Goal: Task Accomplishment & Management: Use online tool/utility

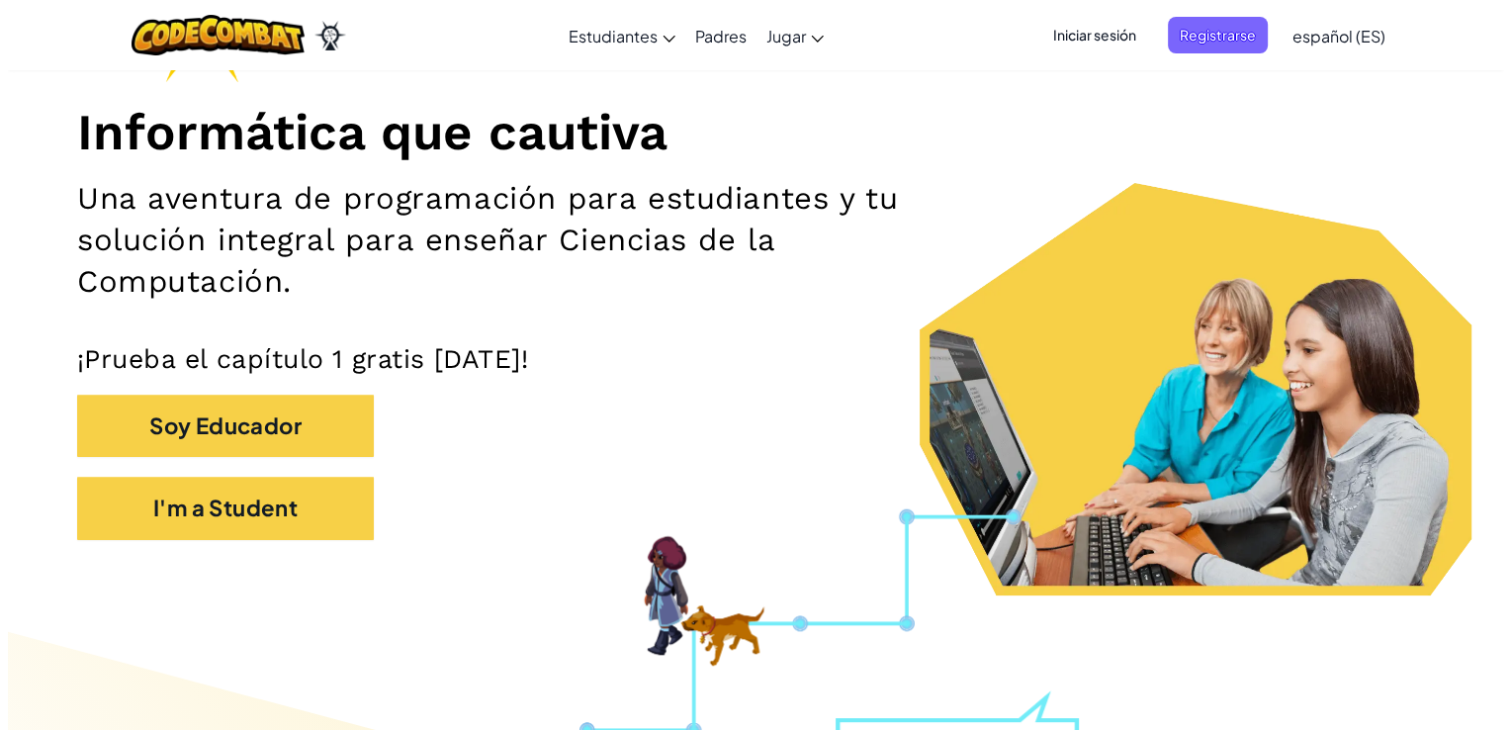
scroll to position [237, 0]
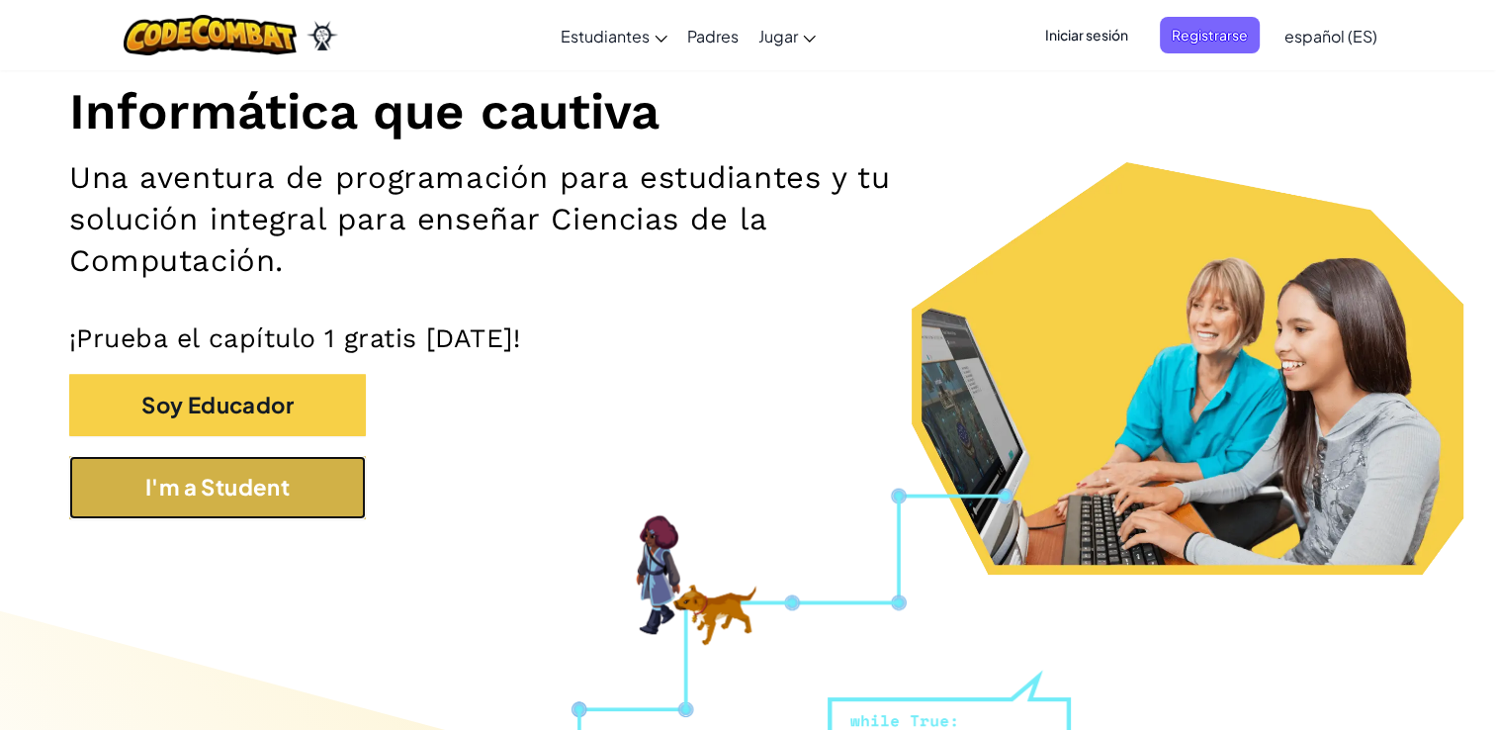
click at [241, 481] on button "I'm a Student" at bounding box center [217, 487] width 297 height 62
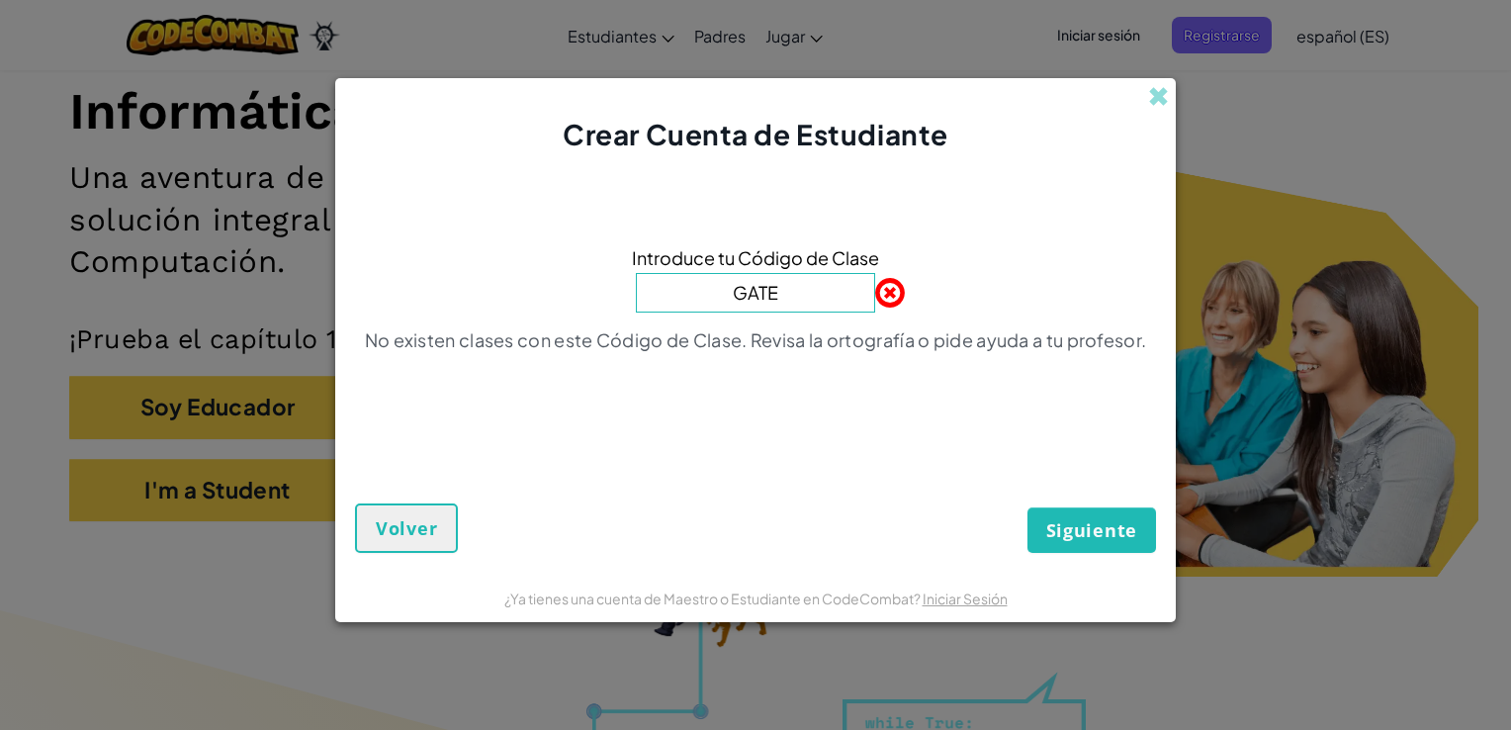
type input "GateOpenArm"
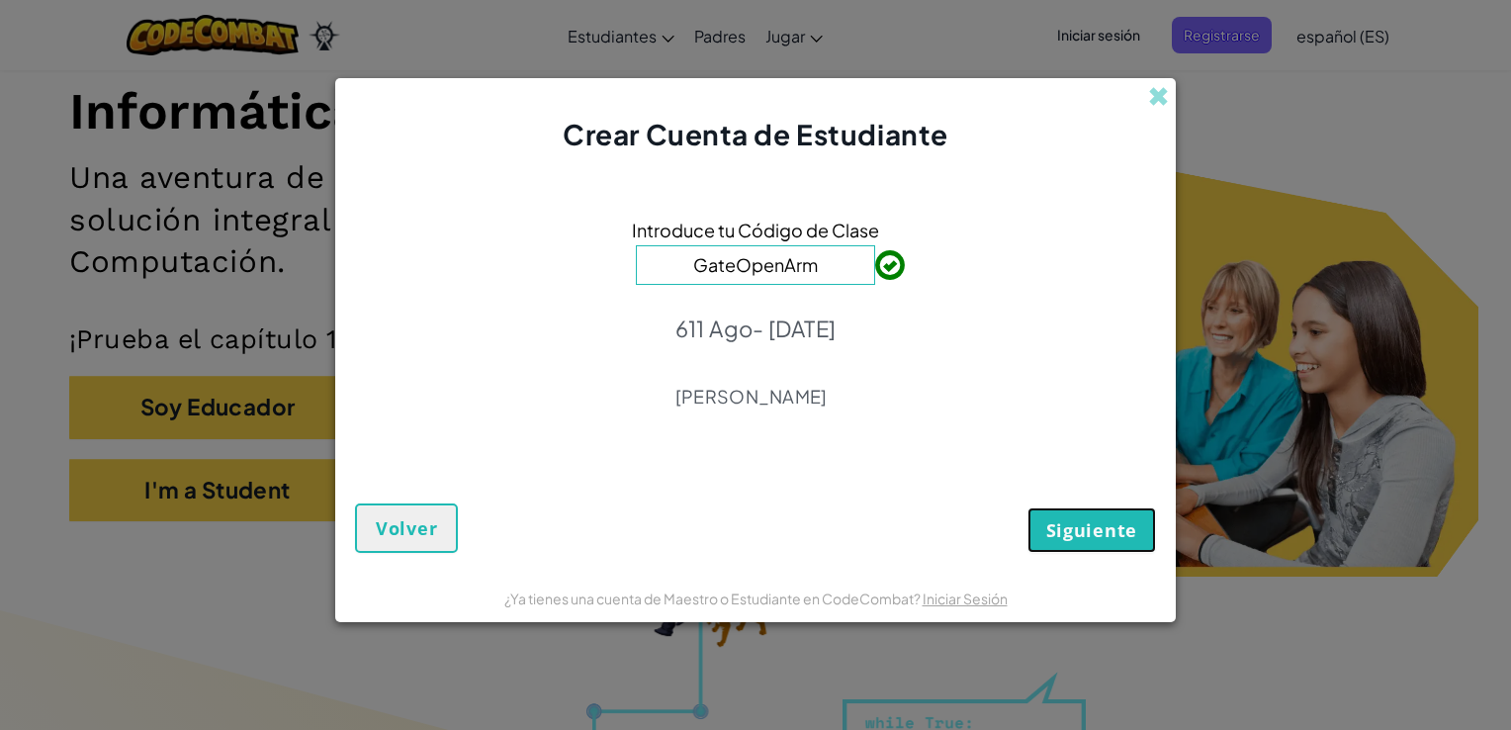
click at [1105, 537] on span "Siguiente" at bounding box center [1091, 530] width 91 height 24
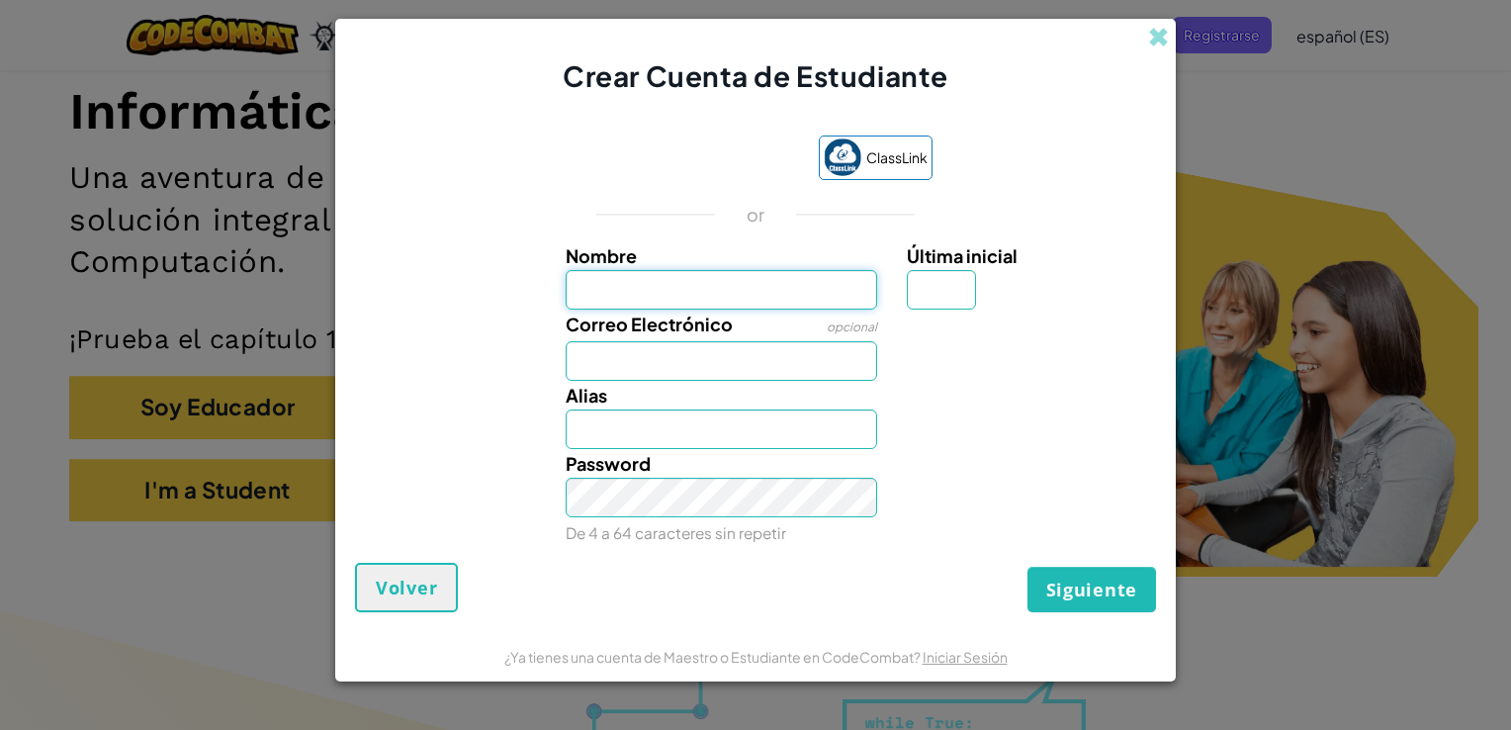
click at [767, 303] on input "Nombre" at bounding box center [722, 290] width 312 height 40
type input "va"
click at [1027, 567] on button "Siguiente" at bounding box center [1091, 589] width 129 height 45
type input "Va"
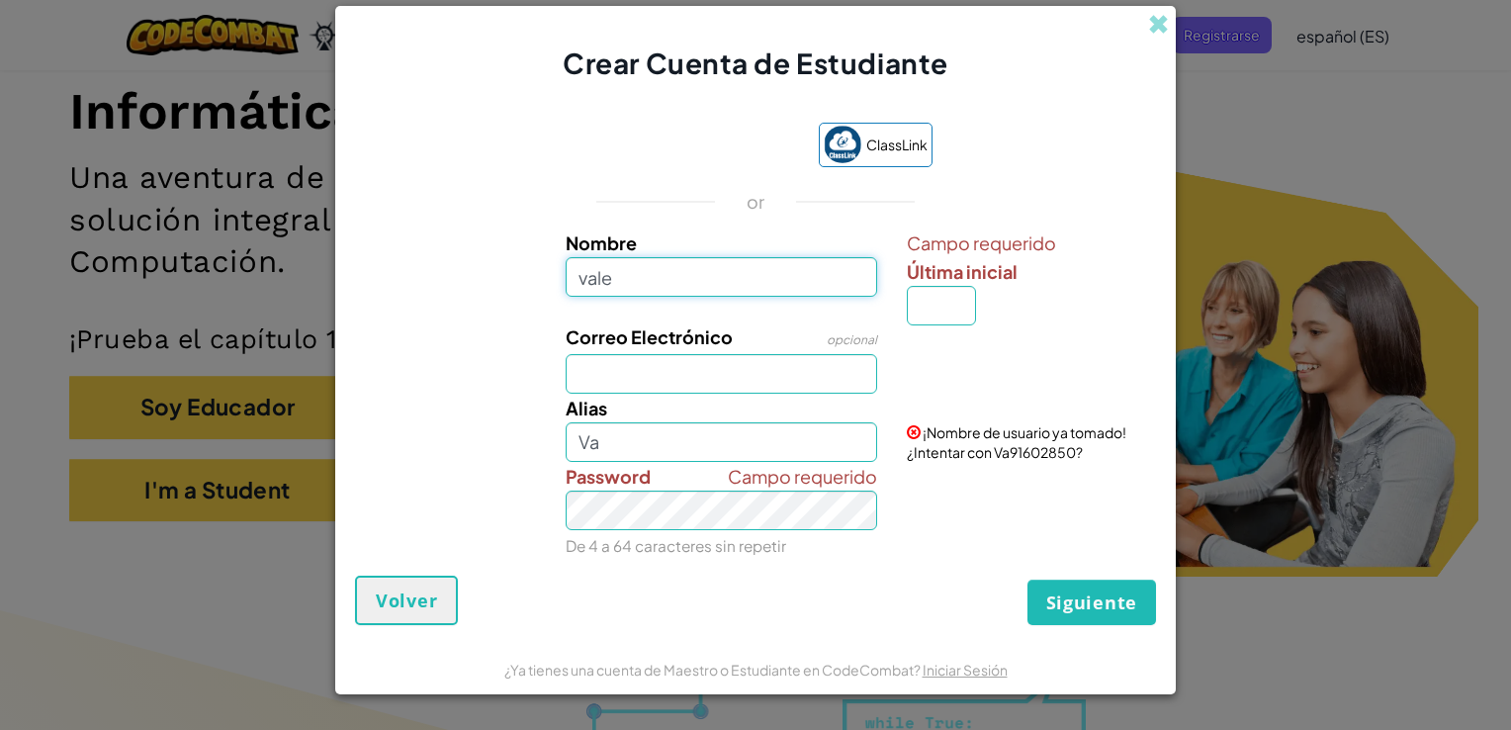
type input "vale"
click at [1027, 579] on button "Siguiente" at bounding box center [1091, 601] width 129 height 45
type input "Vale"
type input "valentina"
type input "Valentina"
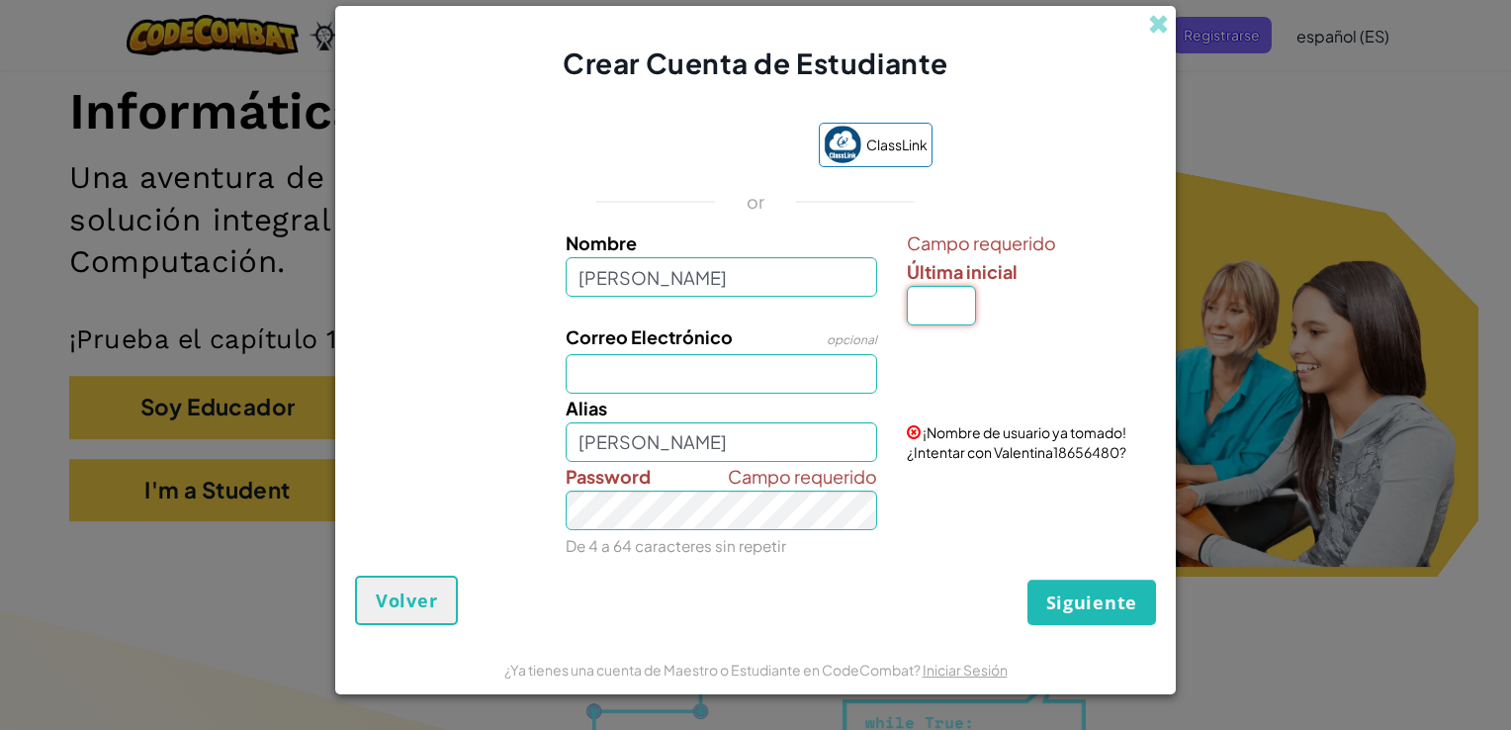
click at [960, 311] on input "Última inicial" at bounding box center [941, 306] width 69 height 40
type input "a"
type input "ValentinaA"
click at [805, 386] on input "Correo Electrónico" at bounding box center [722, 374] width 312 height 40
type input "AL07162435@tecmilenio.mx"
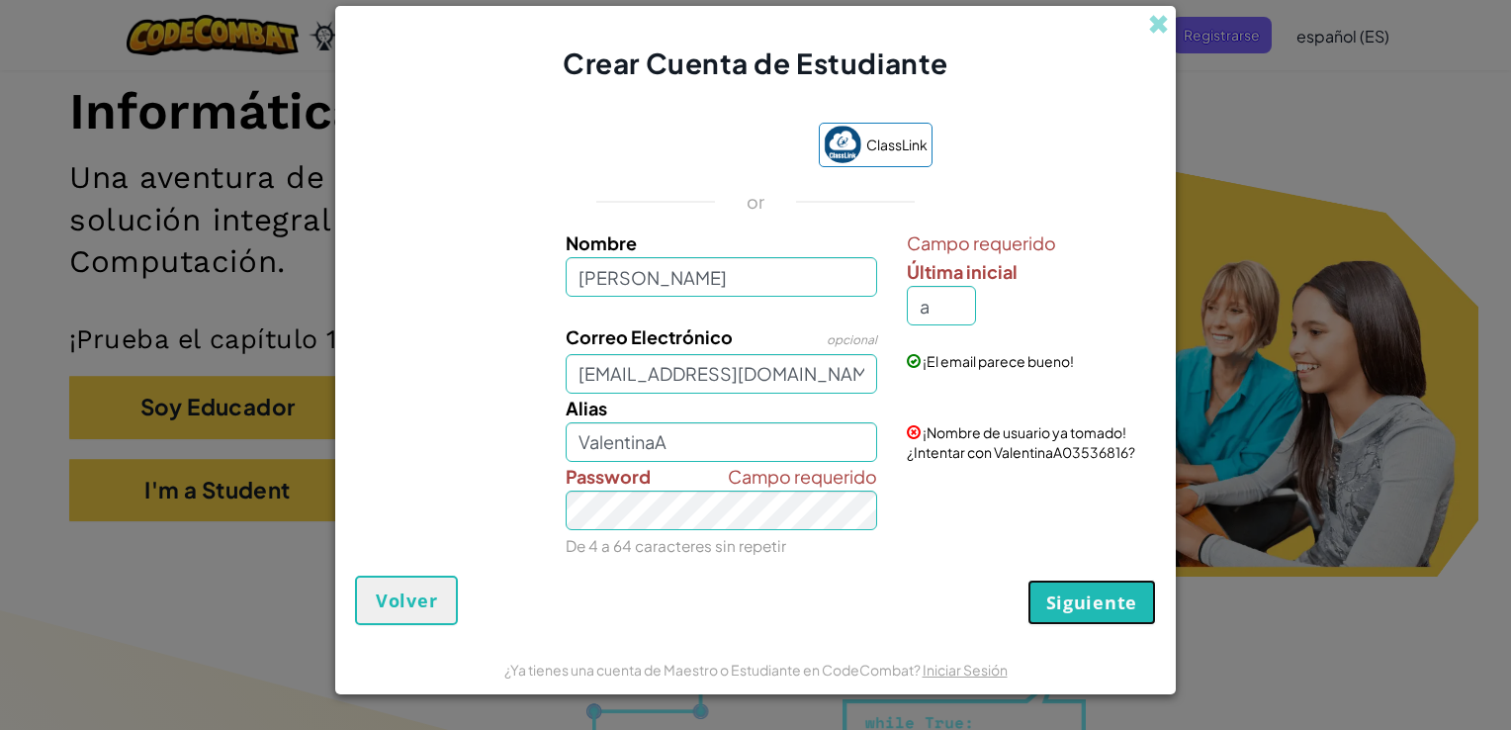
click at [1142, 599] on button "Siguiente" at bounding box center [1091, 601] width 129 height 45
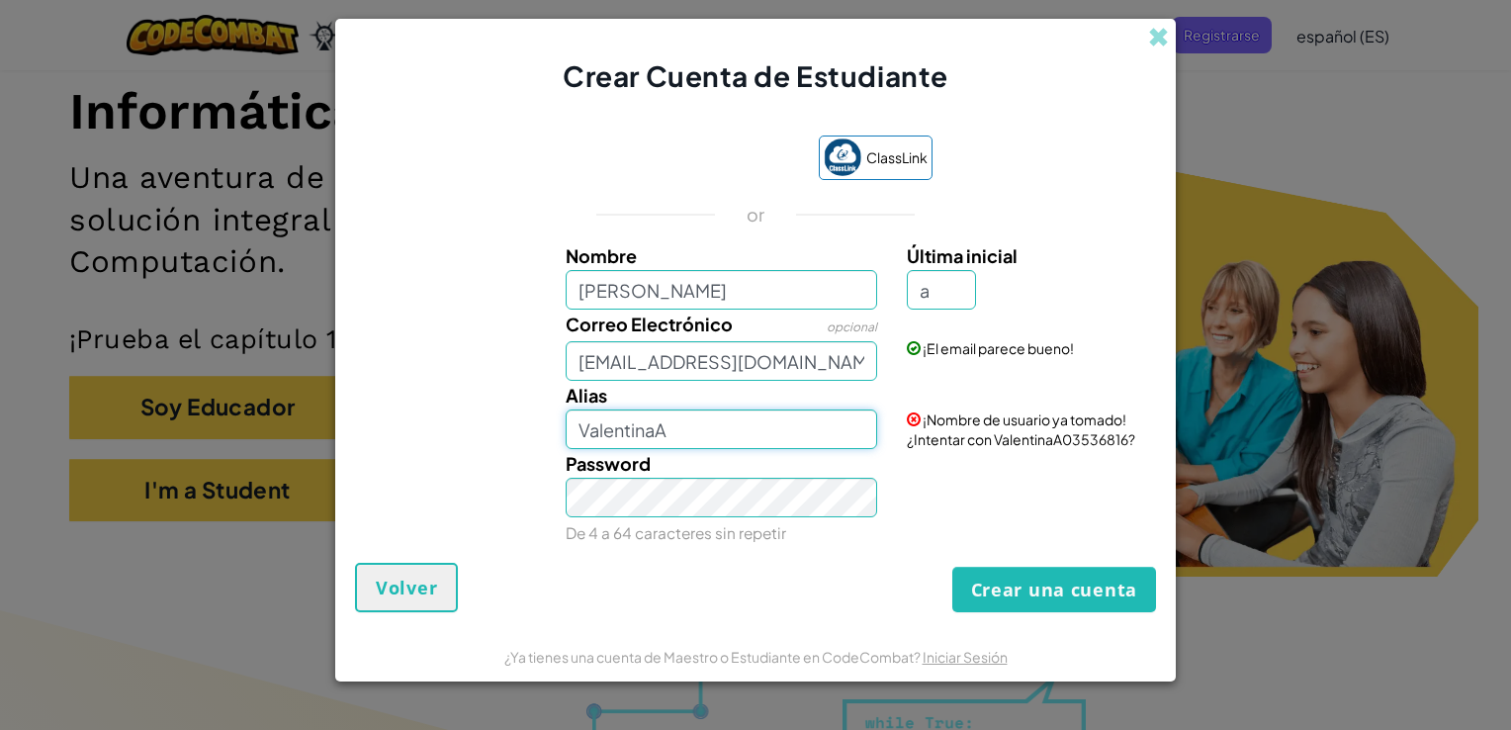
click at [796, 429] on input "ValentinaA" at bounding box center [722, 429] width 312 height 40
click at [993, 576] on button "Crear una cuenta" at bounding box center [1054, 589] width 204 height 45
click at [942, 441] on span "¡Nombre de usuario ya tomado! ¿Intentar con ValentinaA03536816?" at bounding box center [1021, 429] width 228 height 38
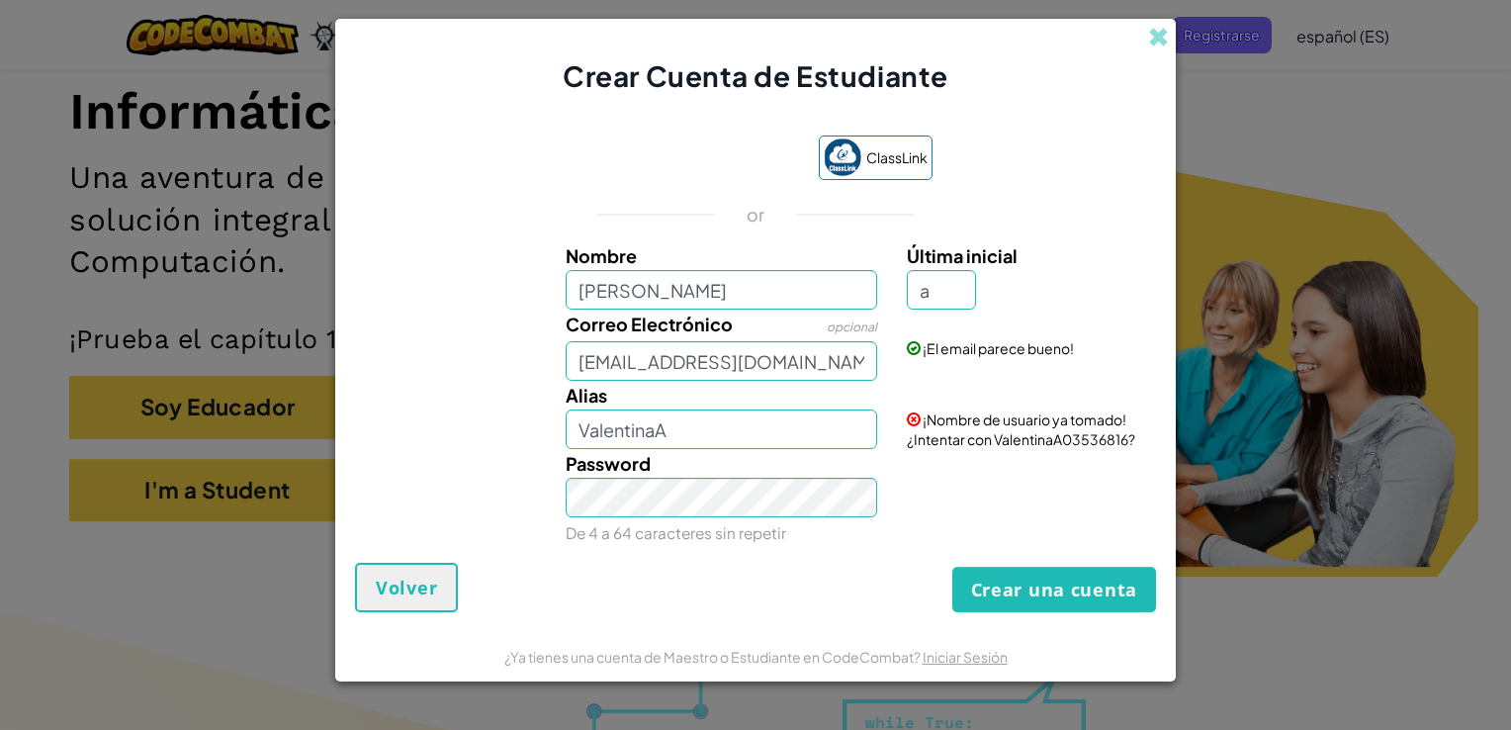
click at [1112, 433] on span "¡Nombre de usuario ya tomado! ¿Intentar con ValentinaA03536816?" at bounding box center [1021, 429] width 228 height 38
click at [1079, 581] on button "Crear una cuenta" at bounding box center [1054, 589] width 204 height 45
click at [1079, 581] on div "Crear una cuenta Volver" at bounding box center [755, 587] width 801 height 49
click at [1079, 581] on button "Crear una cuenta" at bounding box center [1054, 589] width 204 height 45
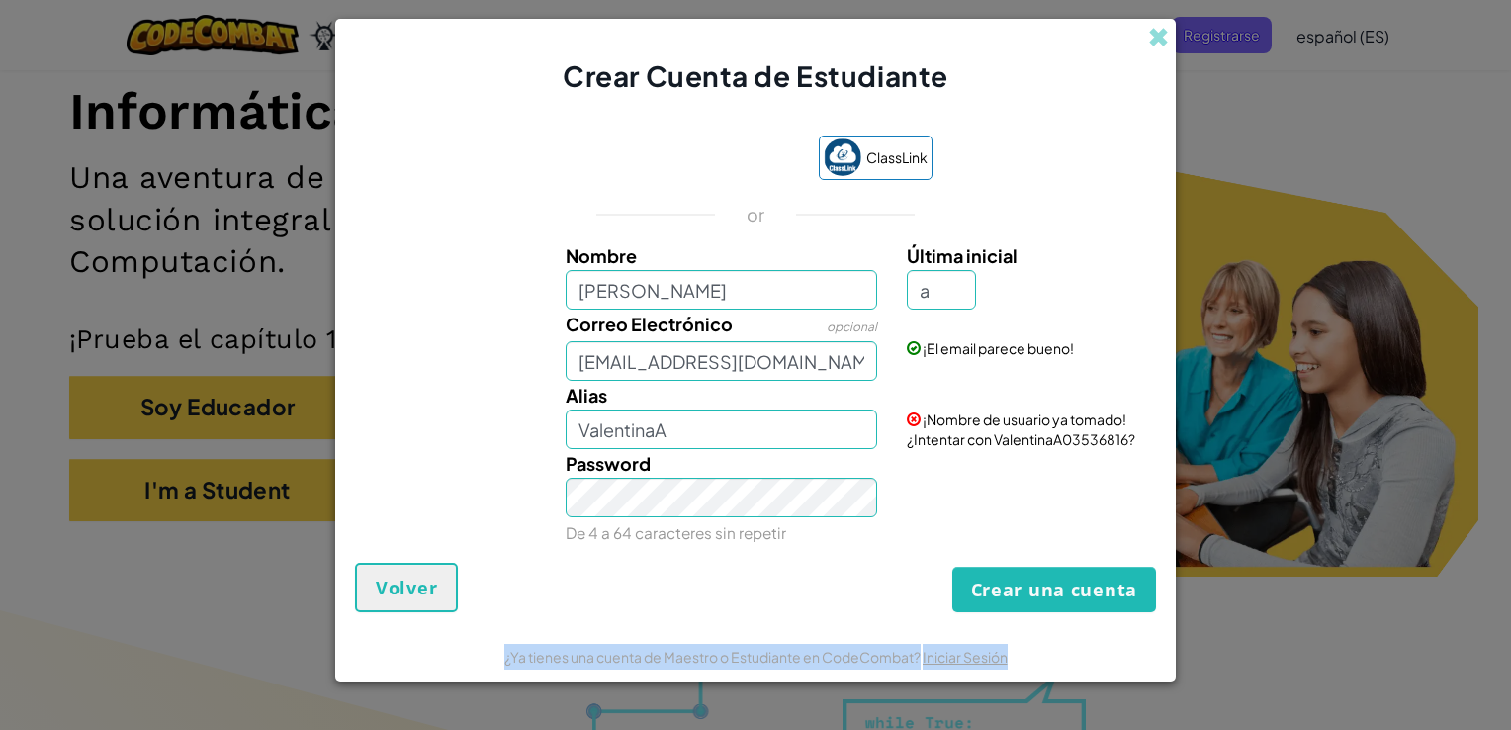
click at [1079, 581] on div "Crear una cuenta Volver" at bounding box center [755, 587] width 801 height 49
drag, startPoint x: 1079, startPoint y: 581, endPoint x: 997, endPoint y: 596, distance: 83.4
click at [997, 596] on button "Crear una cuenta" at bounding box center [1054, 589] width 204 height 45
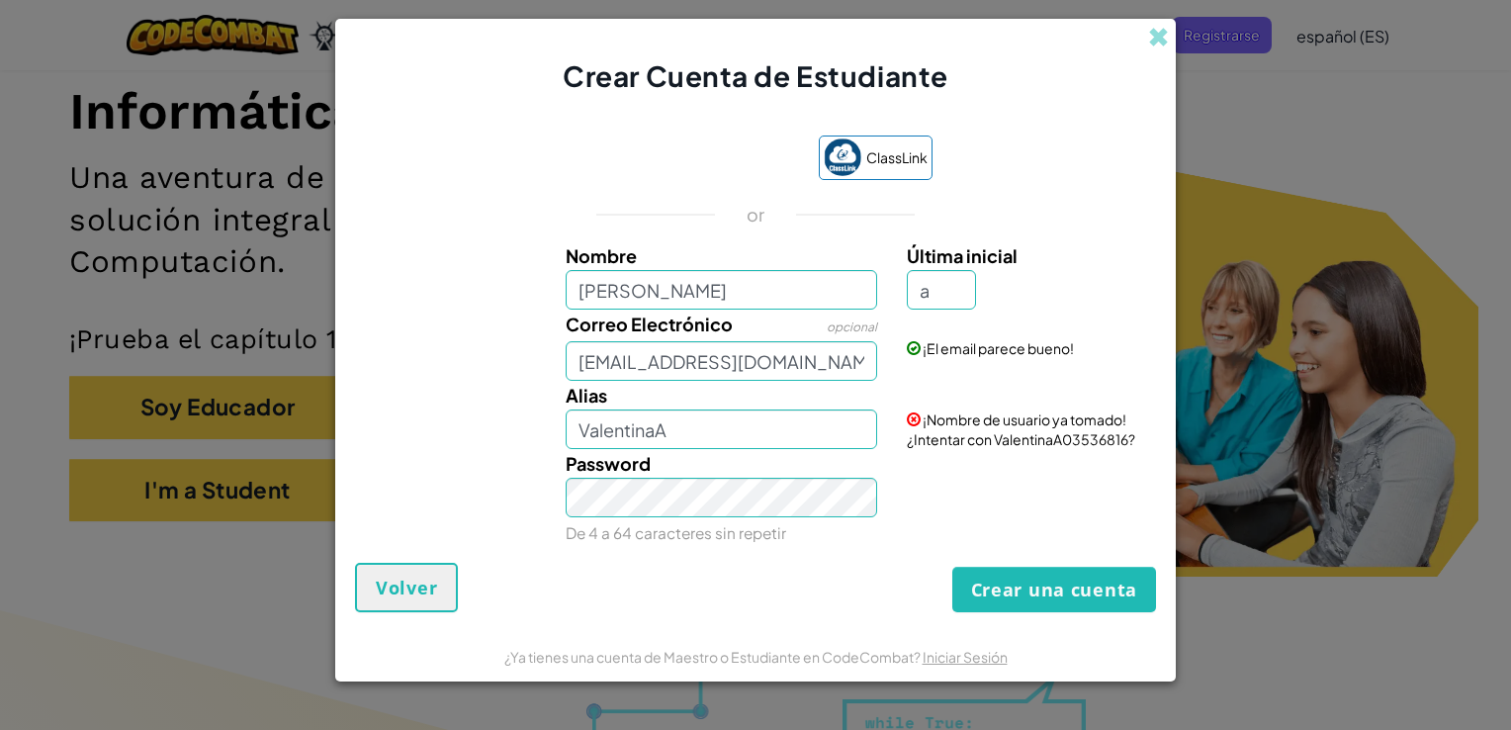
click at [990, 552] on div "ClassLink or Nombre valentina Última inicial a Correo Electrónico opcional AL07…" at bounding box center [755, 339] width 801 height 447
click at [774, 414] on input "ValentinaA" at bounding box center [722, 429] width 312 height 40
click at [766, 280] on input "valentina" at bounding box center [722, 290] width 312 height 40
type input "valentina ramos"
type input "Valentina ramosA"
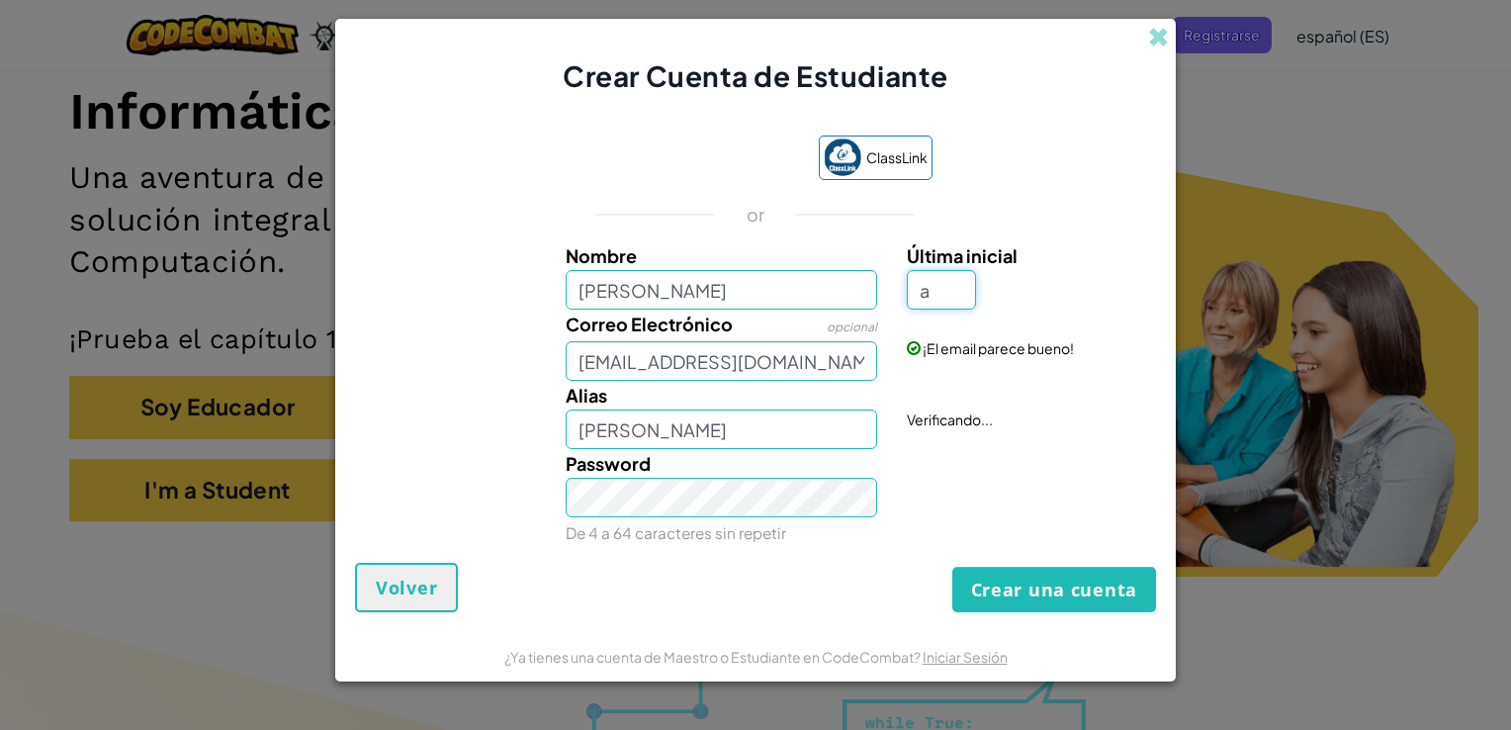
click at [967, 281] on input "a" at bounding box center [941, 290] width 69 height 40
type input "s"
type input "Valentina ramosS"
click at [785, 433] on input "Valentina ramosS" at bounding box center [722, 429] width 312 height 40
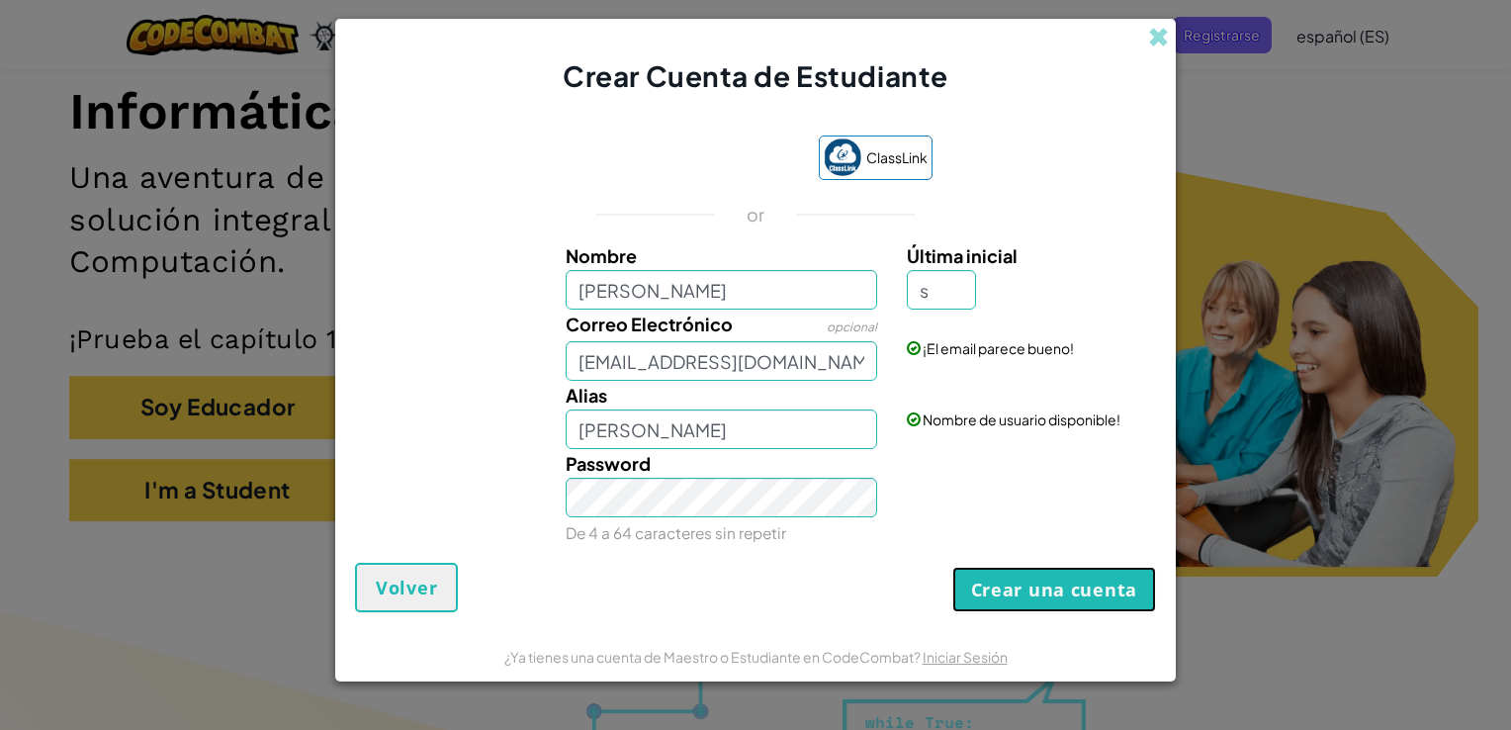
click at [1018, 583] on button "Crear una cuenta" at bounding box center [1054, 589] width 204 height 45
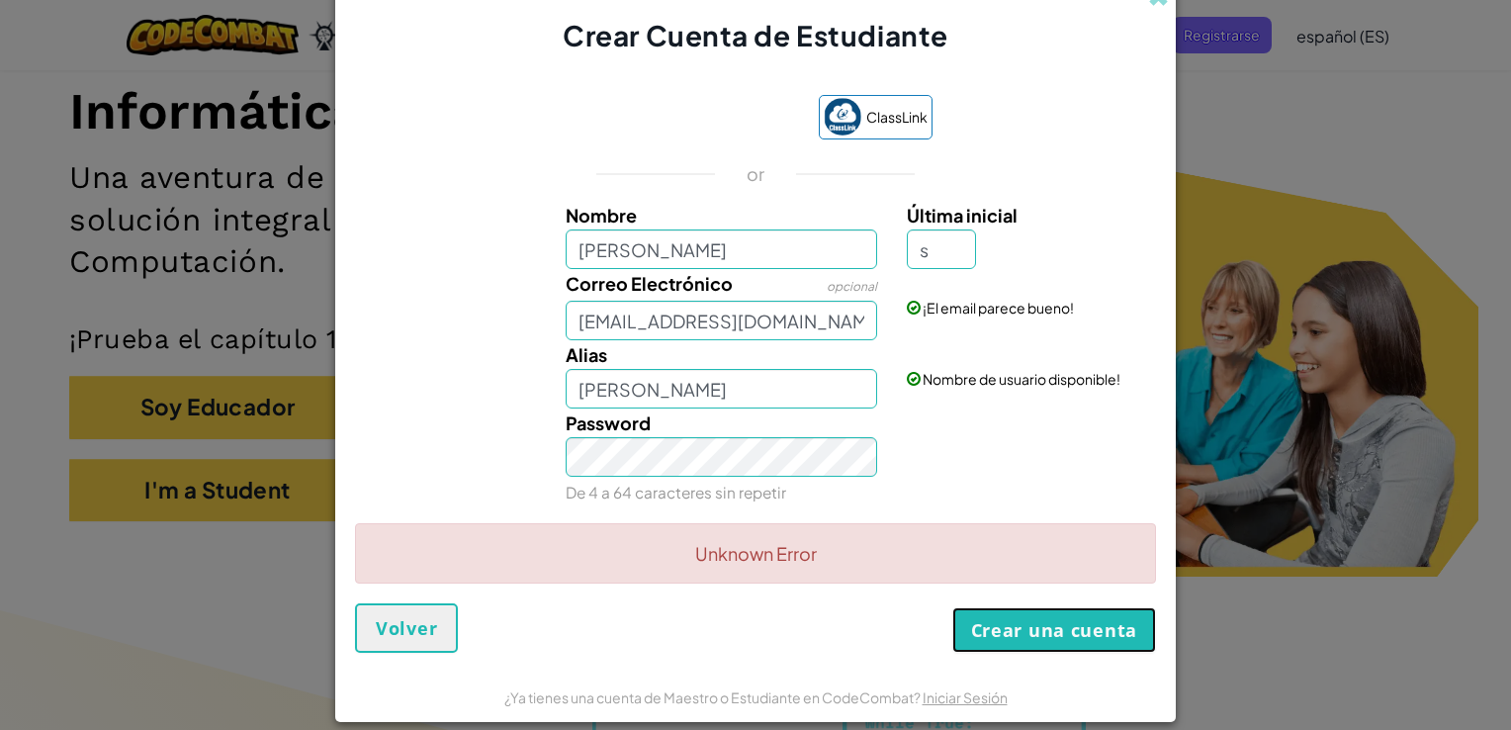
click at [1042, 635] on button "Crear una cuenta" at bounding box center [1054, 629] width 204 height 45
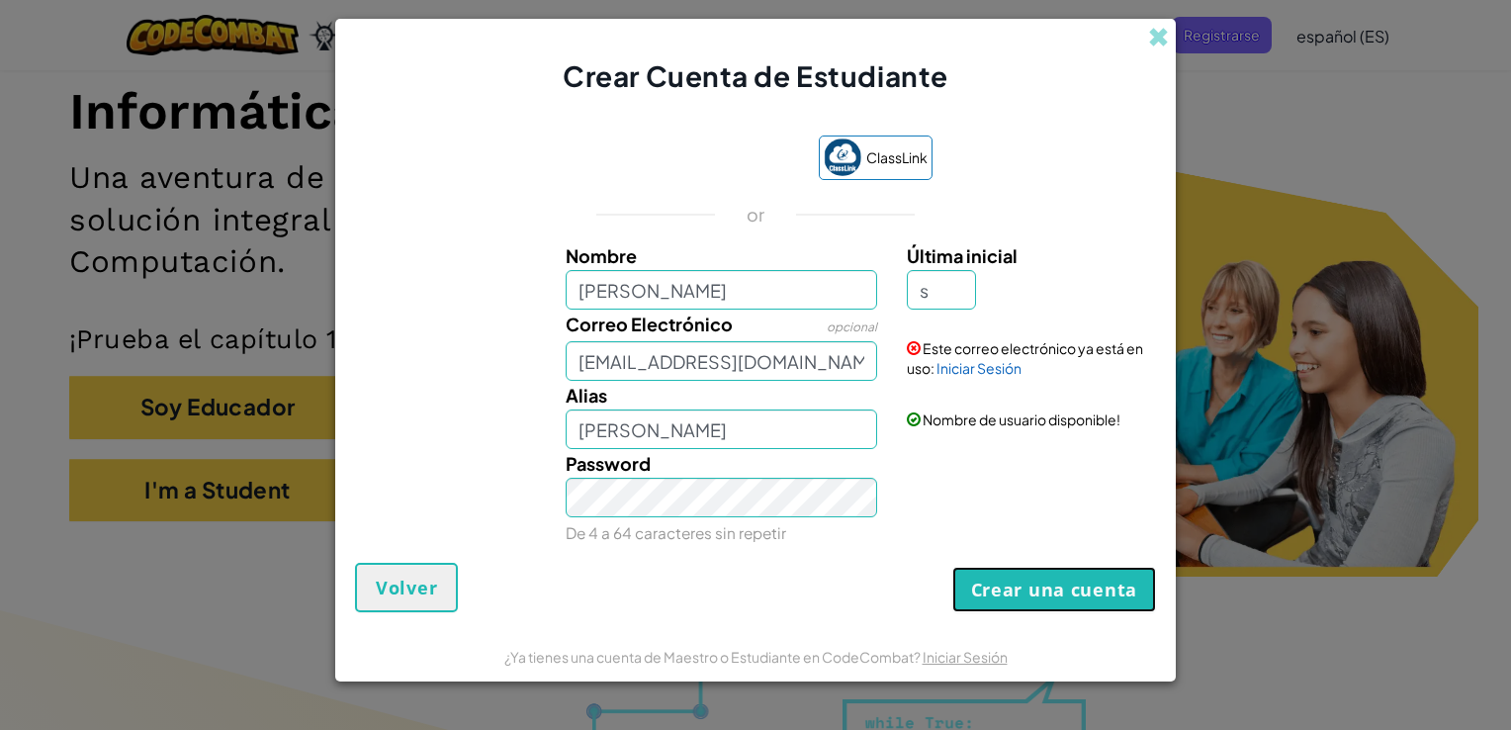
click at [1105, 598] on button "Crear una cuenta" at bounding box center [1054, 589] width 204 height 45
click at [1009, 378] on div "Este correo electrónico ya está en uso: Iniciar Sesión" at bounding box center [1029, 343] width 274 height 68
click at [997, 374] on link "Iniciar Sesión" at bounding box center [978, 368] width 85 height 18
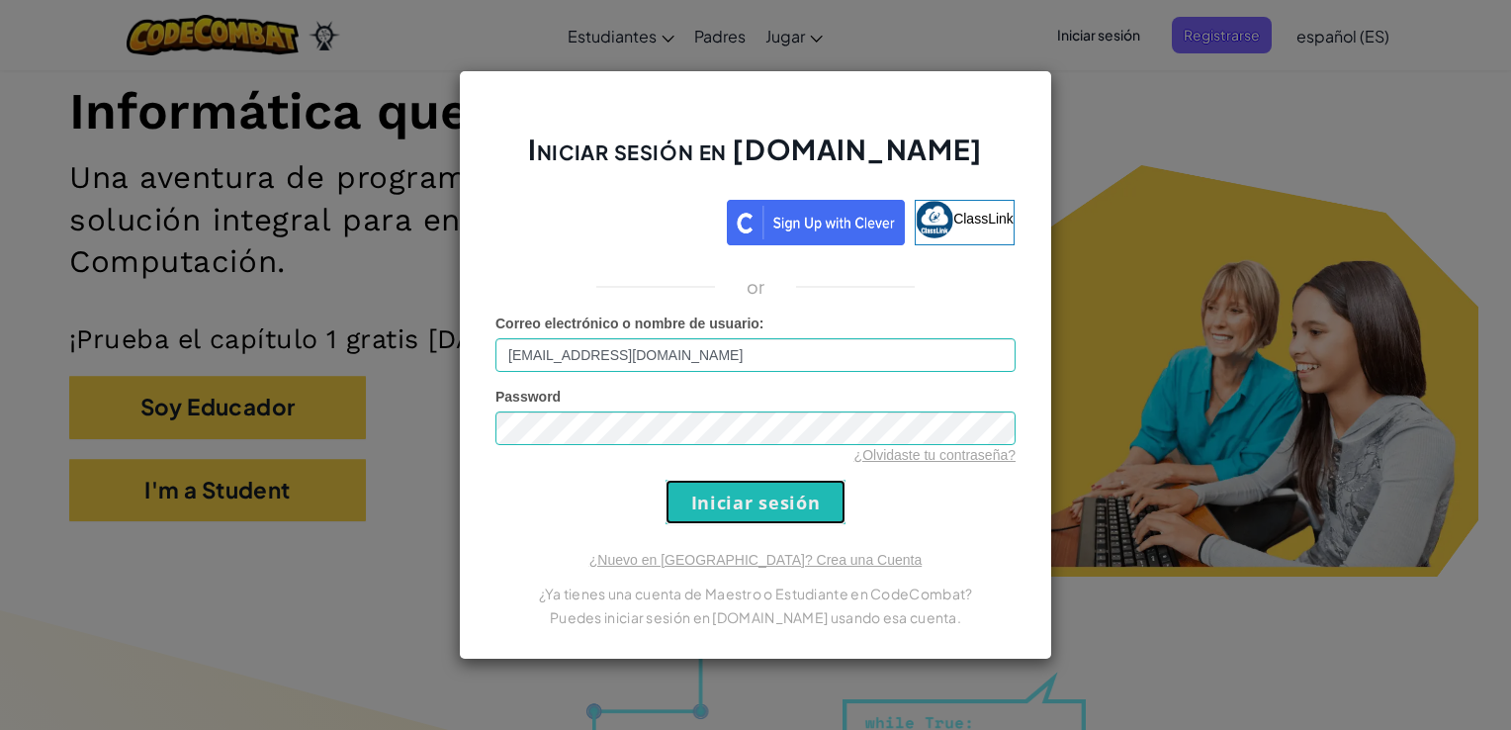
click at [812, 500] on input "Iniciar sesión" at bounding box center [755, 502] width 180 height 44
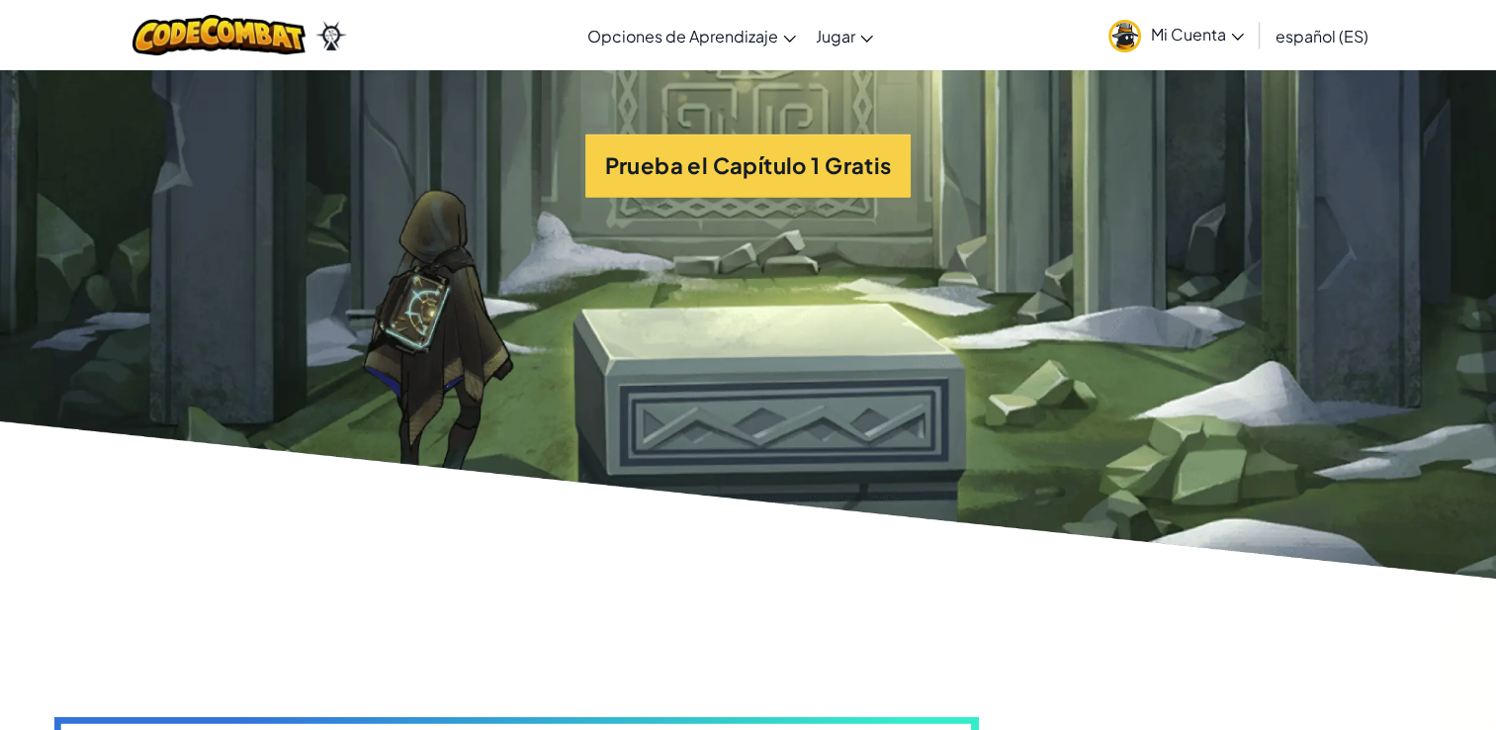
scroll to position [4648, 0]
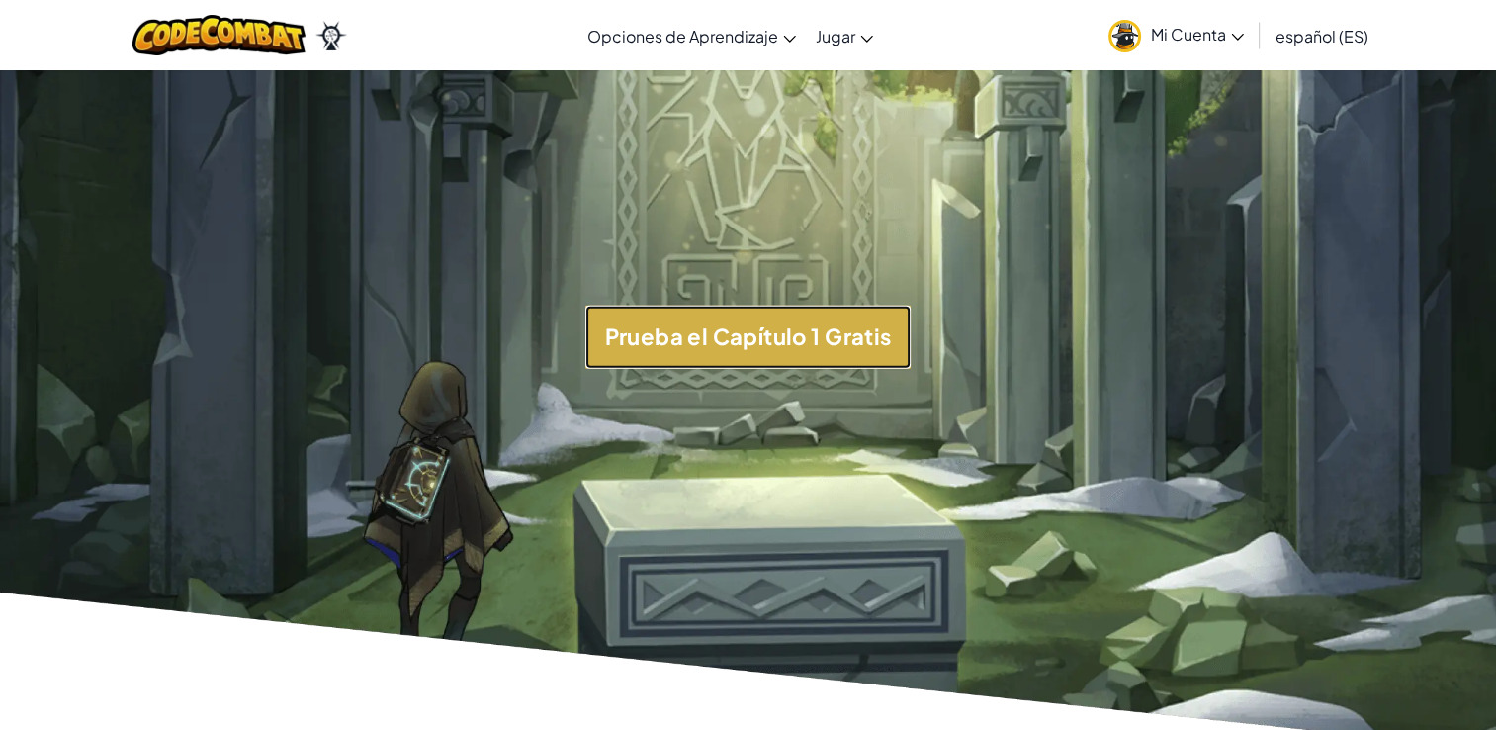
click at [789, 366] on button "Prueba el Capítulo 1 Gratis" at bounding box center [748, 337] width 326 height 62
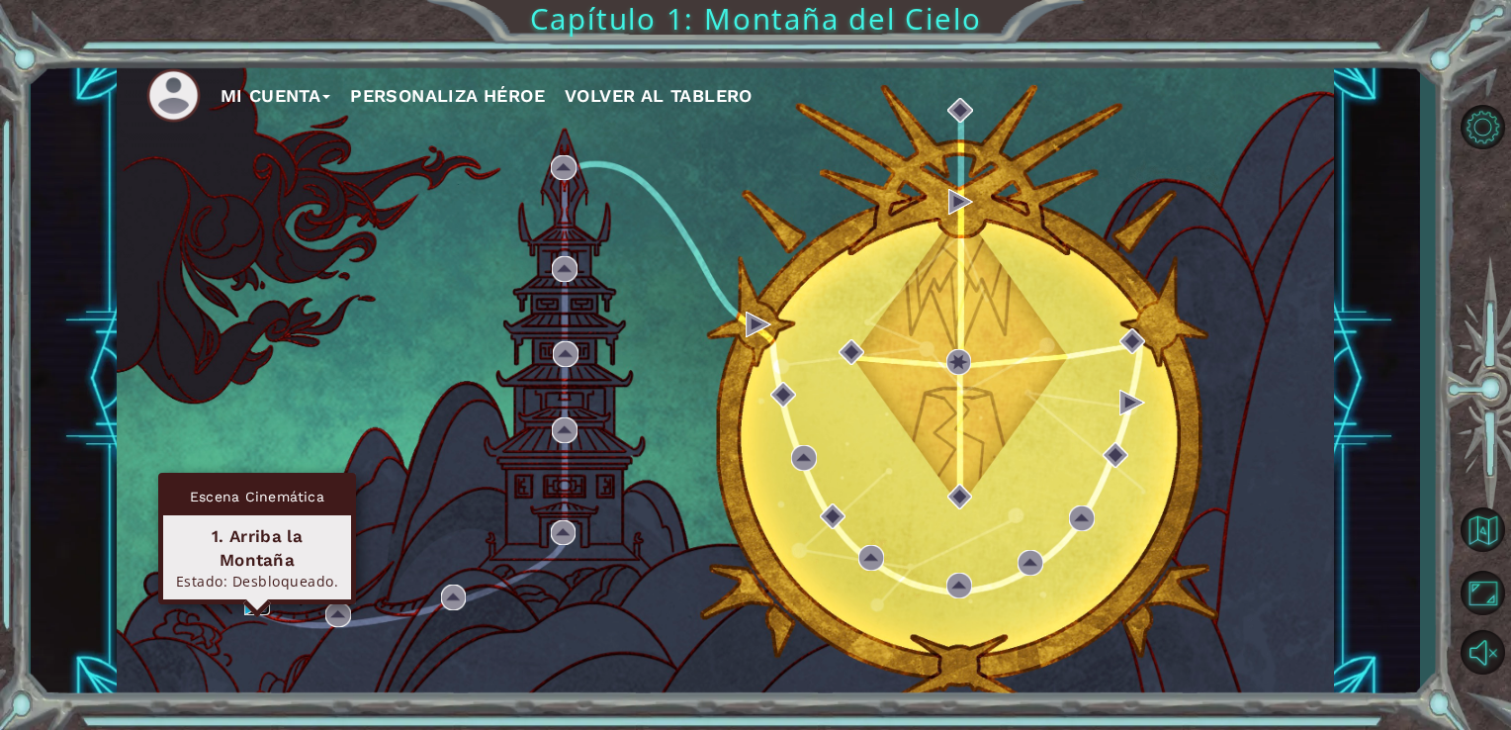
click at [256, 597] on img at bounding box center [257, 602] width 26 height 26
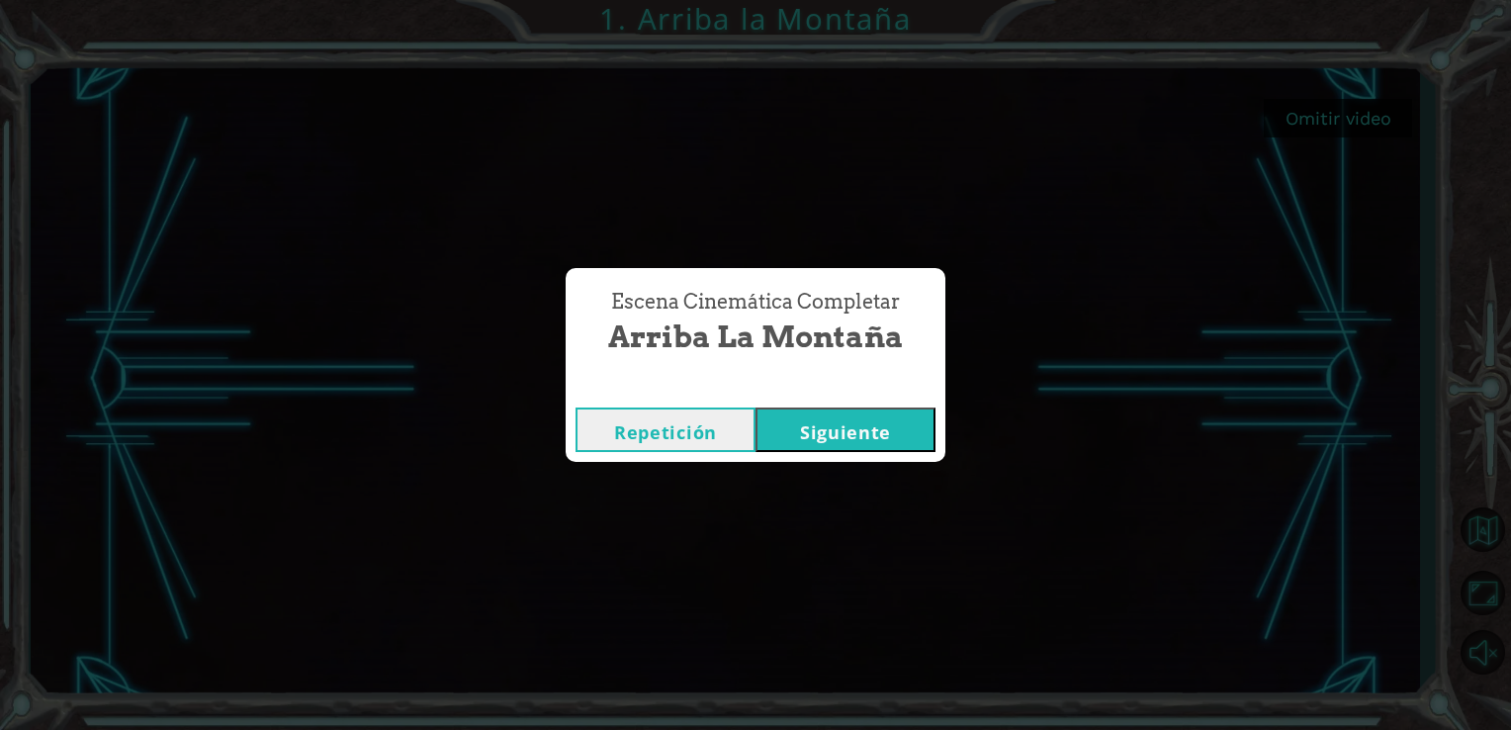
click at [791, 432] on button "Siguiente" at bounding box center [845, 429] width 180 height 44
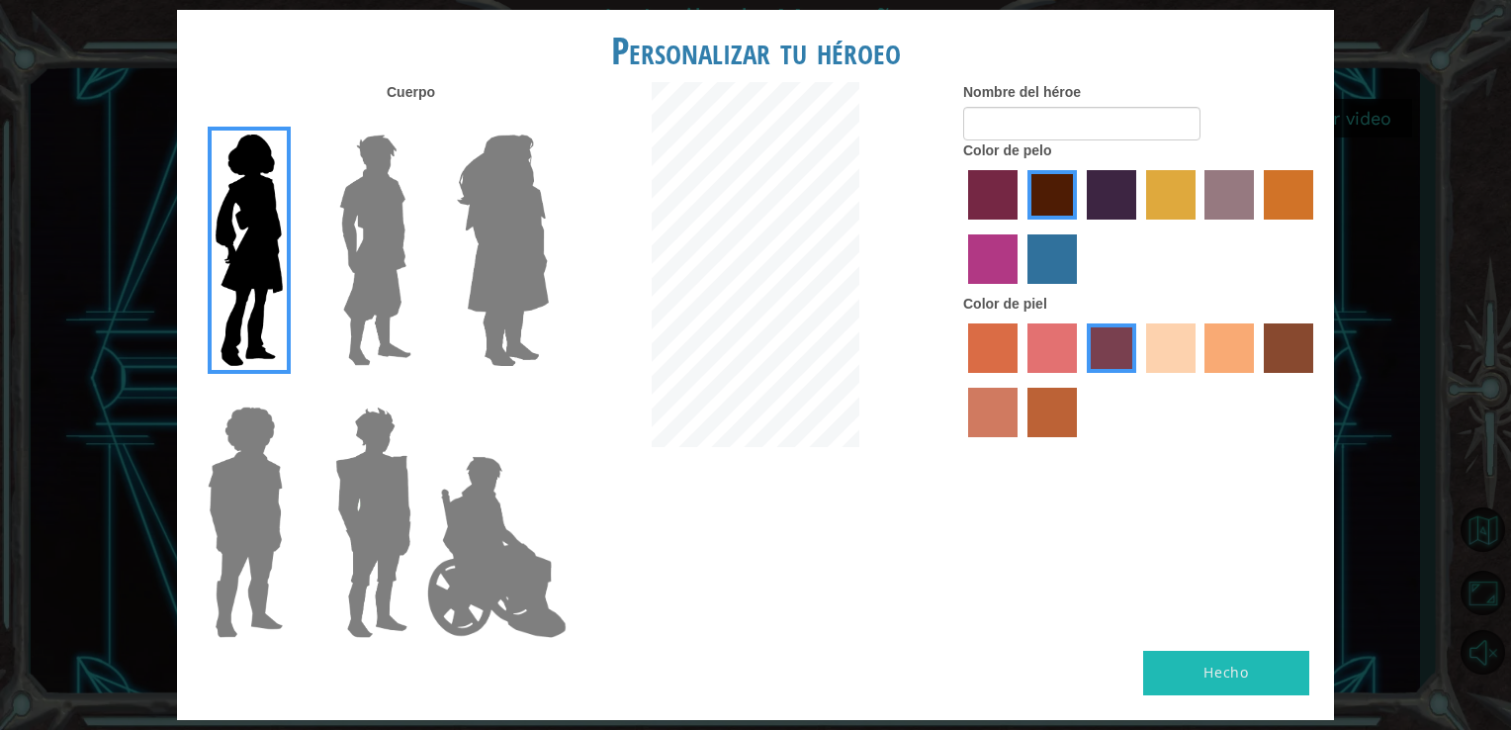
click at [1154, 366] on label "sandy beach skin color" at bounding box center [1170, 347] width 49 height 49
click at [1139, 380] on input "sandy beach skin color" at bounding box center [1139, 380] width 0 height 0
click at [1298, 344] on label "karma skin color" at bounding box center [1288, 347] width 49 height 49
click at [1257, 380] on input "karma skin color" at bounding box center [1257, 380] width 0 height 0
click at [1222, 359] on label "tacao skin color" at bounding box center [1228, 347] width 49 height 49
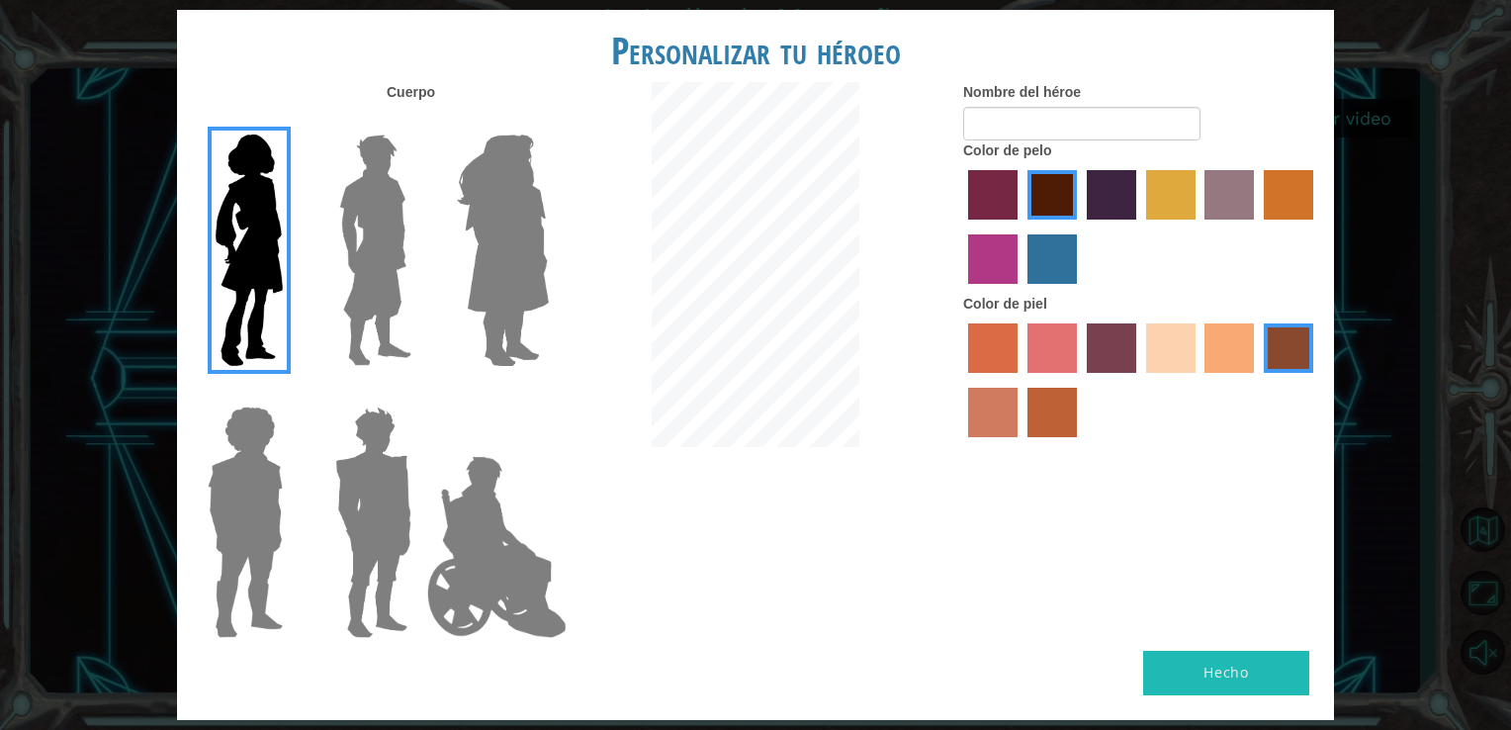
click at [1198, 380] on input "tacao skin color" at bounding box center [1198, 380] width 0 height 0
click at [1088, 141] on div "Color de pelo" at bounding box center [1141, 216] width 356 height 153
click at [1103, 130] on input "Nombre del héroe" at bounding box center [1081, 124] width 237 height 34
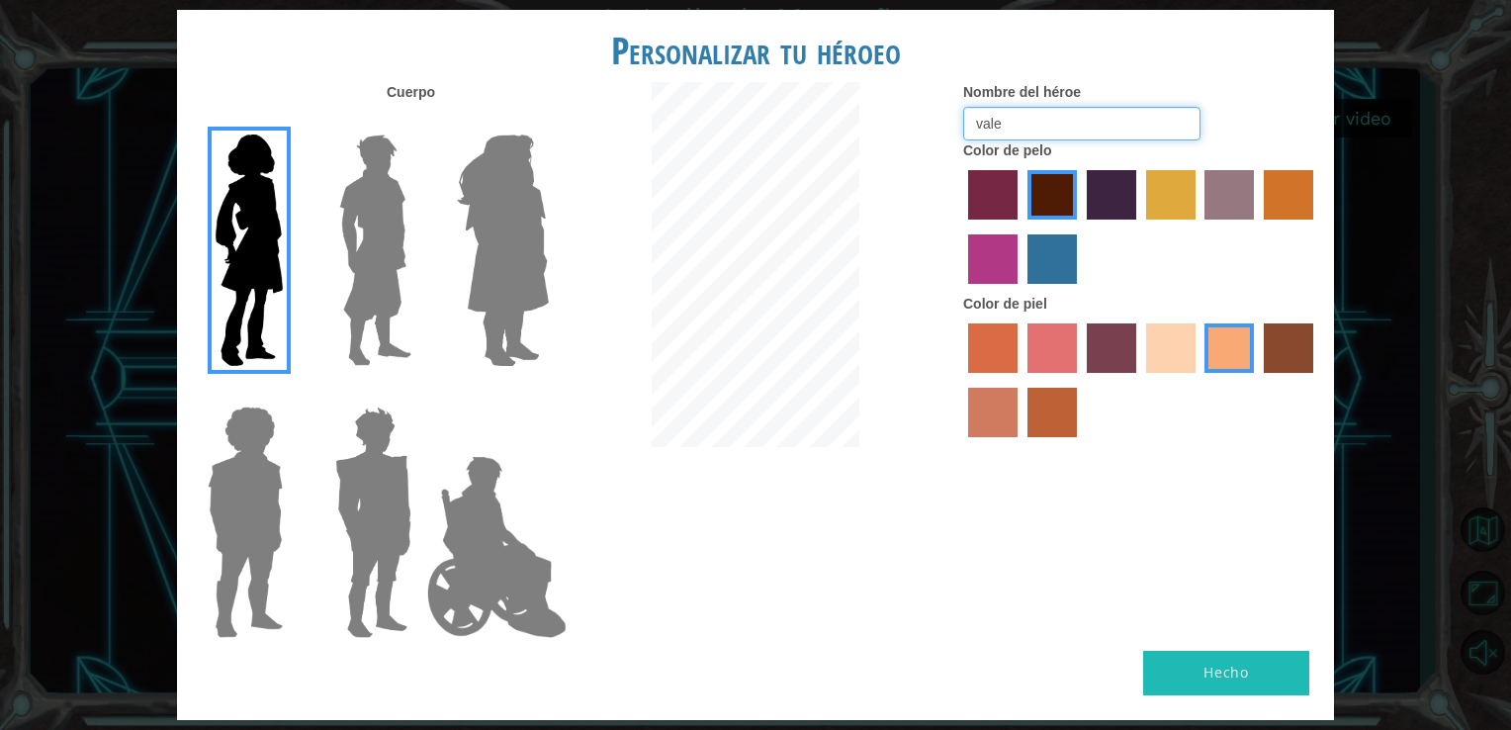
type input "vale"
click at [1209, 671] on button "Hecho" at bounding box center [1226, 673] width 166 height 44
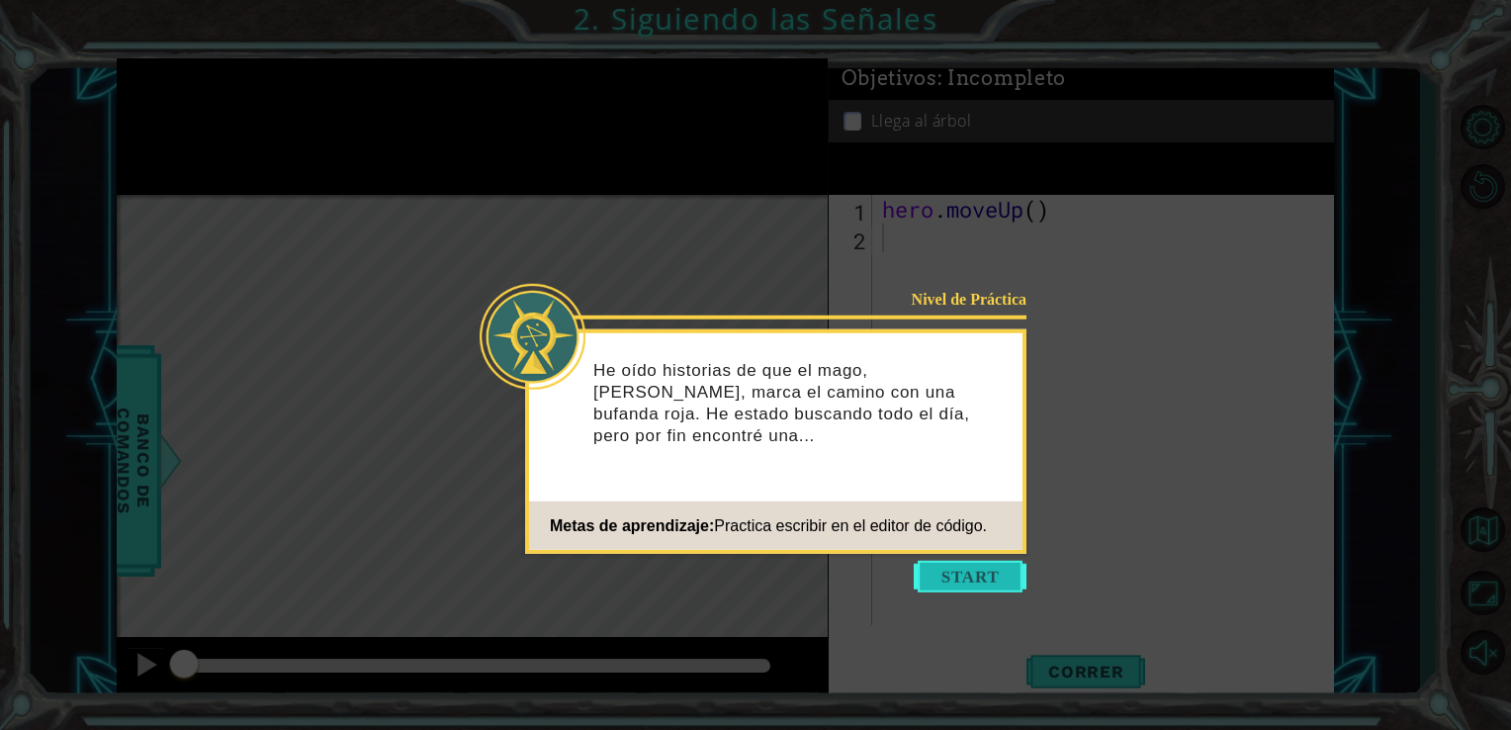
click at [974, 576] on button "Start" at bounding box center [970, 577] width 113 height 32
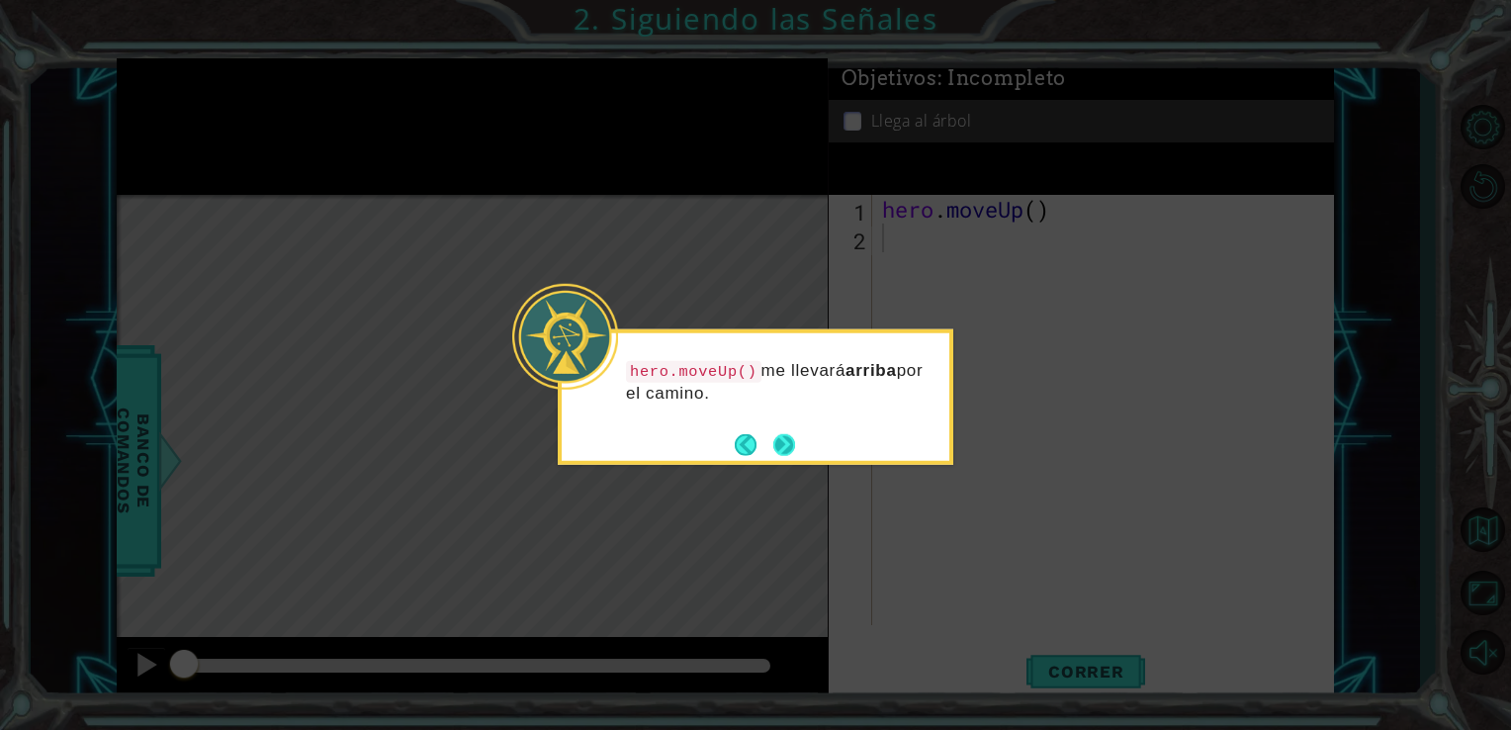
click at [789, 448] on button "Next" at bounding box center [784, 445] width 24 height 24
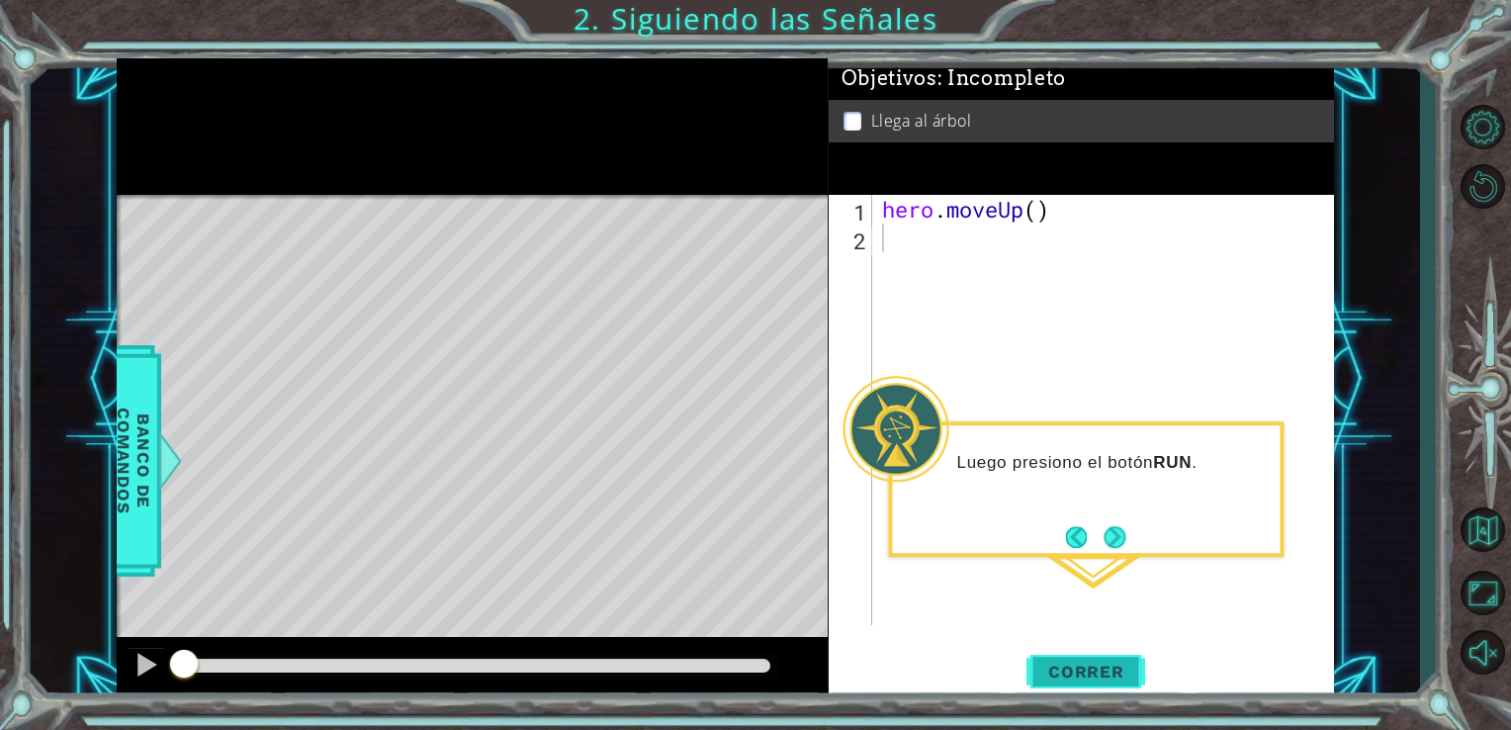
click at [1035, 670] on span "Correr" at bounding box center [1086, 672] width 116 height 20
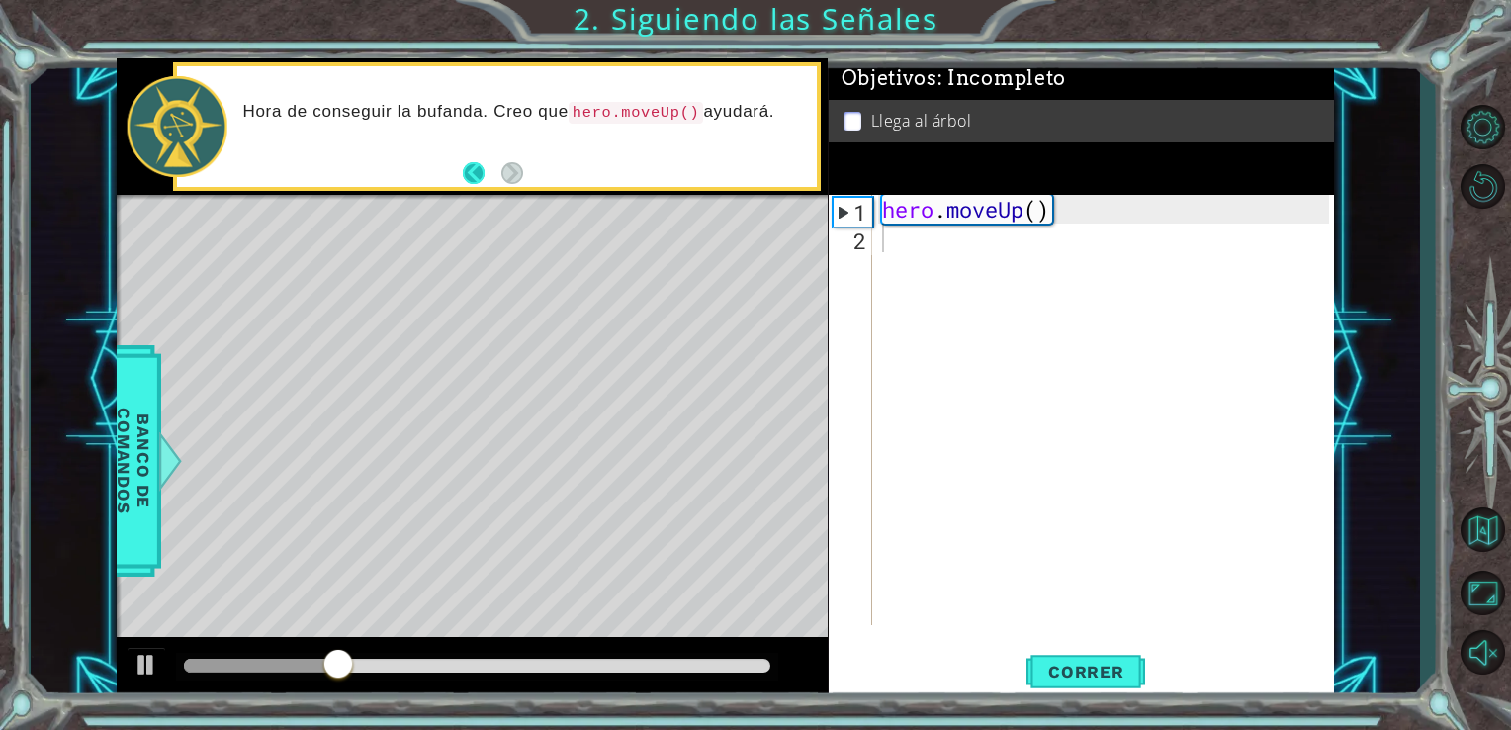
click at [471, 168] on button "Back" at bounding box center [482, 173] width 39 height 22
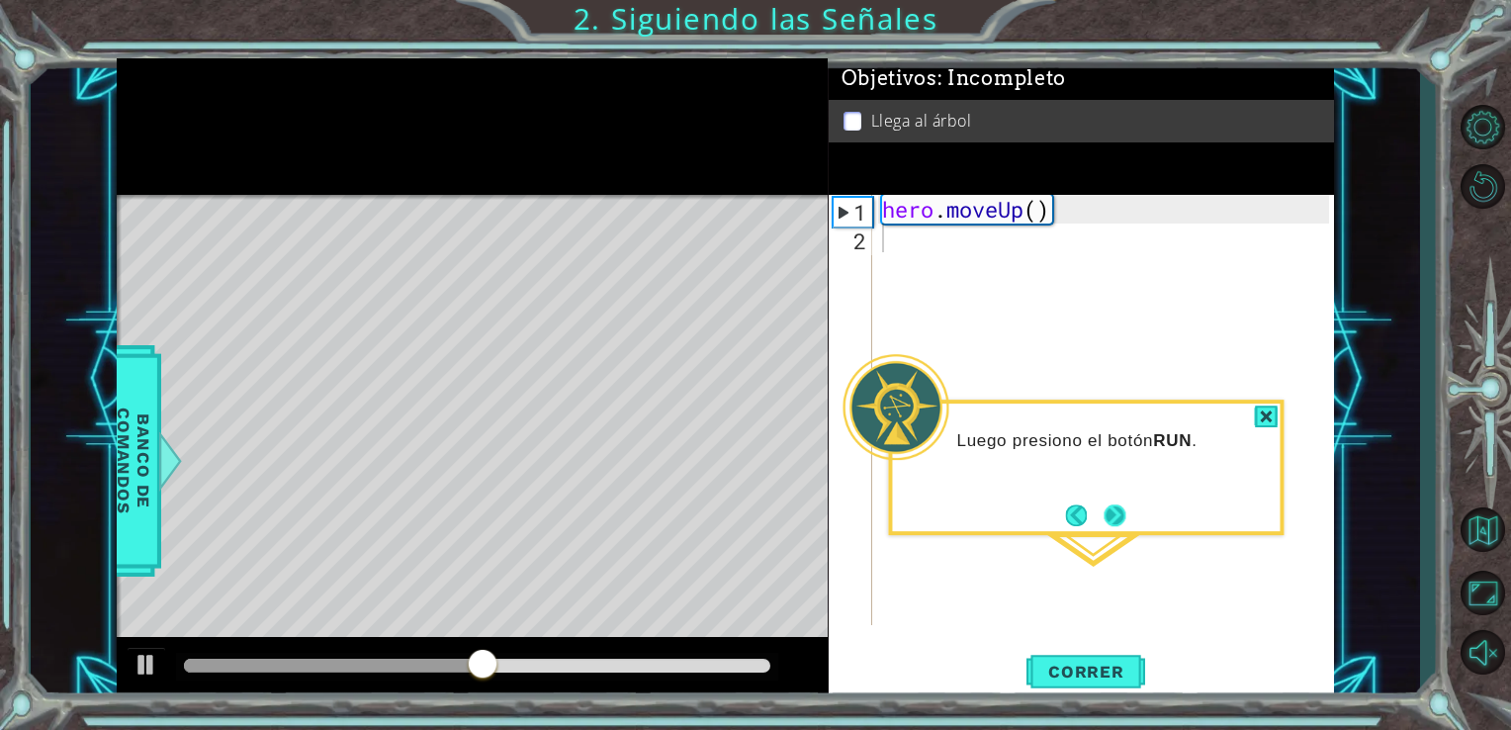
click at [1104, 526] on button "Next" at bounding box center [1115, 514] width 23 height 23
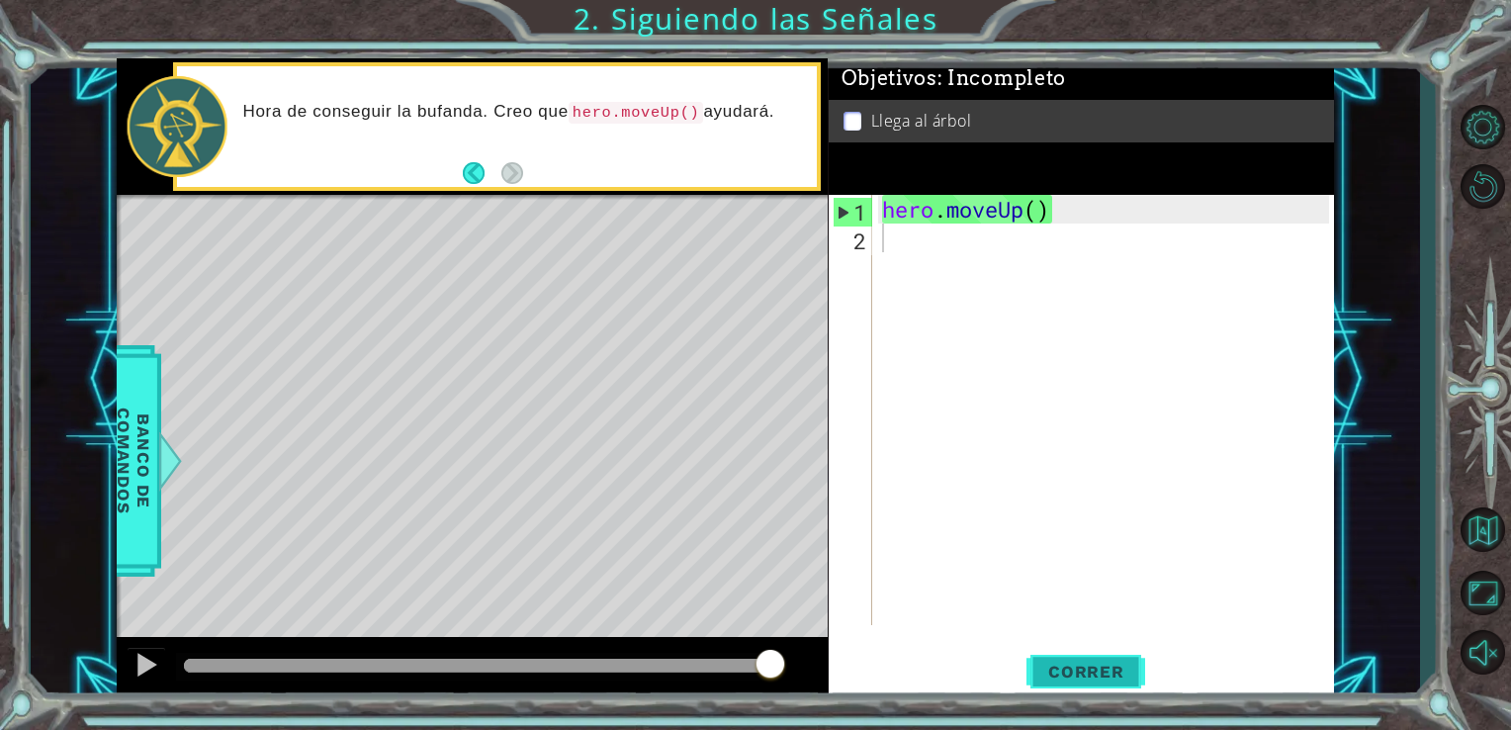
click at [1096, 670] on span "Correr" at bounding box center [1086, 672] width 116 height 20
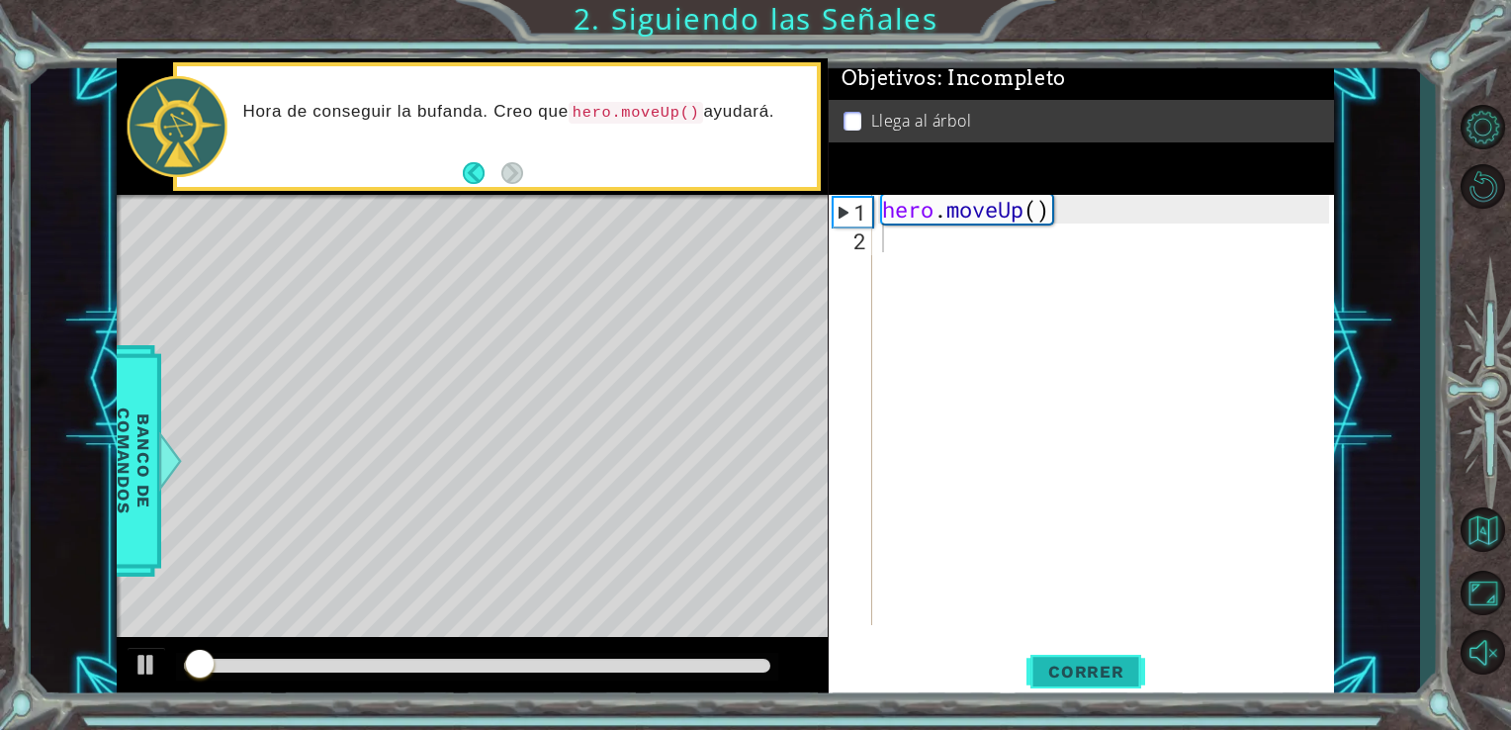
click at [1096, 670] on span "Correr" at bounding box center [1086, 672] width 116 height 20
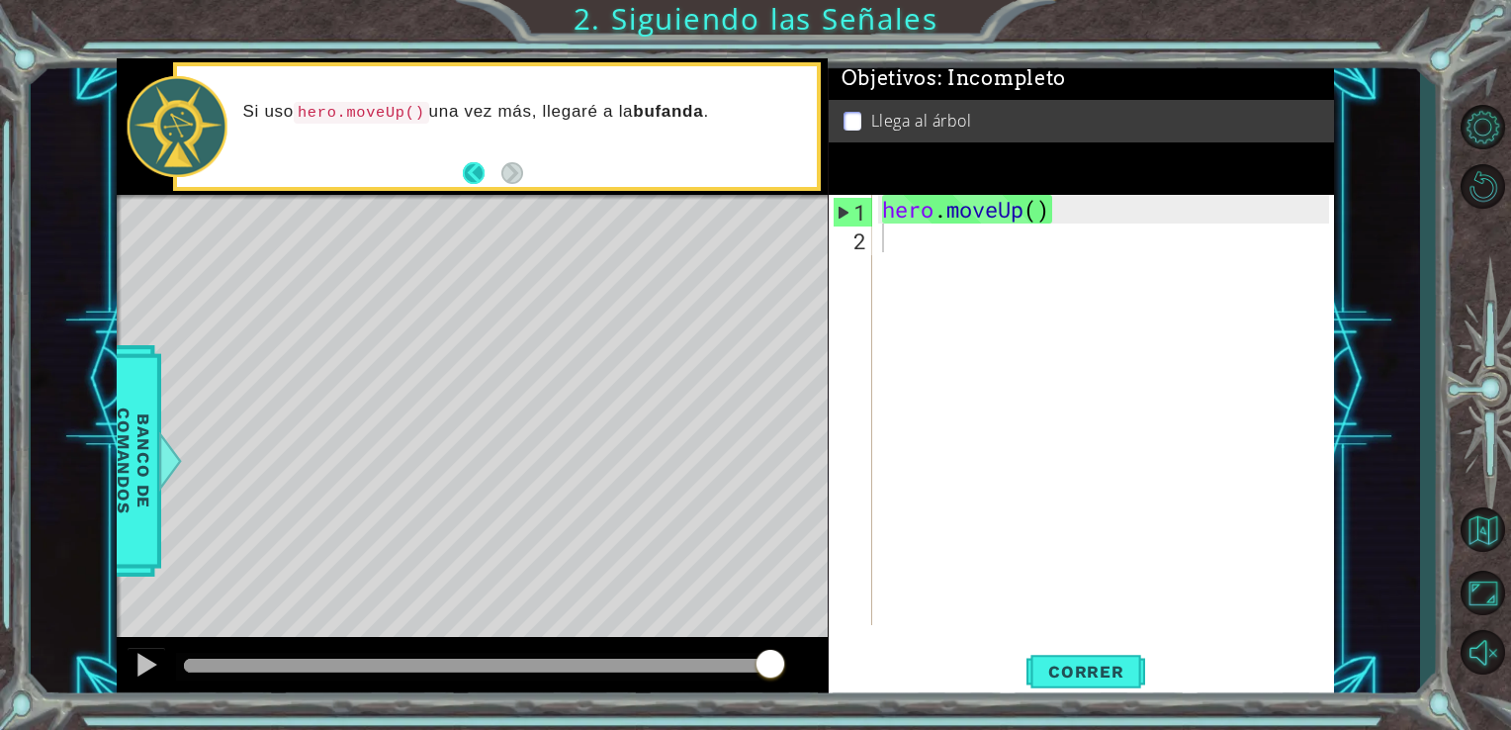
click at [473, 177] on button "Back" at bounding box center [482, 173] width 39 height 22
click at [512, 180] on button "Next" at bounding box center [511, 173] width 22 height 22
click at [472, 175] on button "Back" at bounding box center [482, 173] width 39 height 22
click at [521, 169] on button "Next" at bounding box center [511, 173] width 23 height 23
click at [1043, 666] on span "Correr" at bounding box center [1086, 672] width 116 height 20
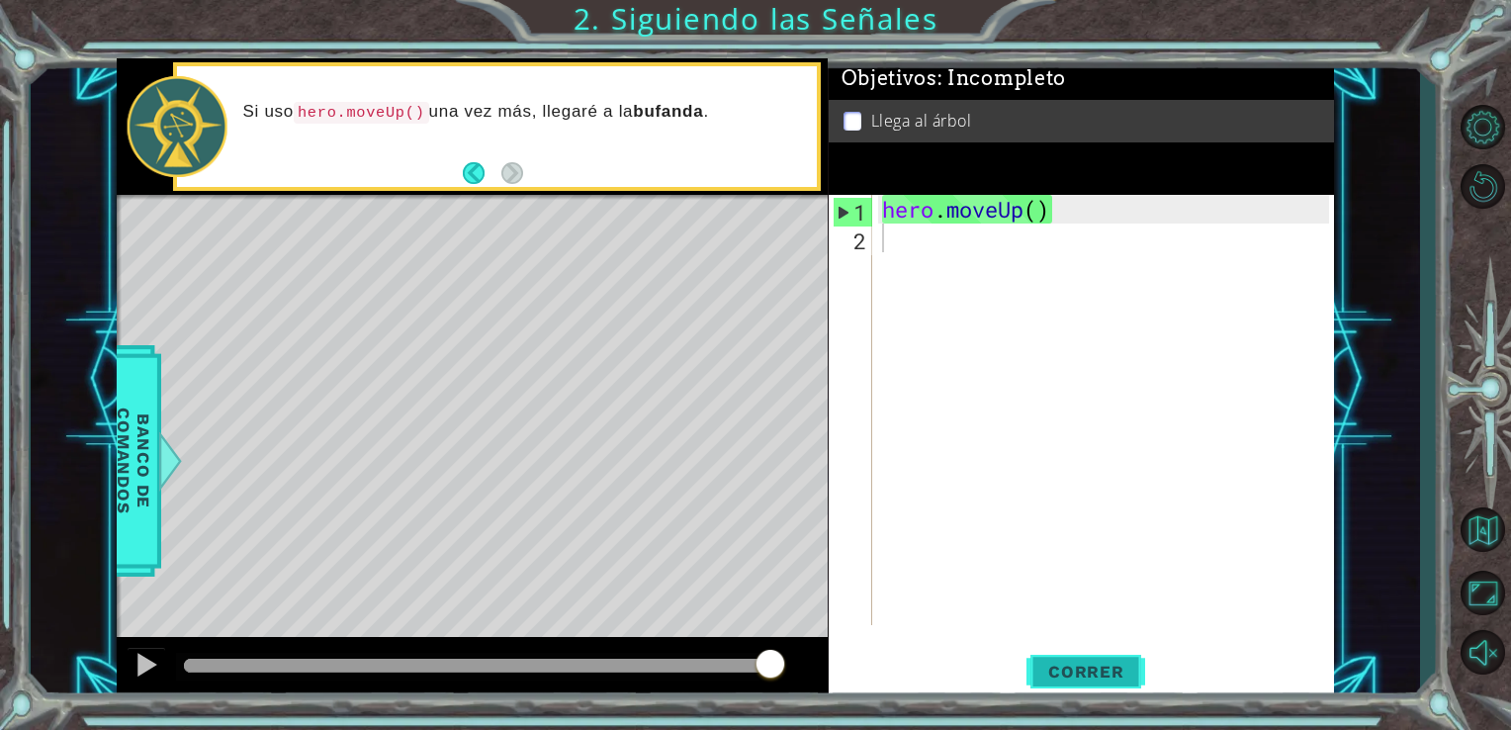
click at [1043, 666] on span "Correr" at bounding box center [1086, 672] width 116 height 20
click at [1136, 663] on span "Correr" at bounding box center [1086, 672] width 116 height 20
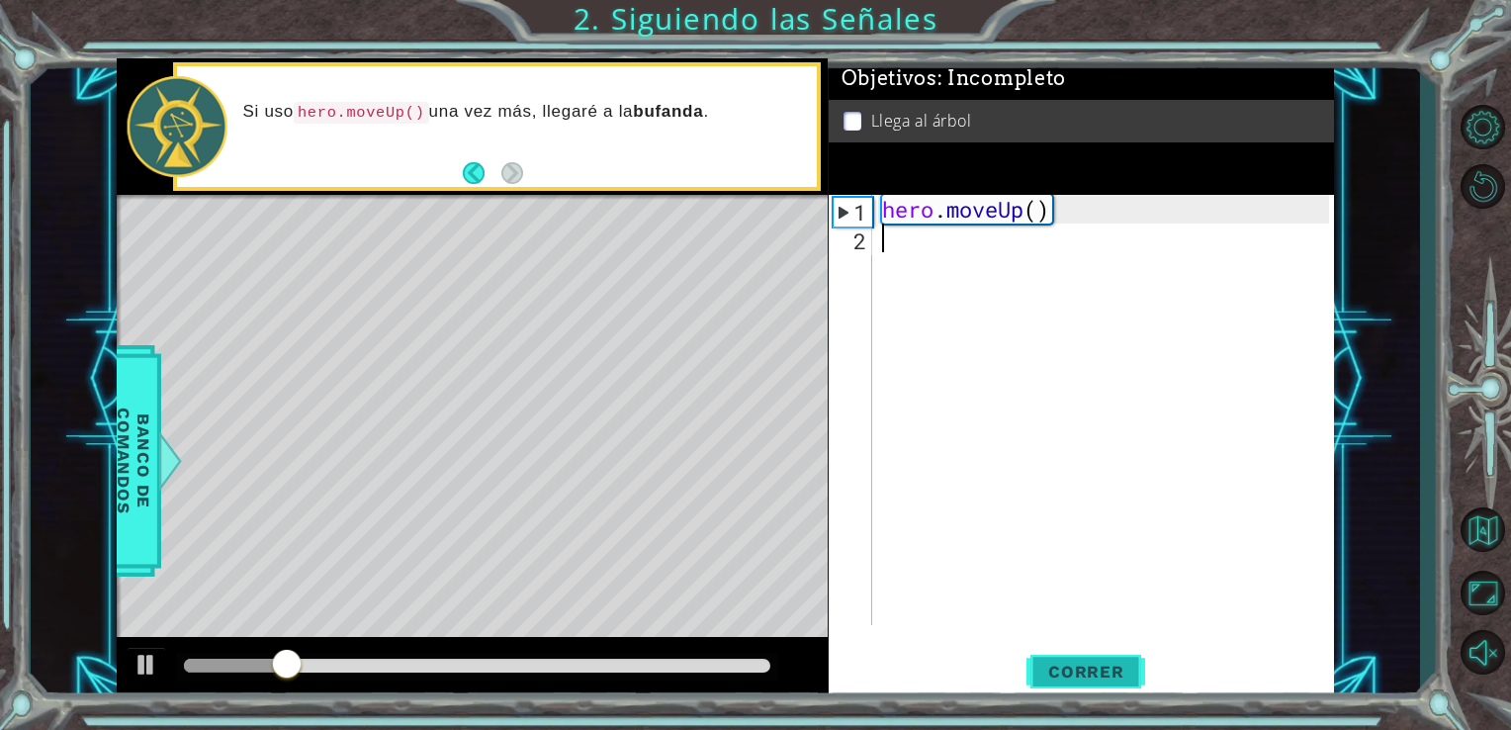
click at [1136, 663] on span "Correr" at bounding box center [1086, 672] width 116 height 20
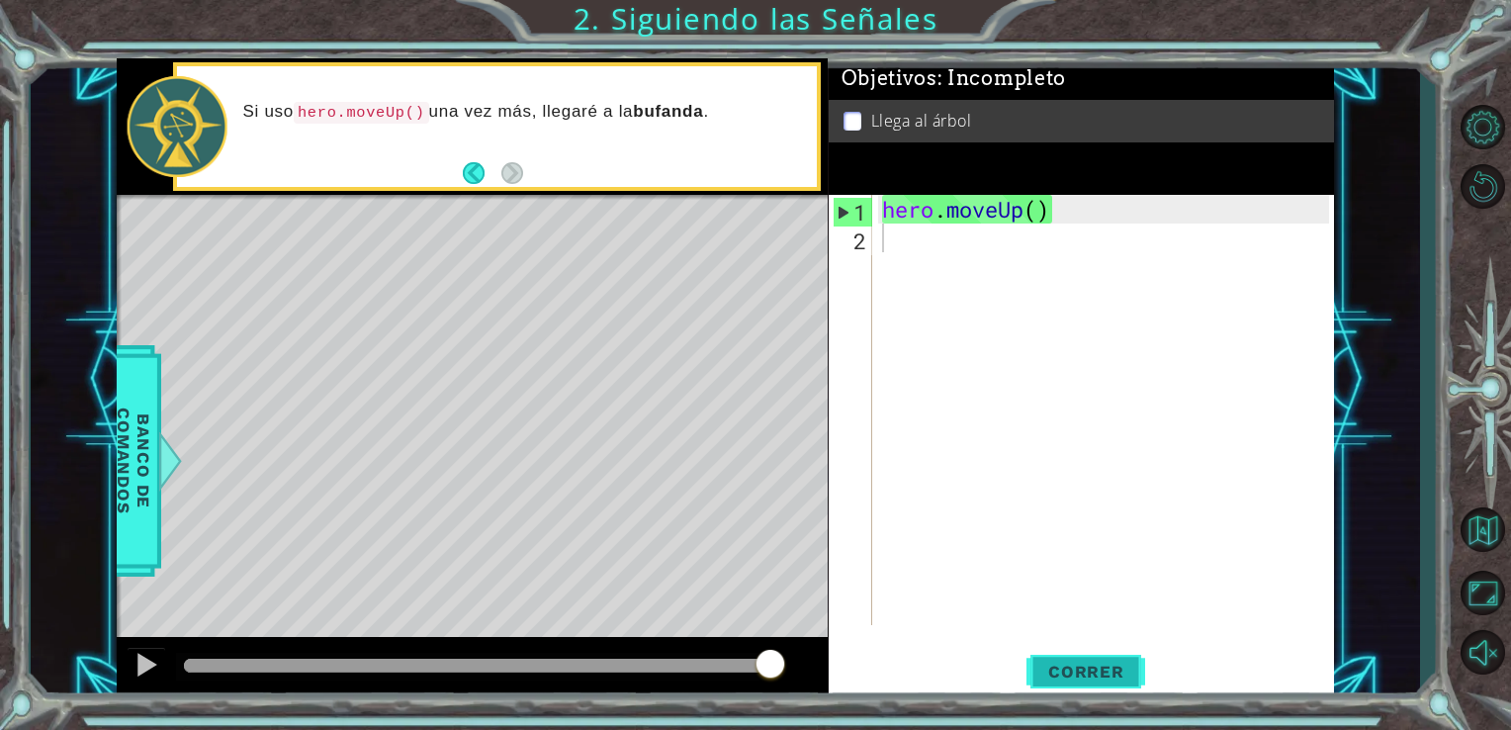
click at [1122, 670] on span "Correr" at bounding box center [1086, 672] width 116 height 20
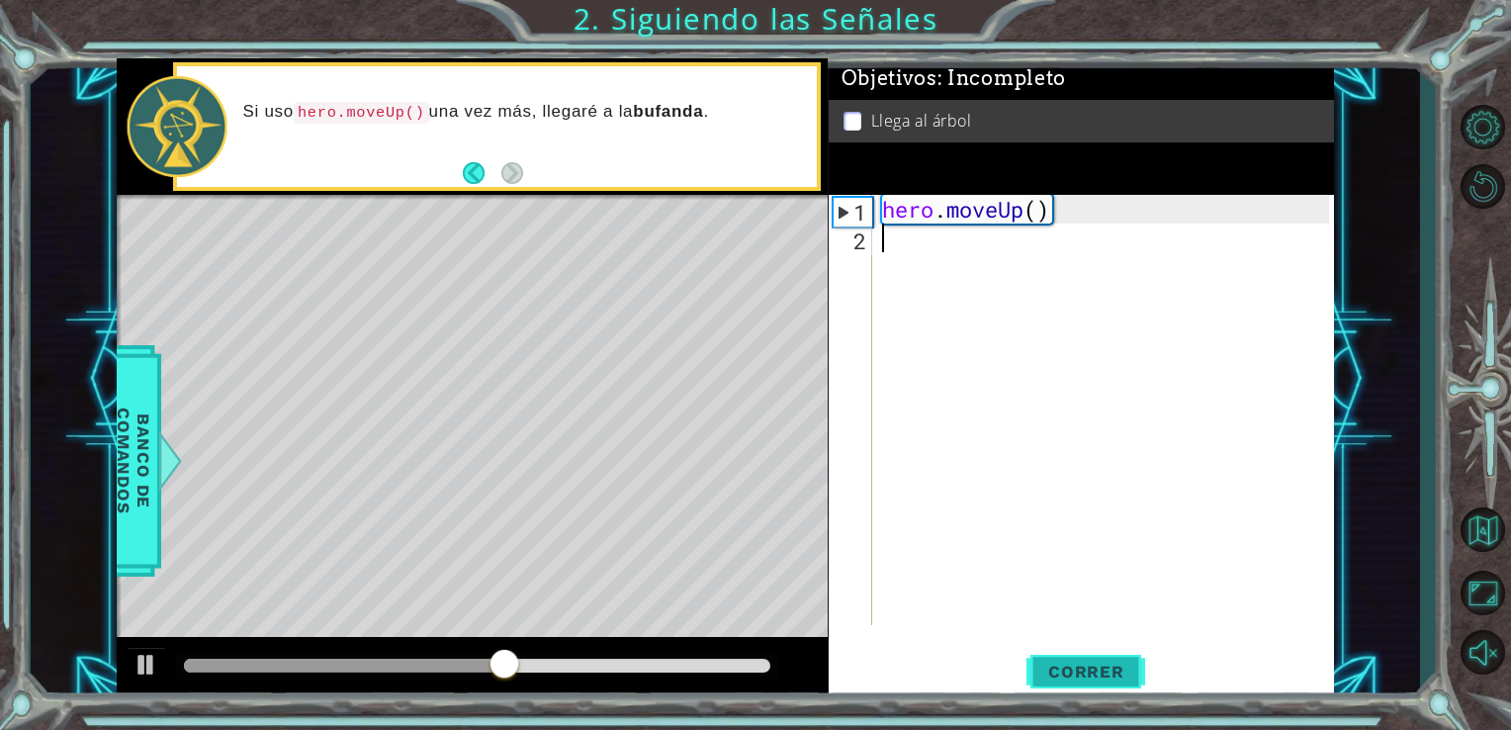
click at [1122, 670] on span "Correr" at bounding box center [1086, 672] width 116 height 20
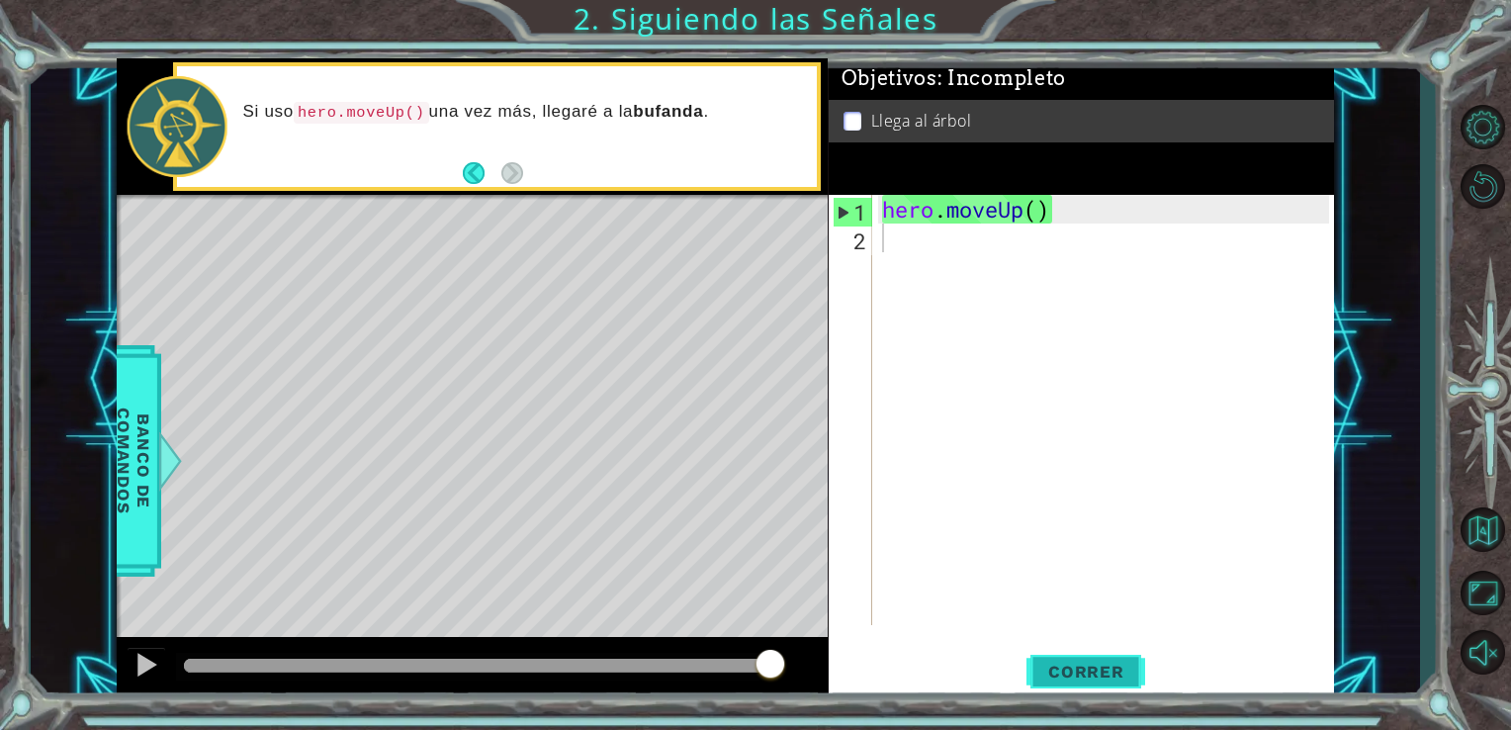
click at [1084, 682] on button "Correr" at bounding box center [1085, 671] width 119 height 50
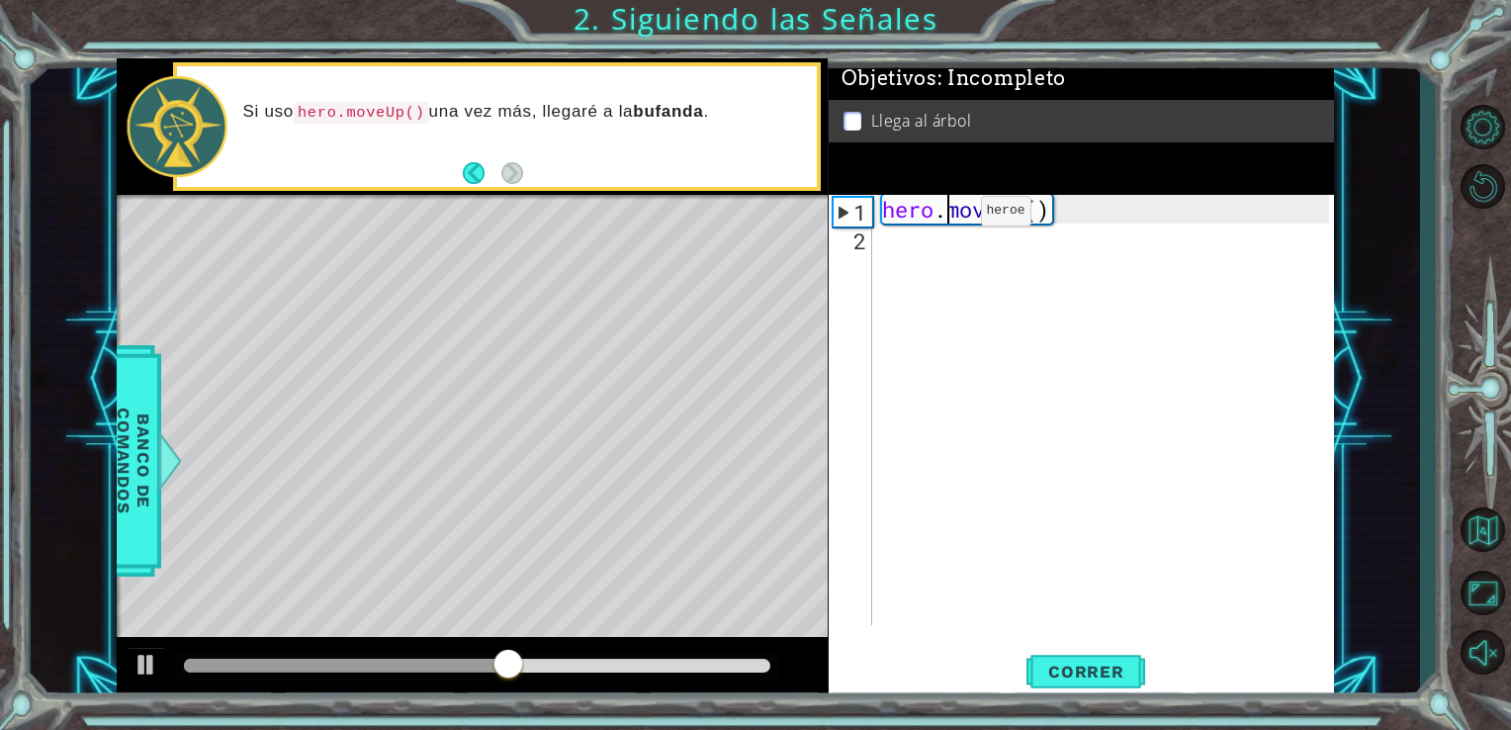
click at [950, 216] on div "hero . moveUp ( )" at bounding box center [1109, 438] width 462 height 487
type textarea "hero.moveUp()"
click at [1116, 656] on button "Correr" at bounding box center [1085, 671] width 119 height 50
click at [1225, 208] on div "hero . moveUp ( )" at bounding box center [1109, 438] width 462 height 487
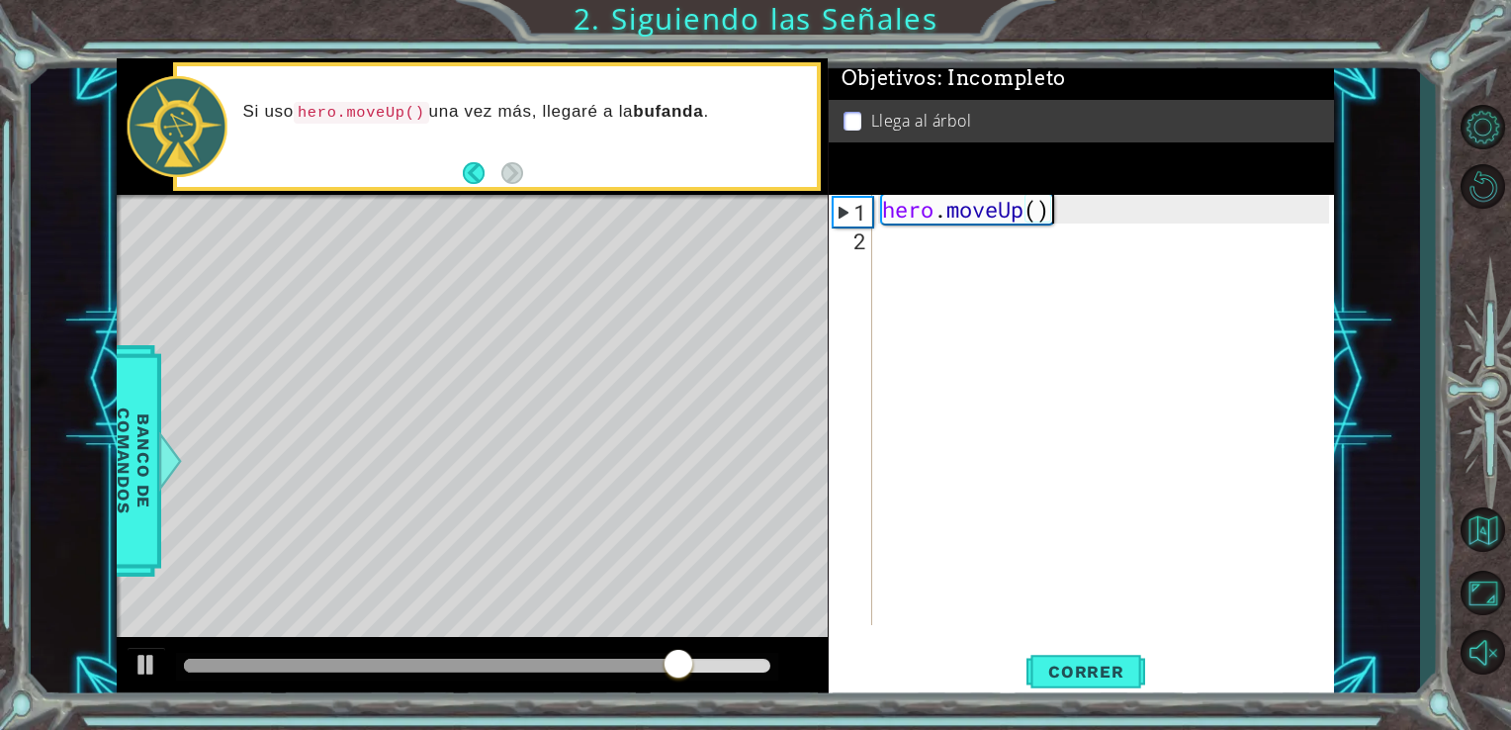
click at [1225, 208] on div "hero . moveUp ( )" at bounding box center [1109, 438] width 462 height 487
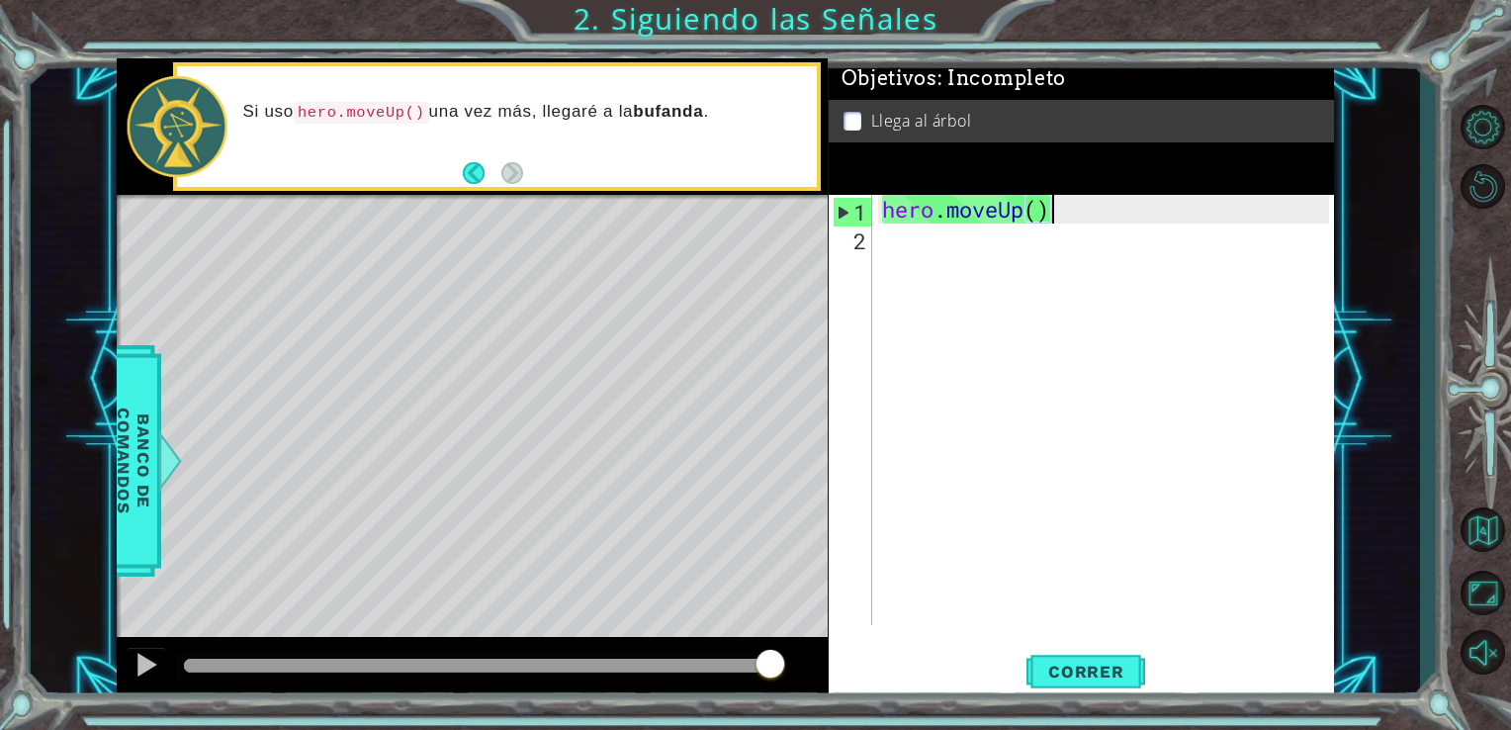
click at [1194, 205] on div "hero . moveUp ( )" at bounding box center [1109, 438] width 462 height 487
click at [1193, 206] on div "hero . moveUp ( )" at bounding box center [1109, 438] width 462 height 487
click at [1085, 682] on button "Correr" at bounding box center [1085, 671] width 119 height 50
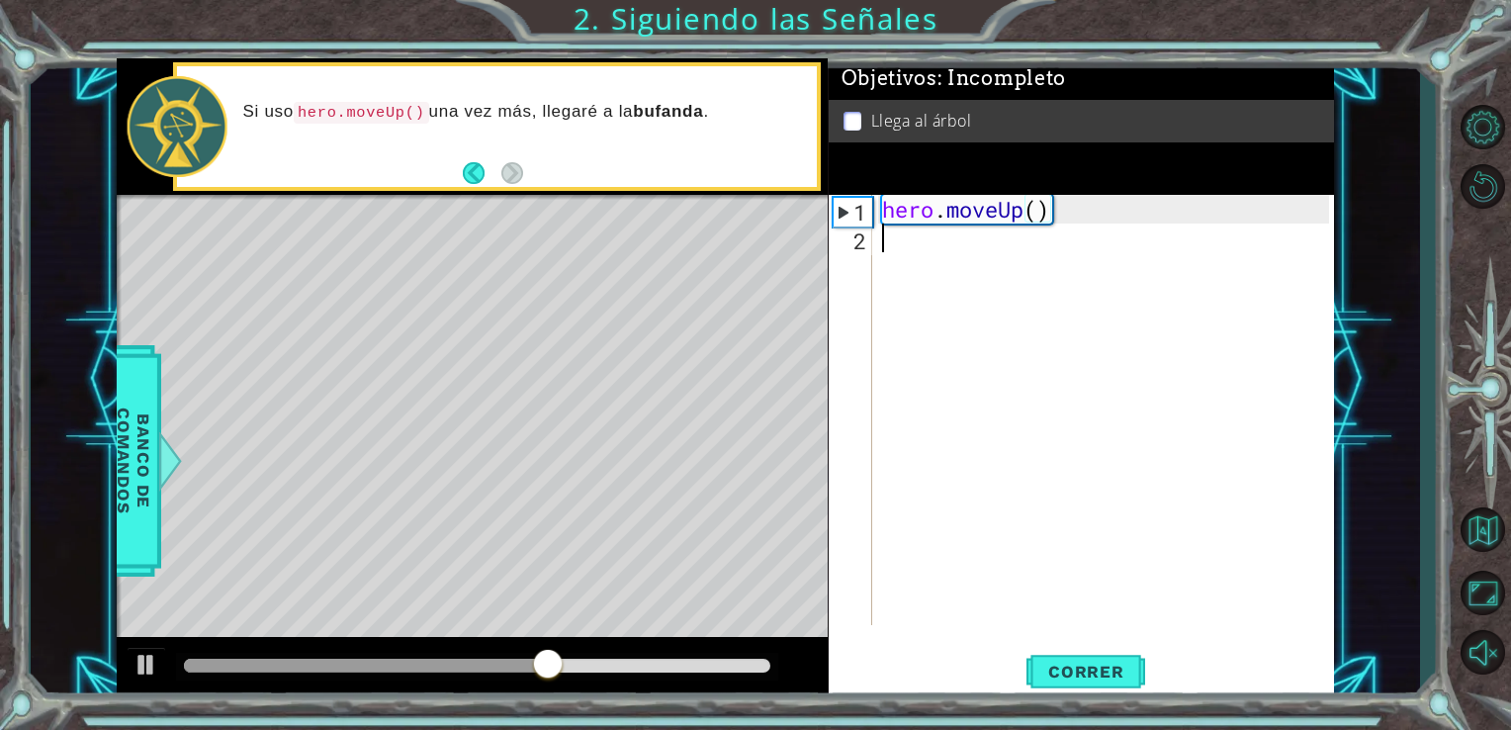
click at [1008, 251] on div "hero . moveUp ( )" at bounding box center [1109, 438] width 462 height 487
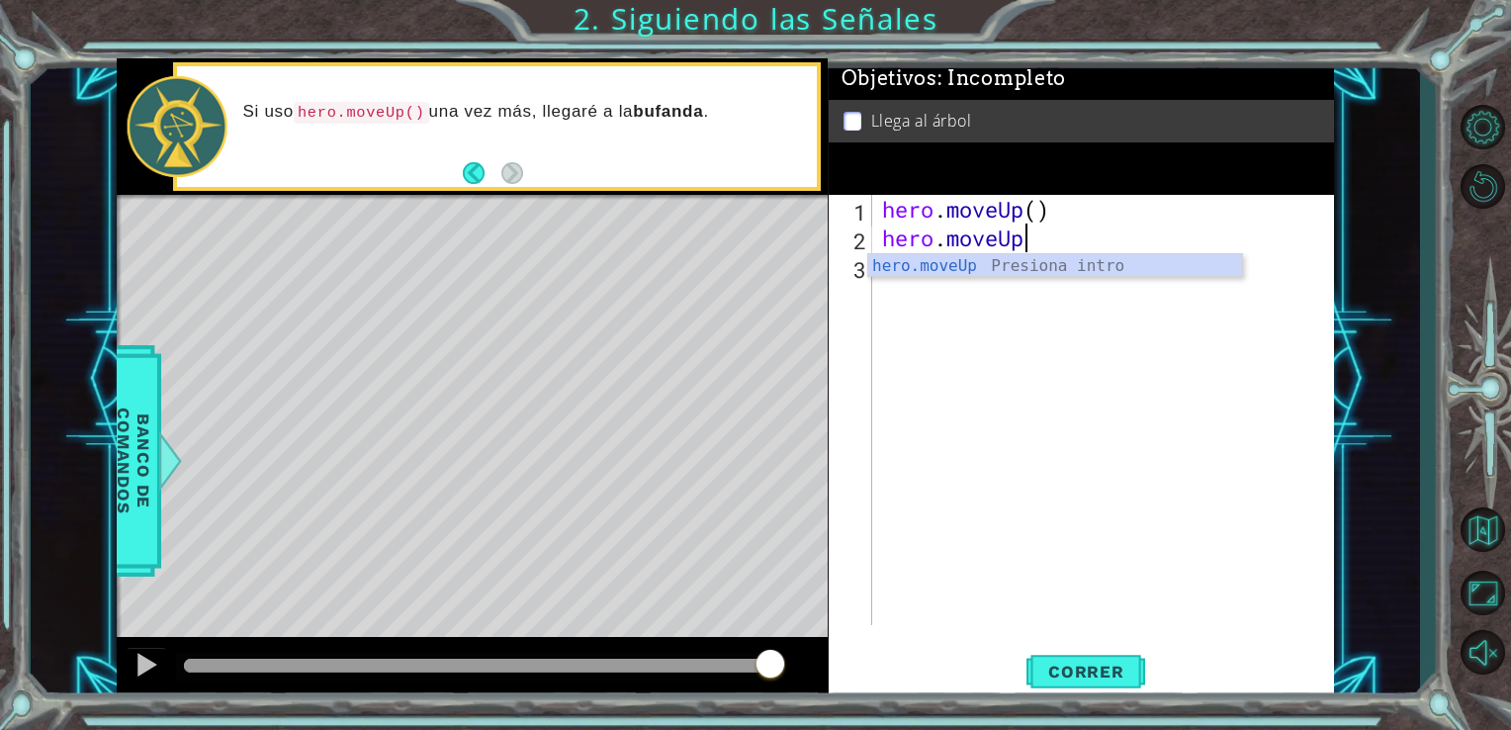
scroll to position [0, 5]
type textarea "hero.moveUp()"
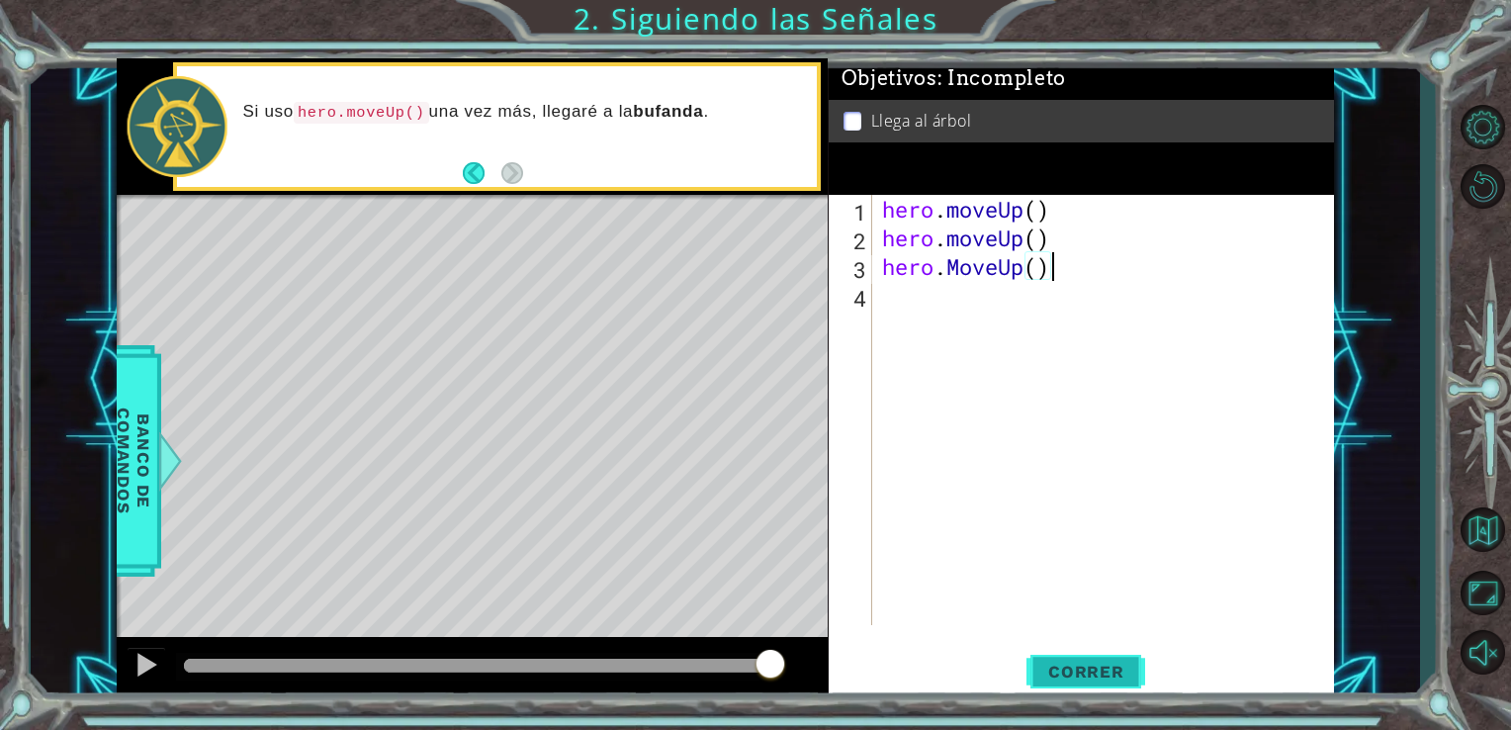
type textarea "hero.MoveUp()"
click at [1076, 679] on span "Correr" at bounding box center [1086, 672] width 116 height 20
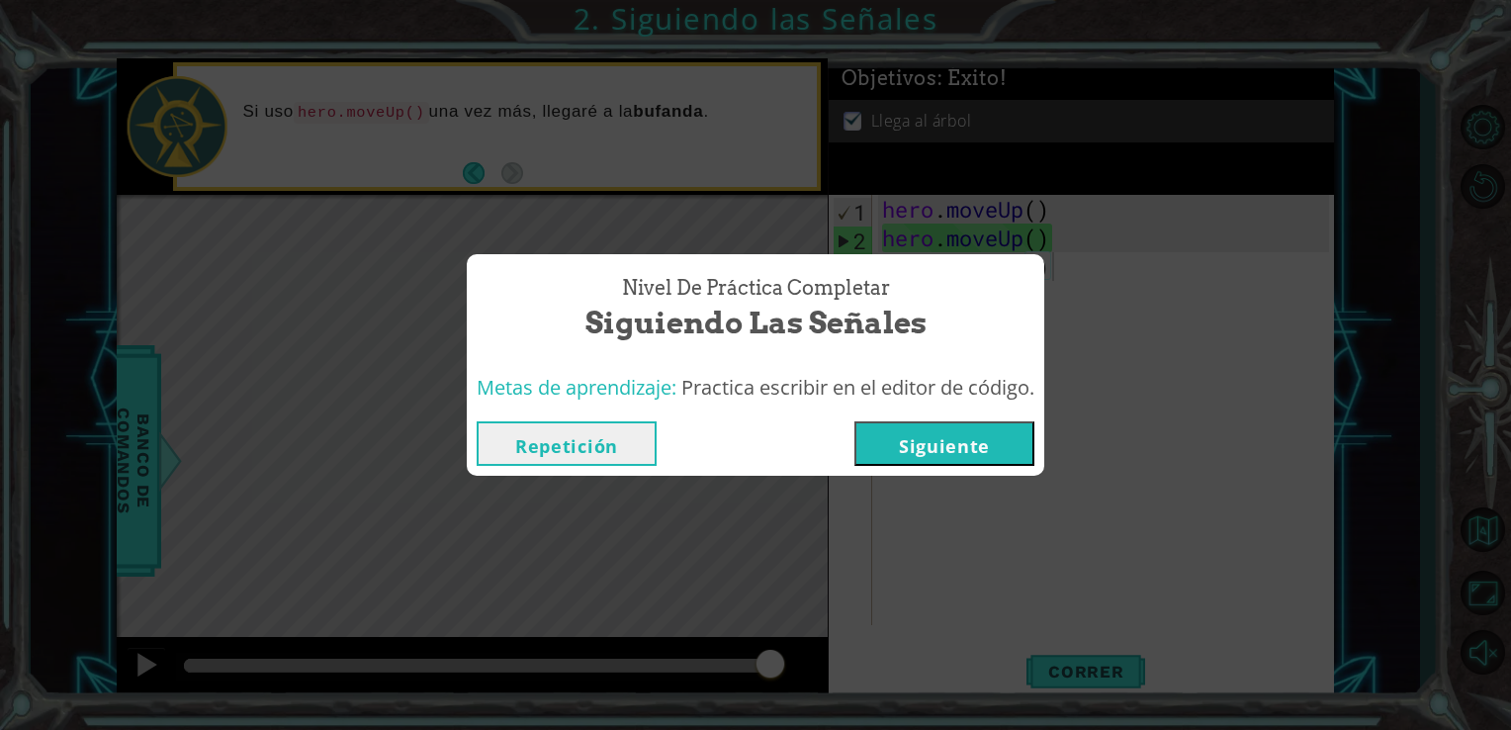
click at [1029, 431] on button "Siguiente" at bounding box center [944, 443] width 180 height 44
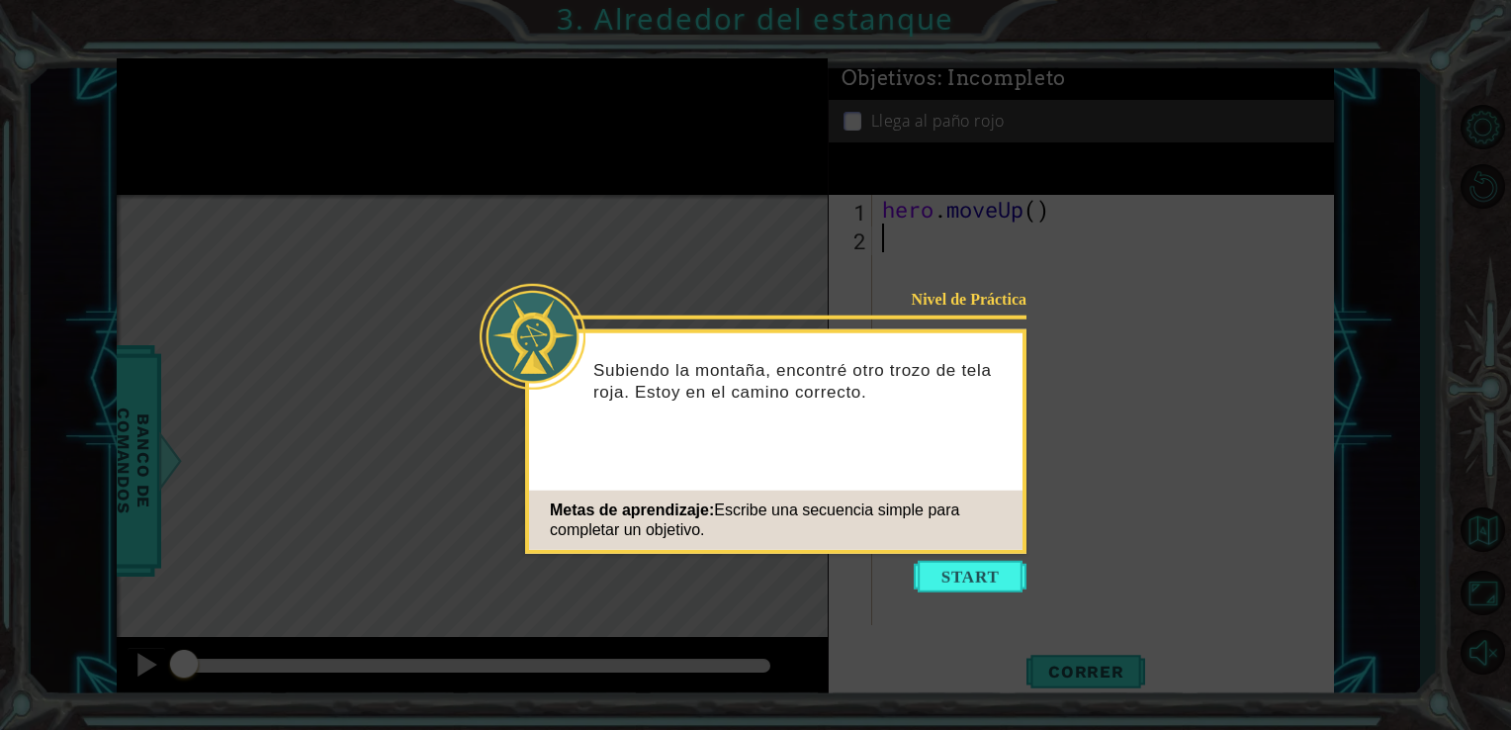
click at [968, 560] on icon at bounding box center [755, 365] width 1511 height 730
click at [964, 576] on button "Start" at bounding box center [970, 577] width 113 height 32
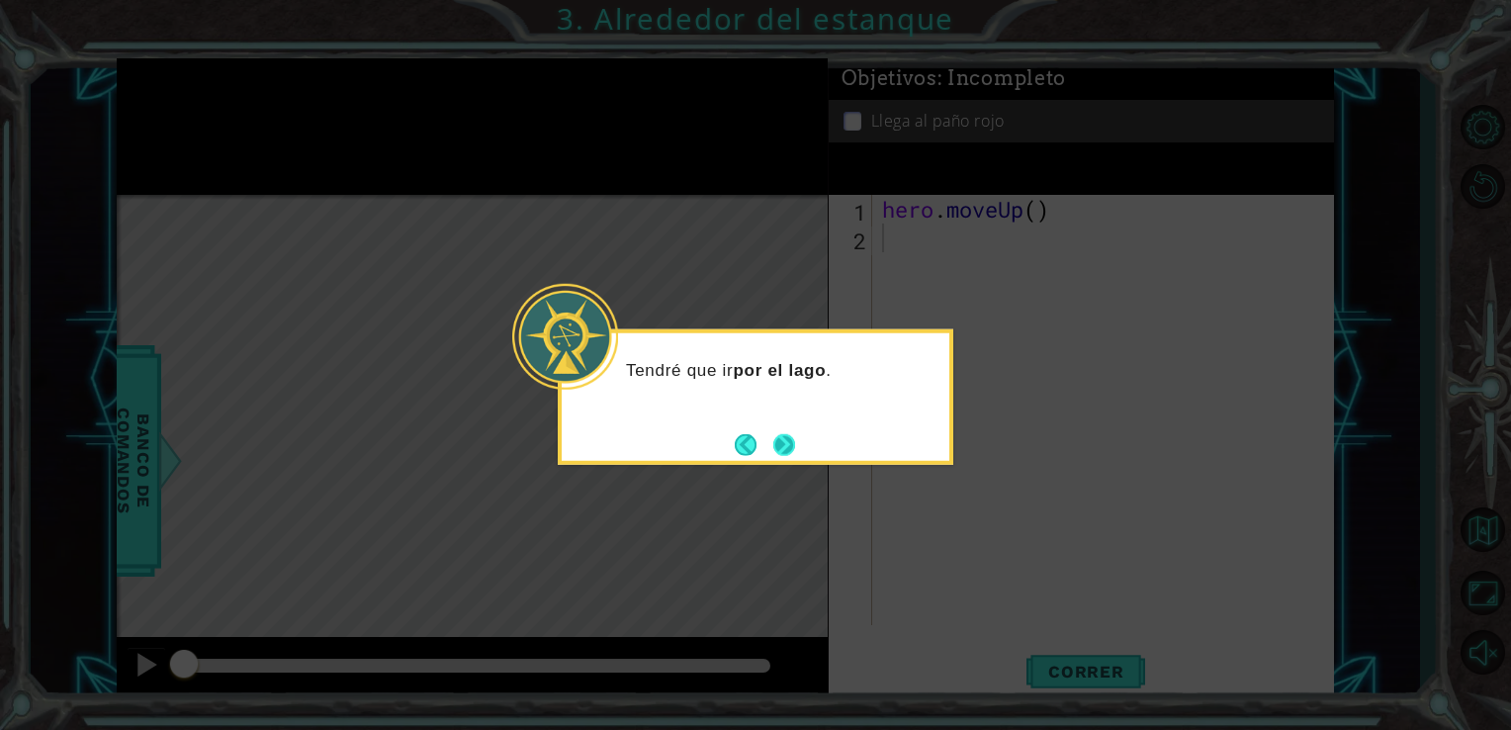
click at [796, 453] on button "Next" at bounding box center [784, 444] width 23 height 23
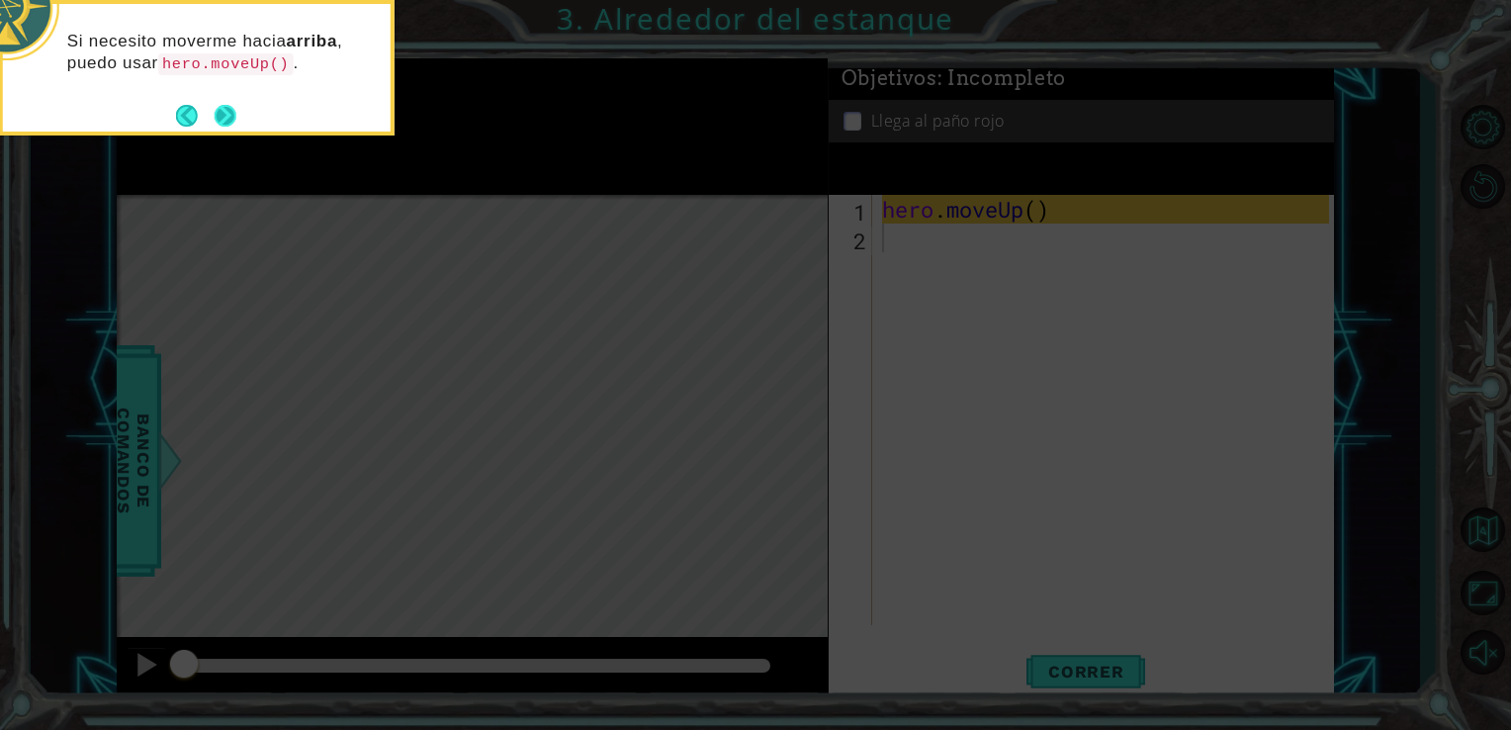
click at [228, 115] on button "Next" at bounding box center [226, 116] width 22 height 22
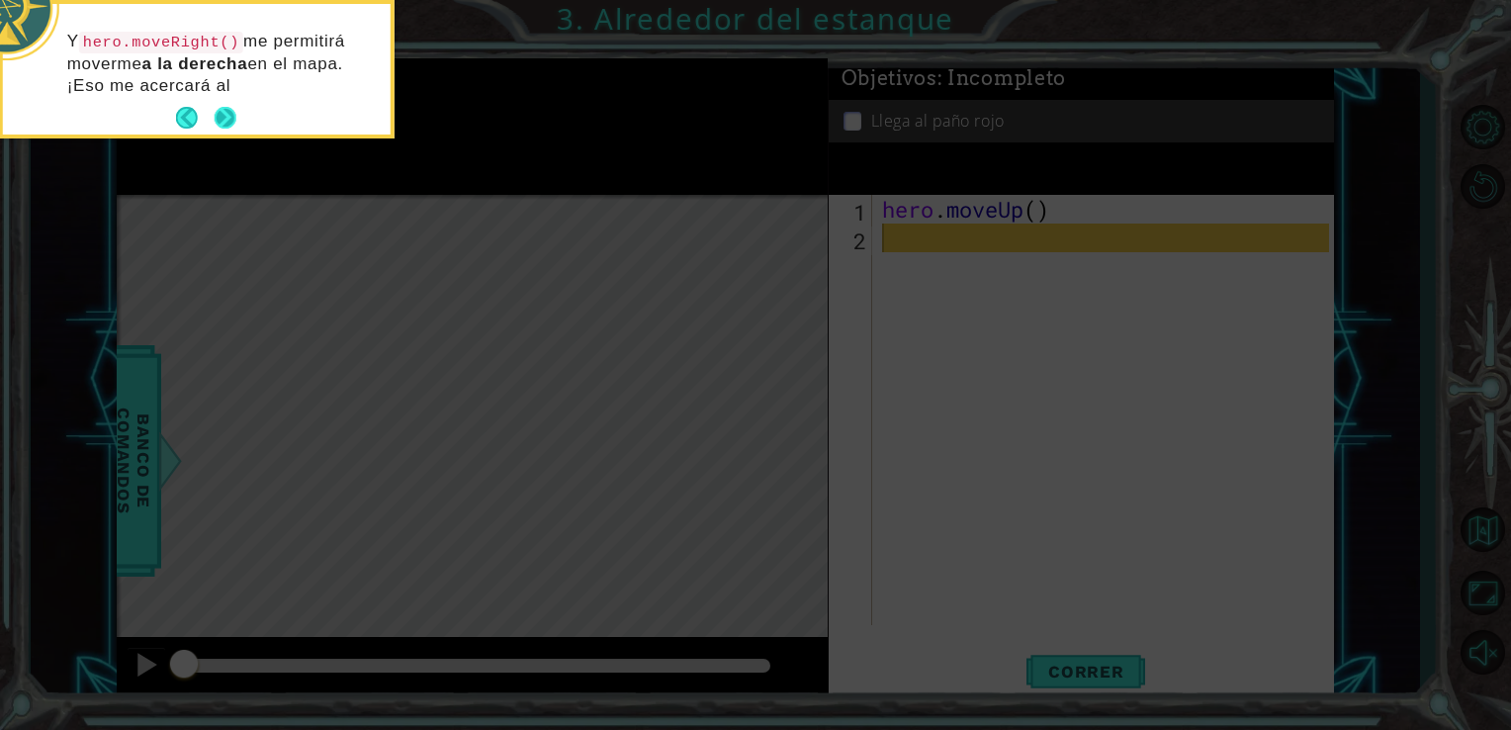
click at [219, 116] on button "Next" at bounding box center [226, 118] width 22 height 22
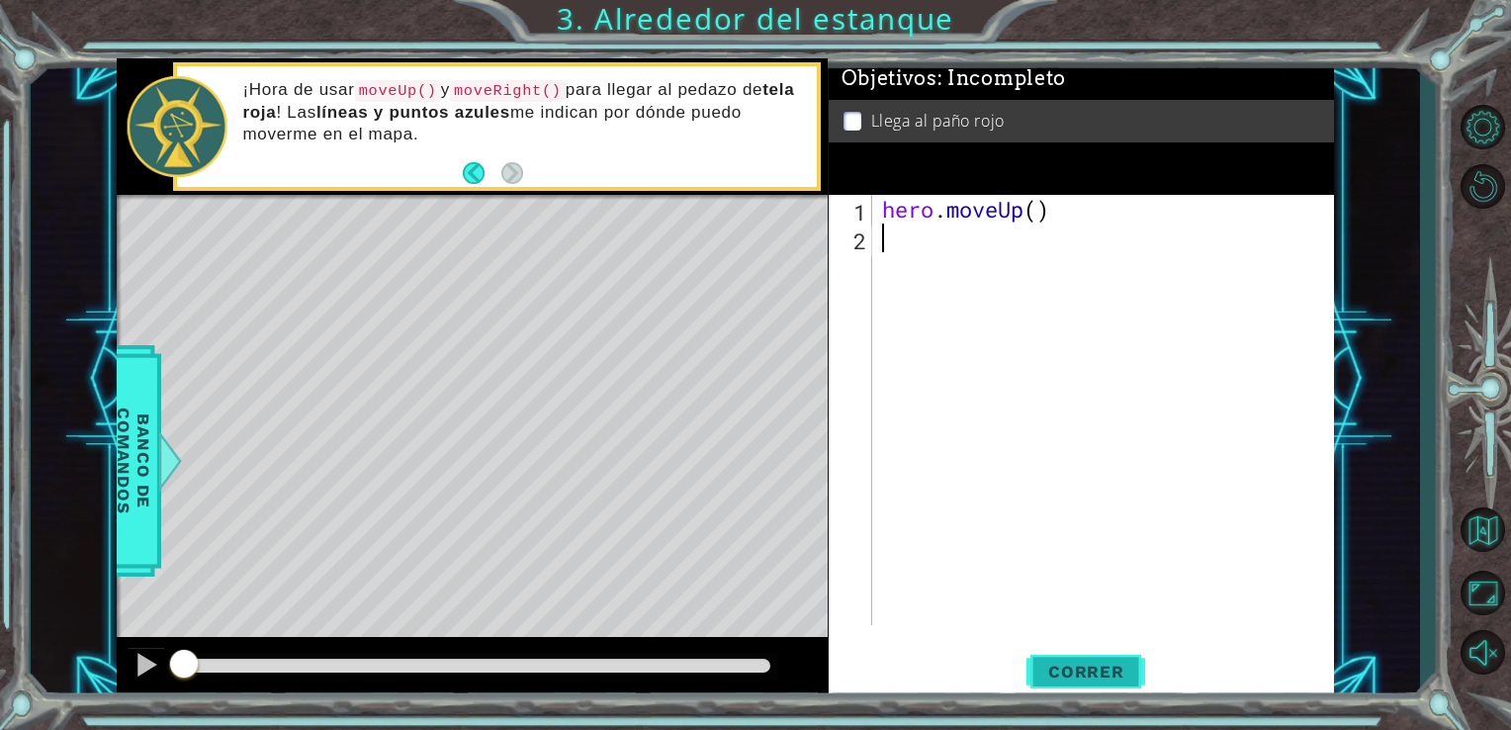
click at [1078, 674] on span "Correr" at bounding box center [1086, 672] width 116 height 20
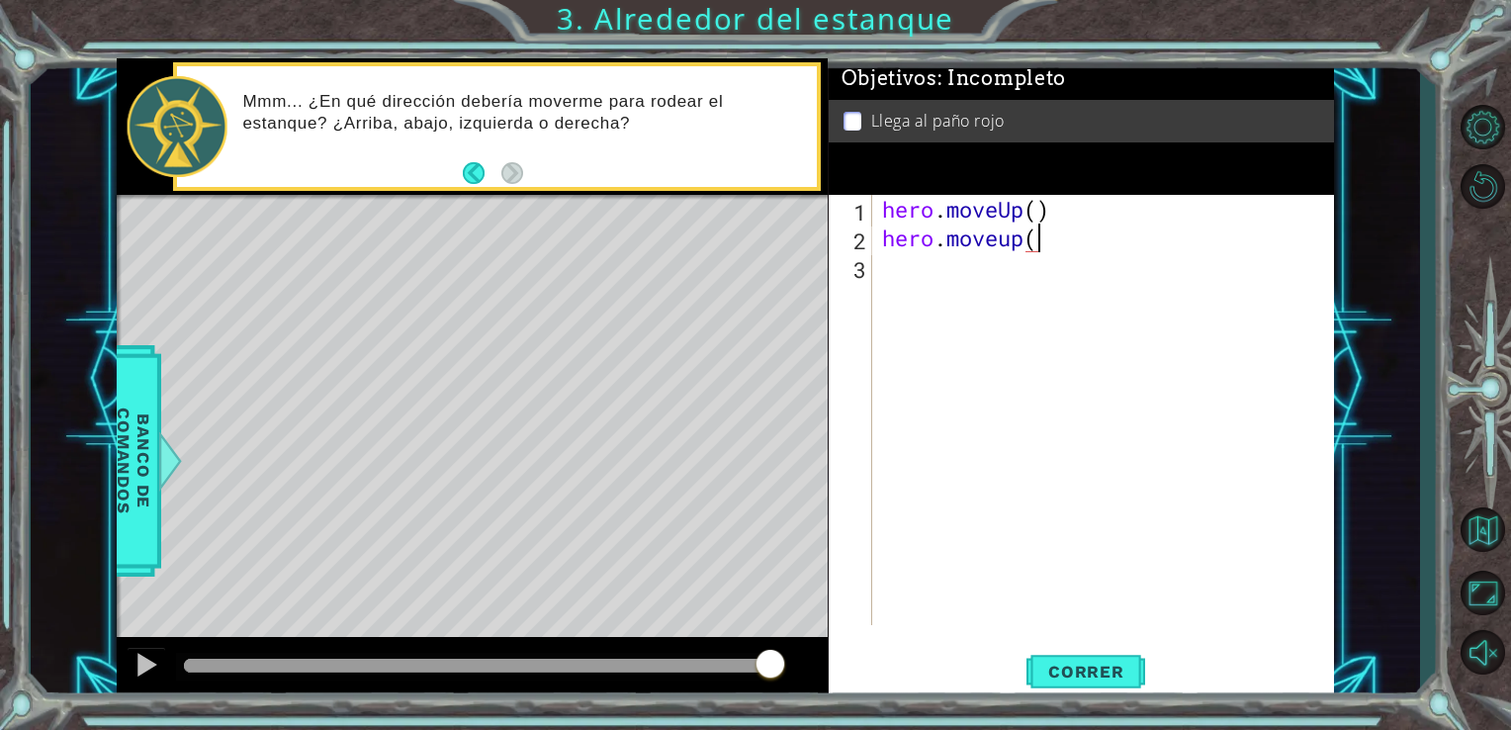
scroll to position [0, 6]
click at [1076, 678] on span "Correr" at bounding box center [1086, 672] width 116 height 20
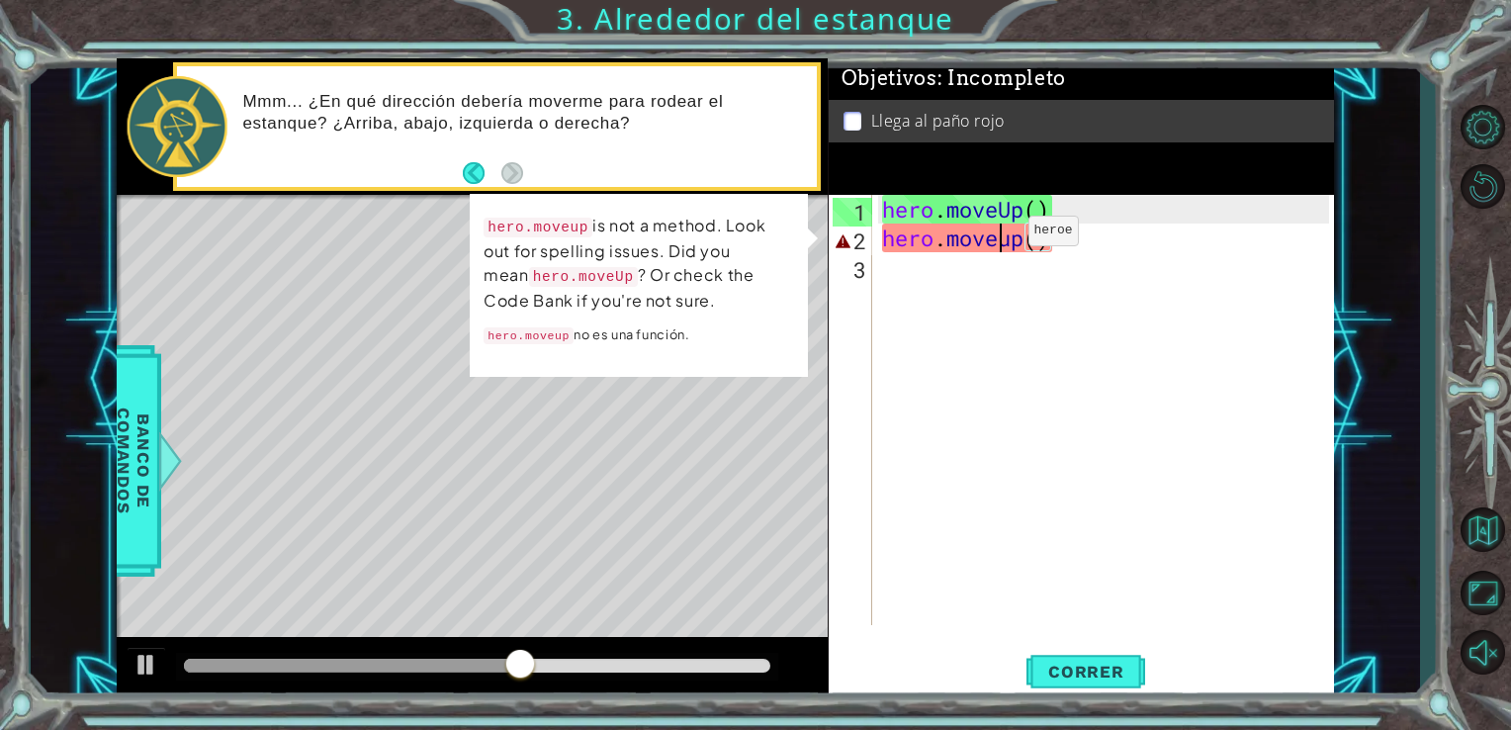
click at [998, 235] on div "hero . moveUp ( ) hero . moveup ( )" at bounding box center [1109, 438] width 462 height 487
click at [1043, 242] on div "hero . moveUp ( ) hero . moveup ( )" at bounding box center [1109, 438] width 462 height 487
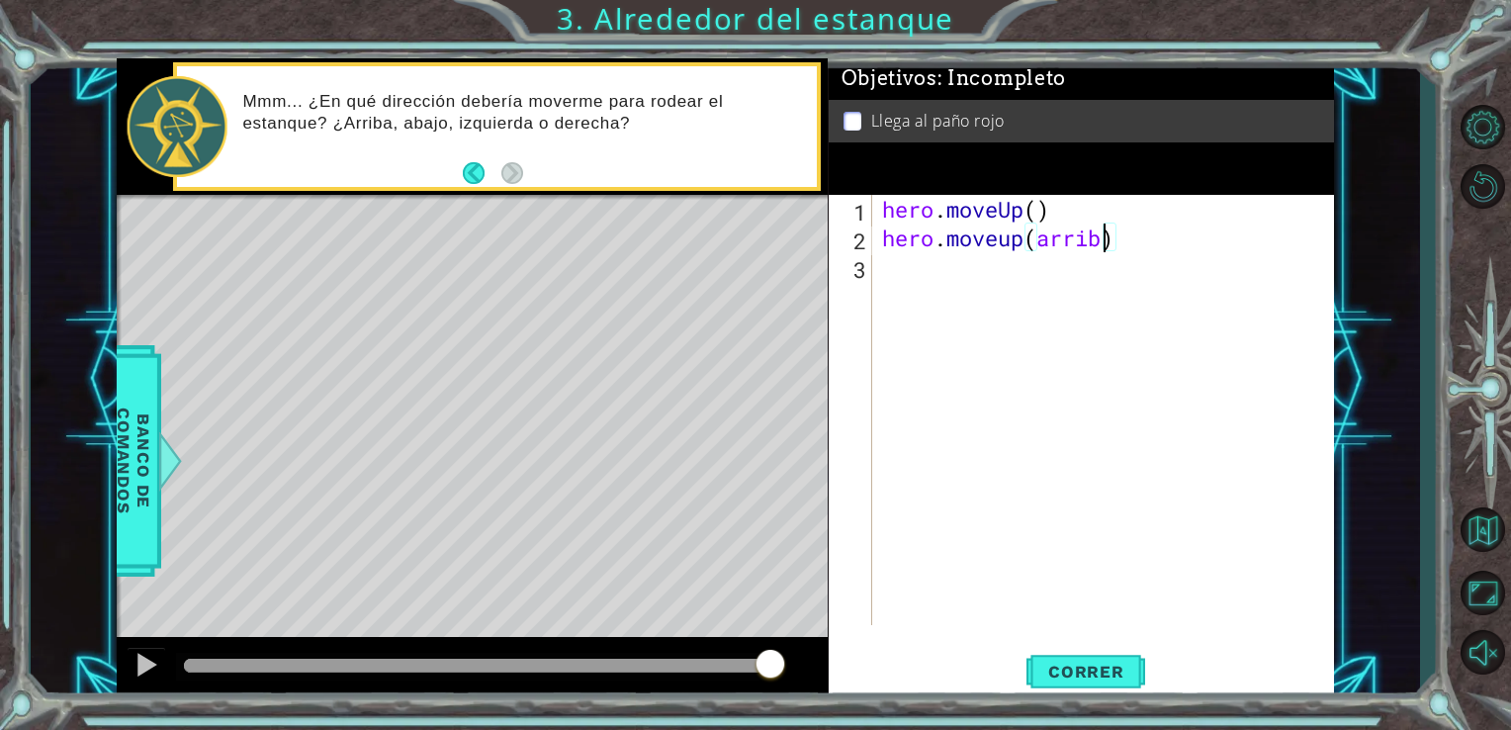
scroll to position [0, 10]
click at [1124, 668] on span "Correr" at bounding box center [1086, 672] width 116 height 20
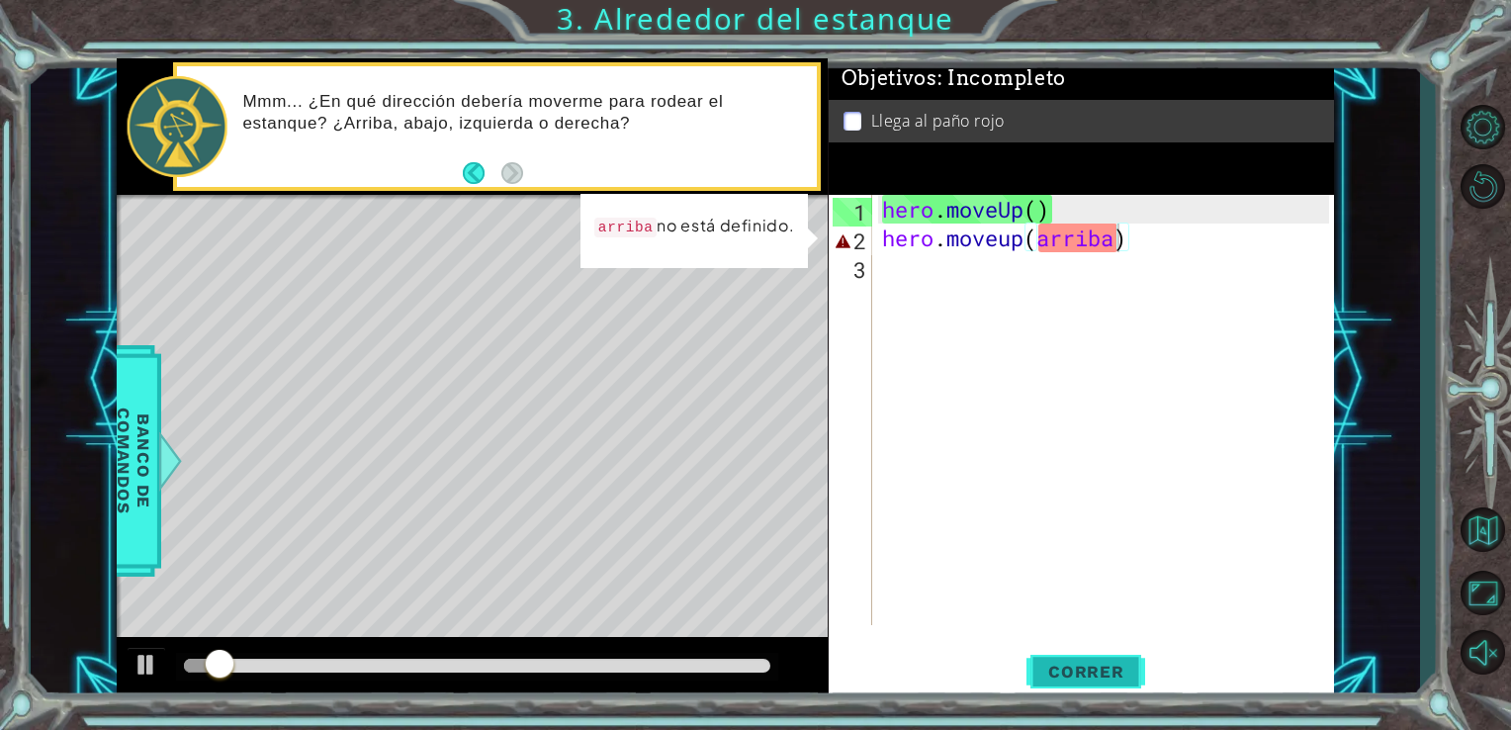
click at [1124, 668] on span "Correr" at bounding box center [1086, 672] width 116 height 20
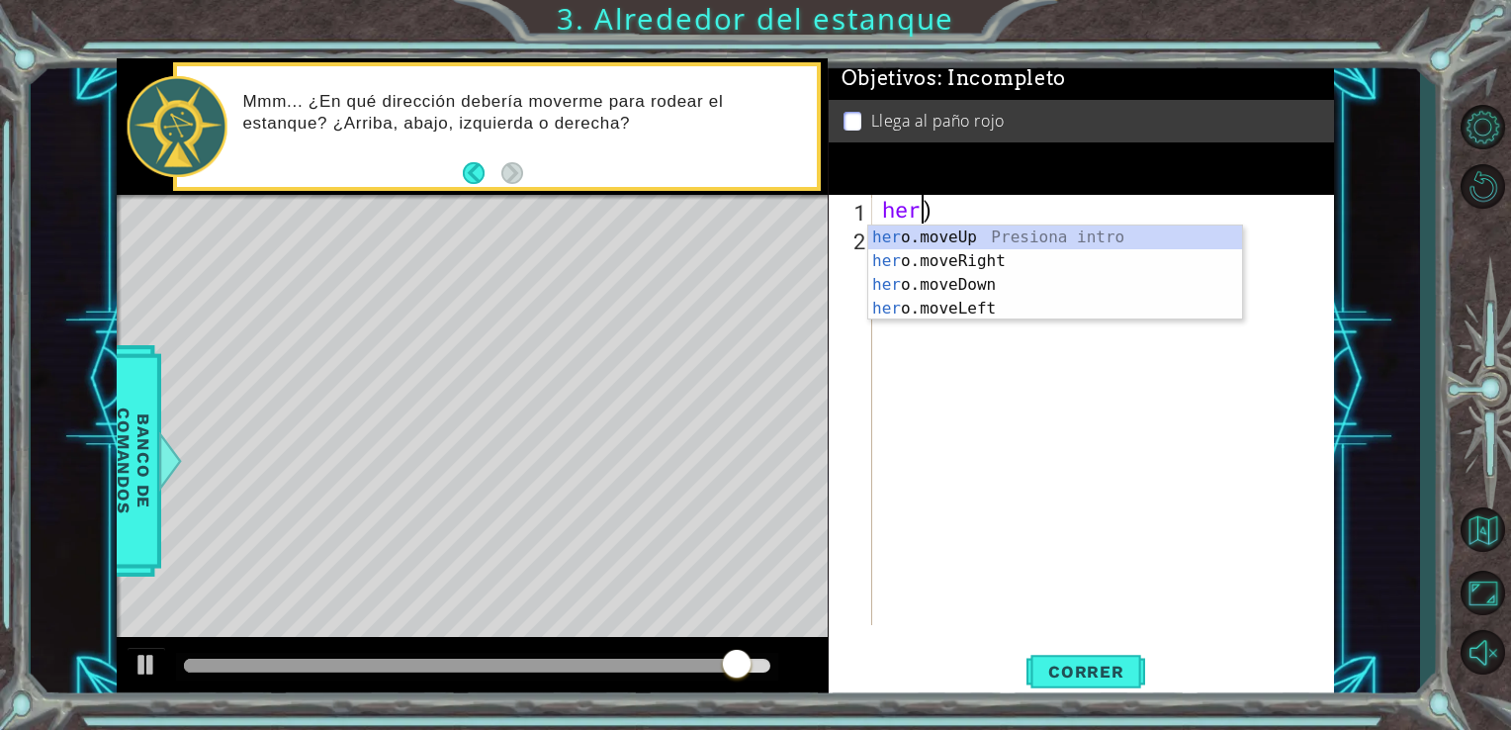
scroll to position [0, 0]
click at [951, 232] on div "her o.moveUp Presiona intro her o.moveRight Presiona intro her o.moveDown Presi…" at bounding box center [1055, 296] width 374 height 142
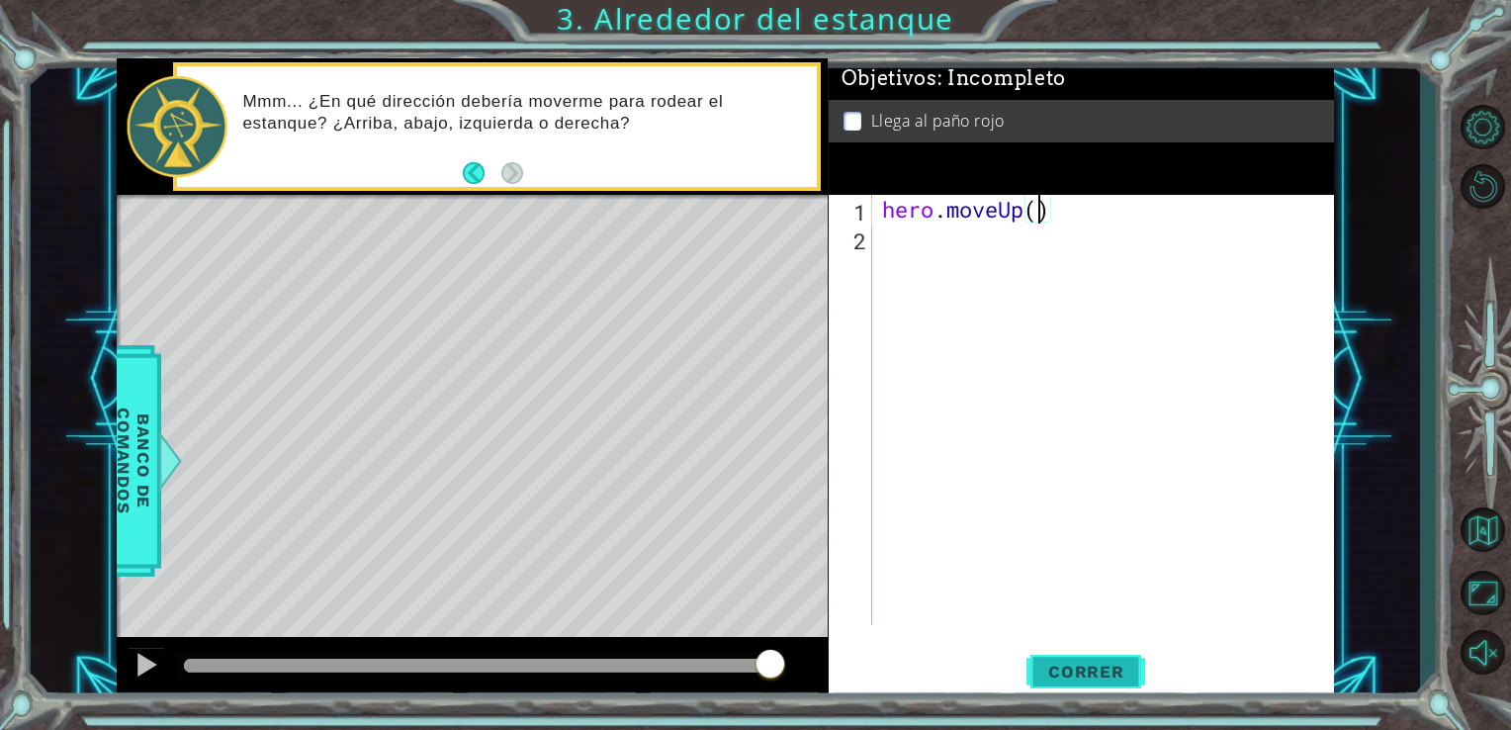
type textarea "hero.moveUp()"
click at [1086, 677] on span "Correr" at bounding box center [1086, 672] width 116 height 20
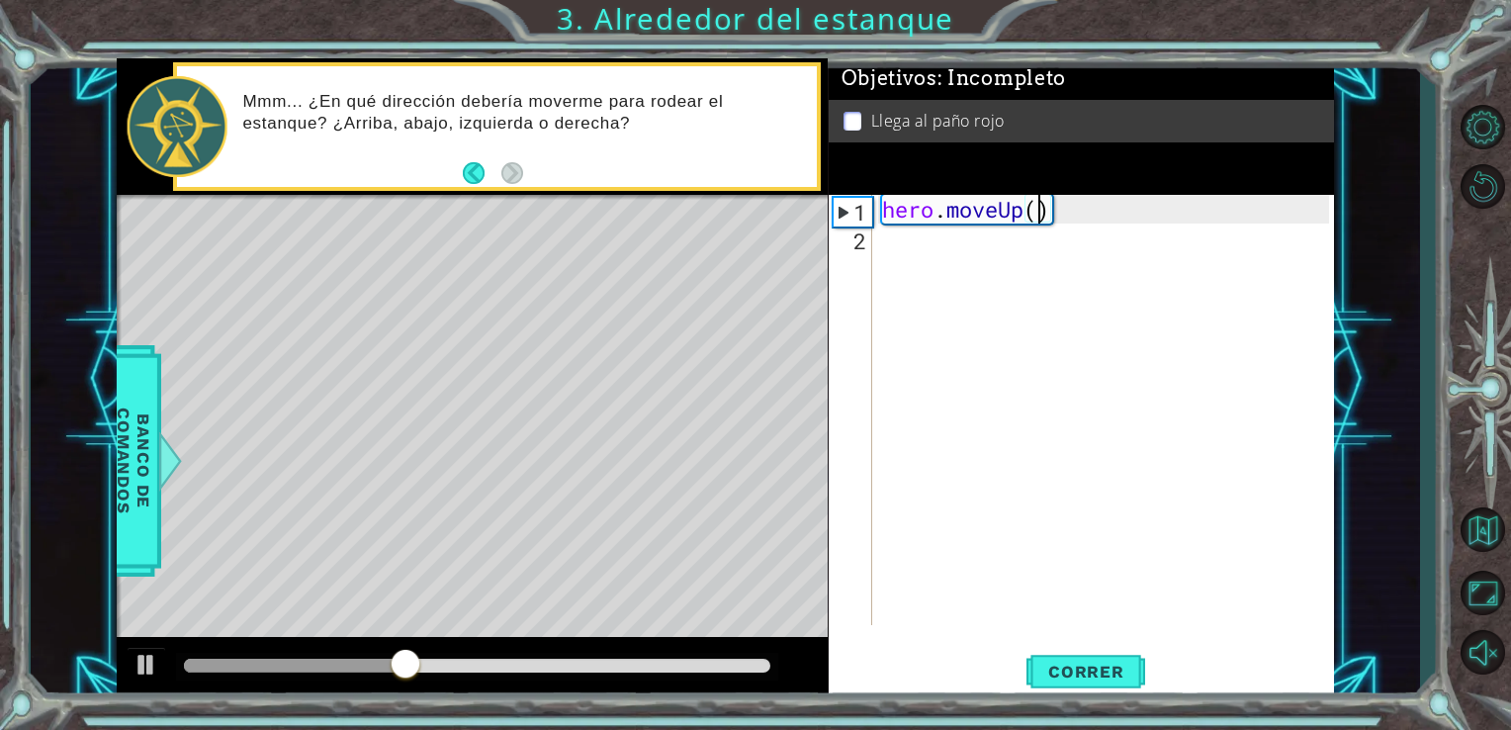
click at [981, 332] on div "hero . moveUp ( )" at bounding box center [1109, 438] width 462 height 487
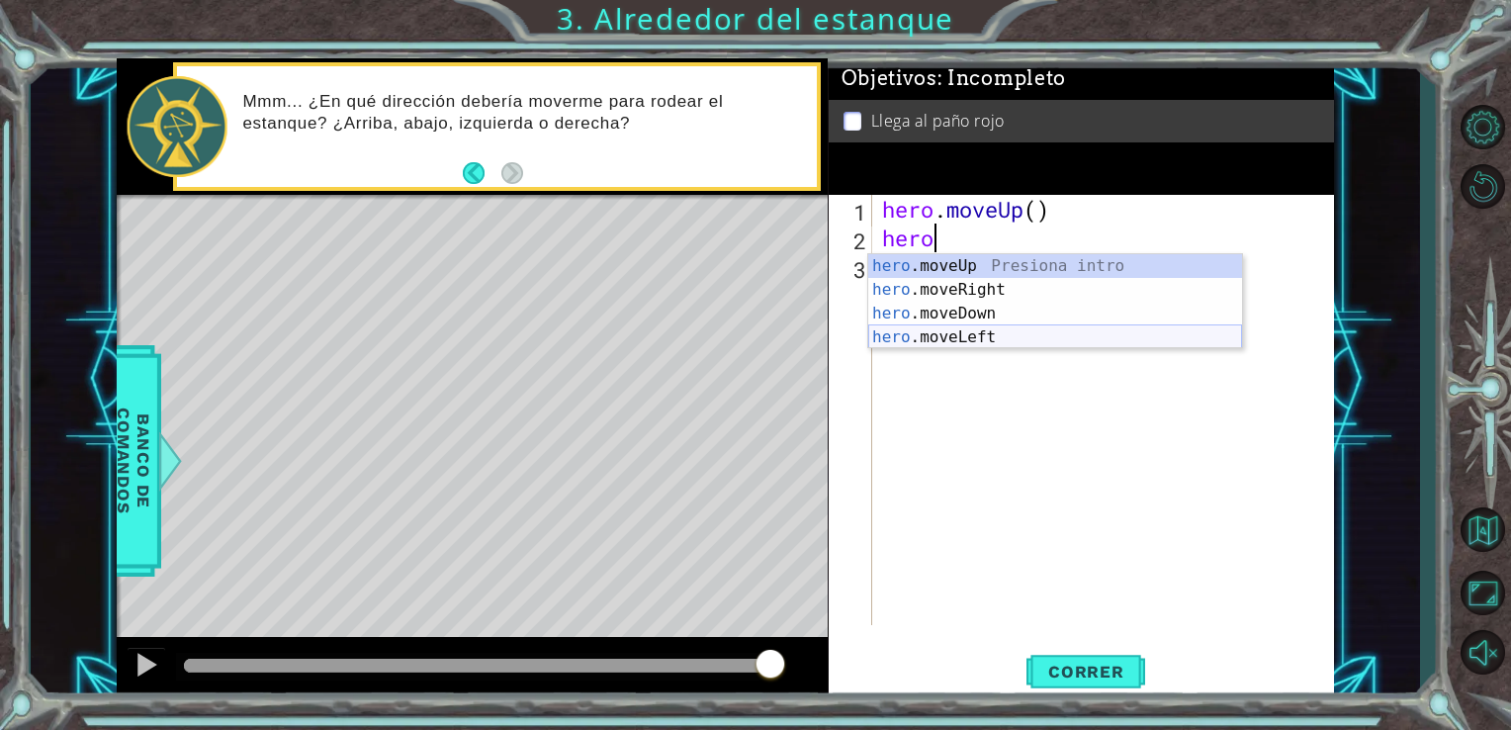
click at [1011, 345] on div "hero .moveUp Presiona intro hero .moveRight Presiona intro hero .moveDown Presi…" at bounding box center [1055, 325] width 374 height 142
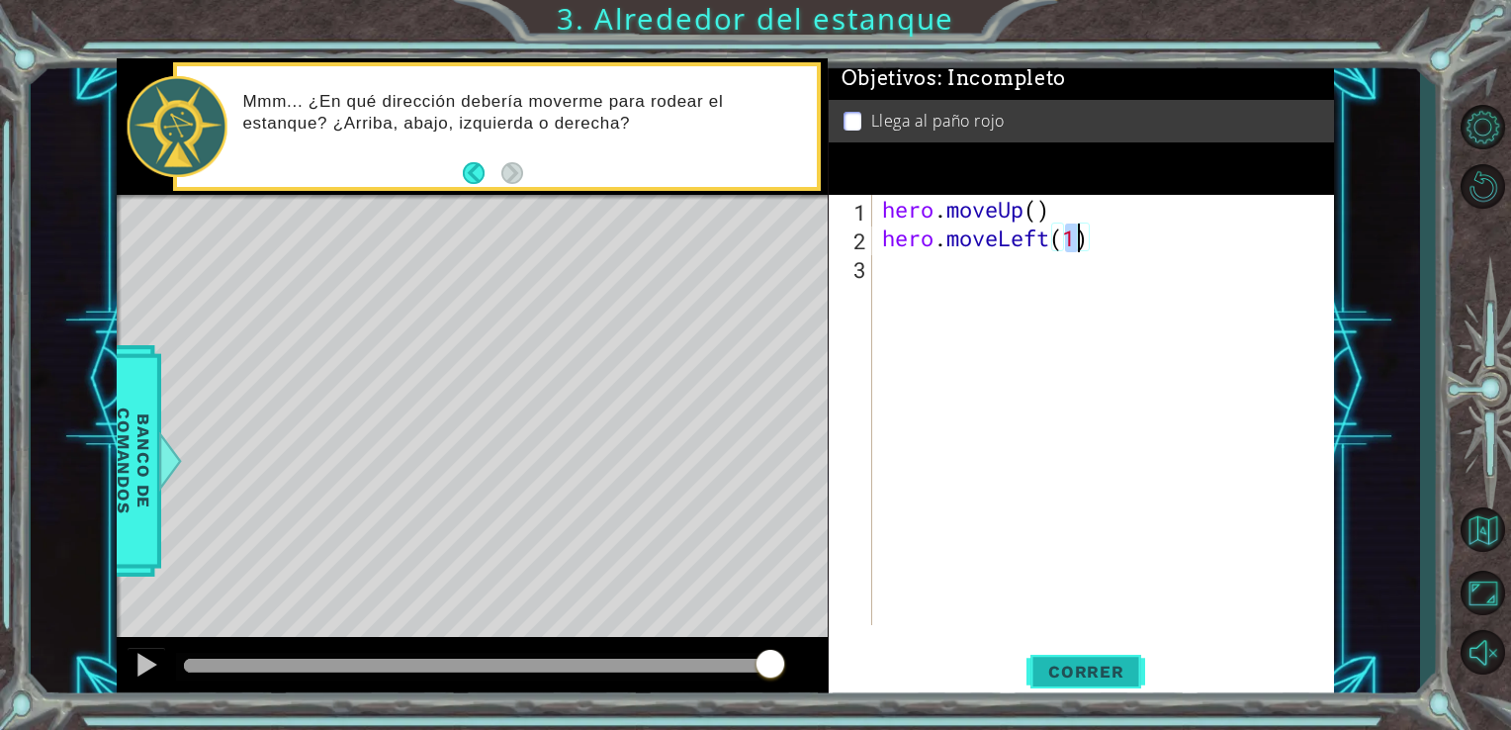
click at [1080, 656] on button "Correr" at bounding box center [1085, 671] width 119 height 50
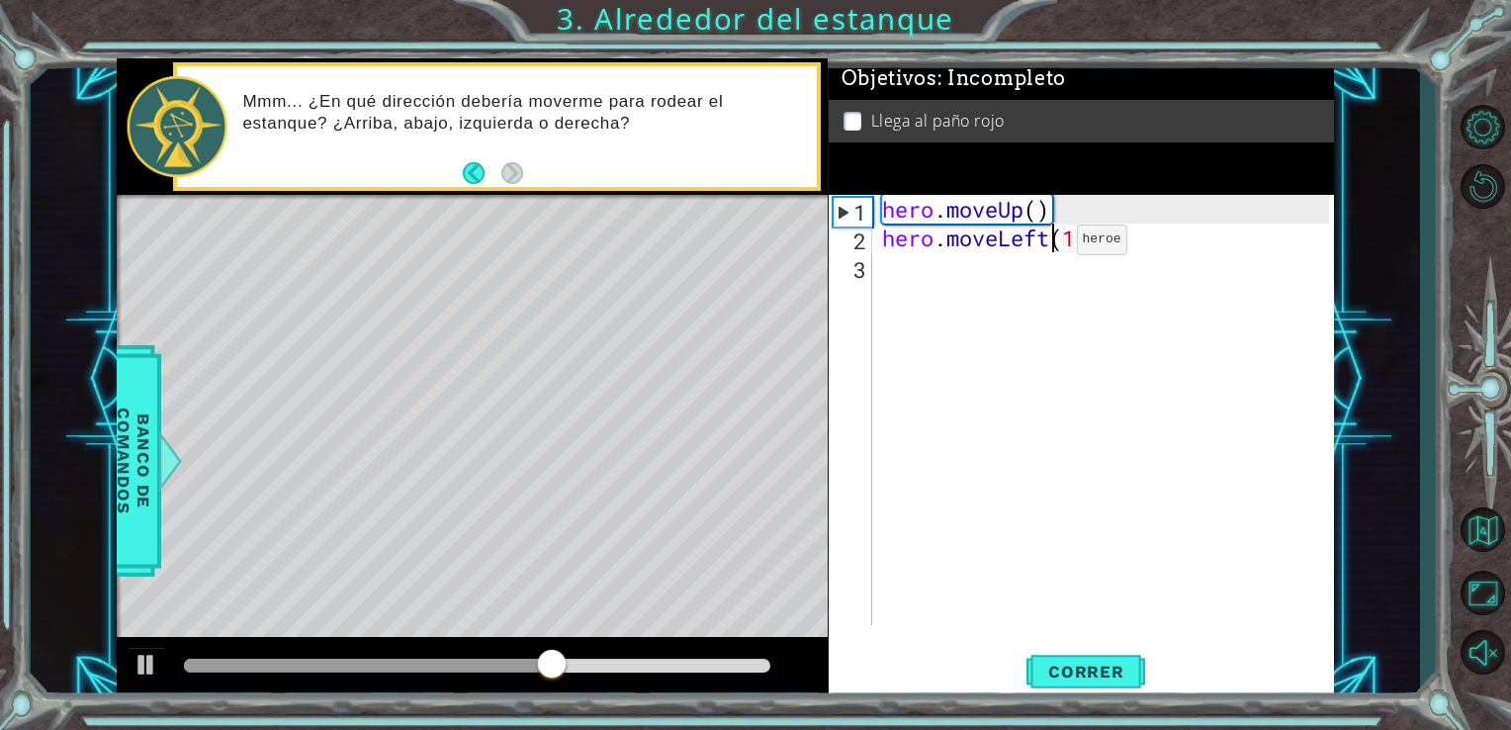
click at [1046, 244] on div "hero . moveUp ( ) hero . moveLeft ( 1 )" at bounding box center [1109, 438] width 462 height 487
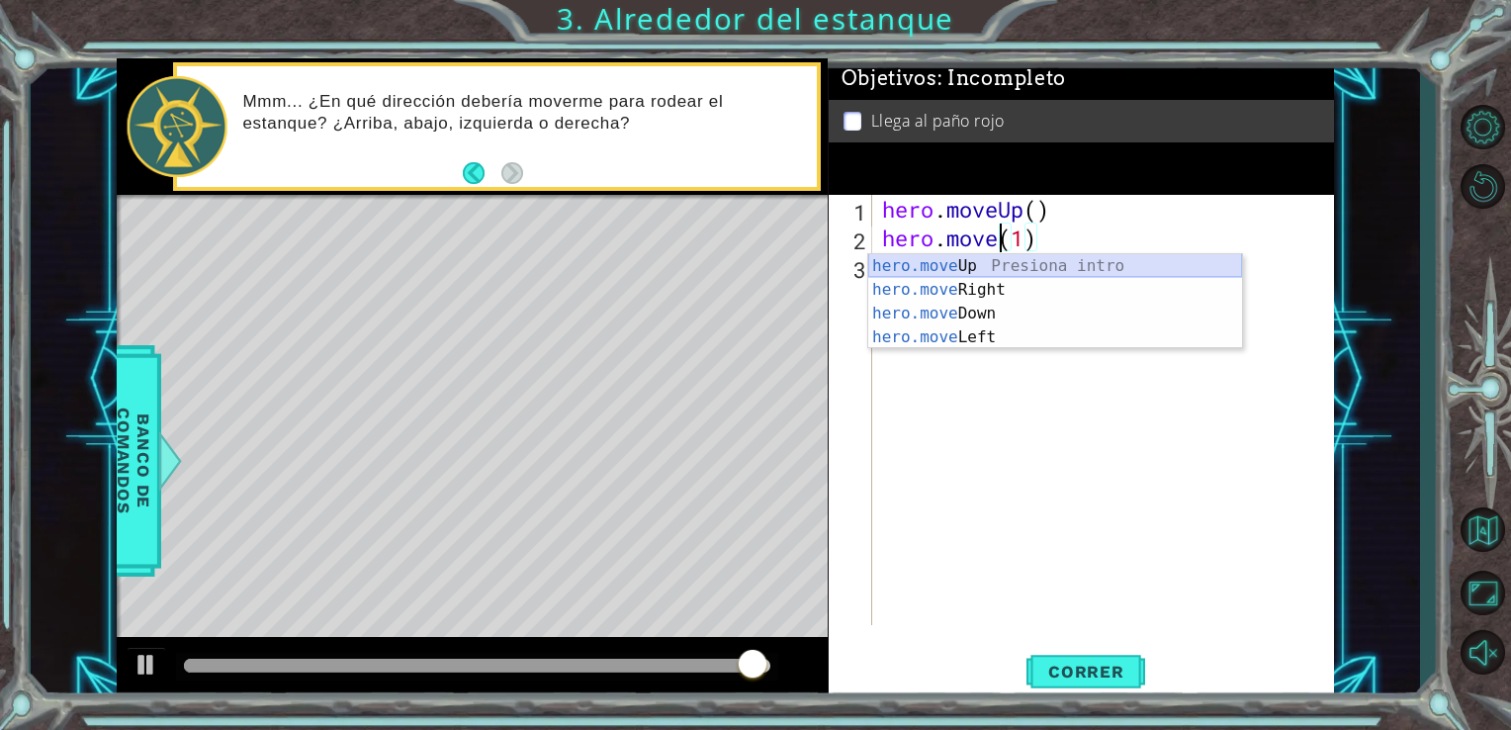
click at [978, 276] on div "hero.move Up Presiona intro hero.move Right Presiona intro hero.move Down Presi…" at bounding box center [1055, 325] width 374 height 142
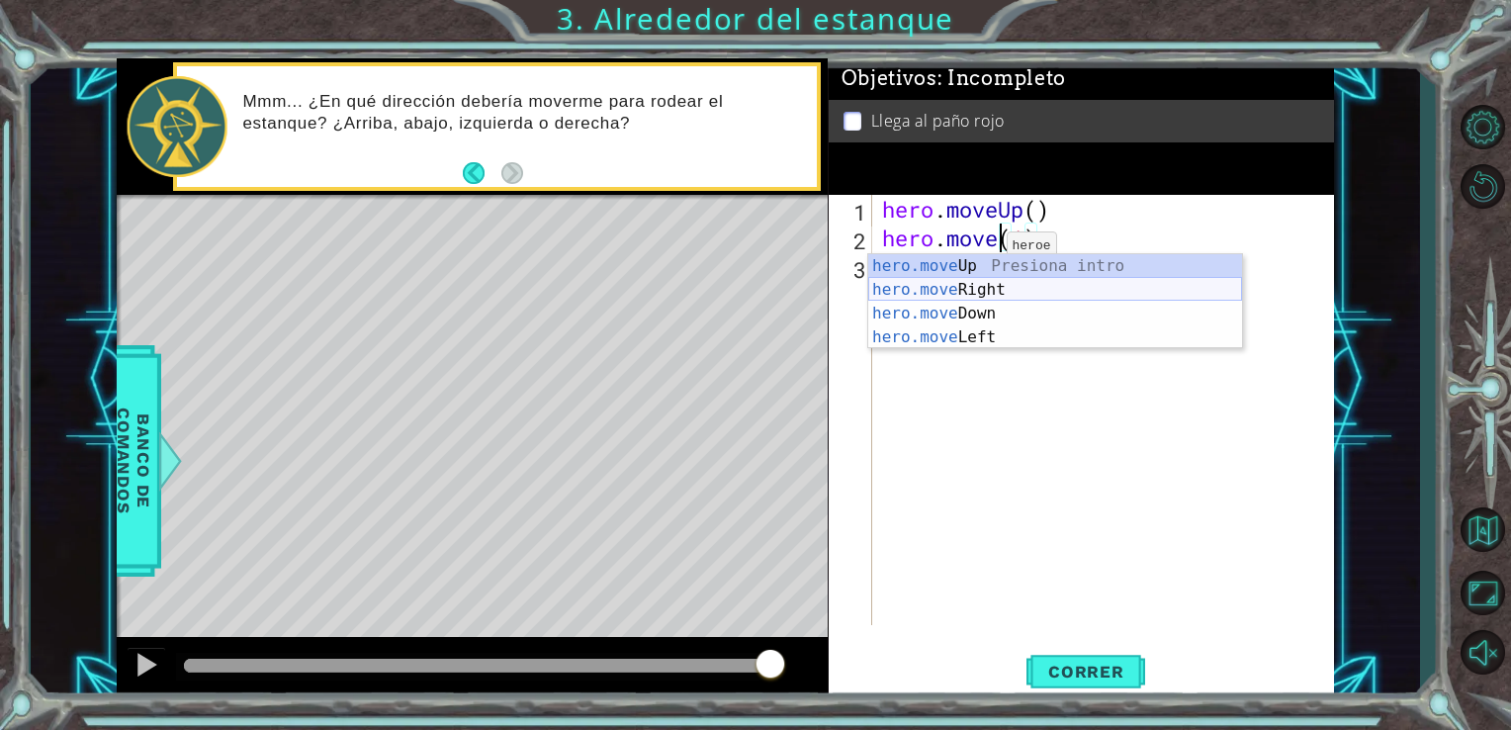
click at [979, 283] on div "hero.move Up Presiona intro hero.move Right Presiona intro hero.move Down Presi…" at bounding box center [1055, 325] width 374 height 142
click at [1084, 266] on div "hero.move Up Presiona intro hero.move Right Presiona intro hero.move Down Presi…" at bounding box center [1055, 325] width 374 height 142
type textarea "hero.moveUp()(1)"
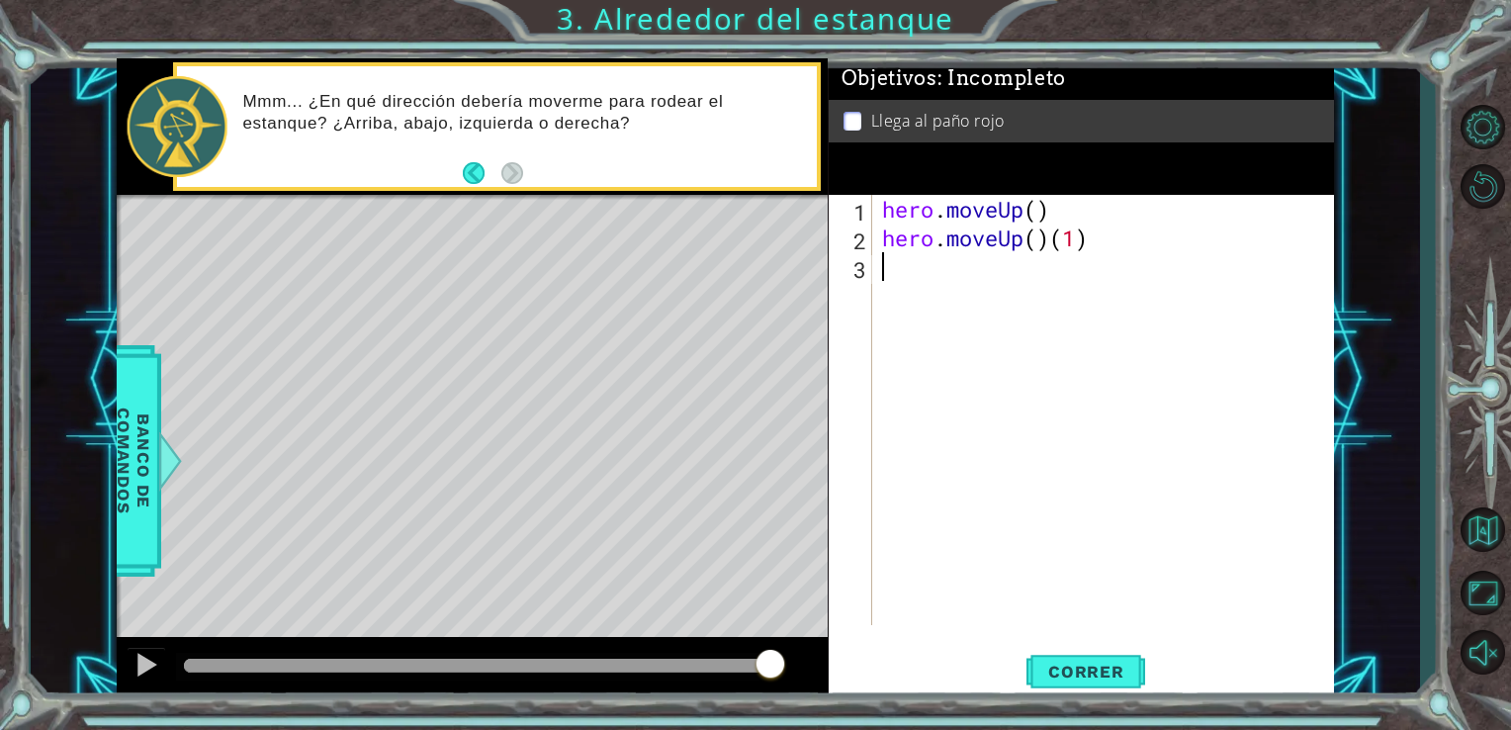
click at [980, 276] on div "hero . moveUp ( ) hero . moveUp ( ) ( 1 )" at bounding box center [1109, 438] width 462 height 487
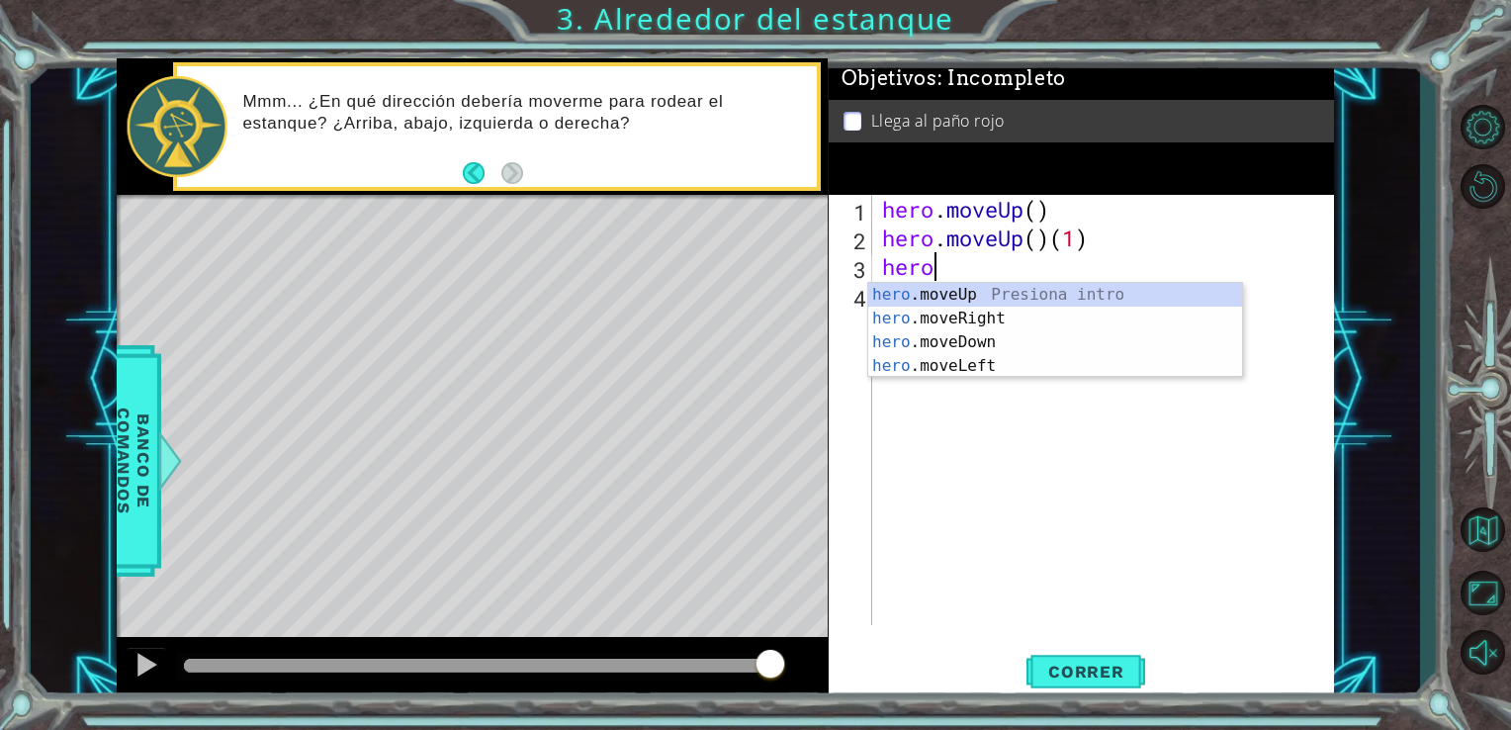
type textarea "hero."
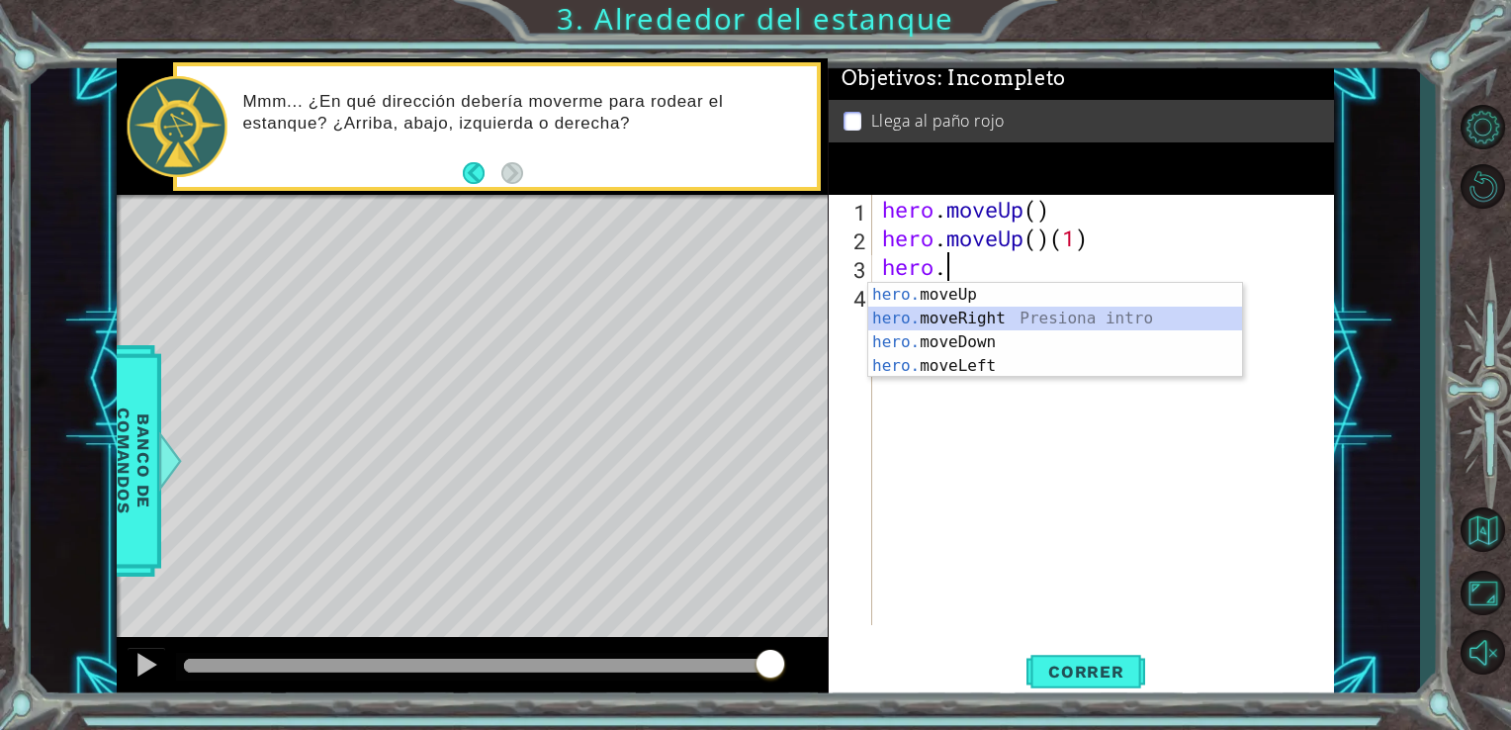
click at [971, 313] on div "hero. moveUp Presiona intro hero. moveRight Presiona intro hero. moveDown Presi…" at bounding box center [1055, 354] width 374 height 142
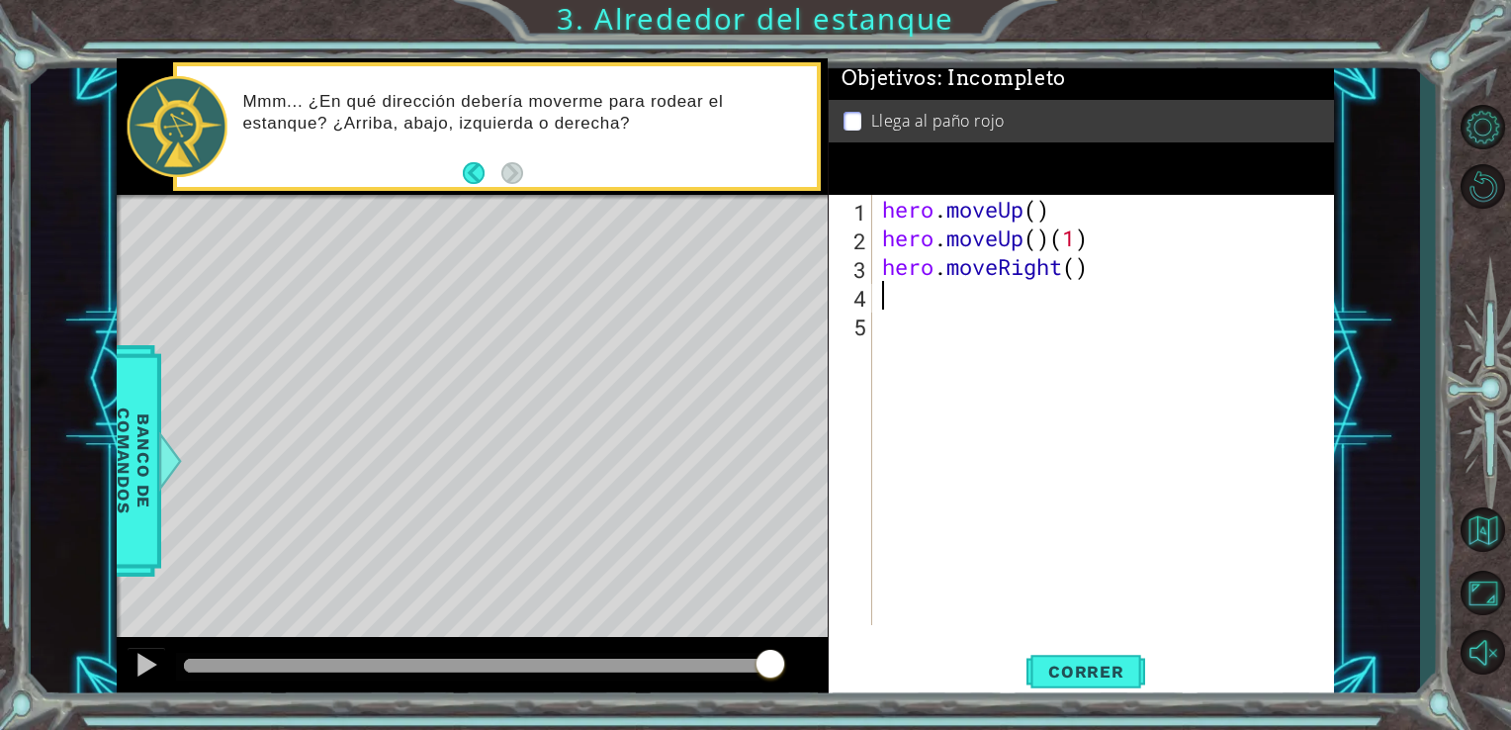
scroll to position [0, 0]
click at [1072, 664] on span "Correr" at bounding box center [1086, 672] width 116 height 20
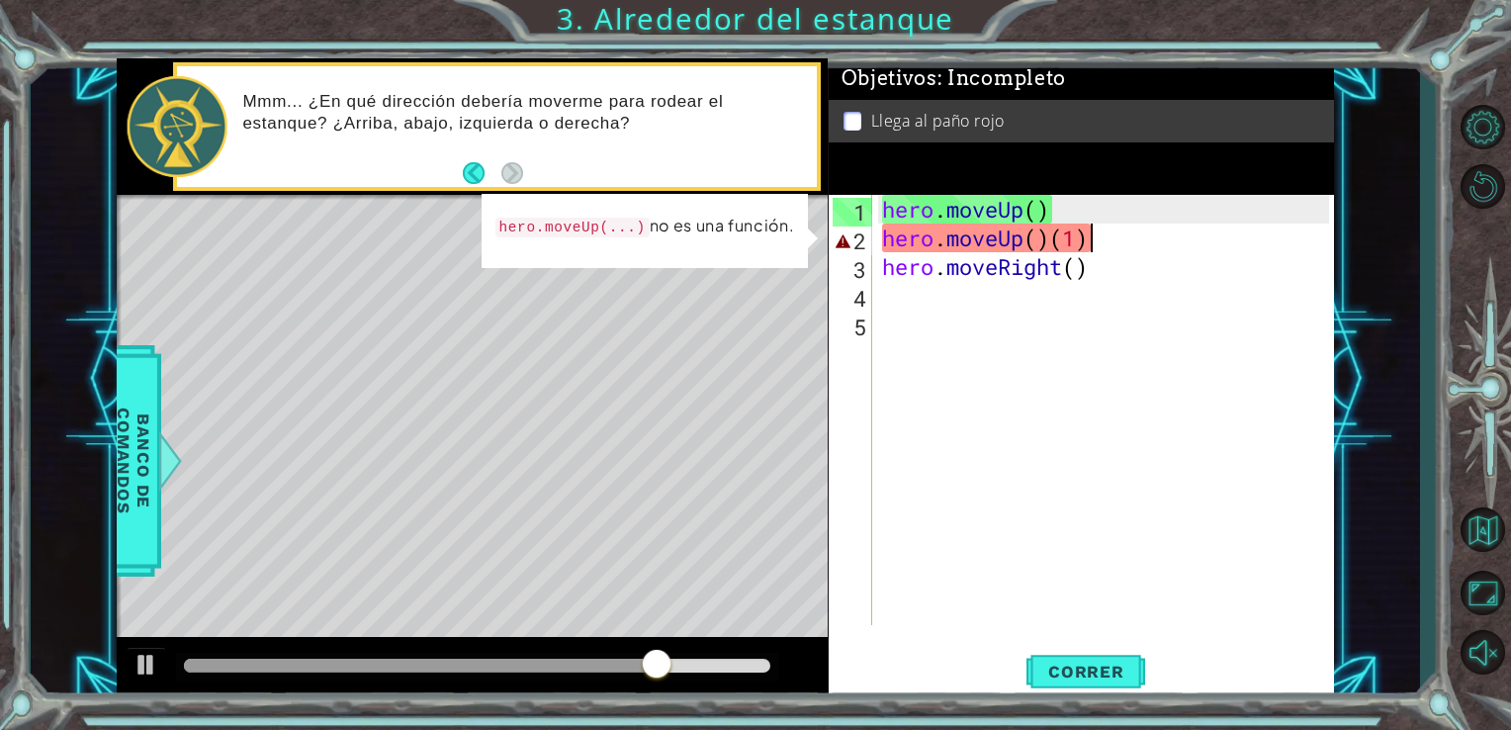
click at [1130, 247] on div "hero . moveUp ( ) hero . moveUp ( ) ( 1 ) hero . moveRight ( )" at bounding box center [1109, 438] width 462 height 487
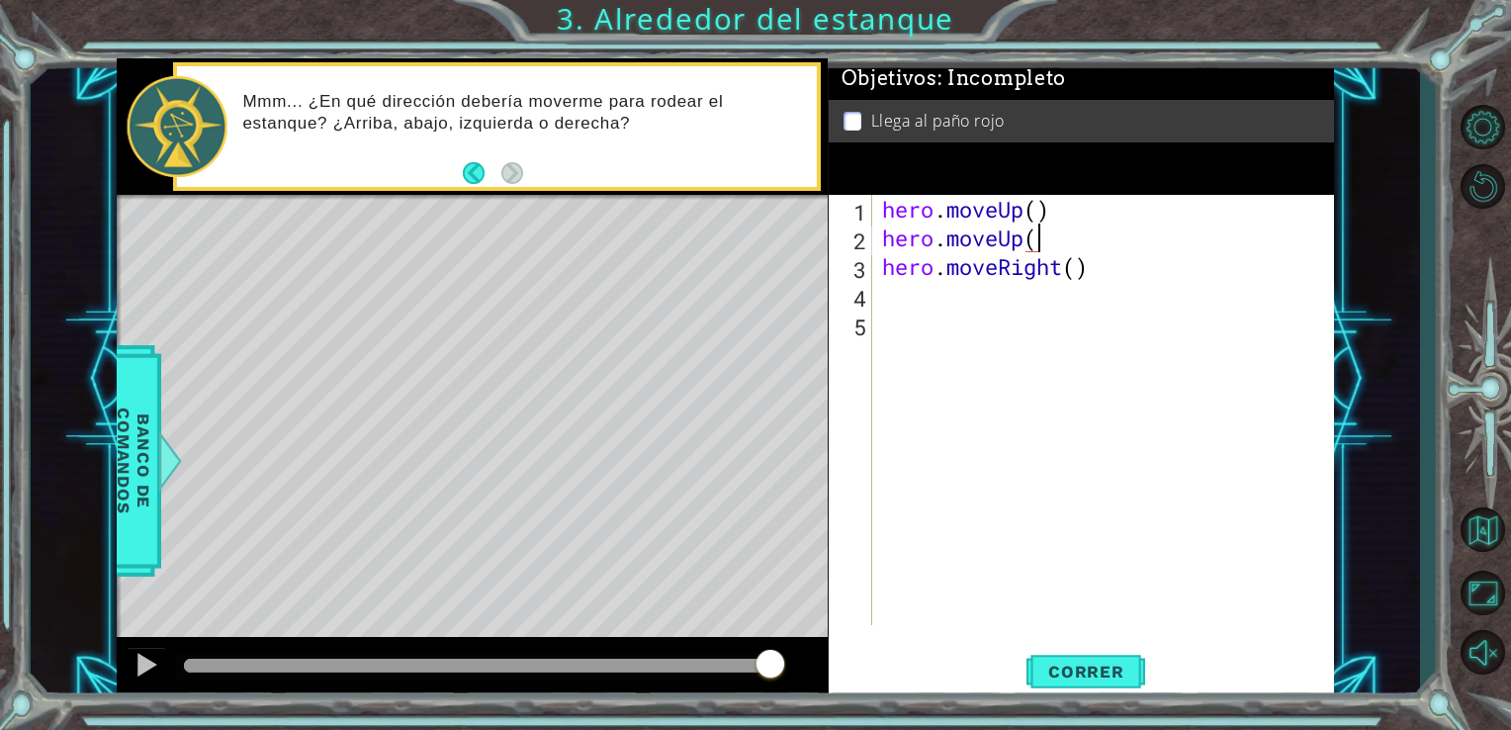
type textarea "hero.moveUp()"
click at [1005, 299] on div "hero . moveUp ( ) hero . moveUp ( ) hero . moveRight ( )" at bounding box center [1109, 438] width 462 height 487
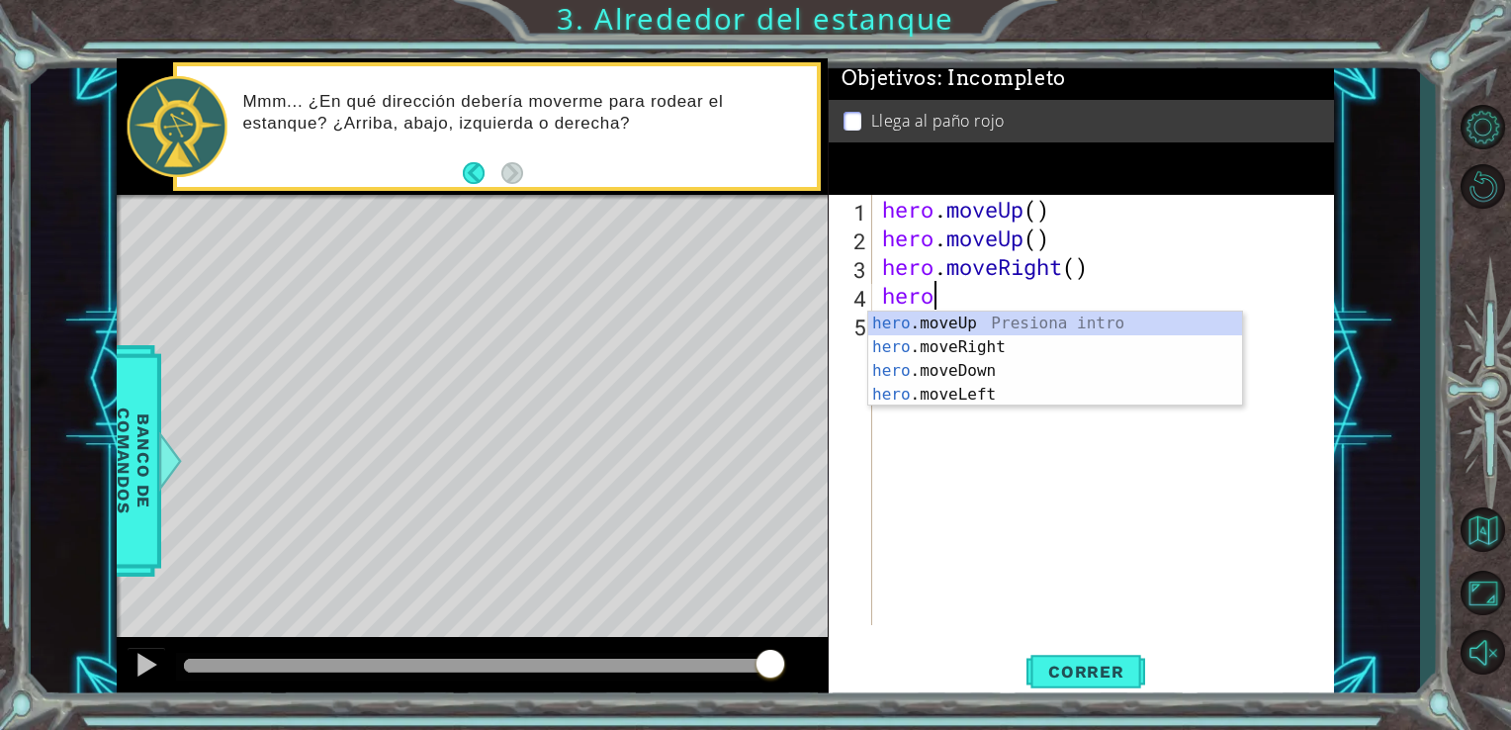
scroll to position [0, 1]
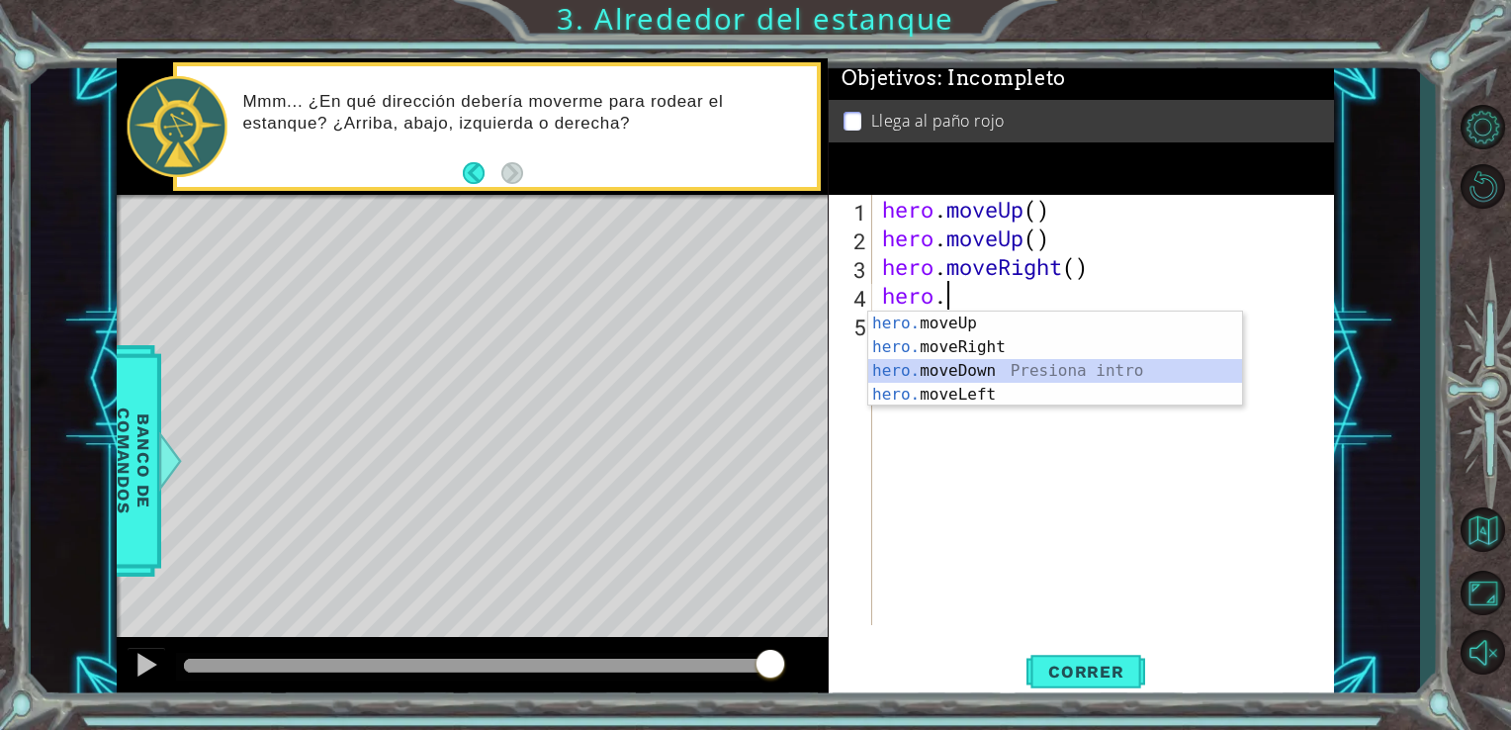
click at [985, 363] on div "hero. moveUp Presiona intro hero. moveRight Presiona intro hero. moveDown Presi…" at bounding box center [1055, 382] width 374 height 142
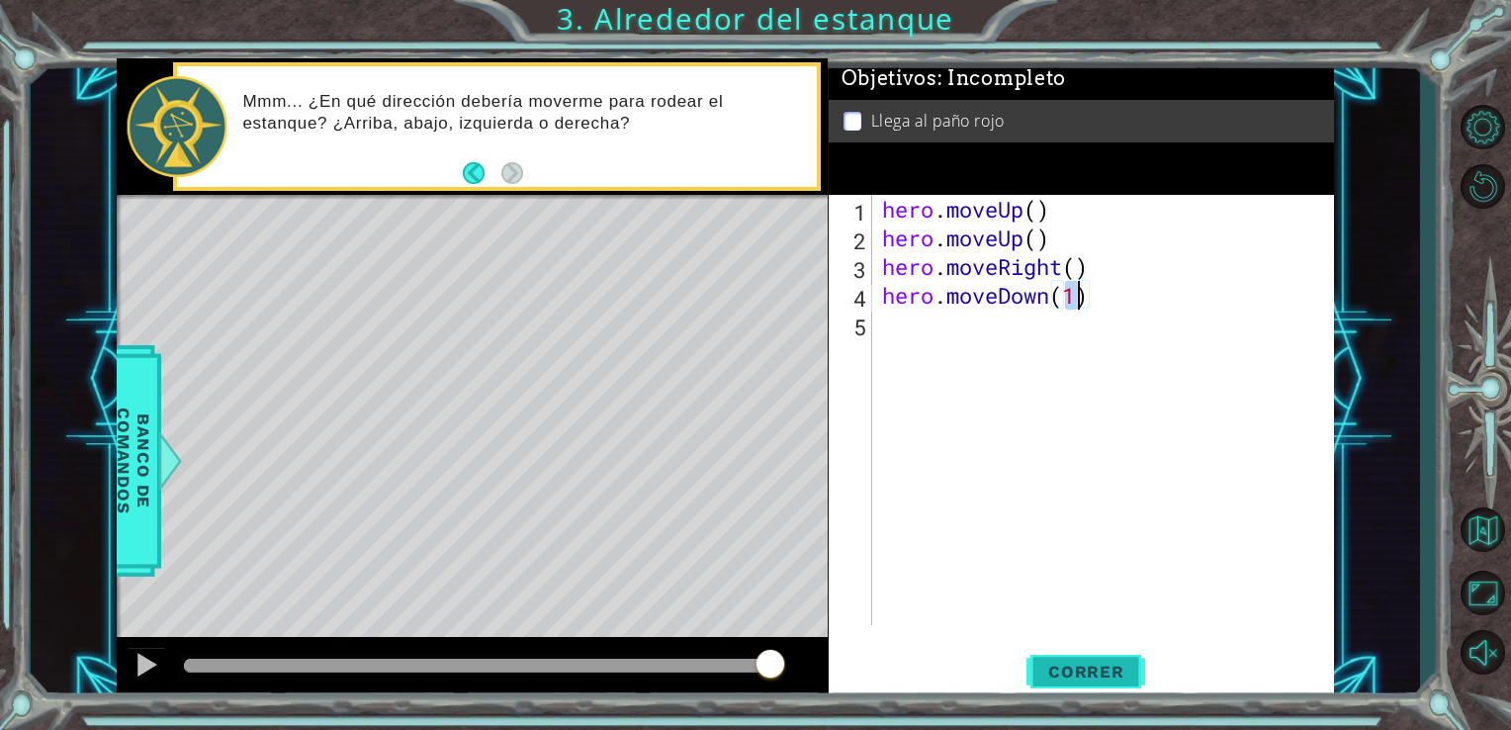
type textarea "hero.moveDown(1)"
click at [1062, 682] on button "Correr" at bounding box center [1085, 671] width 119 height 50
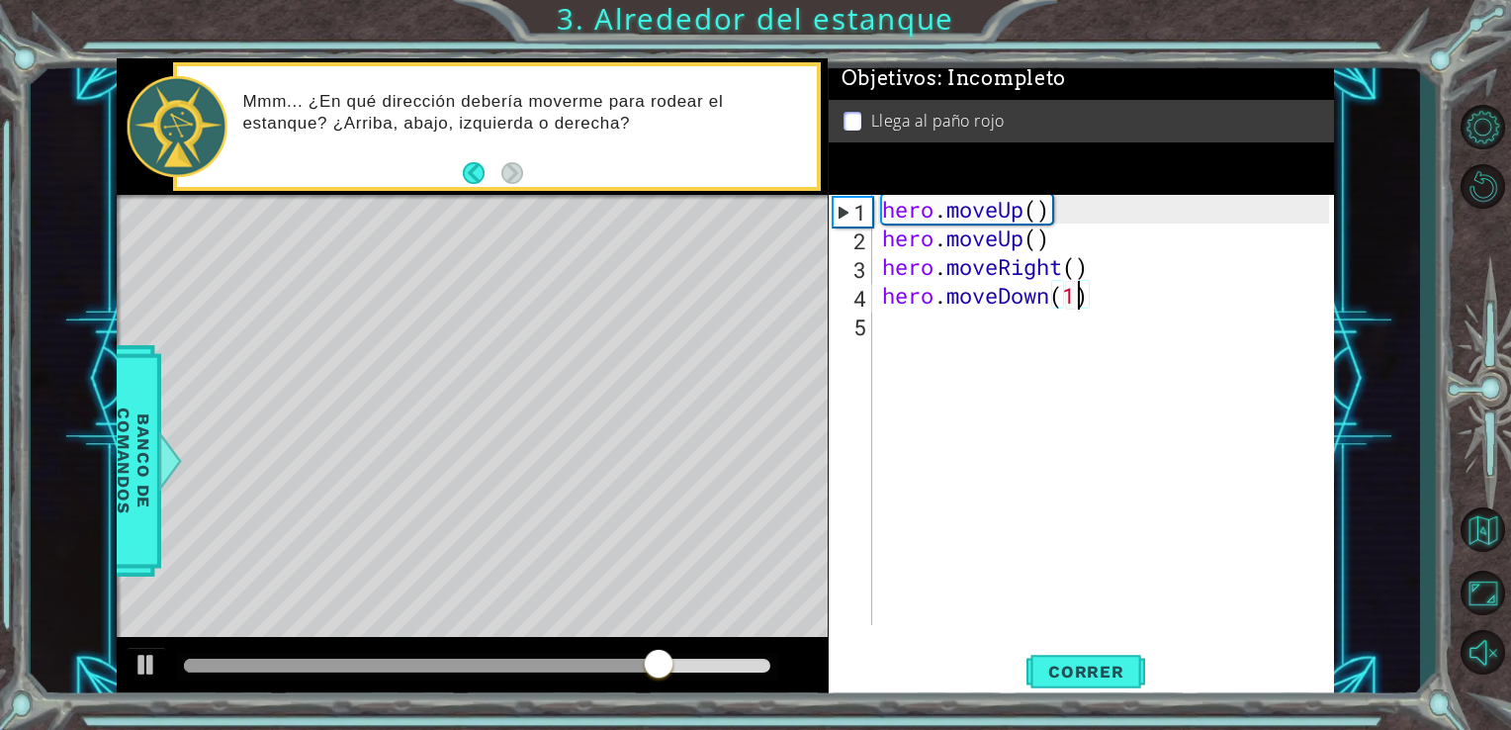
click at [972, 346] on div "hero . moveUp ( ) hero . moveUp ( ) hero . moveRight ( ) hero . moveDown ( 1 )" at bounding box center [1109, 438] width 462 height 487
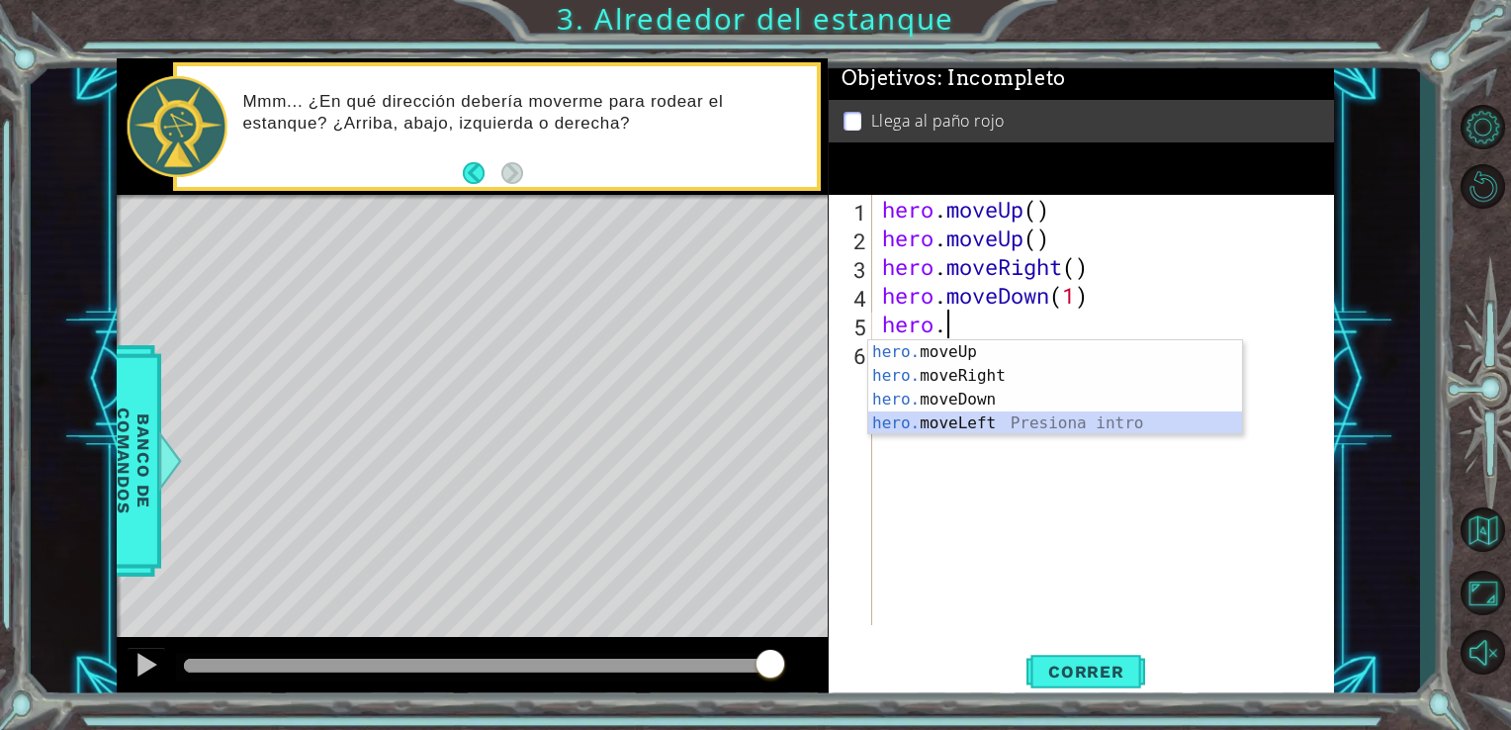
click at [979, 419] on div "hero. moveUp Presiona intro hero. moveRight Presiona intro hero. moveDown Presi…" at bounding box center [1055, 411] width 374 height 142
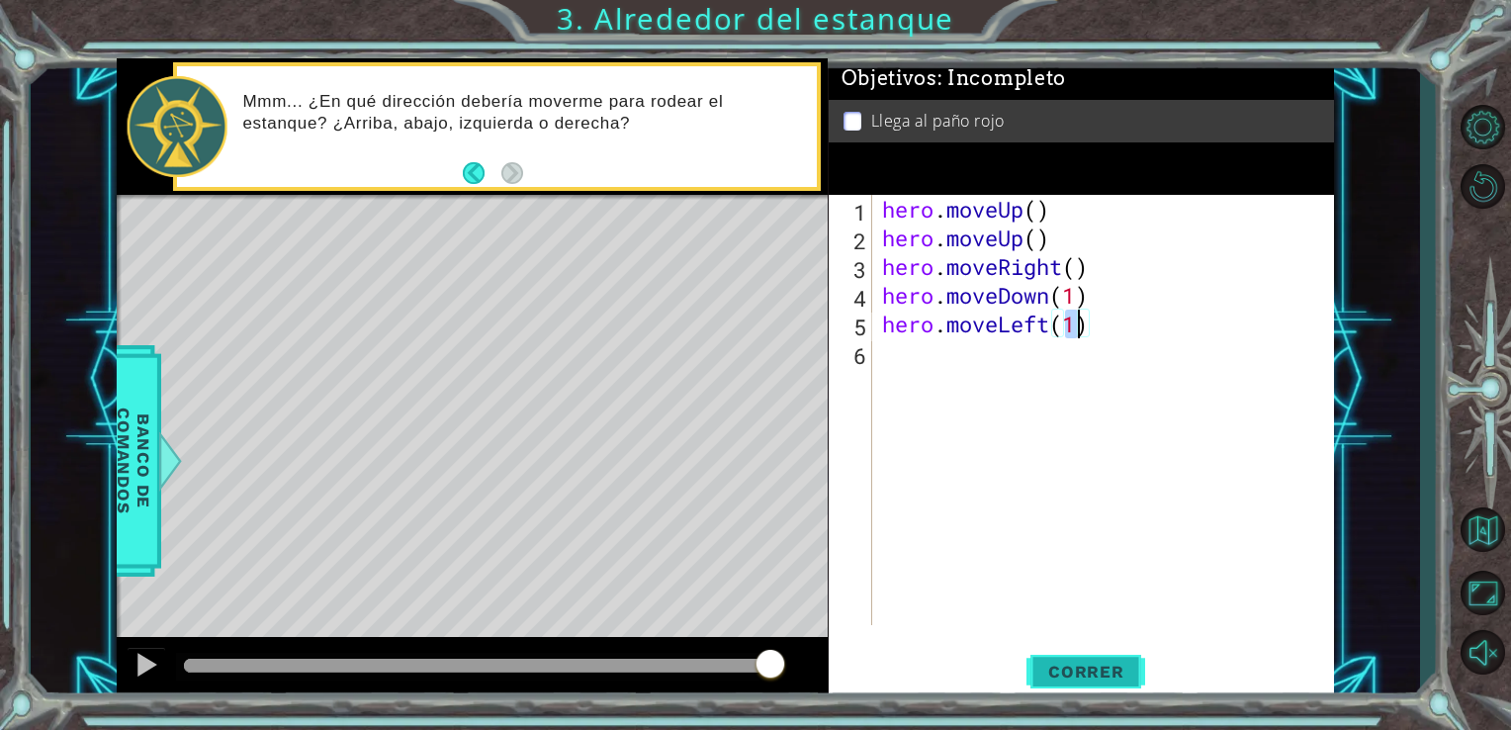
type textarea "hero.moveLeft(1)"
click at [1100, 673] on span "Correr" at bounding box center [1086, 672] width 116 height 20
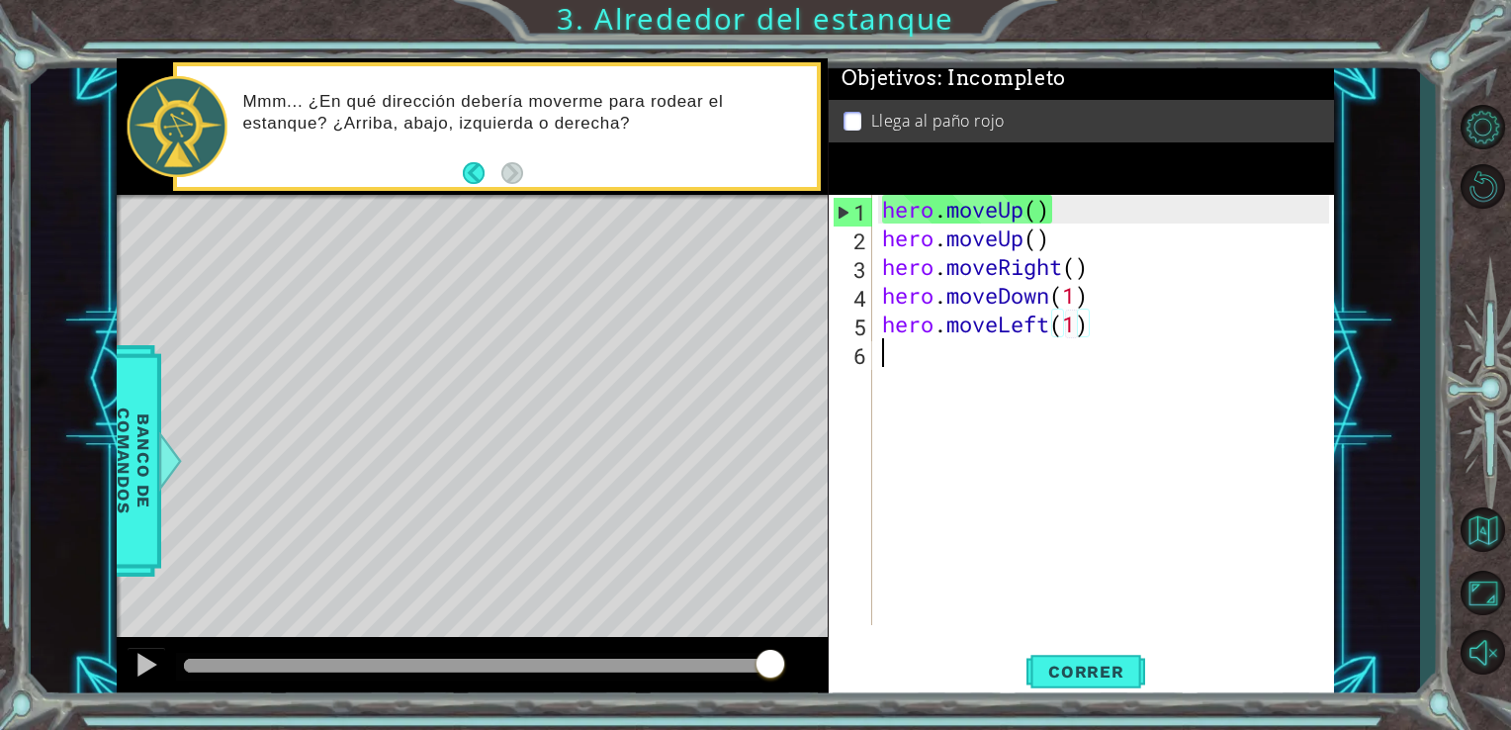
click at [968, 378] on div "hero . moveUp ( ) hero . moveUp ( ) hero . moveRight ( ) hero . moveDown ( 1 ) …" at bounding box center [1109, 438] width 462 height 487
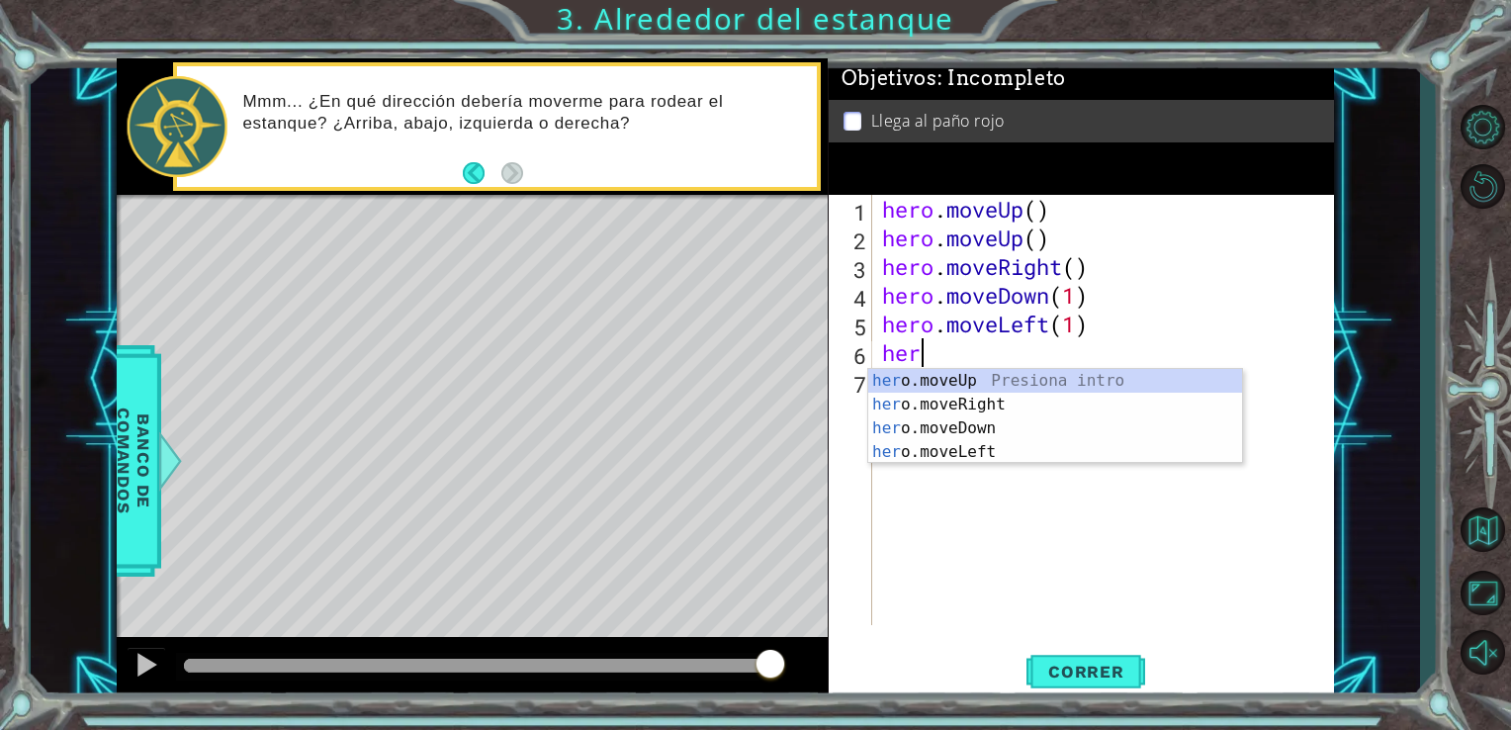
scroll to position [0, 0]
type textarea "hero."
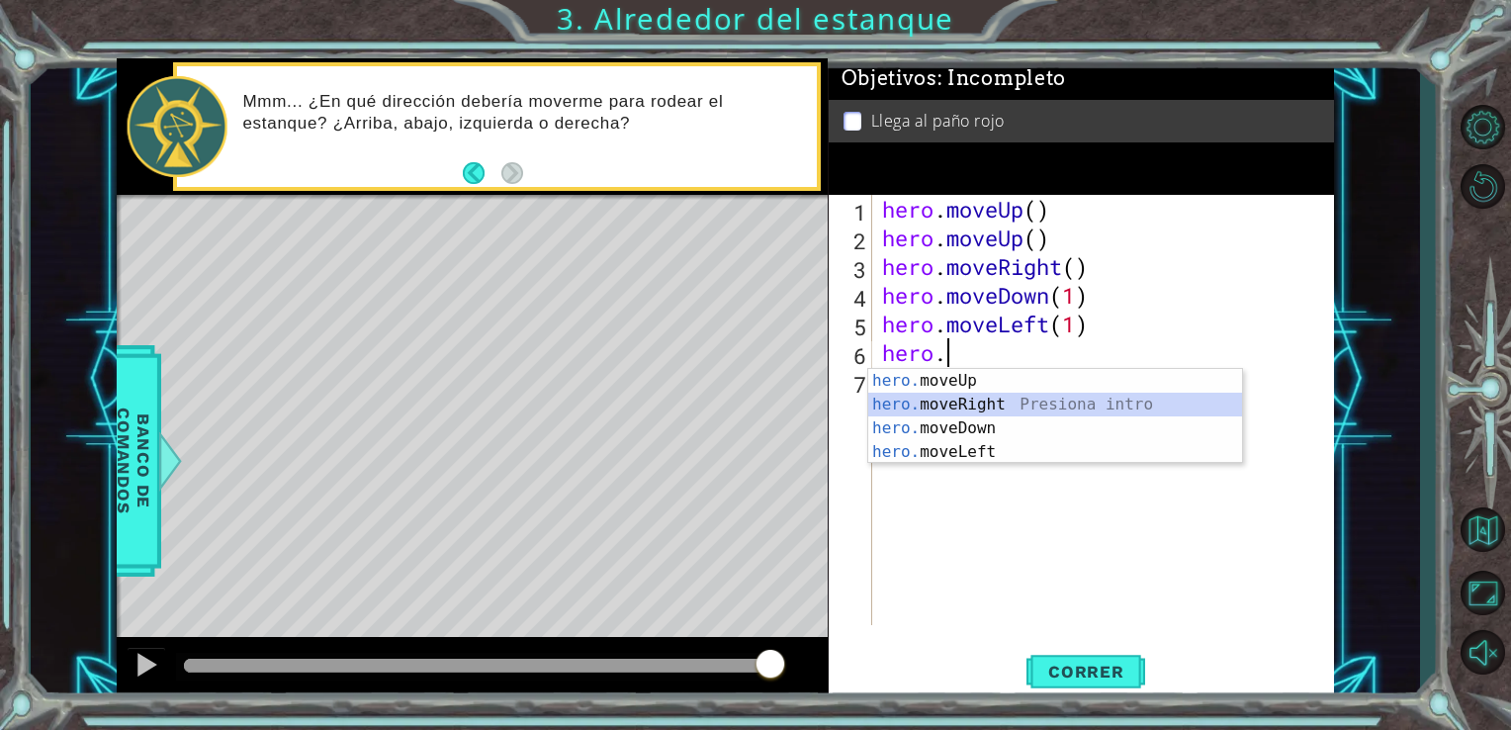
click at [971, 398] on div "hero. moveUp Presiona intro hero. moveRight Presiona intro hero. moveDown Presi…" at bounding box center [1055, 440] width 374 height 142
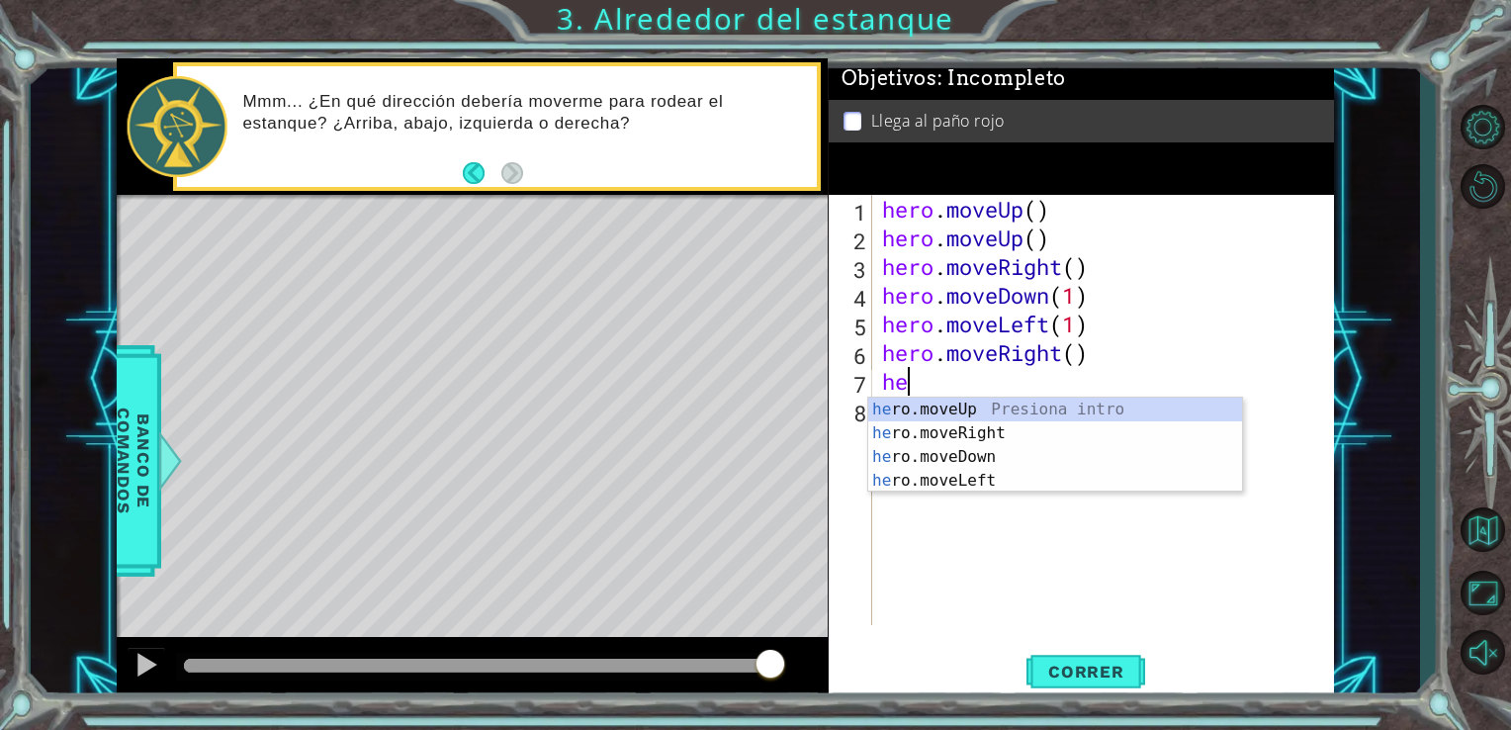
scroll to position [0, 0]
type textarea "hero."
click at [988, 405] on div "hero. moveUp Presiona intro hero. moveRight Presiona intro hero. moveDown Presi…" at bounding box center [1055, 469] width 374 height 142
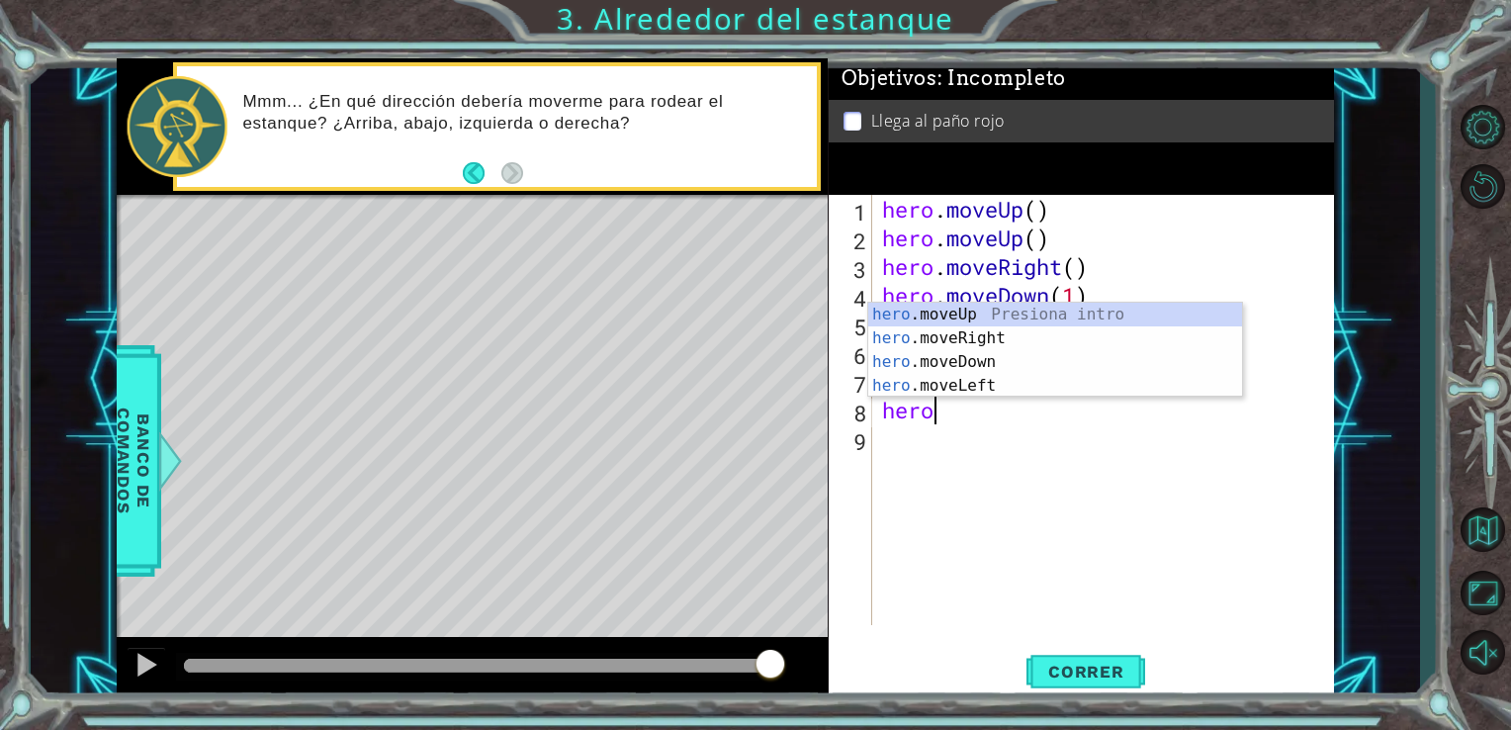
scroll to position [0, 0]
type textarea "hero."
click at [985, 313] on div "hero. moveUp Presiona intro hero. moveRight Presiona intro hero. moveDown Presi…" at bounding box center [1055, 374] width 374 height 142
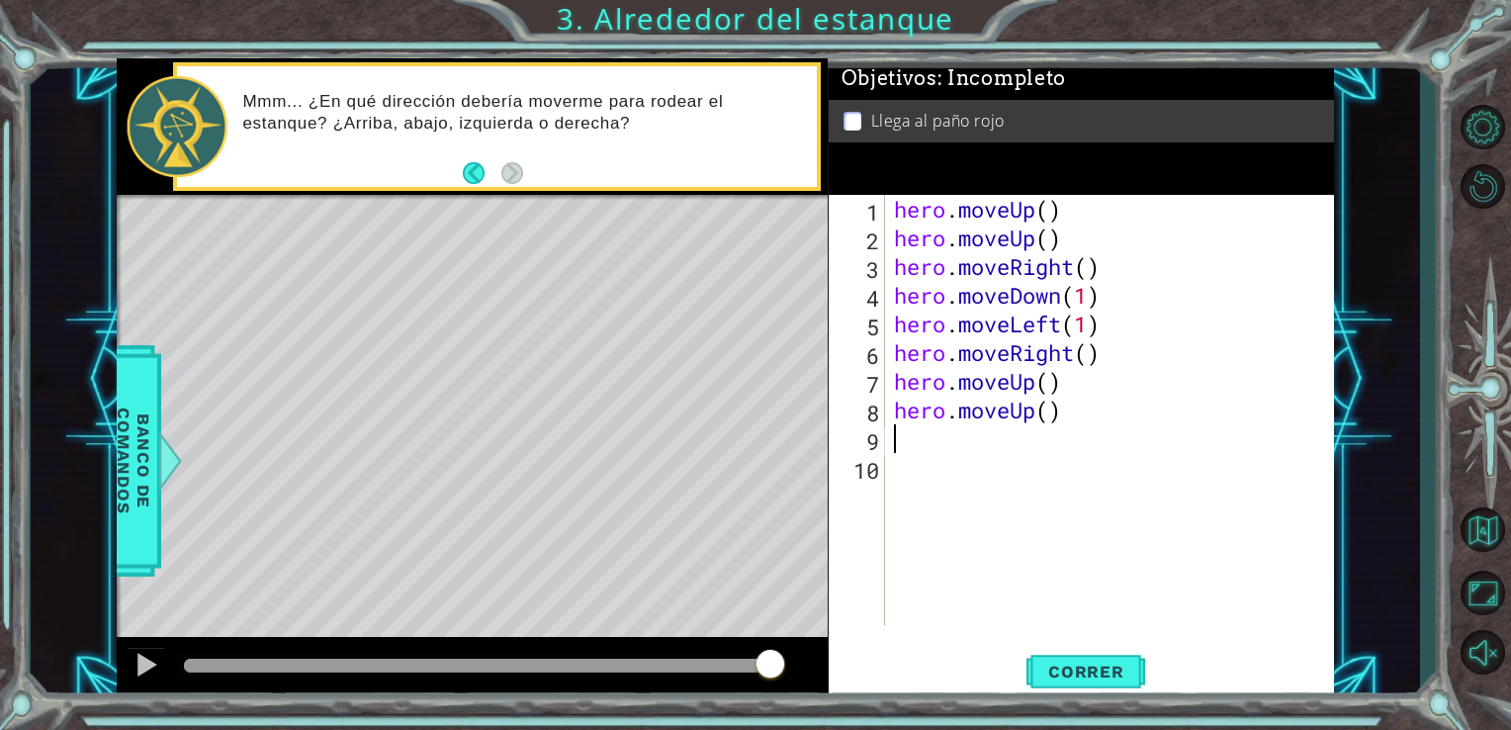
scroll to position [0, 0]
click at [1048, 666] on span "Correr" at bounding box center [1086, 672] width 116 height 20
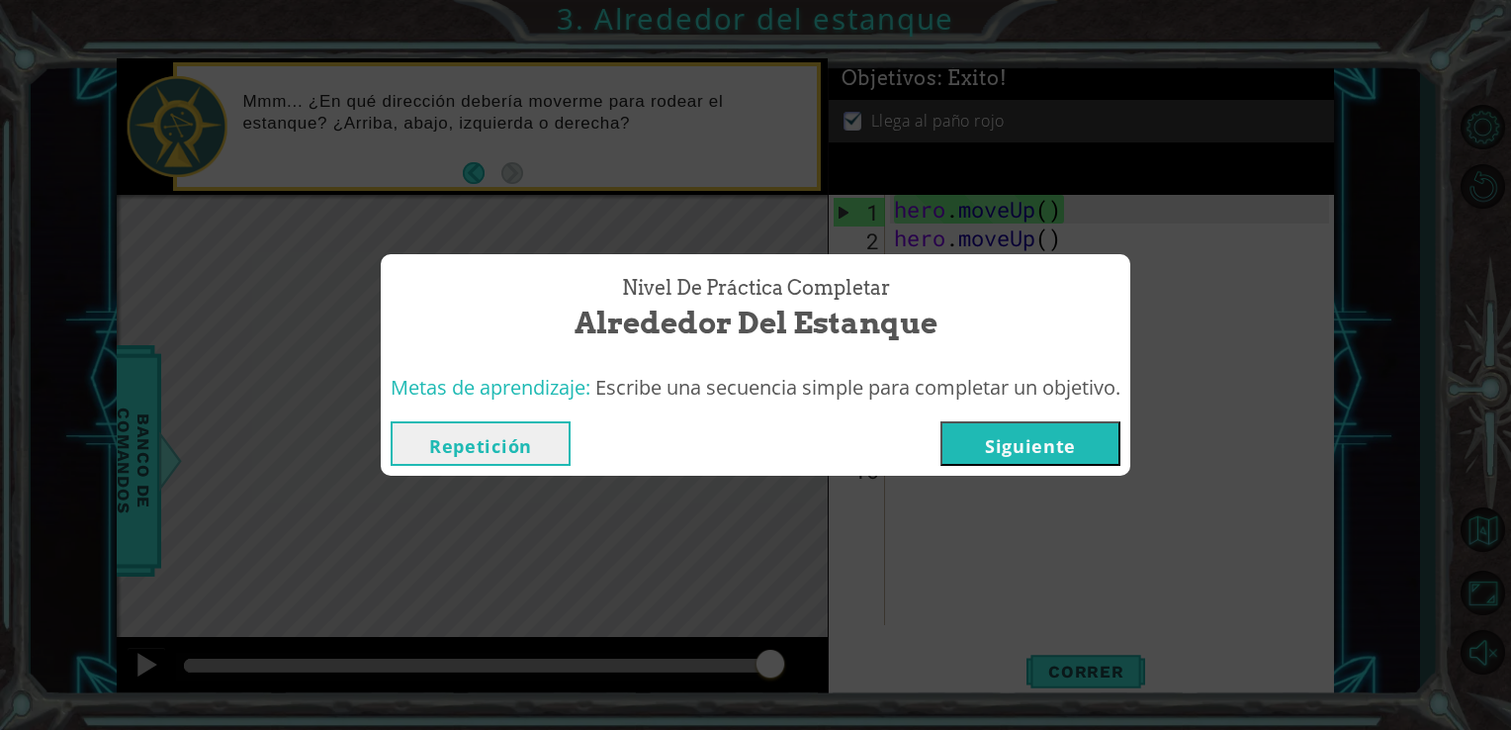
click at [1104, 426] on button "Siguiente" at bounding box center [1030, 443] width 180 height 44
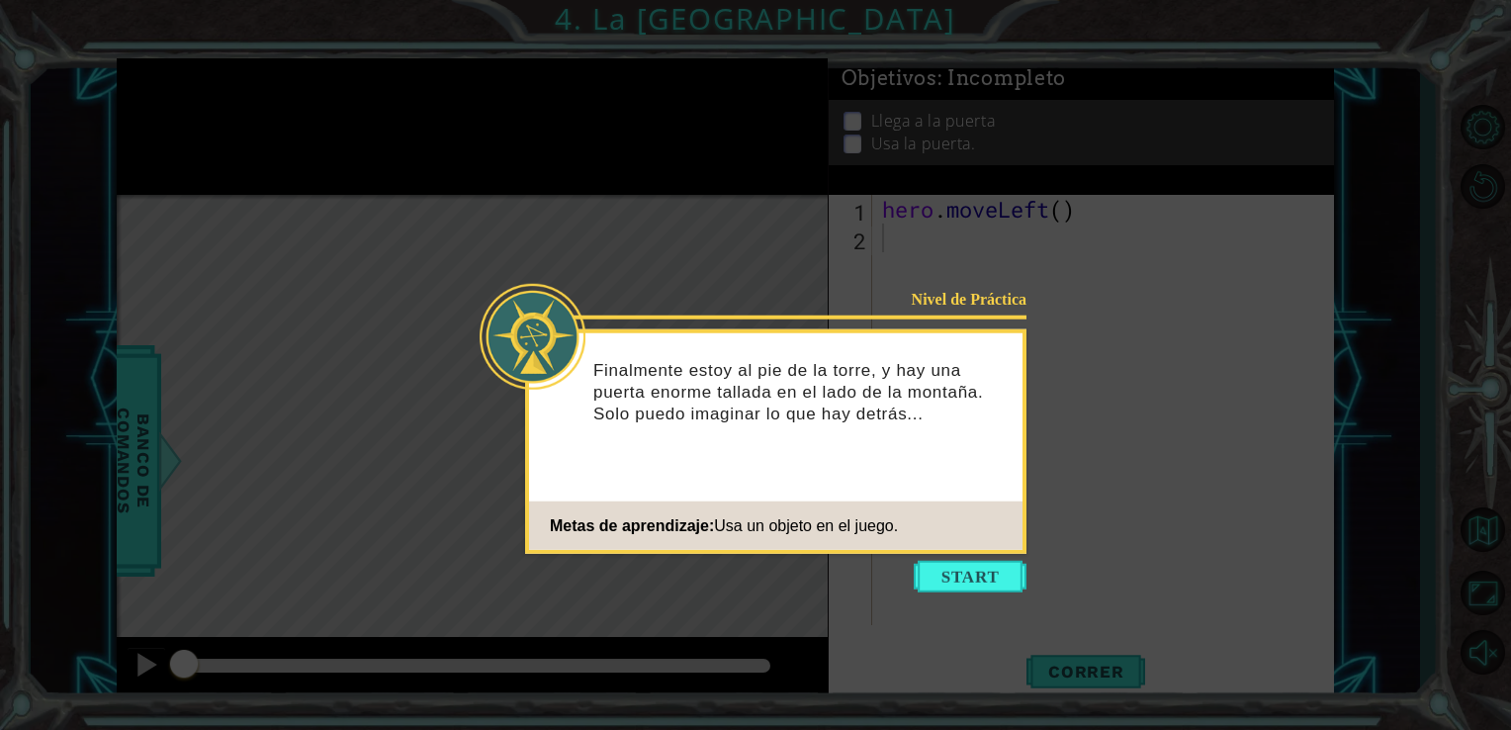
click at [989, 591] on icon at bounding box center [755, 365] width 1511 height 730
click at [988, 582] on button "Start" at bounding box center [970, 577] width 113 height 32
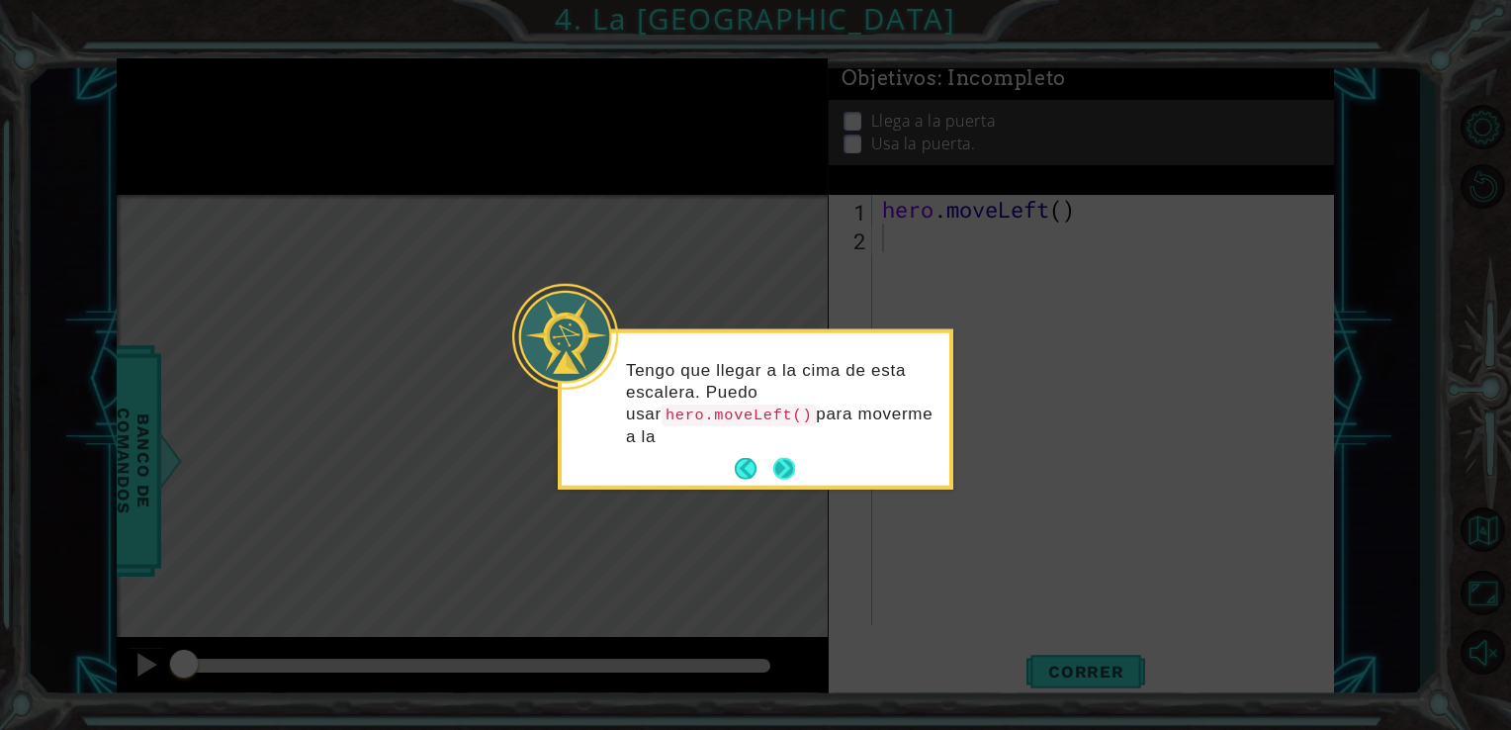
click at [782, 458] on button "Next" at bounding box center [784, 469] width 23 height 23
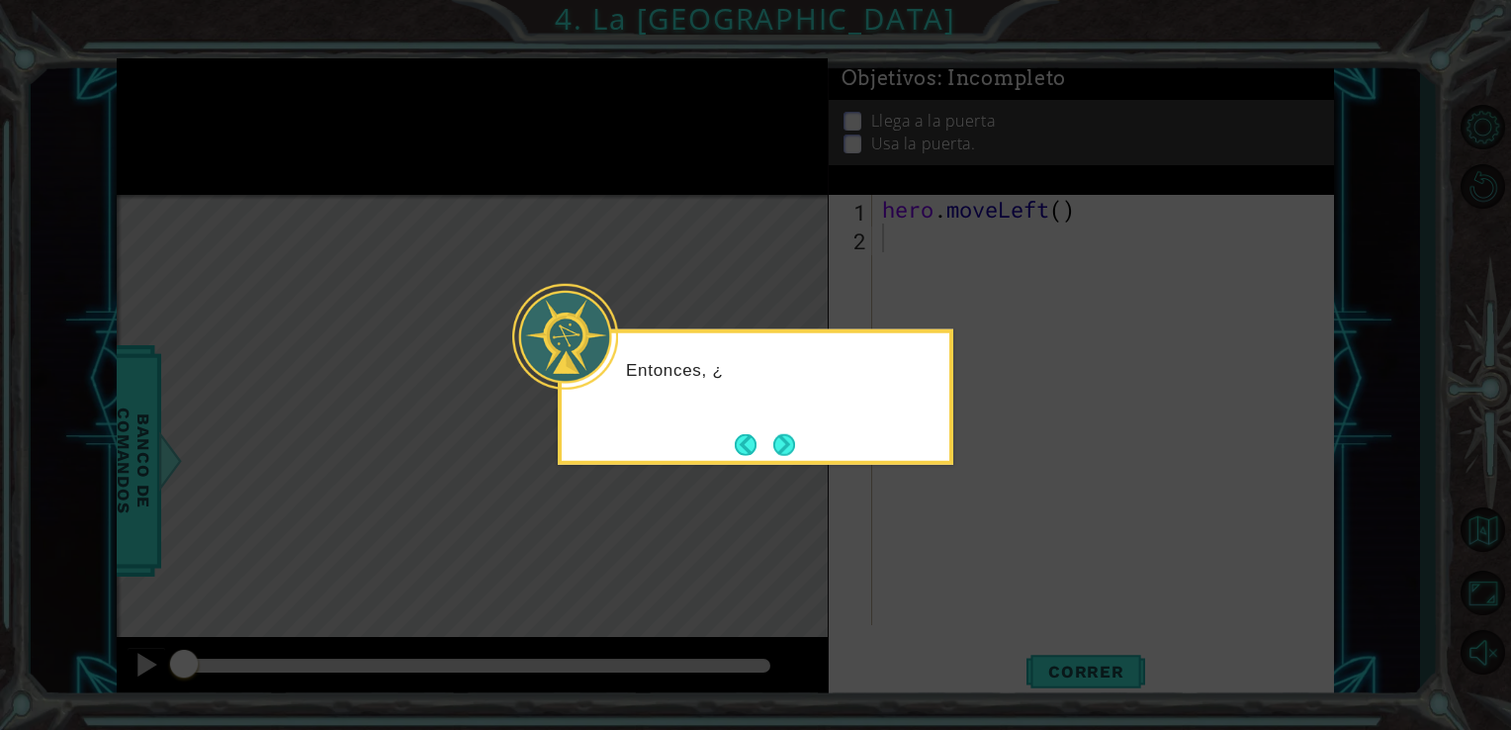
click at [782, 445] on button "Next" at bounding box center [784, 444] width 23 height 23
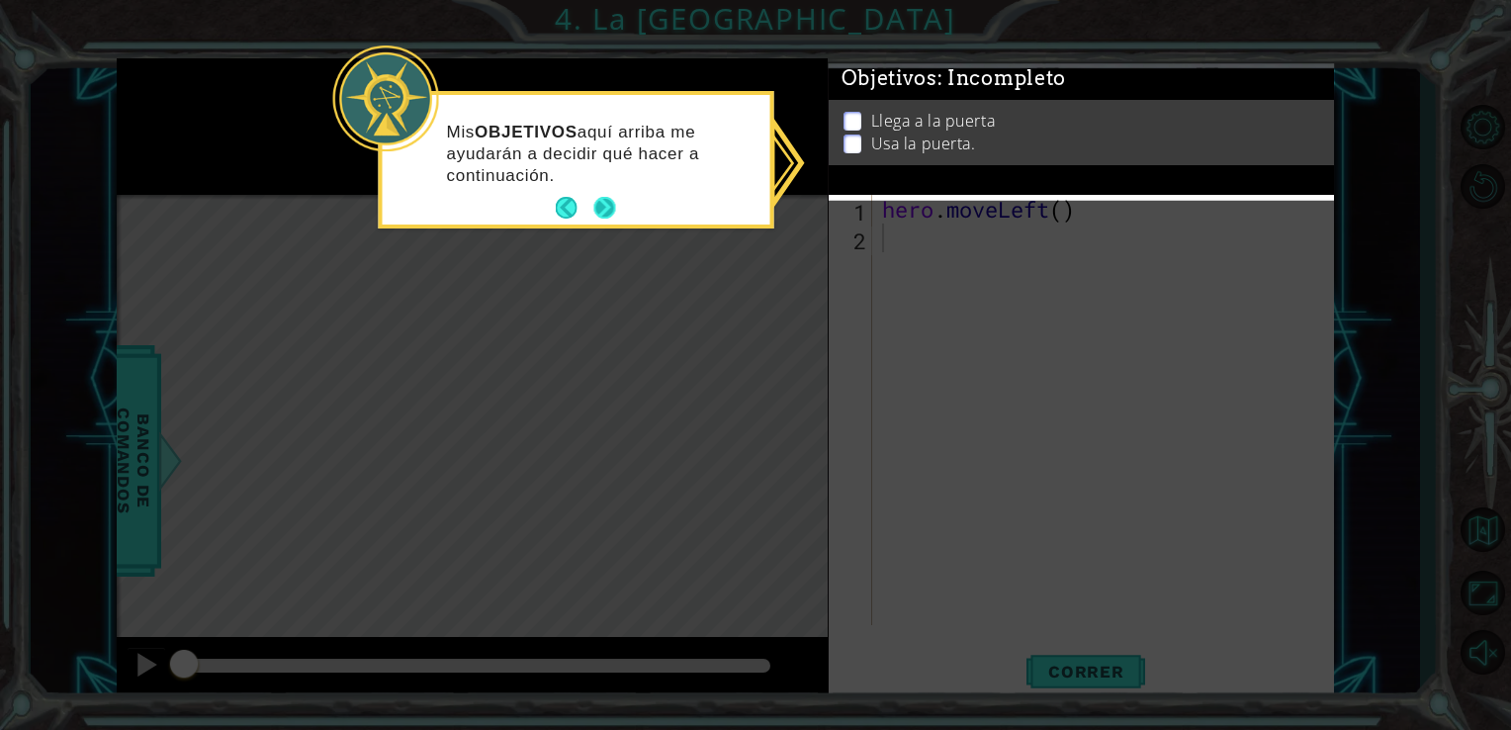
click at [601, 219] on button "Next" at bounding box center [604, 208] width 22 height 22
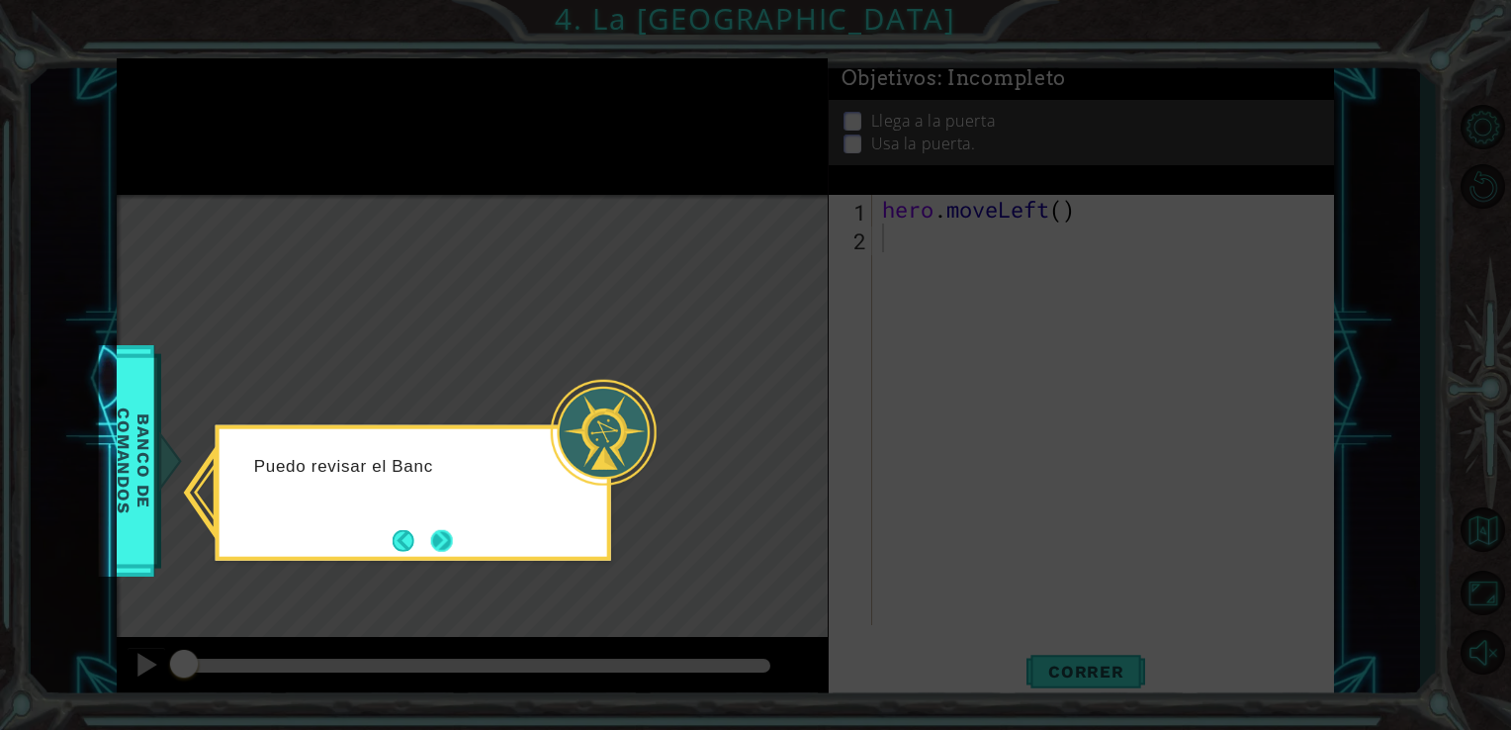
click at [446, 534] on button "Next" at bounding box center [441, 540] width 29 height 29
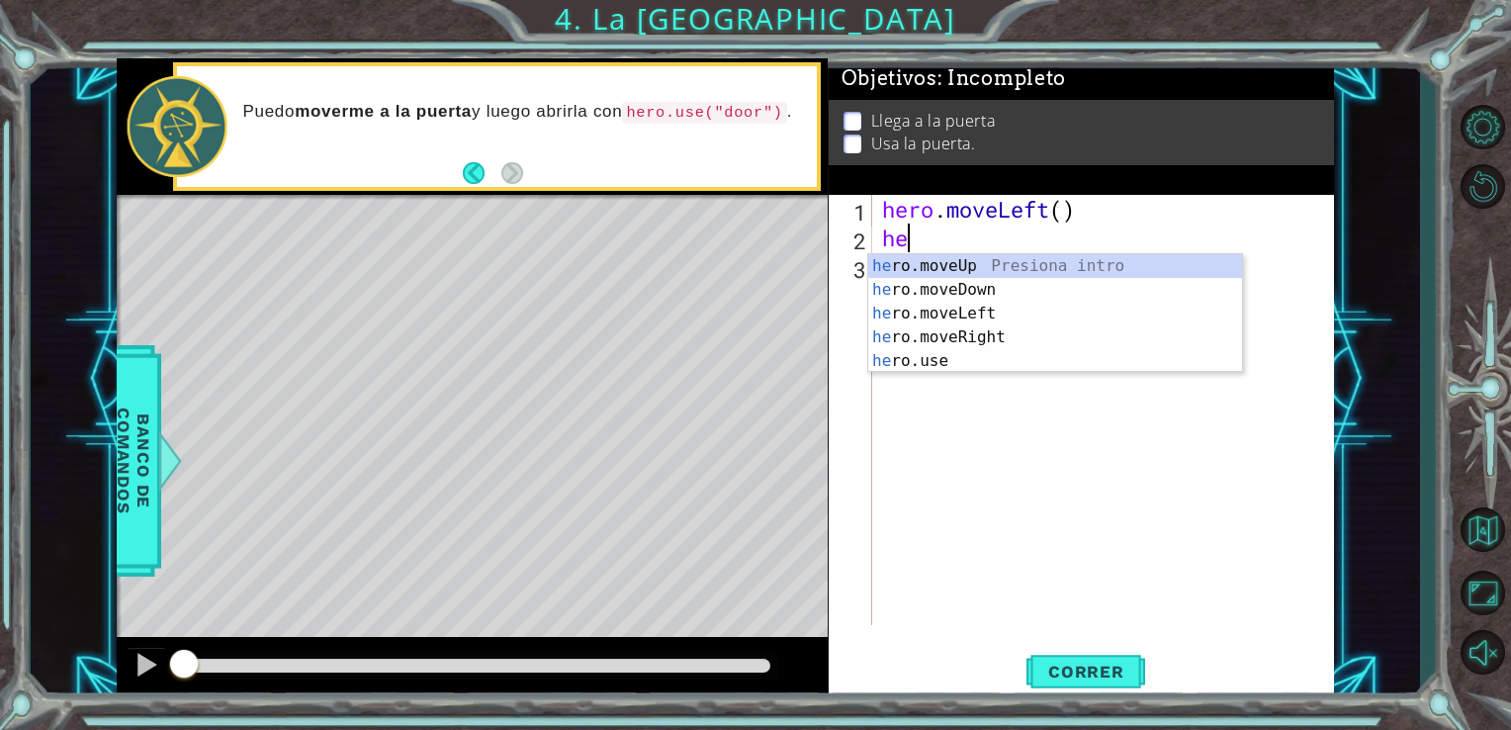
type textarea "hero"
click at [958, 279] on div "hero .moveUp Presiona intro hero .moveDown Presiona intro hero .moveLeft Presio…" at bounding box center [1055, 337] width 374 height 166
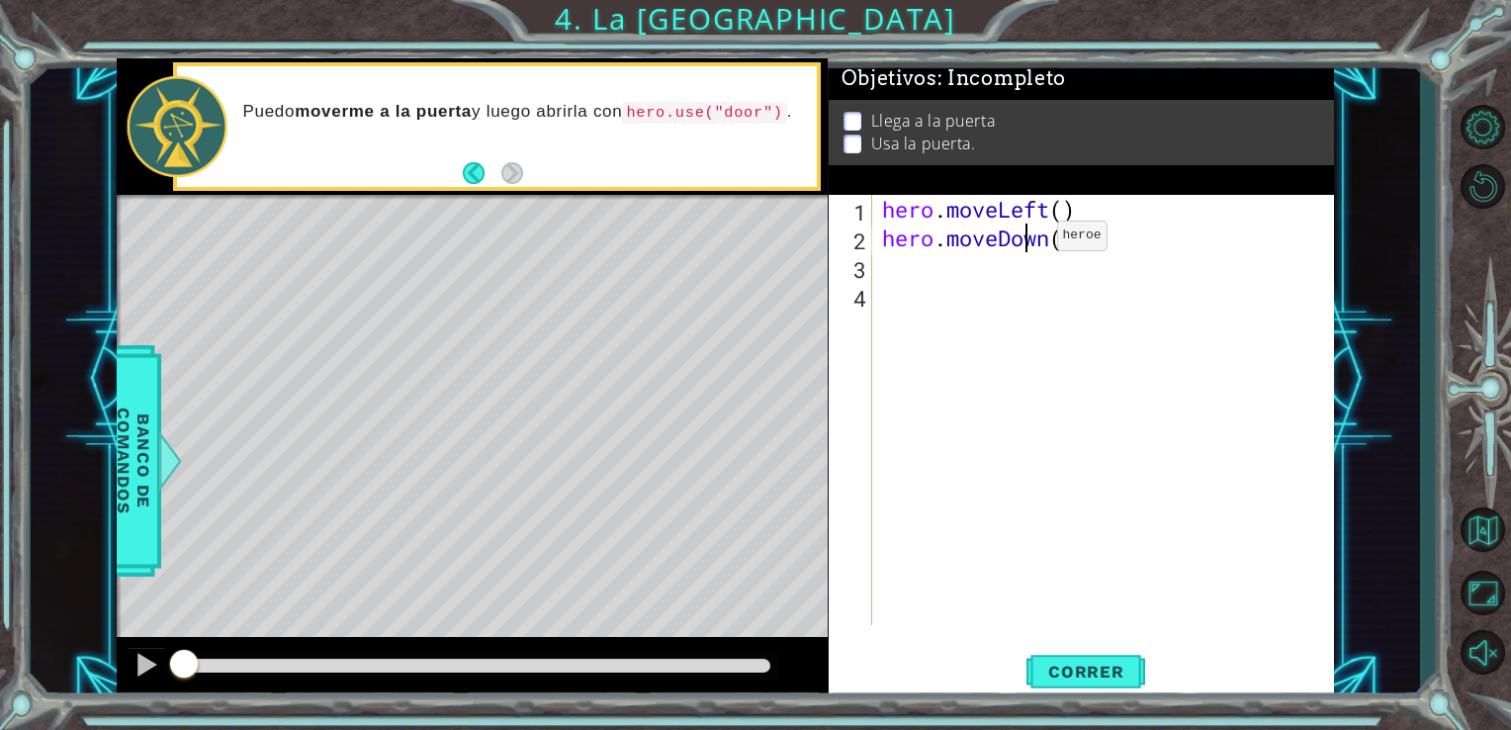
click at [1026, 240] on div "hero . moveLeft ( ) hero . moveDown ( )" at bounding box center [1109, 438] width 462 height 487
click at [1044, 240] on div "hero . moveLeft ( ) hero . moveDown ( )" at bounding box center [1109, 438] width 462 height 487
click at [1056, 243] on div "hero . moveLeft ( ) hero . moveDown ( )" at bounding box center [1109, 438] width 462 height 487
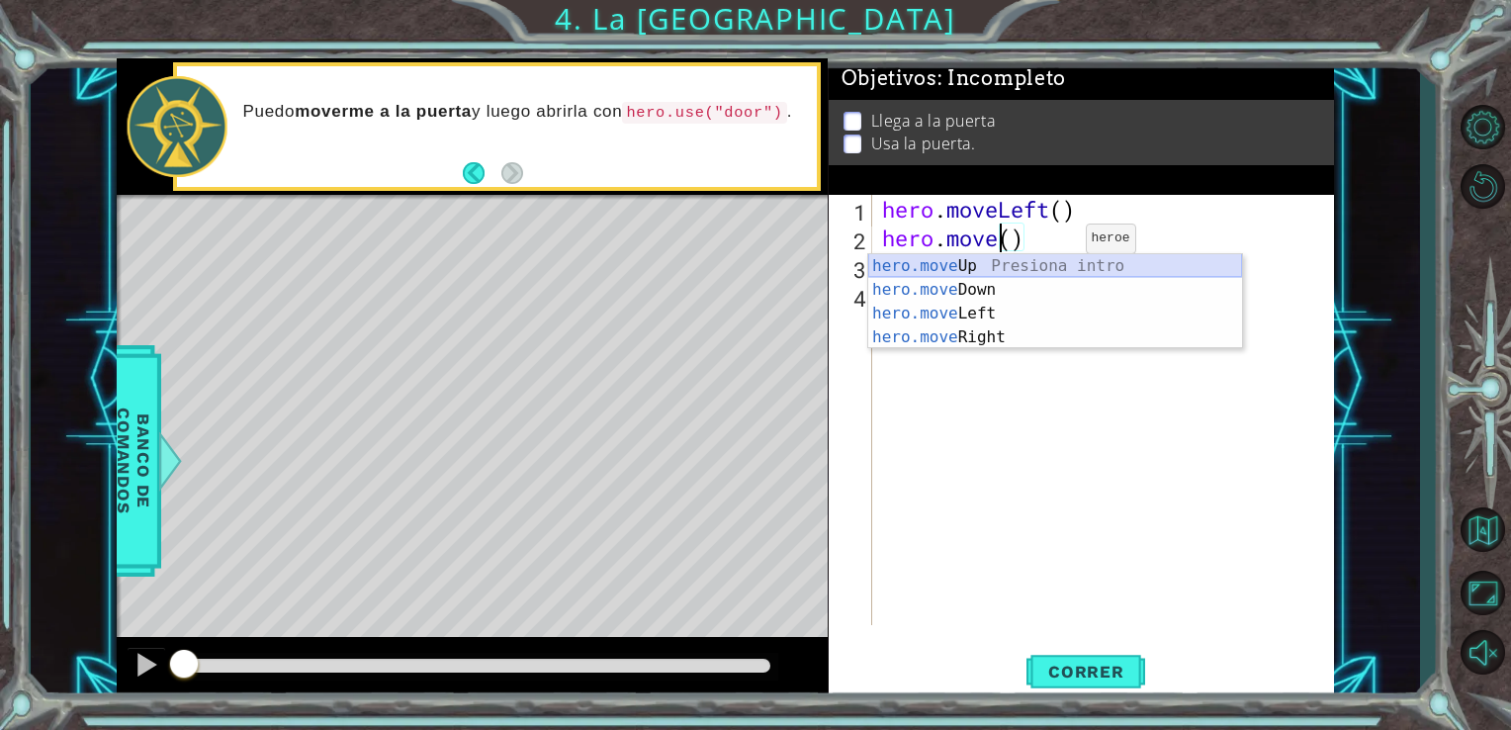
click at [1012, 271] on div "hero.move Up Presiona intro hero.move Down Presiona intro hero.move Left Presio…" at bounding box center [1055, 325] width 374 height 142
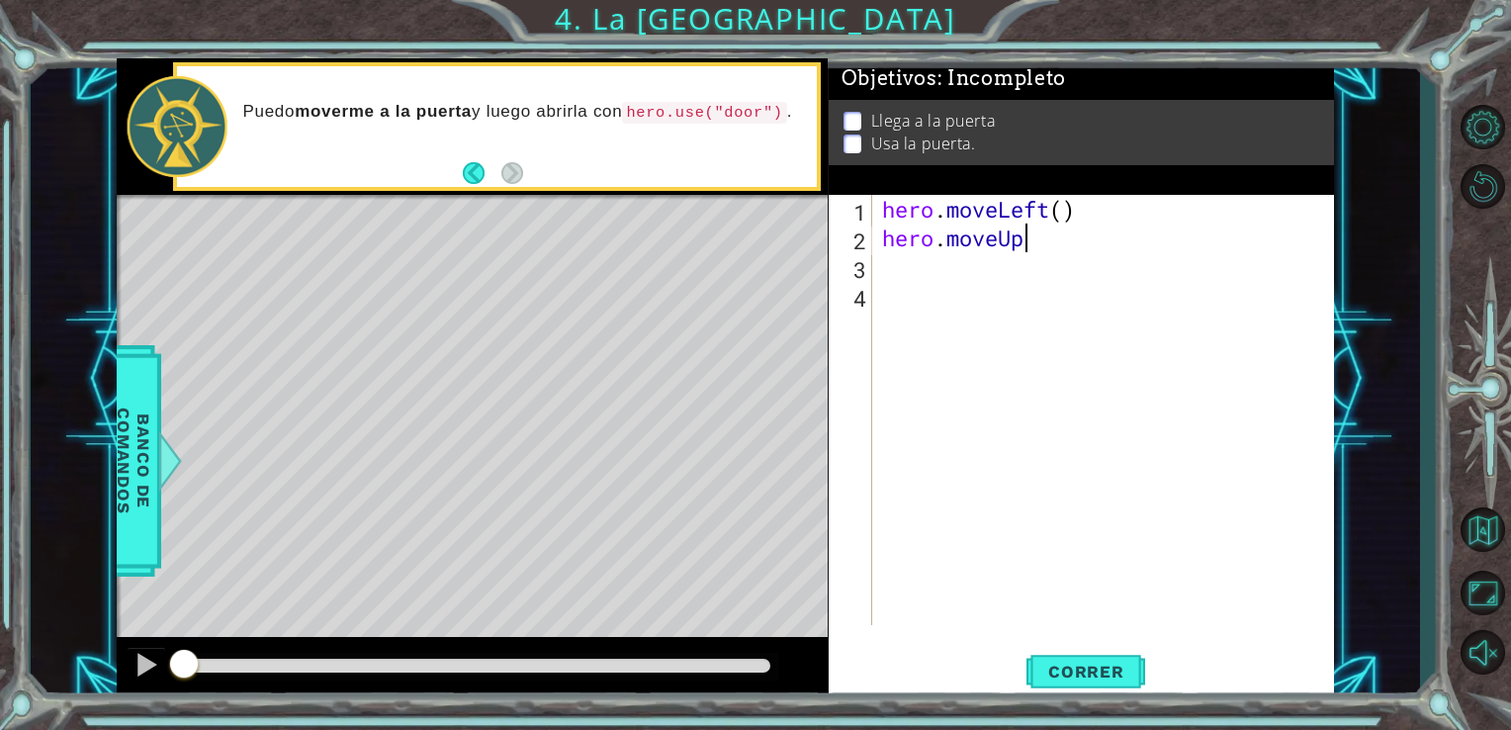
type textarea "hero.mov"
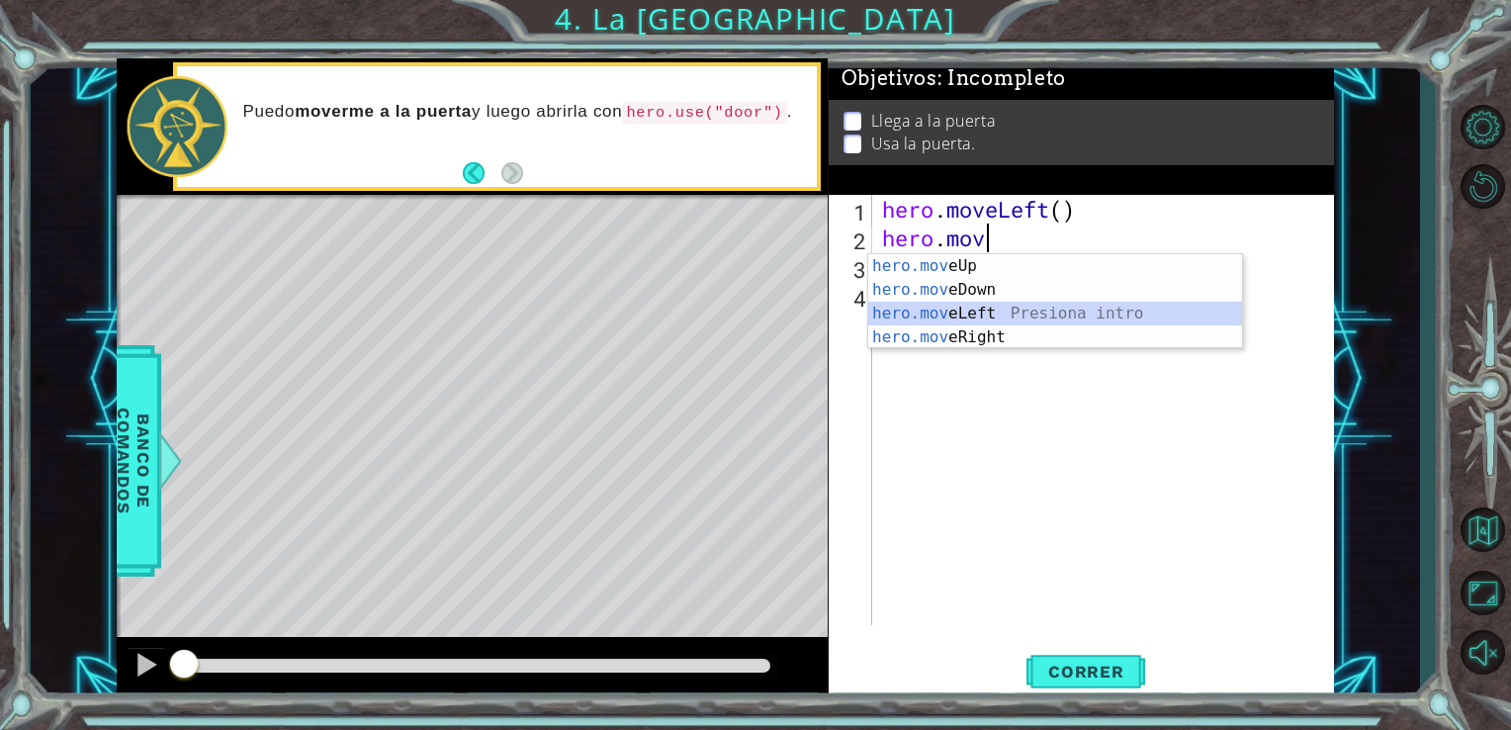
click at [997, 306] on div "hero.mov eUp Presiona intro hero.mov eDown Presiona intro hero.mov eLeft Presio…" at bounding box center [1055, 325] width 374 height 142
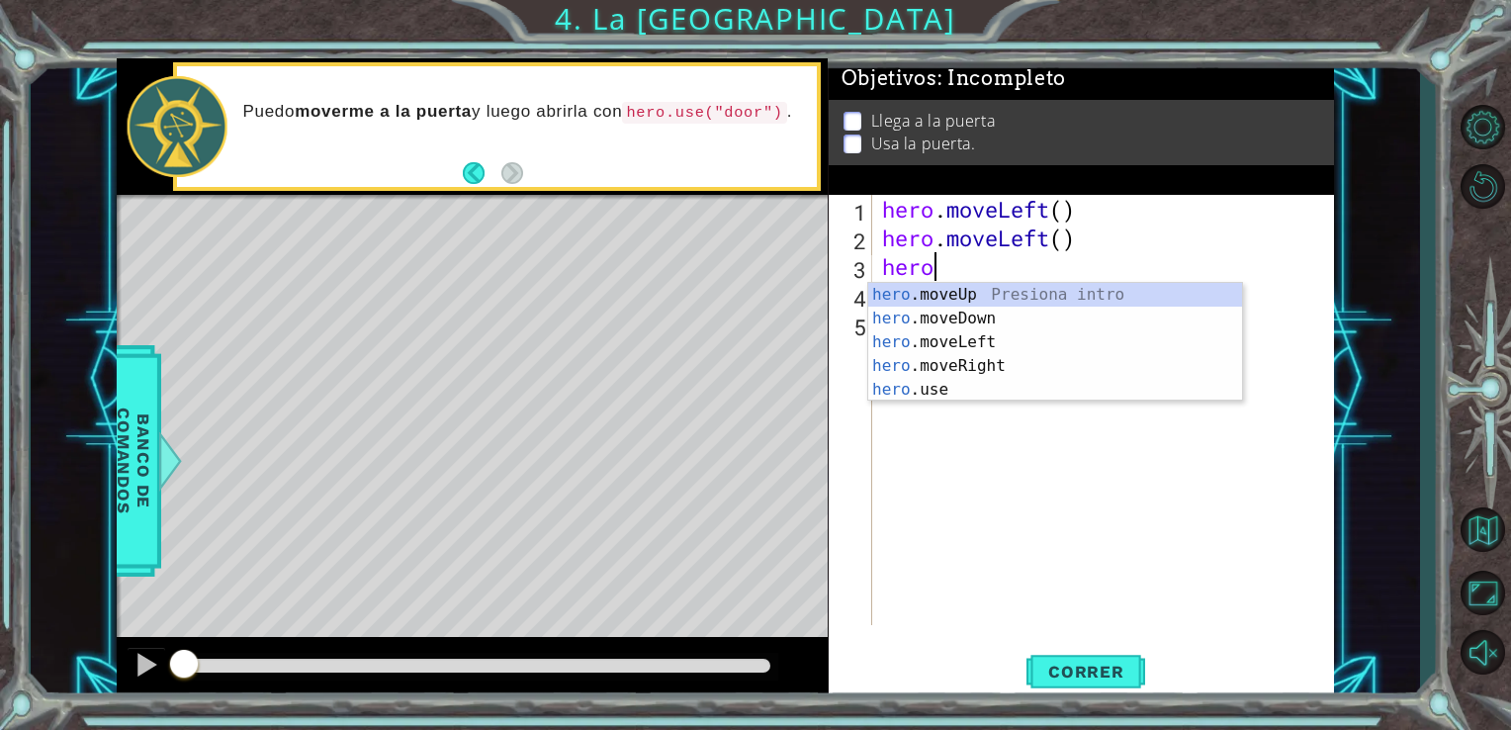
type textarea "hero."
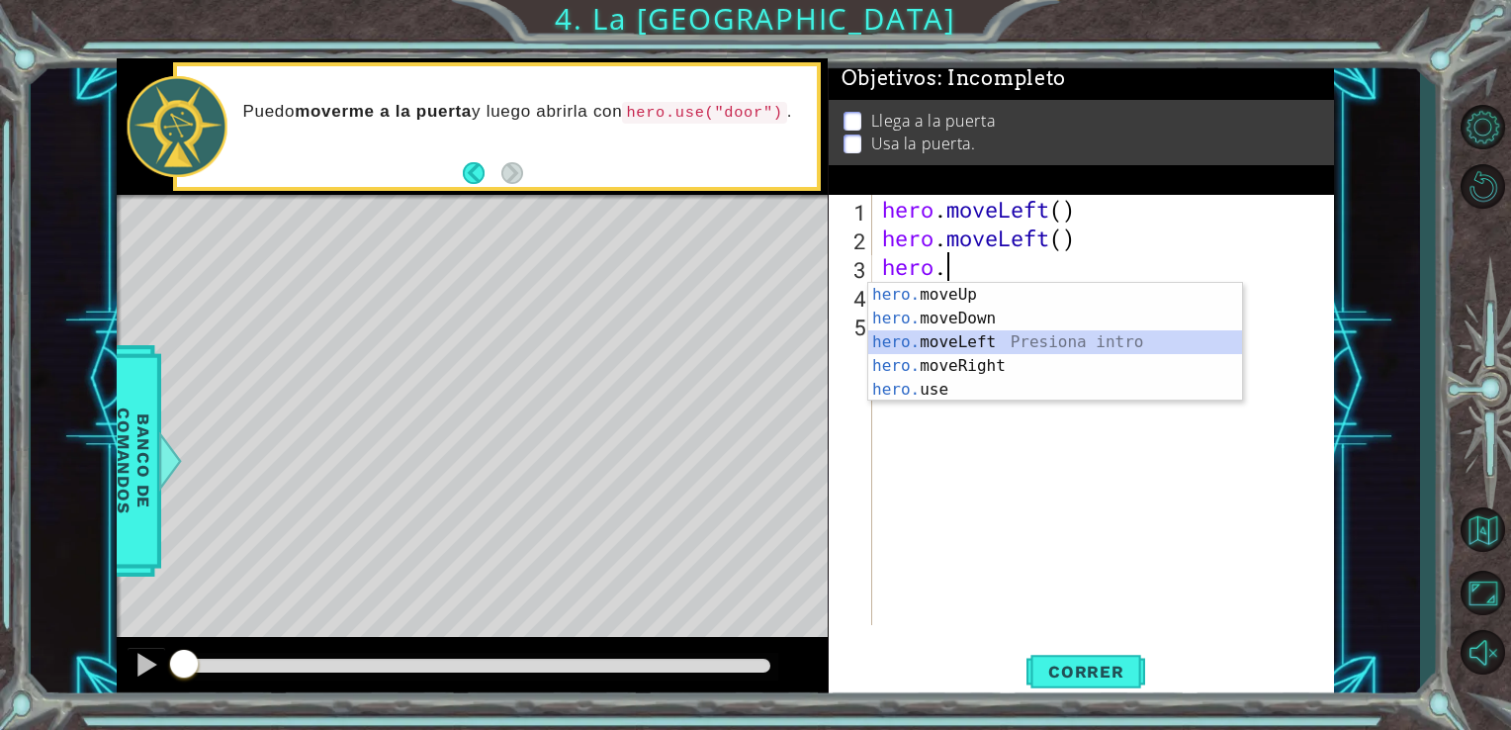
click at [976, 334] on div "hero. moveUp Presiona intro hero. moveDown Presiona intro hero. moveLeft Presio…" at bounding box center [1055, 366] width 374 height 166
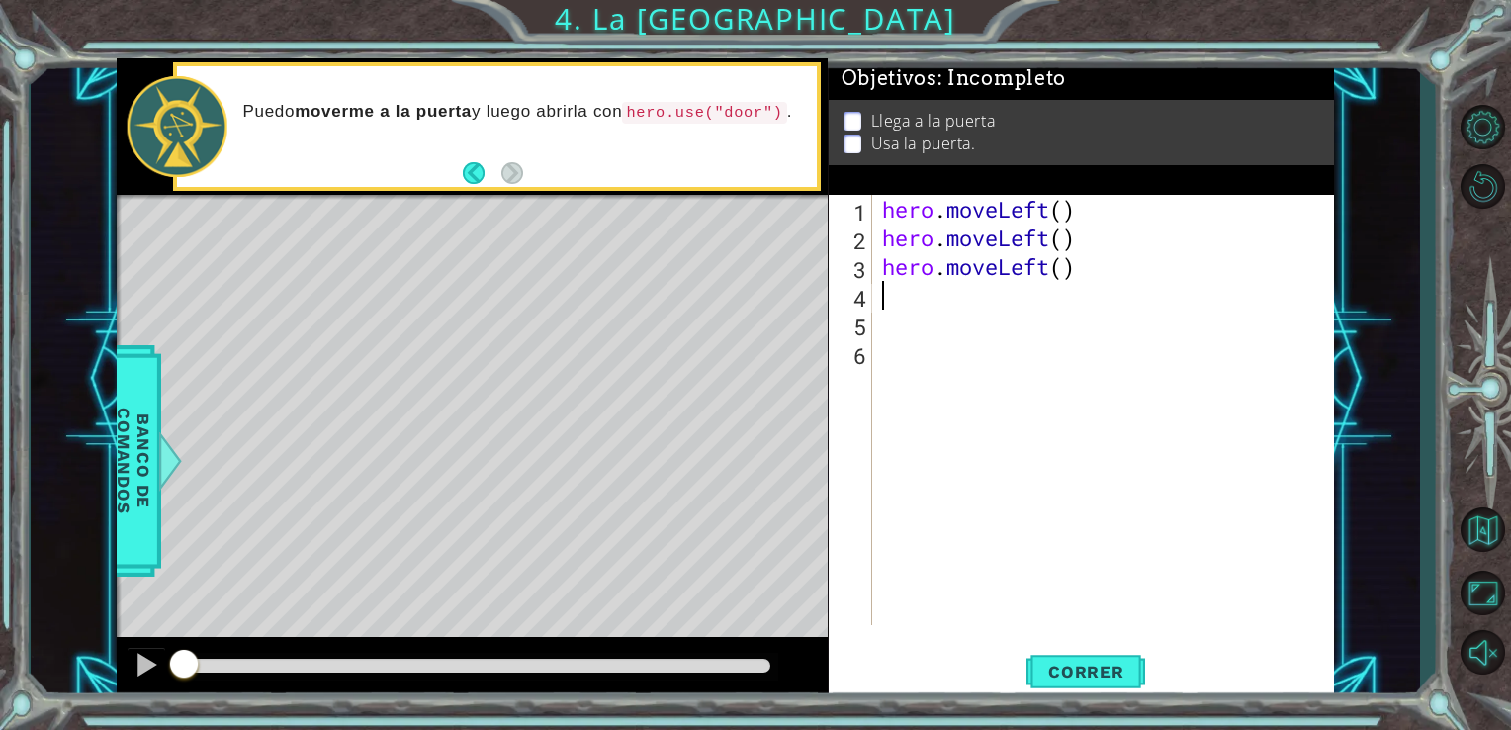
scroll to position [0, 0]
click at [1057, 666] on span "Correr" at bounding box center [1086, 672] width 116 height 20
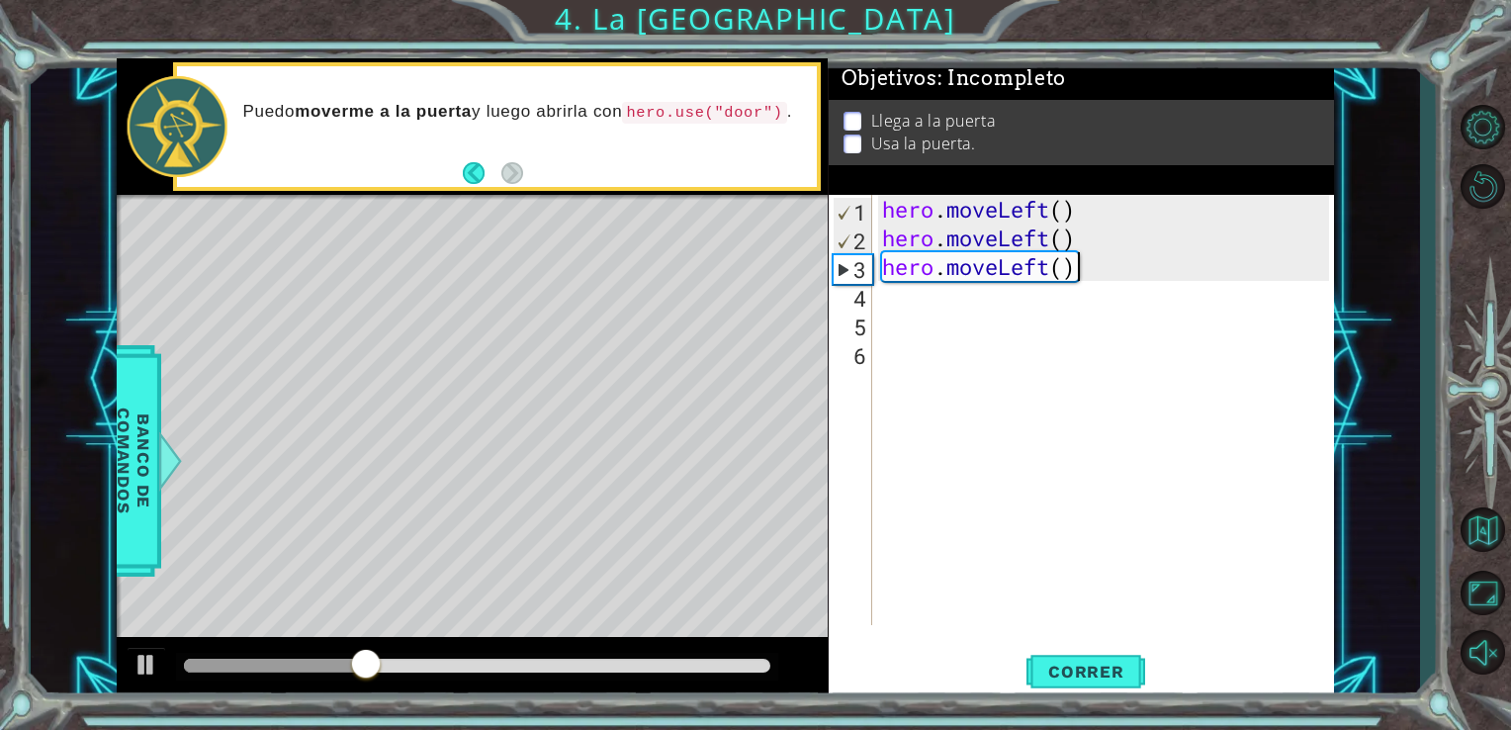
click at [1113, 266] on div "hero . moveLeft ( ) hero . moveLeft ( ) hero . moveLeft ( )" at bounding box center [1109, 438] width 462 height 487
click at [1048, 267] on div "hero . moveLeft ( ) hero . moveLeft ( ) hero . moveLeft ( )" at bounding box center [1109, 438] width 462 height 487
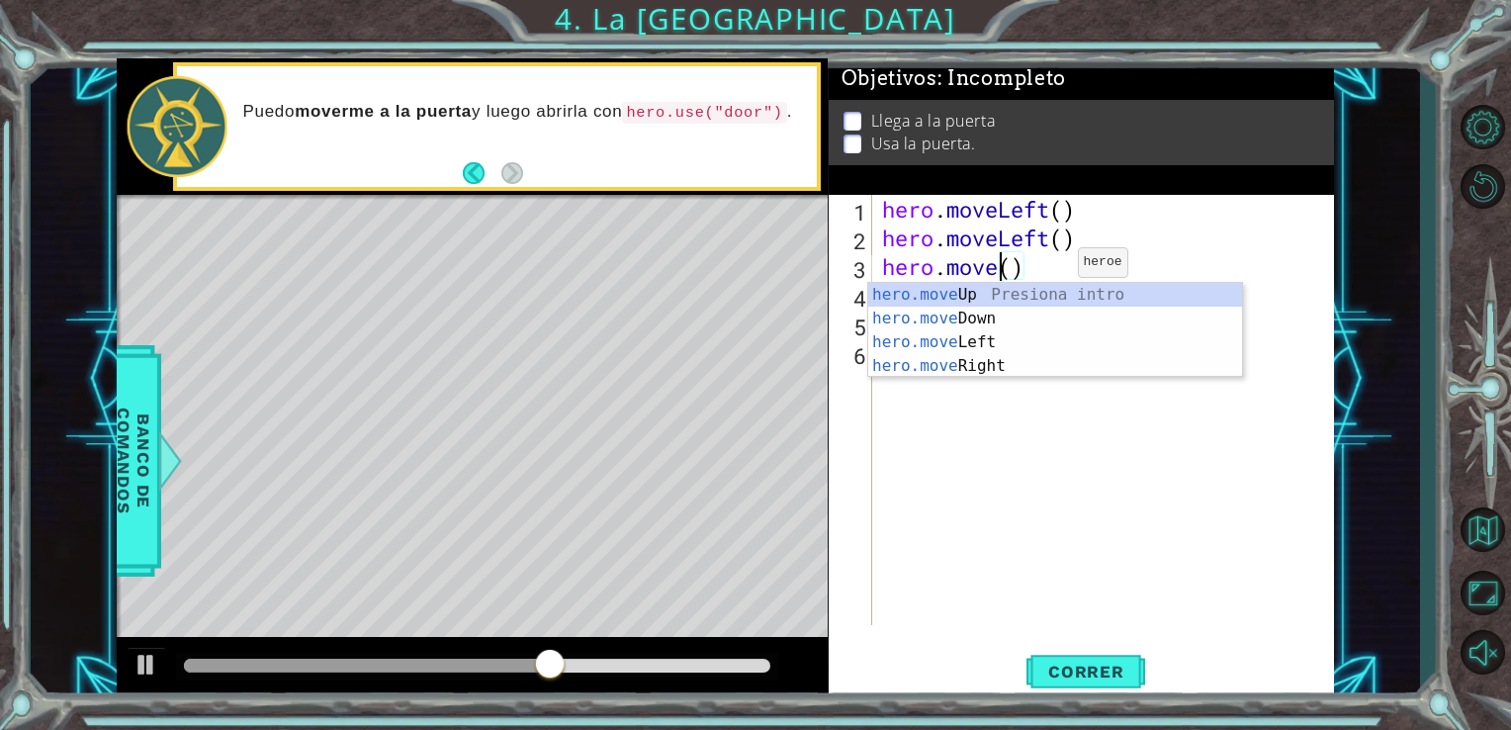
scroll to position [0, 4]
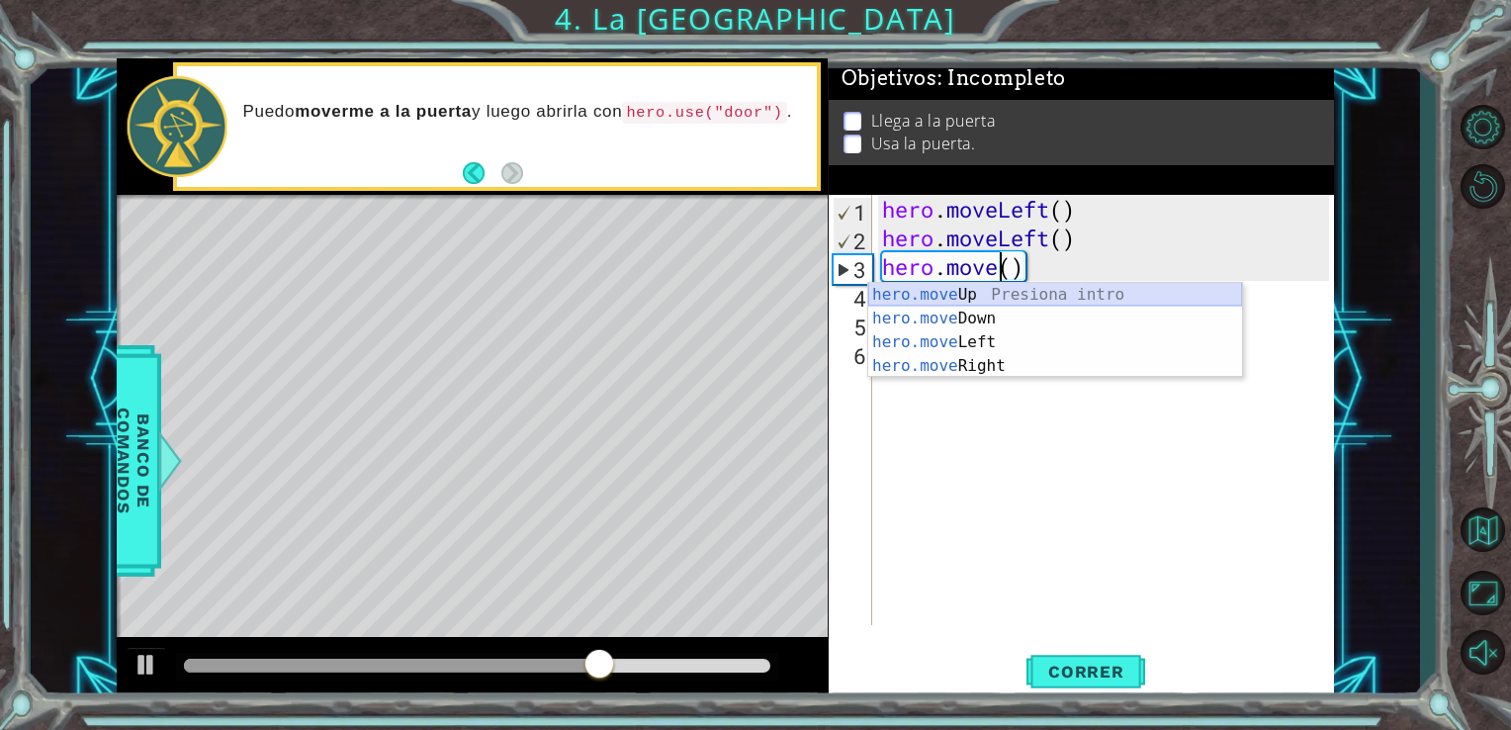
click at [1030, 295] on div "hero.move Up Presiona intro hero.move Down Presiona intro hero.move Left Presio…" at bounding box center [1055, 354] width 374 height 142
type textarea "hero.moveUp"
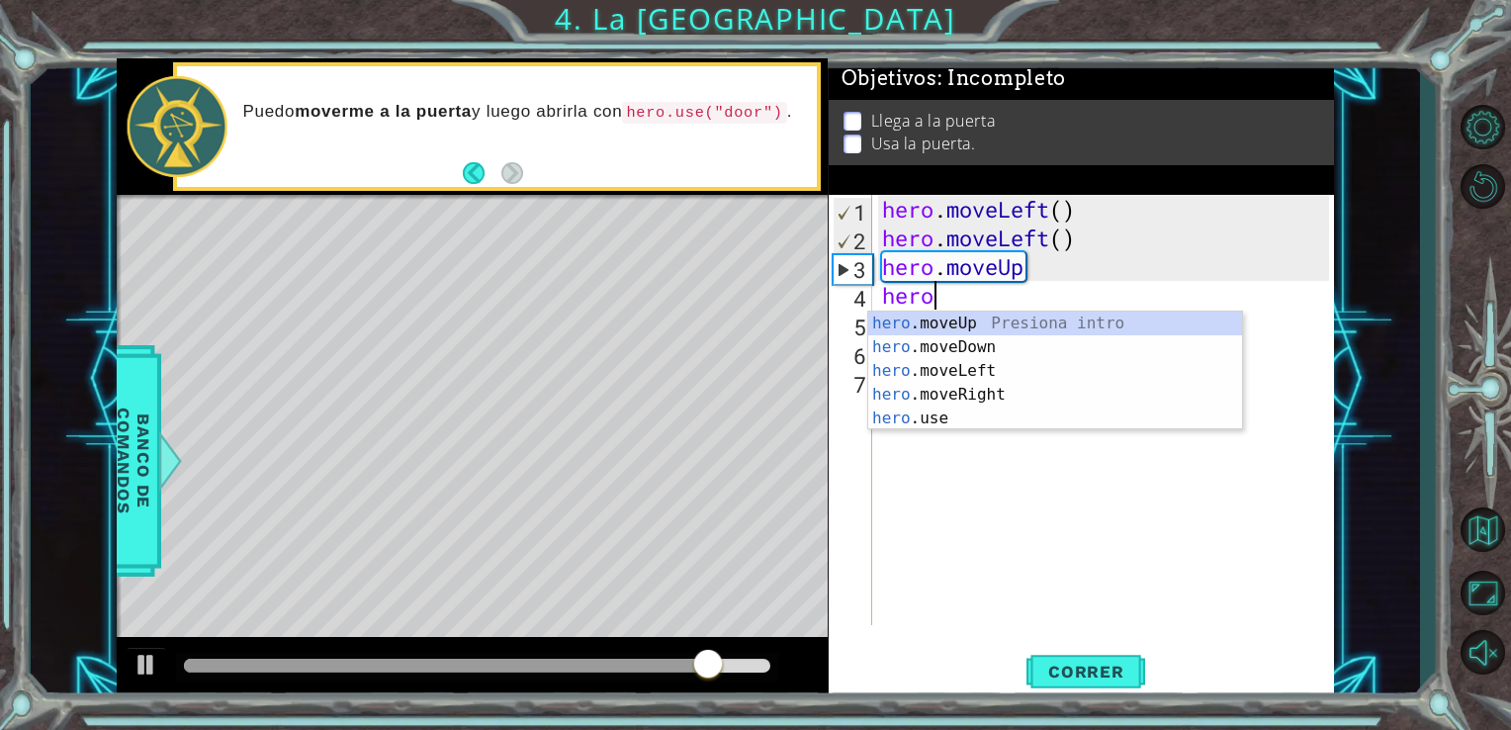
scroll to position [0, 0]
type textarea "hero."
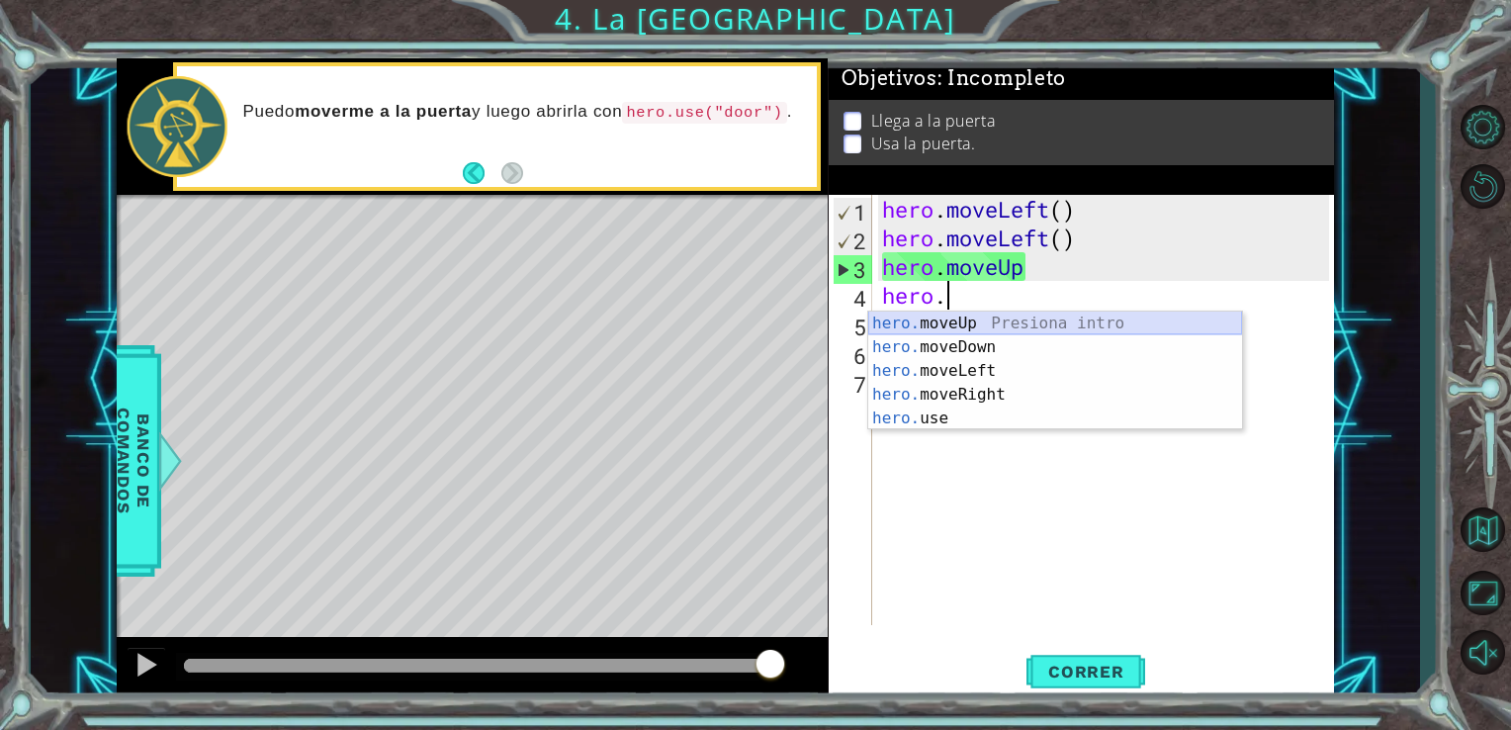
click at [1003, 322] on div "hero. moveUp Presiona intro hero. moveDown Presiona intro hero. moveLeft Presio…" at bounding box center [1055, 394] width 374 height 166
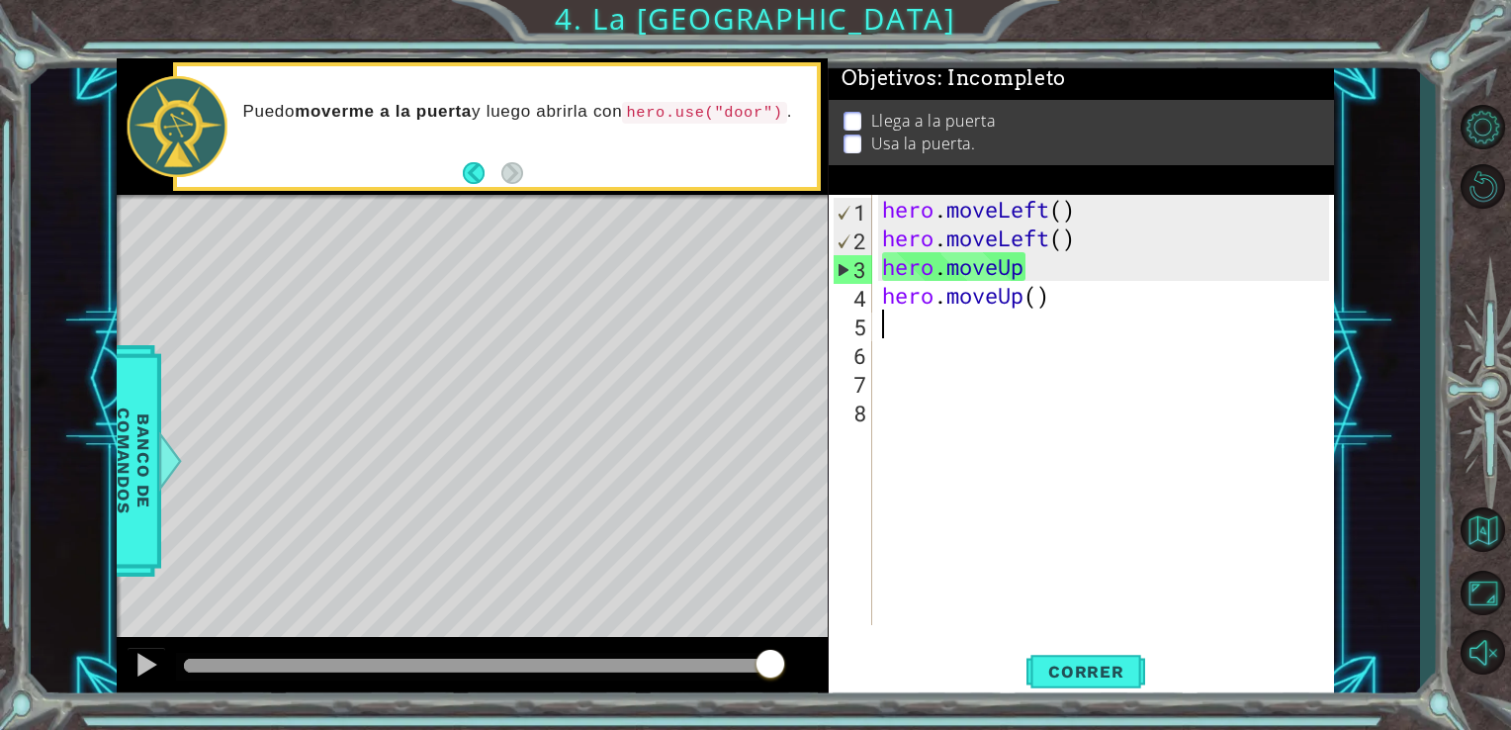
scroll to position [0, 0]
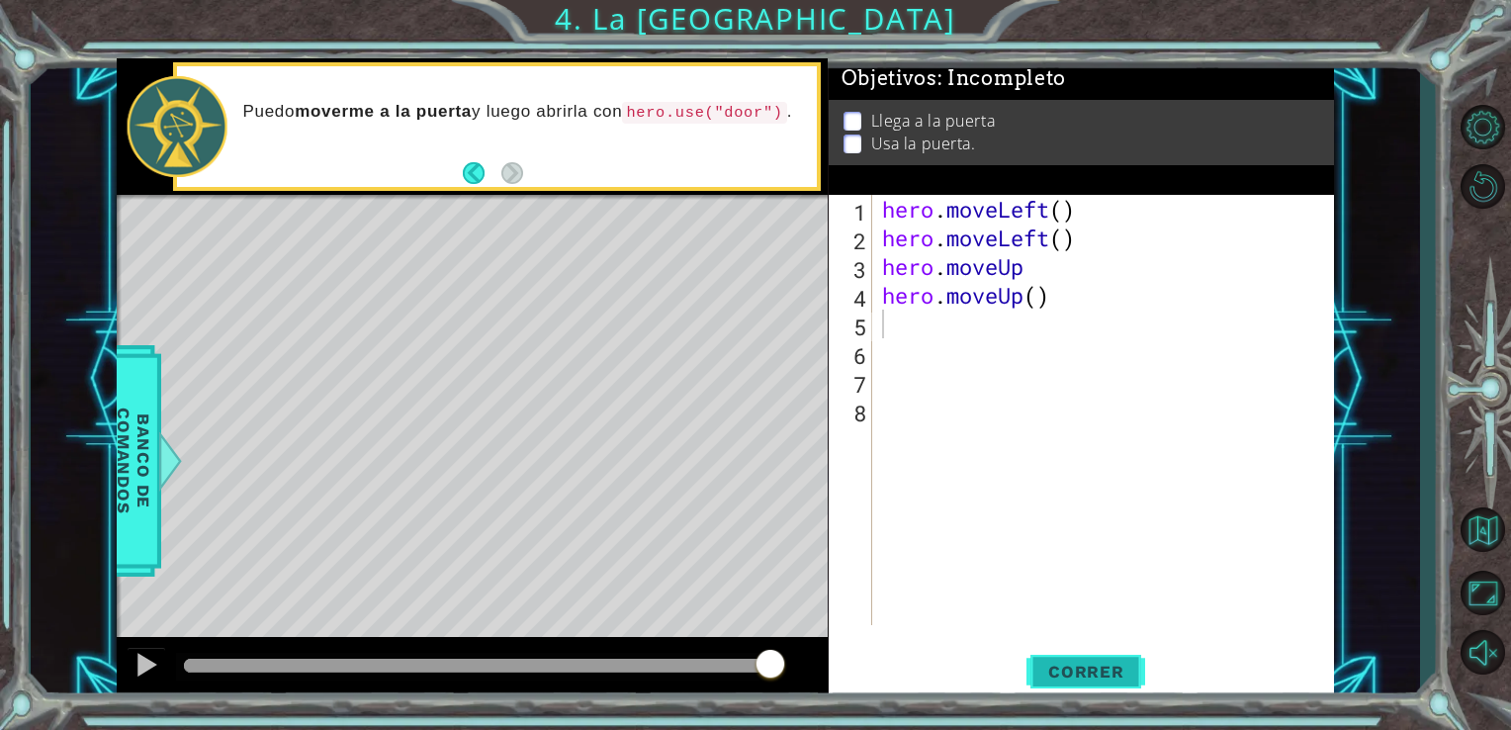
click at [1055, 678] on span "Correr" at bounding box center [1086, 672] width 116 height 20
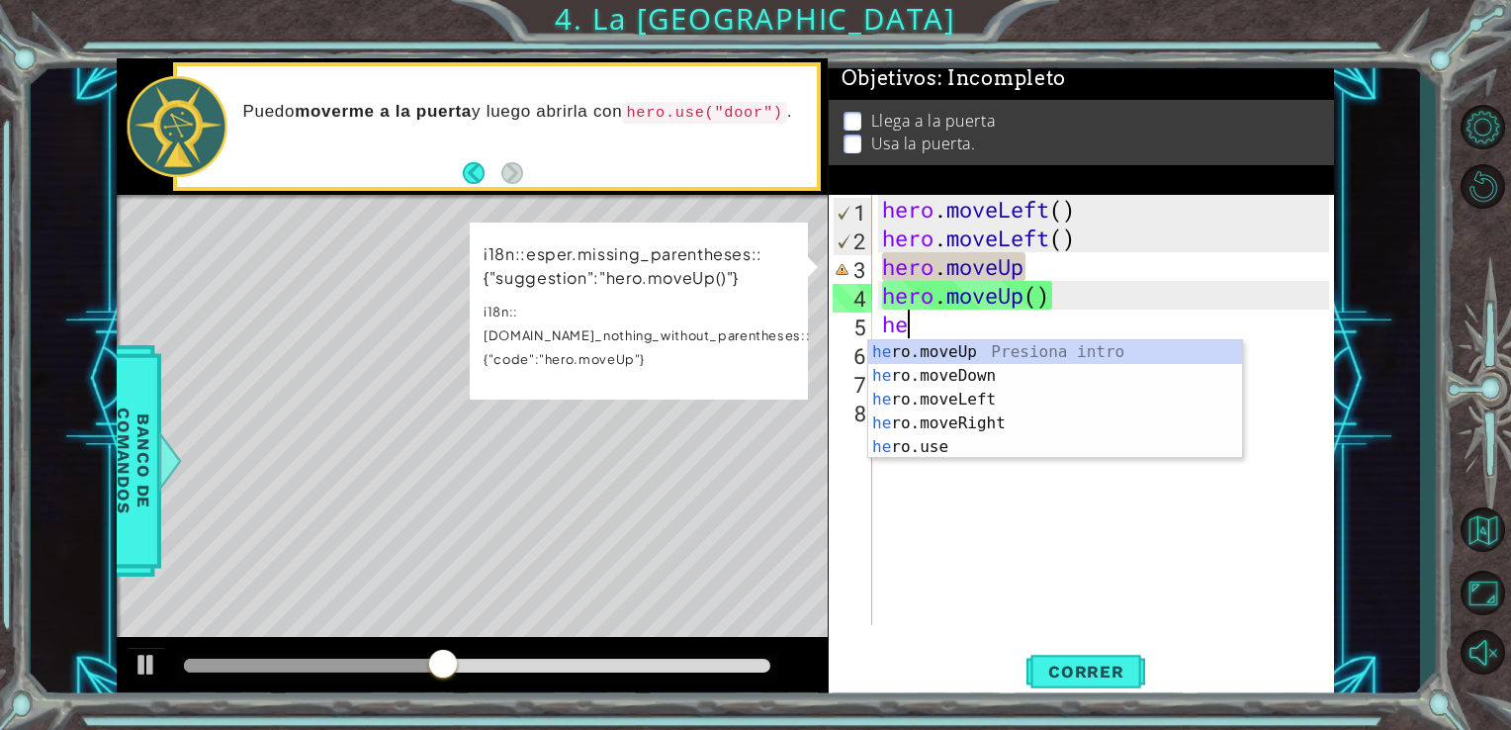
type textarea "hero"
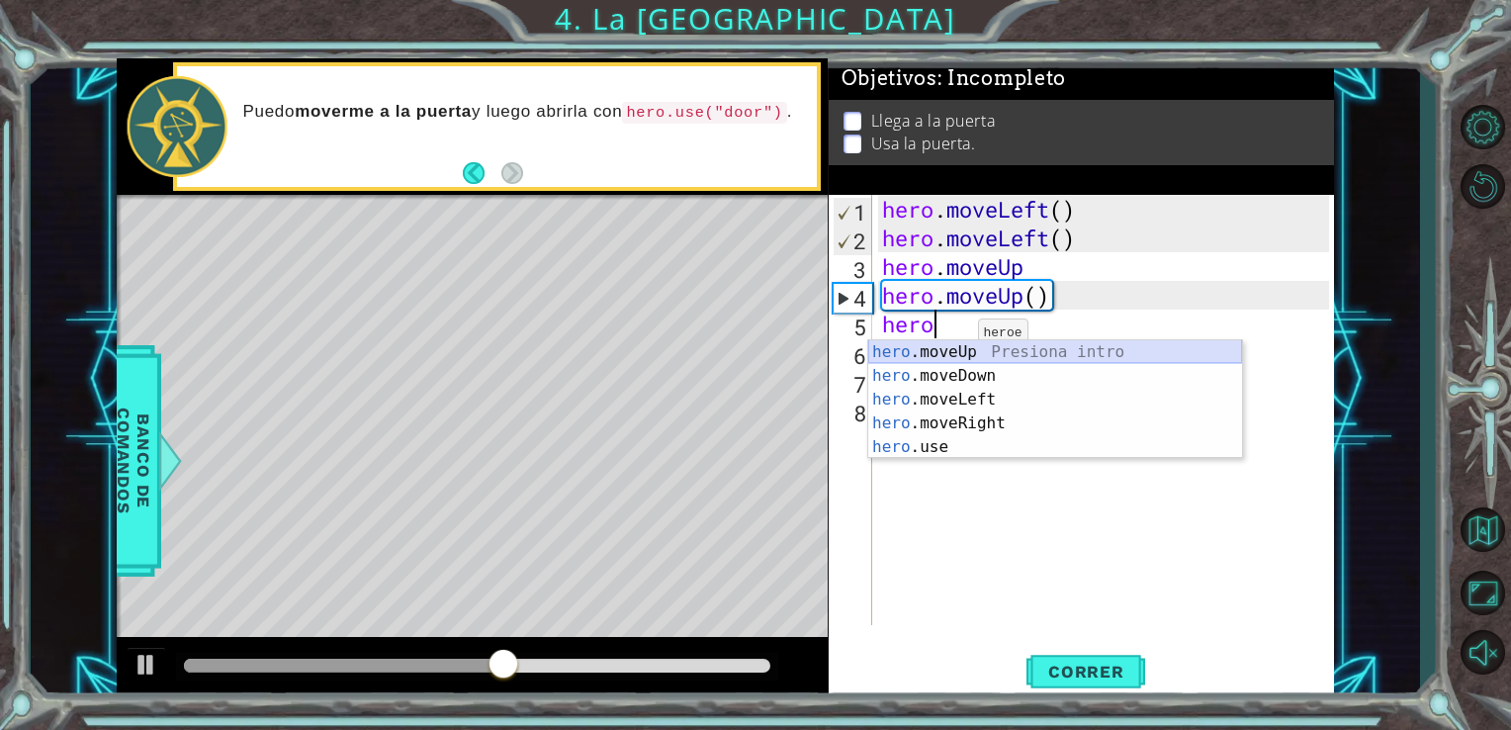
click at [948, 351] on div "hero .moveUp Presiona intro hero .moveDown Presiona intro hero .moveLeft Presio…" at bounding box center [1055, 423] width 374 height 166
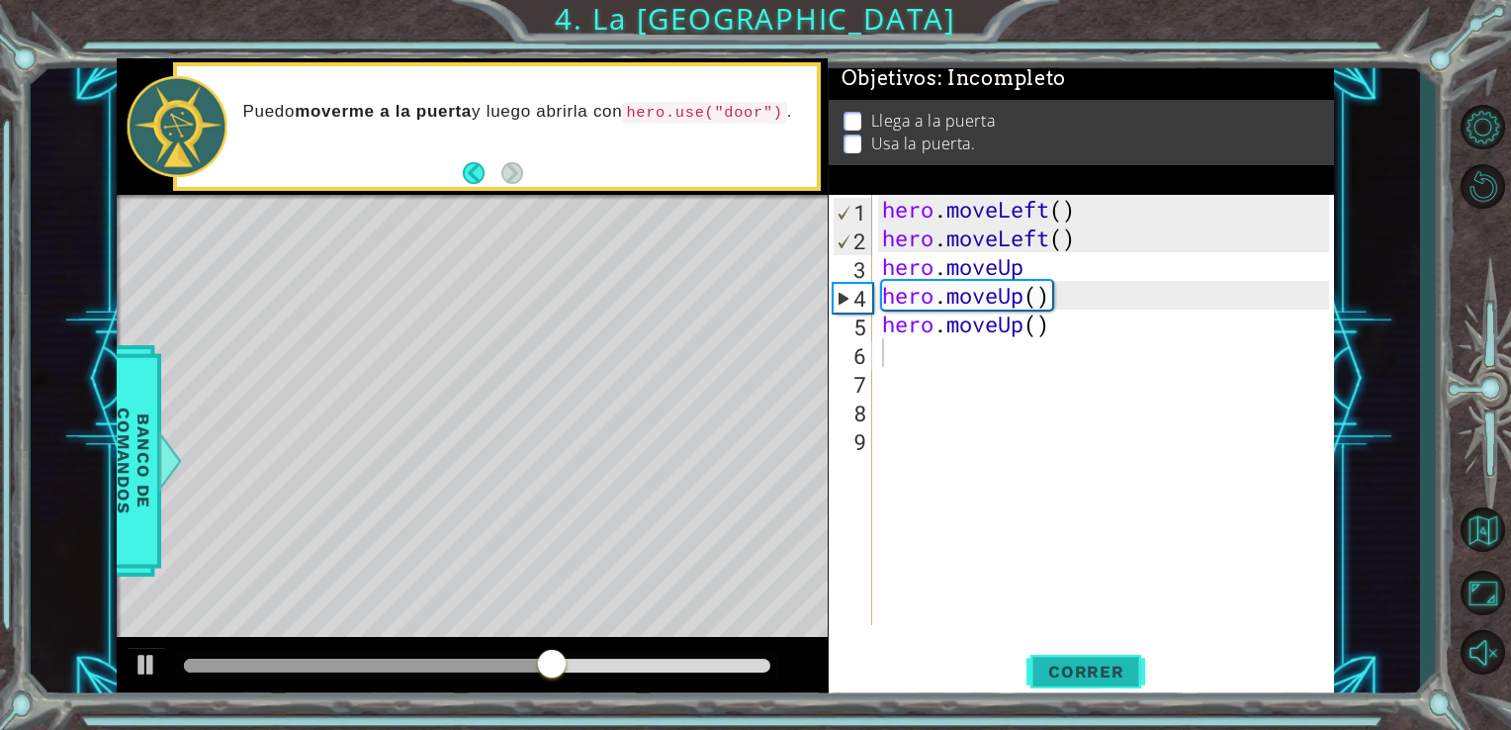
click at [1076, 674] on span "Correr" at bounding box center [1086, 672] width 116 height 20
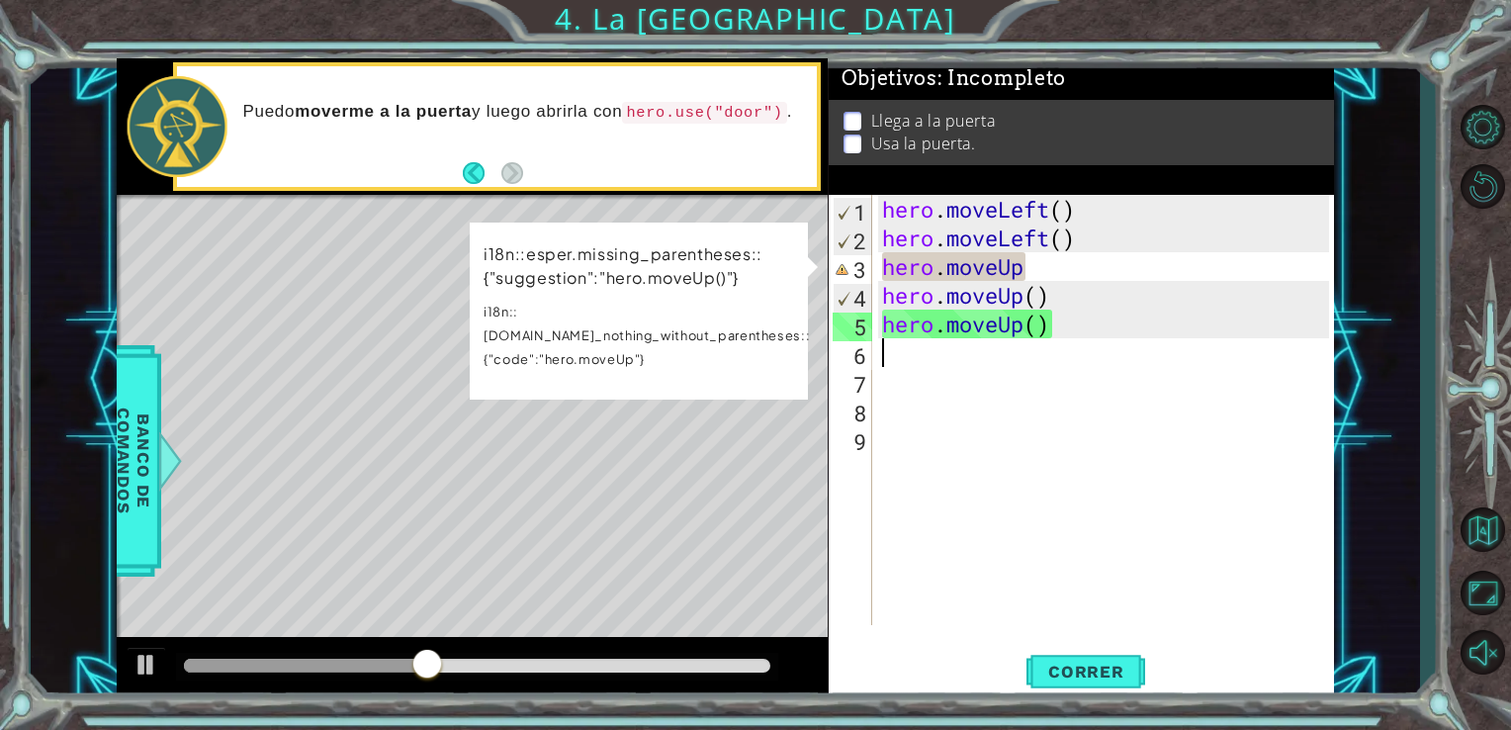
click at [1072, 281] on div "hero . moveLeft ( ) hero . moveLeft ( ) hero . moveUp hero . moveUp ( ) hero . …" at bounding box center [1109, 438] width 462 height 487
type textarea "hero.moveUp()"
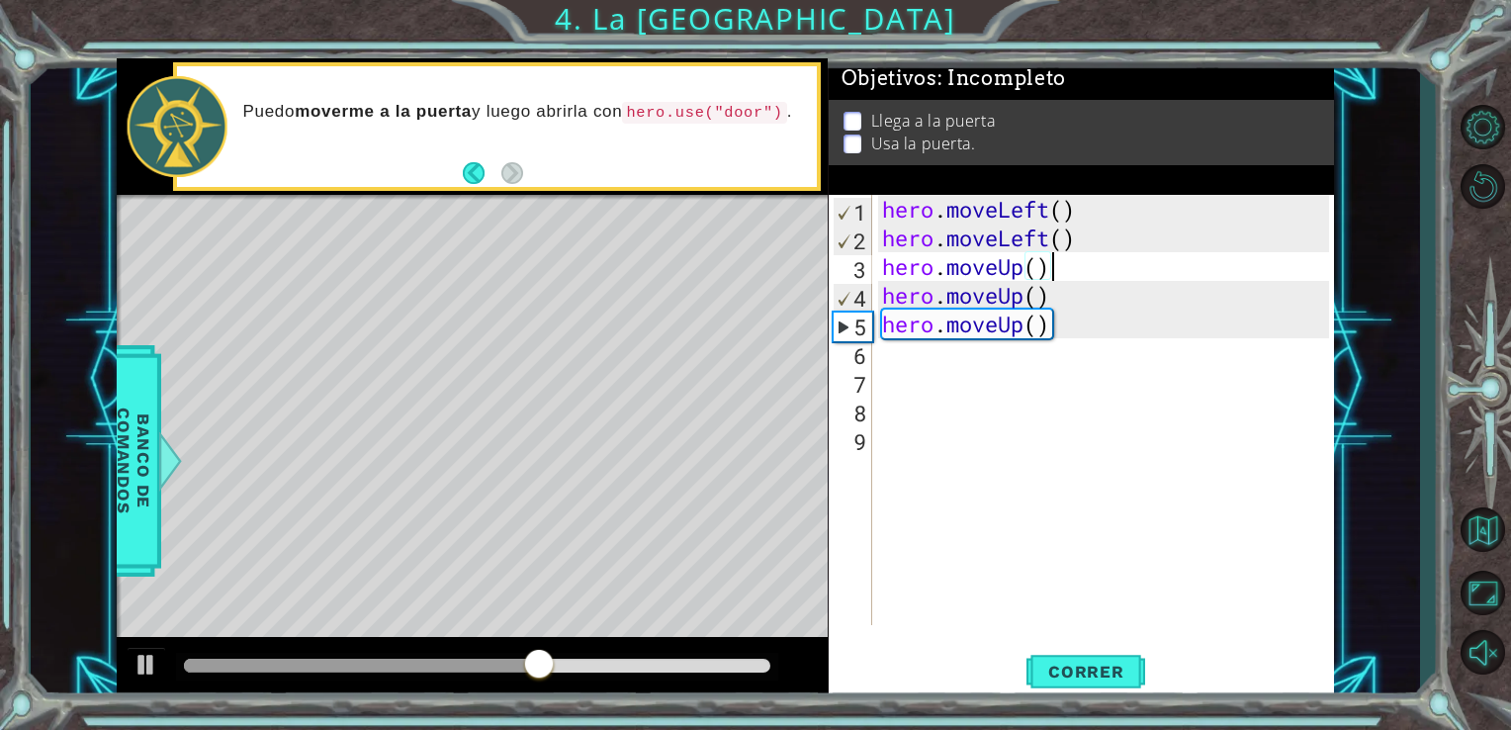
click at [1006, 369] on div "hero . moveLeft ( ) hero . moveLeft ( ) hero . moveUp ( ) hero . moveUp ( ) her…" at bounding box center [1109, 438] width 462 height 487
click at [997, 360] on div "hero . moveLeft ( ) hero . moveLeft ( ) hero . moveUp ( ) hero . moveUp ( ) her…" at bounding box center [1109, 438] width 462 height 487
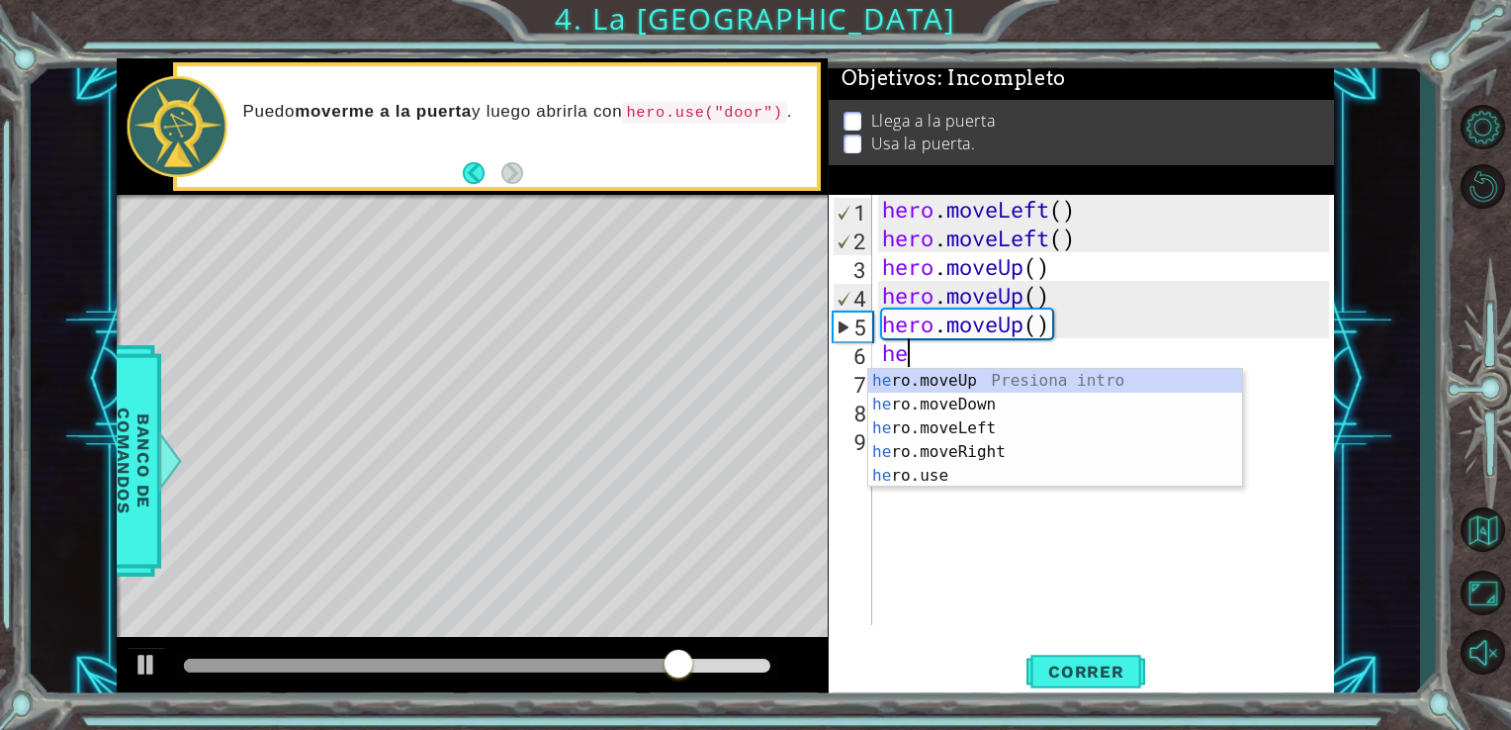
type textarea "heo"
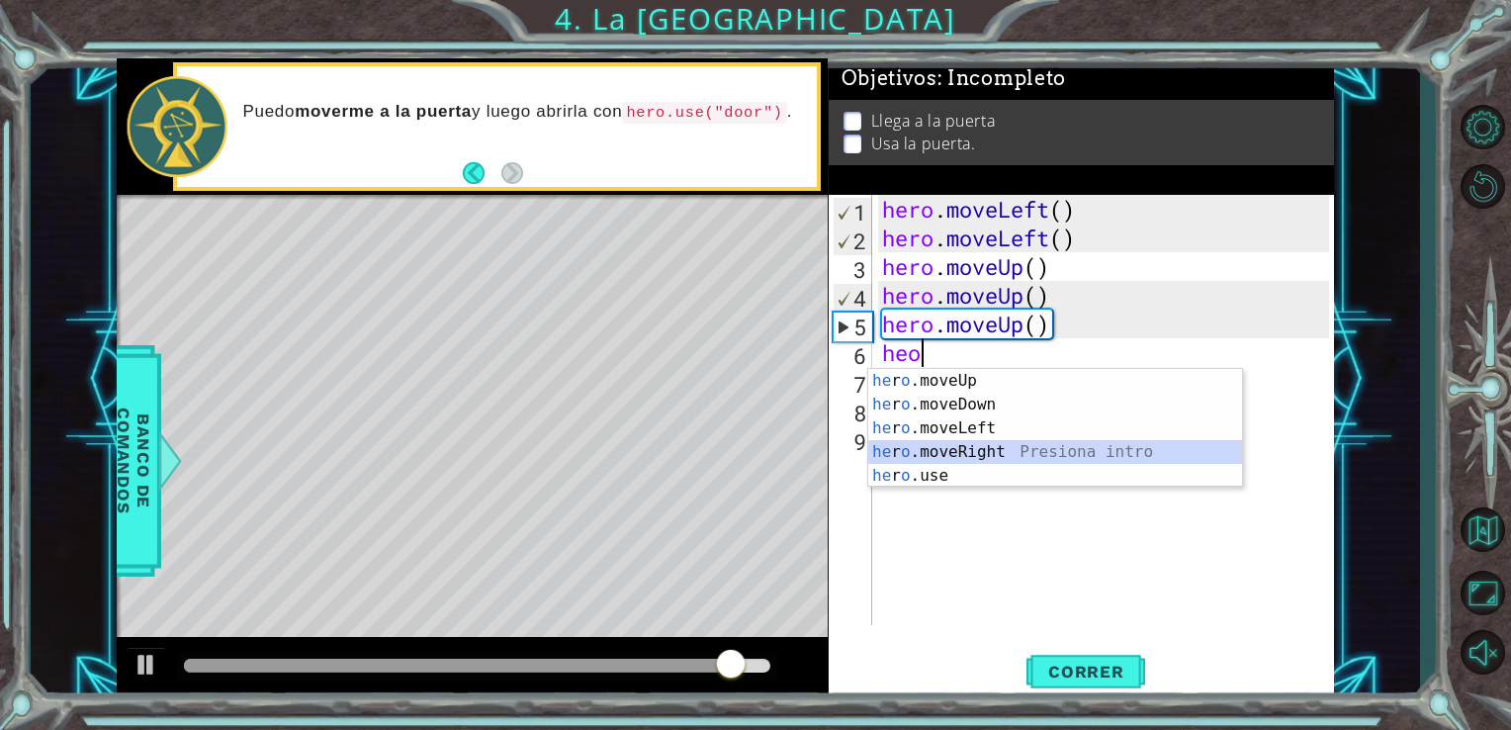
click at [970, 449] on div "he r o .moveUp Presiona intro he r o .moveDown Presiona intro he r o .moveLeft …" at bounding box center [1055, 452] width 374 height 166
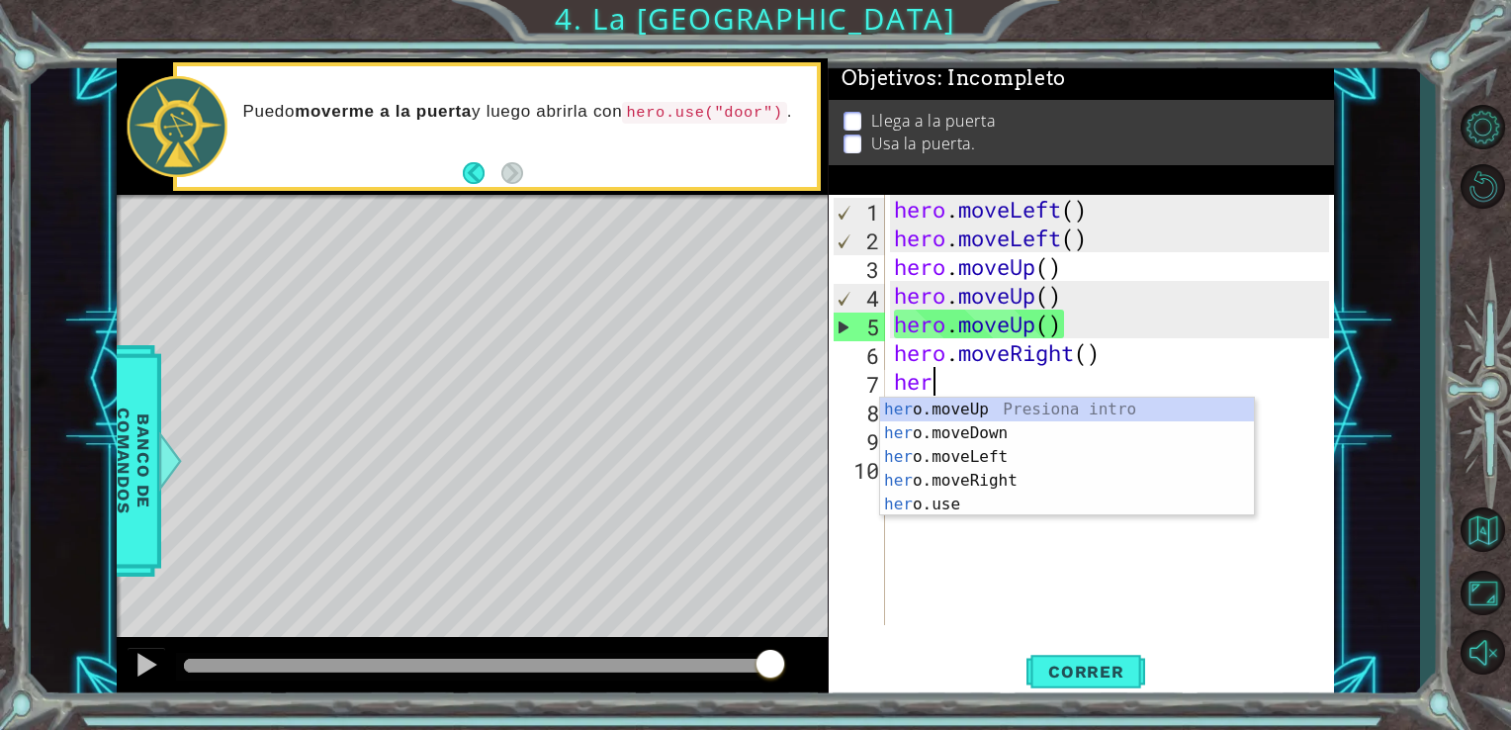
type textarea "hero"
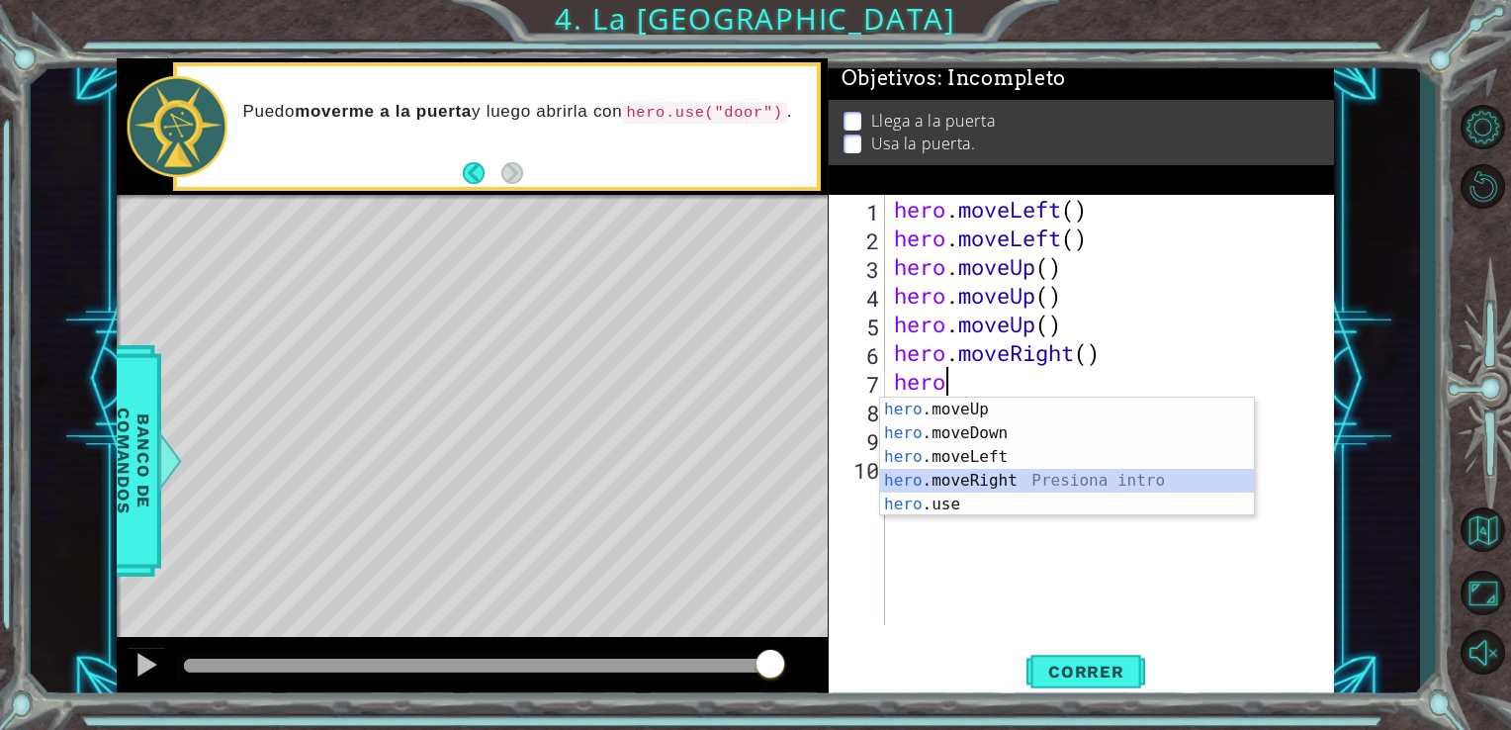
click at [956, 474] on div "hero .moveUp Presiona intro hero .moveDown Presiona intro hero .moveLeft Presio…" at bounding box center [1067, 481] width 374 height 166
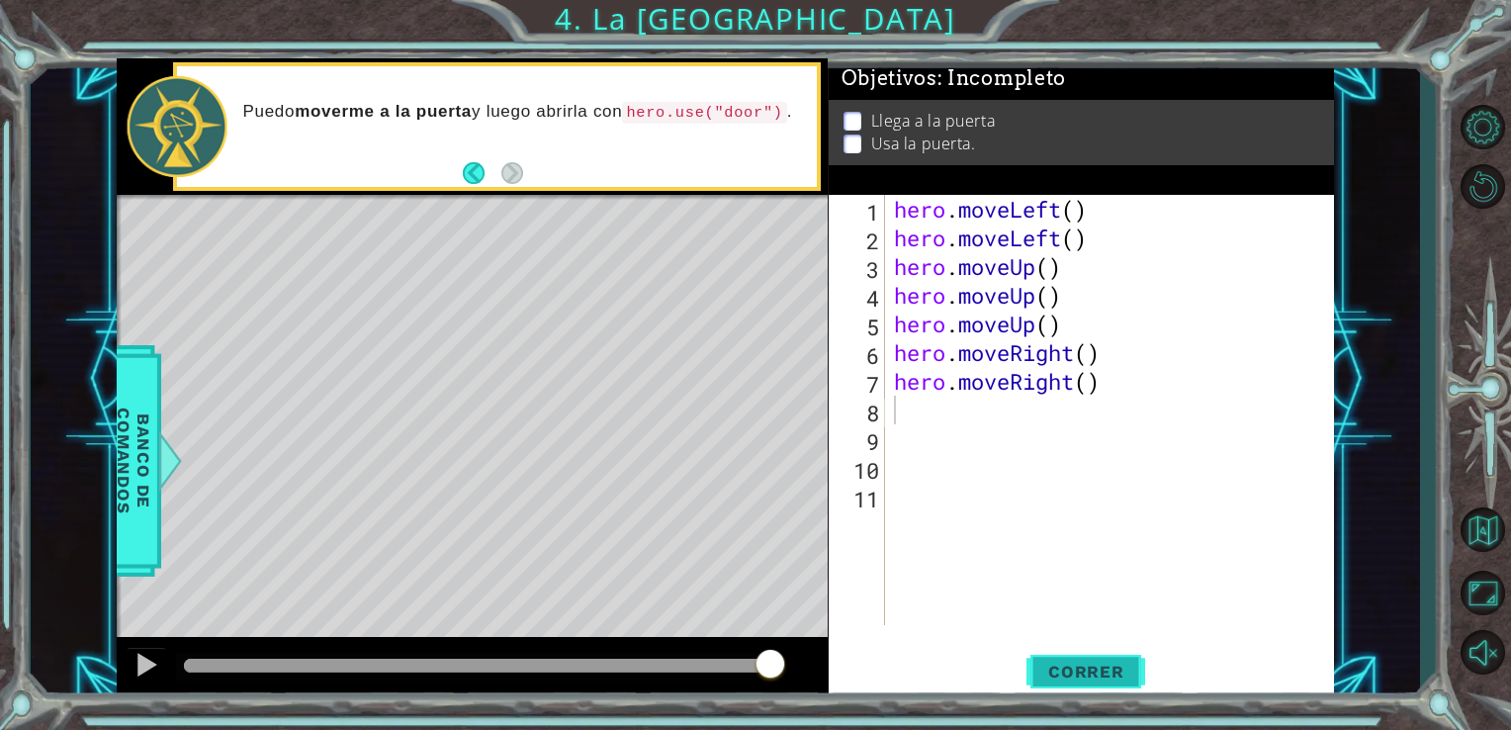
click at [1075, 674] on span "Correr" at bounding box center [1086, 672] width 116 height 20
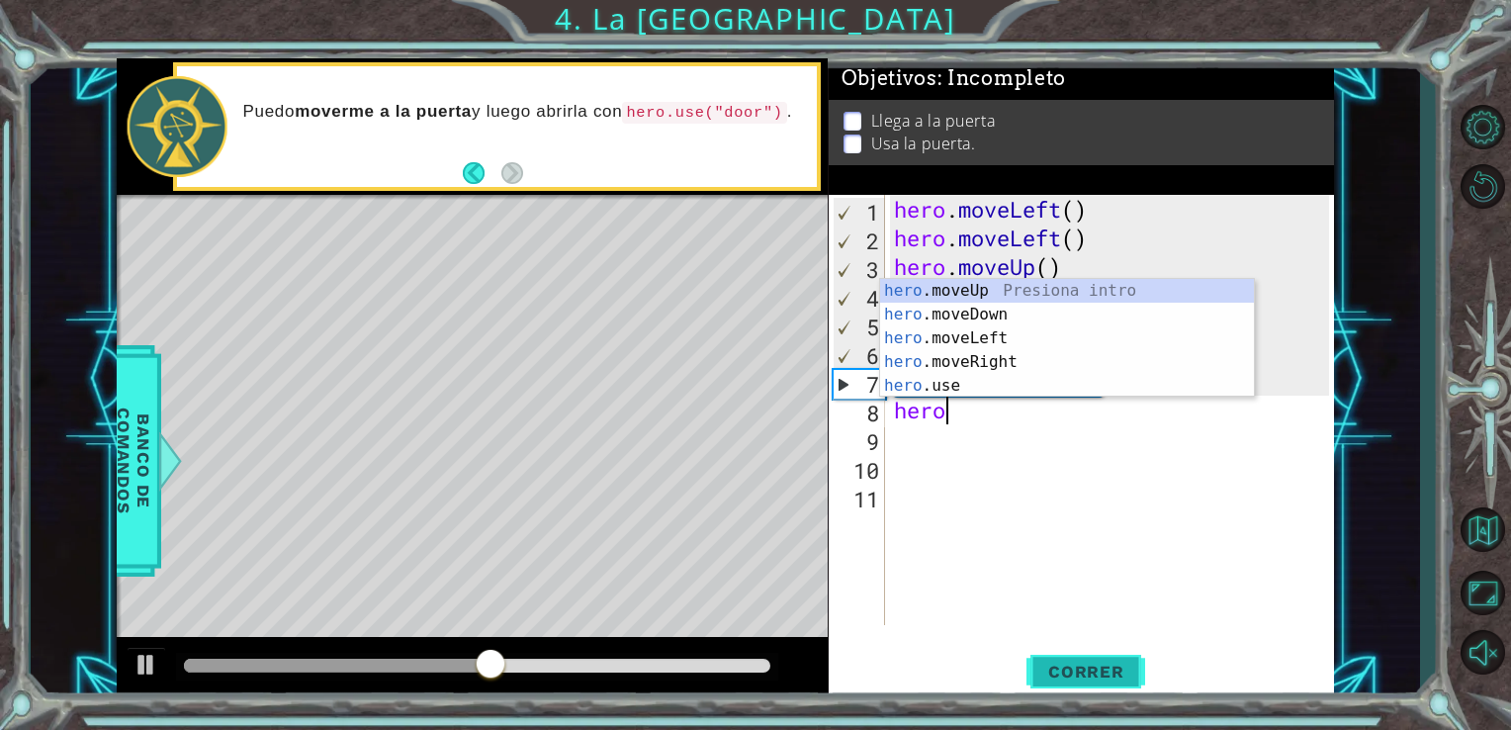
type textarea "hero."
click at [1031, 358] on div "hero. moveUp Presiona intro hero. moveDown Presiona intro hero. moveLeft Presio…" at bounding box center [1067, 362] width 374 height 166
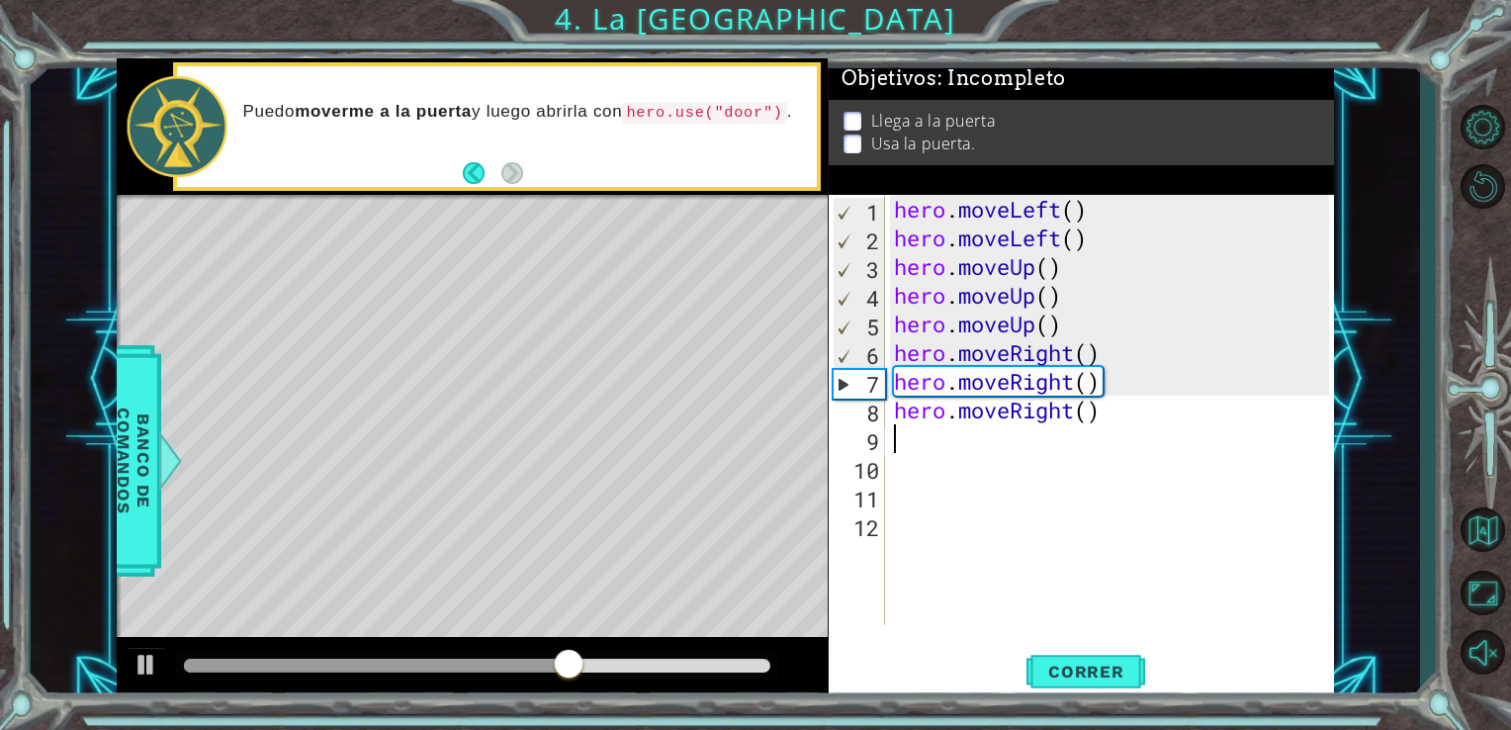
scroll to position [0, 0]
click at [1051, 671] on span "Correr" at bounding box center [1086, 672] width 116 height 20
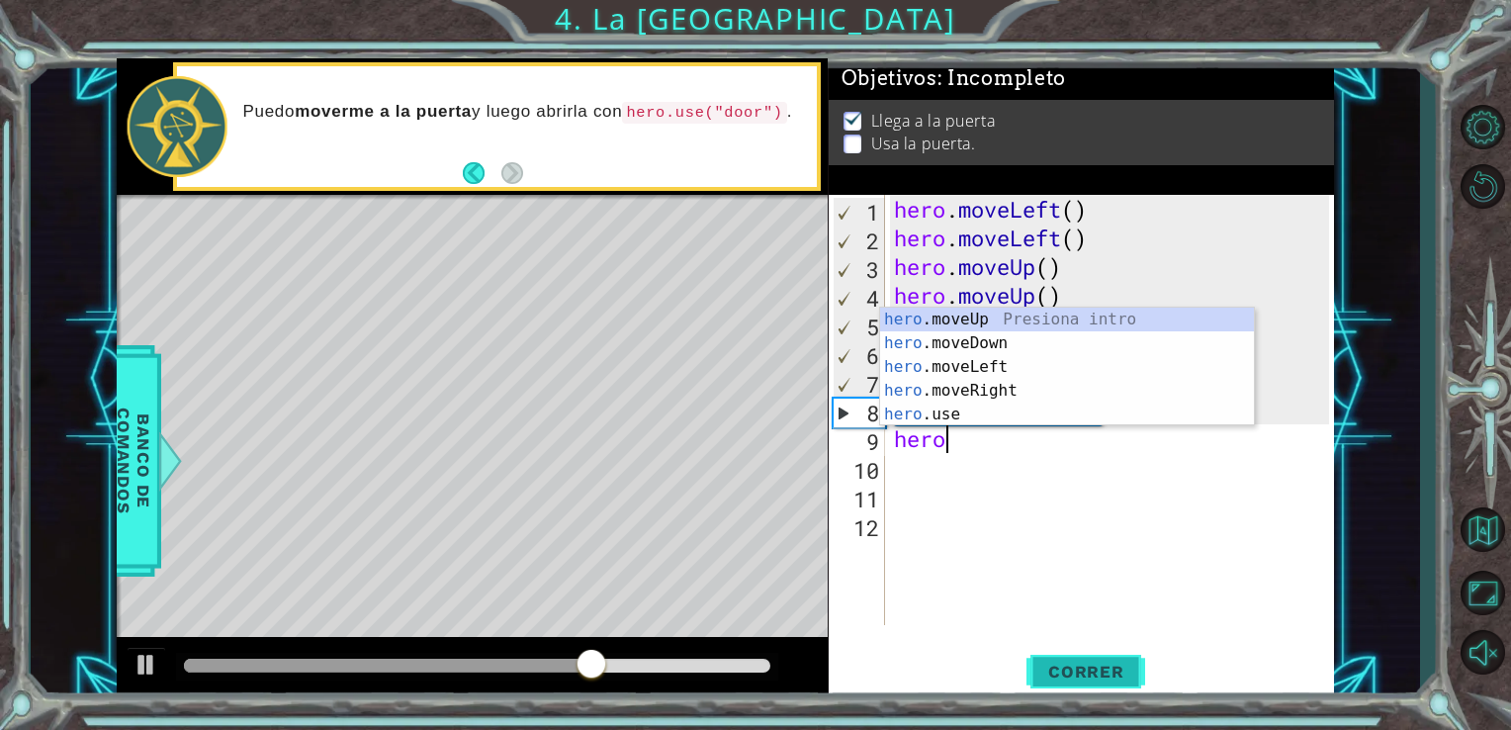
type textarea "hero."
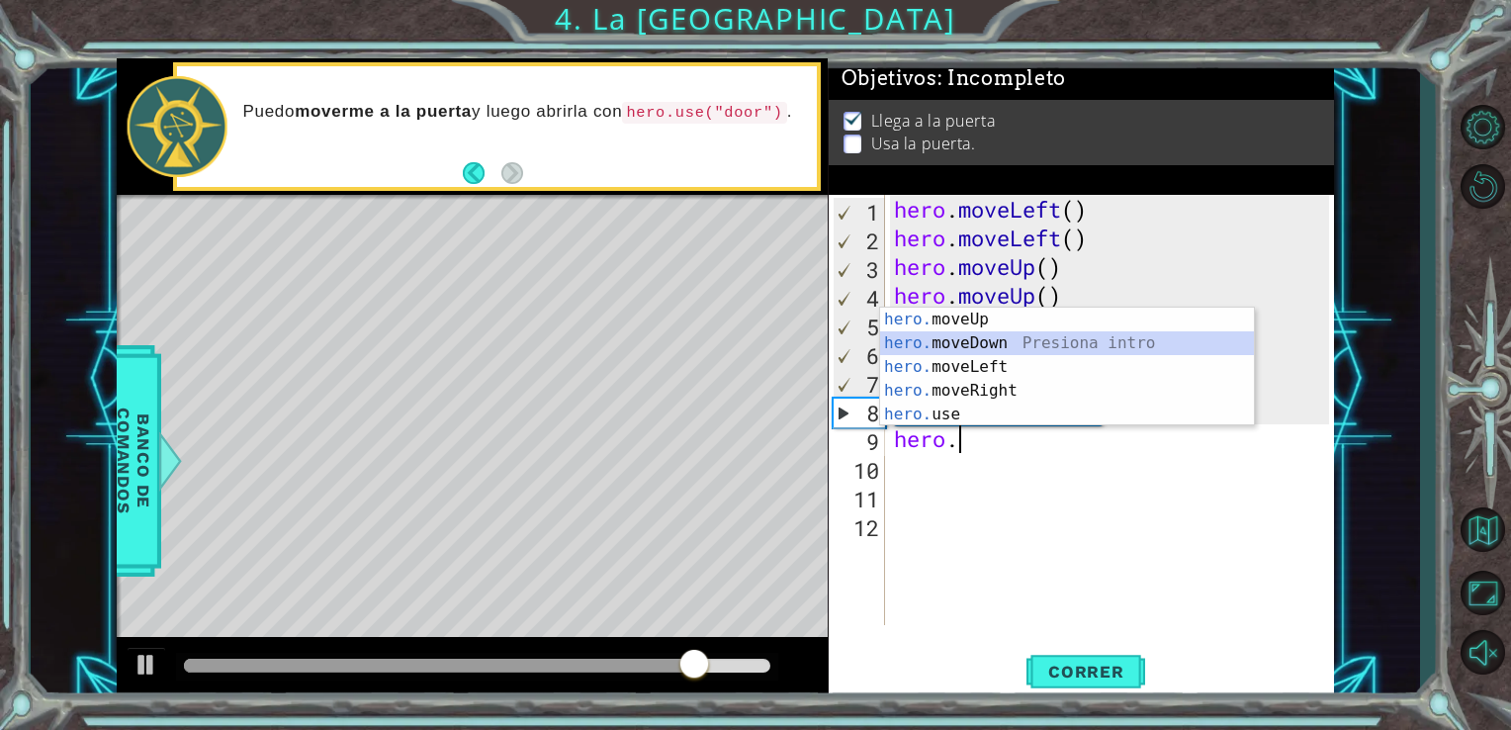
click at [1027, 342] on div "hero. moveUp Presiona intro hero. moveDown Presiona intro hero. moveLeft Presio…" at bounding box center [1067, 391] width 374 height 166
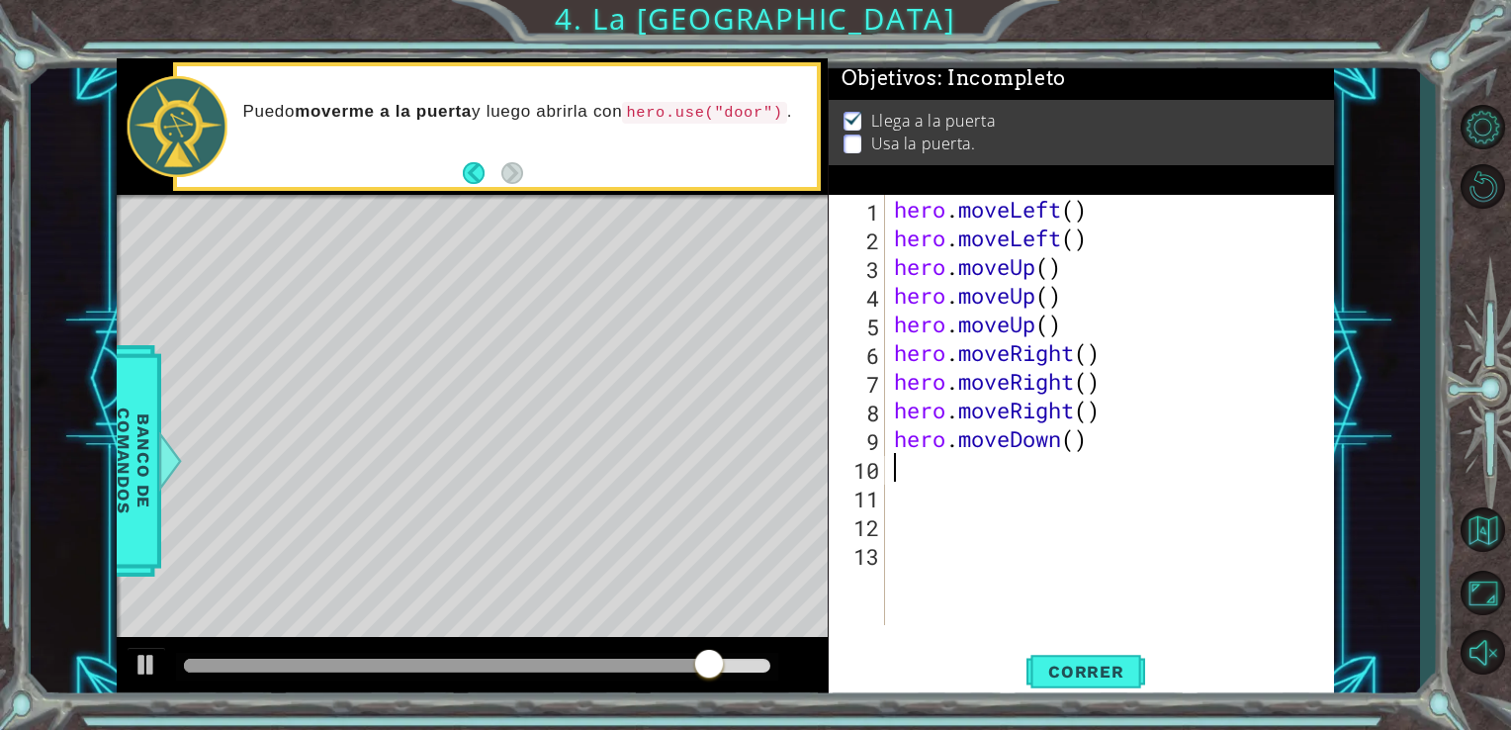
scroll to position [0, 0]
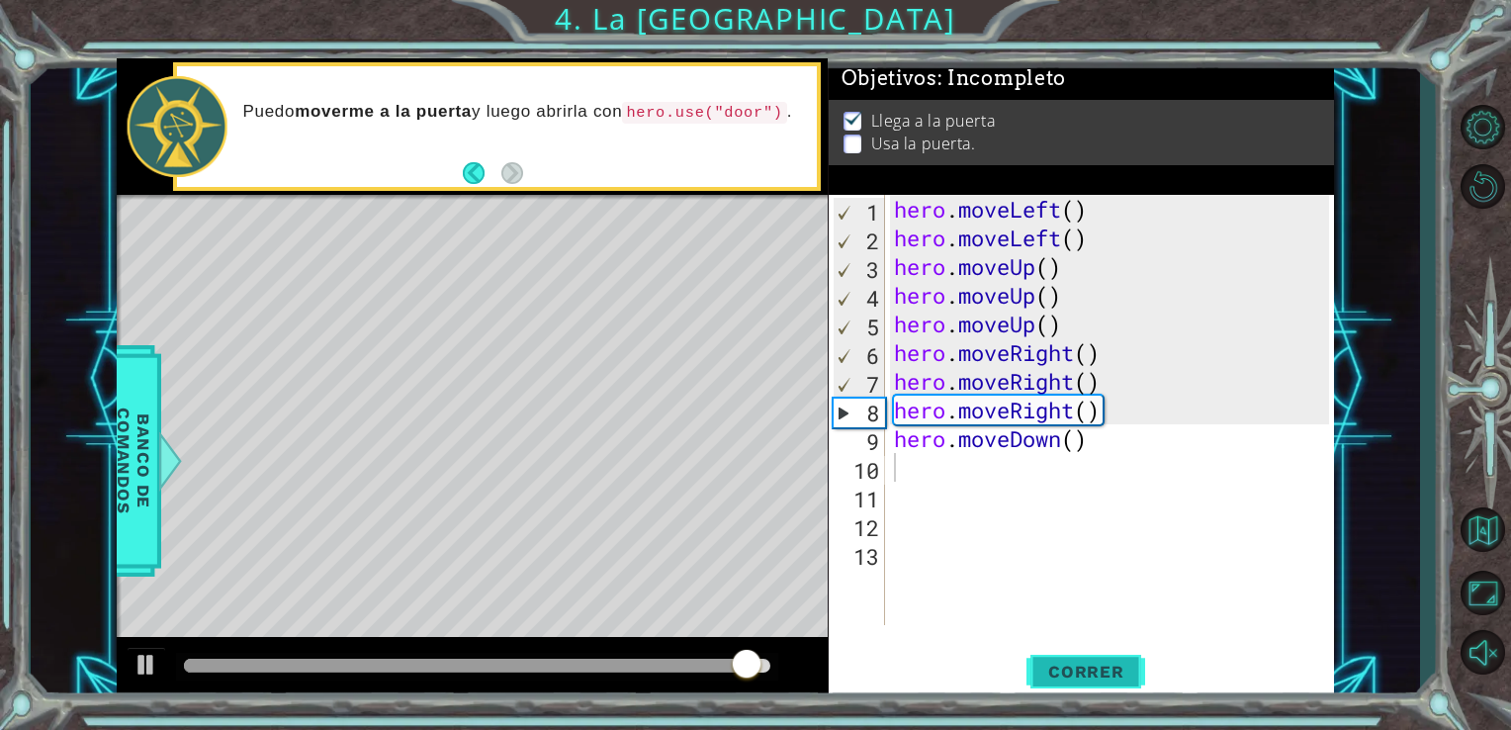
click at [1062, 684] on button "Correr" at bounding box center [1085, 671] width 119 height 50
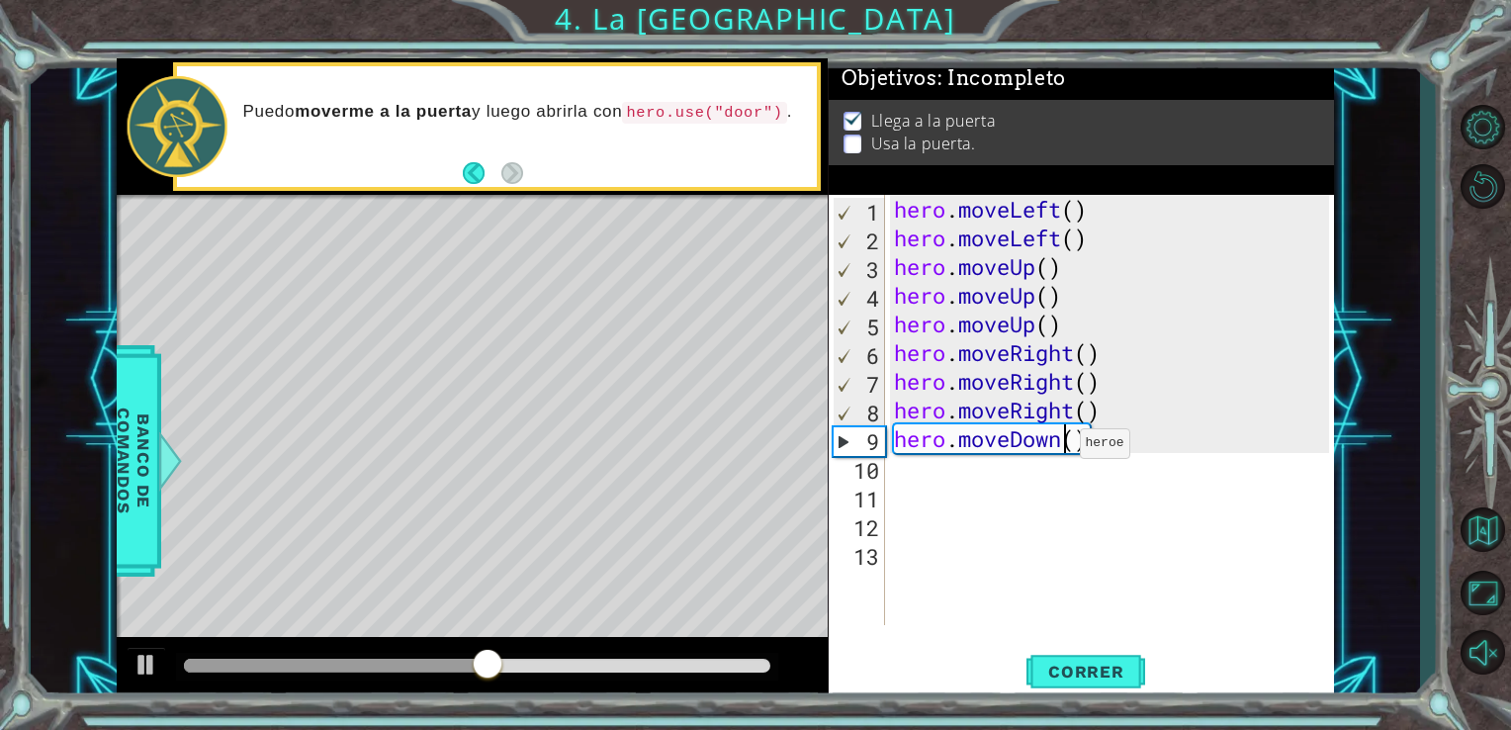
click at [1061, 448] on div "hero . moveLeft ( ) hero . moveLeft ( ) hero . moveUp ( ) hero . moveUp ( ) her…" at bounding box center [1115, 438] width 450 height 487
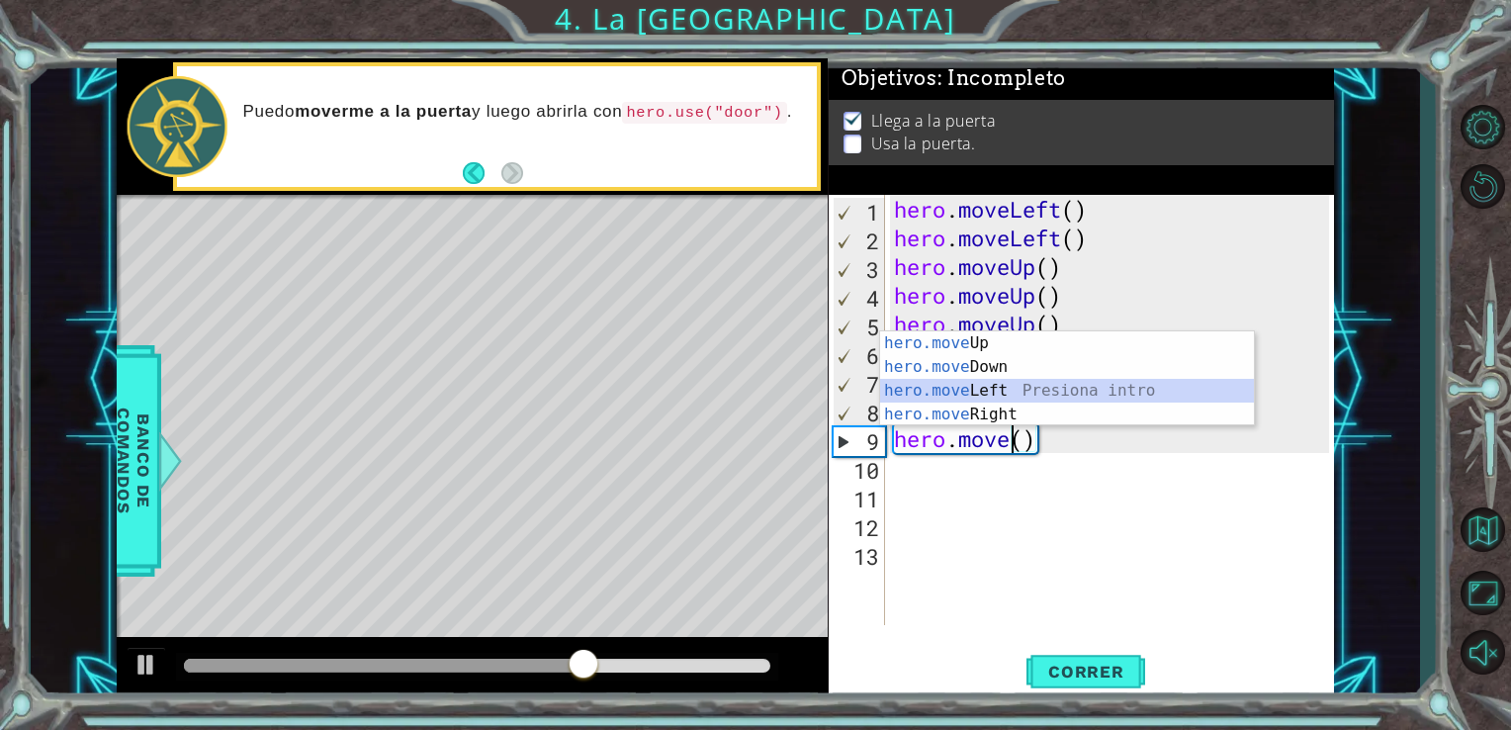
click at [1003, 392] on div "hero.move Up Presiona intro hero.move Down Presiona intro hero.move Left Presio…" at bounding box center [1067, 402] width 374 height 142
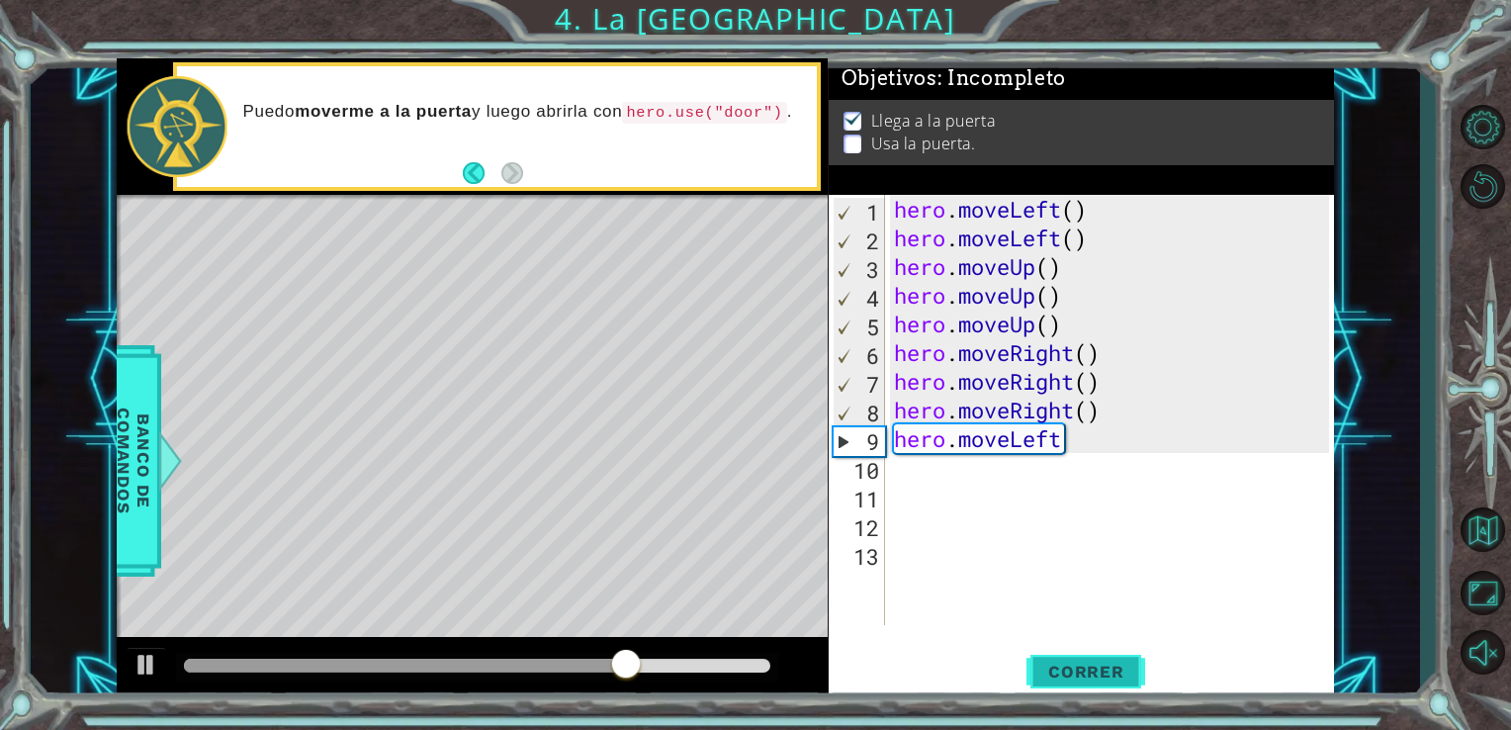
click at [1098, 678] on span "Correr" at bounding box center [1086, 672] width 116 height 20
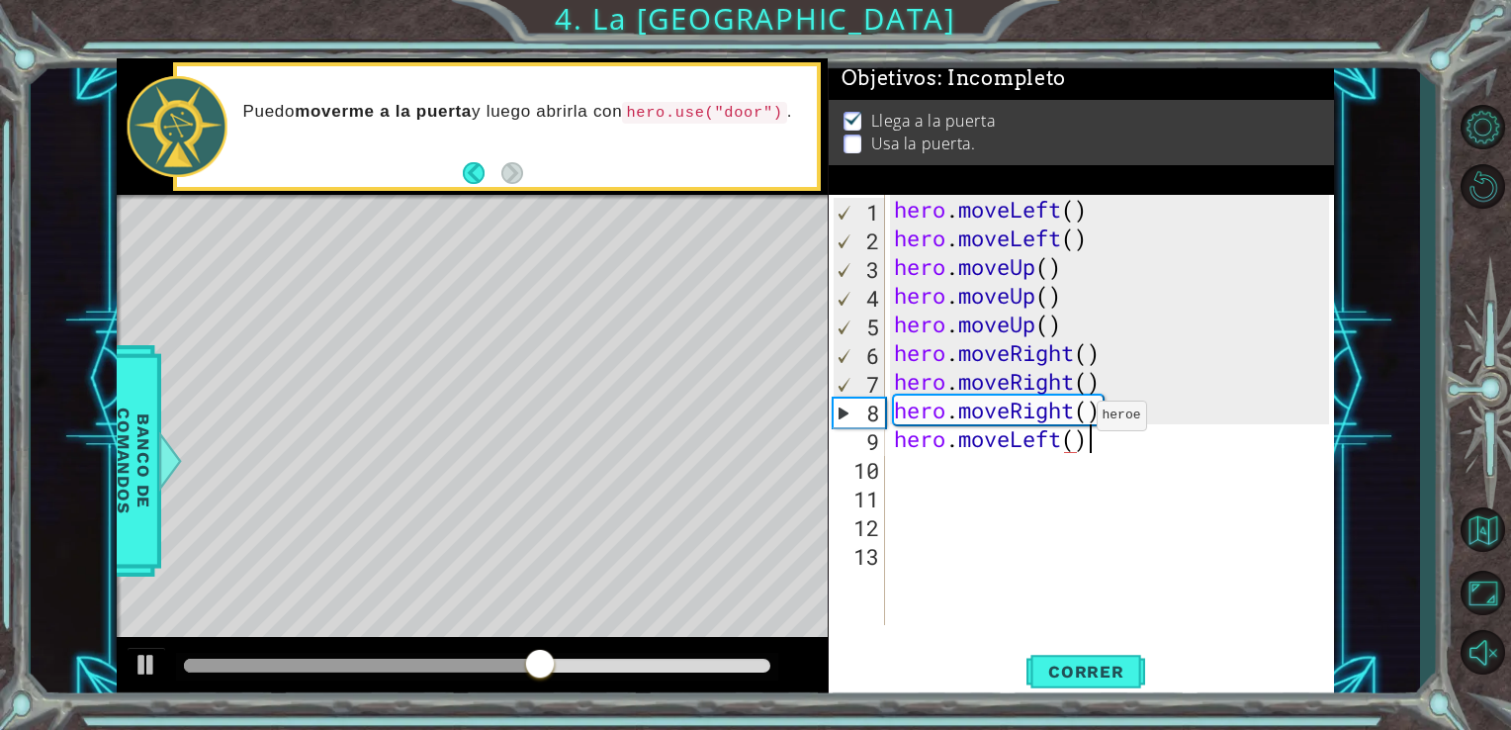
scroll to position [0, 8]
click at [1120, 678] on span "Correr" at bounding box center [1086, 672] width 116 height 20
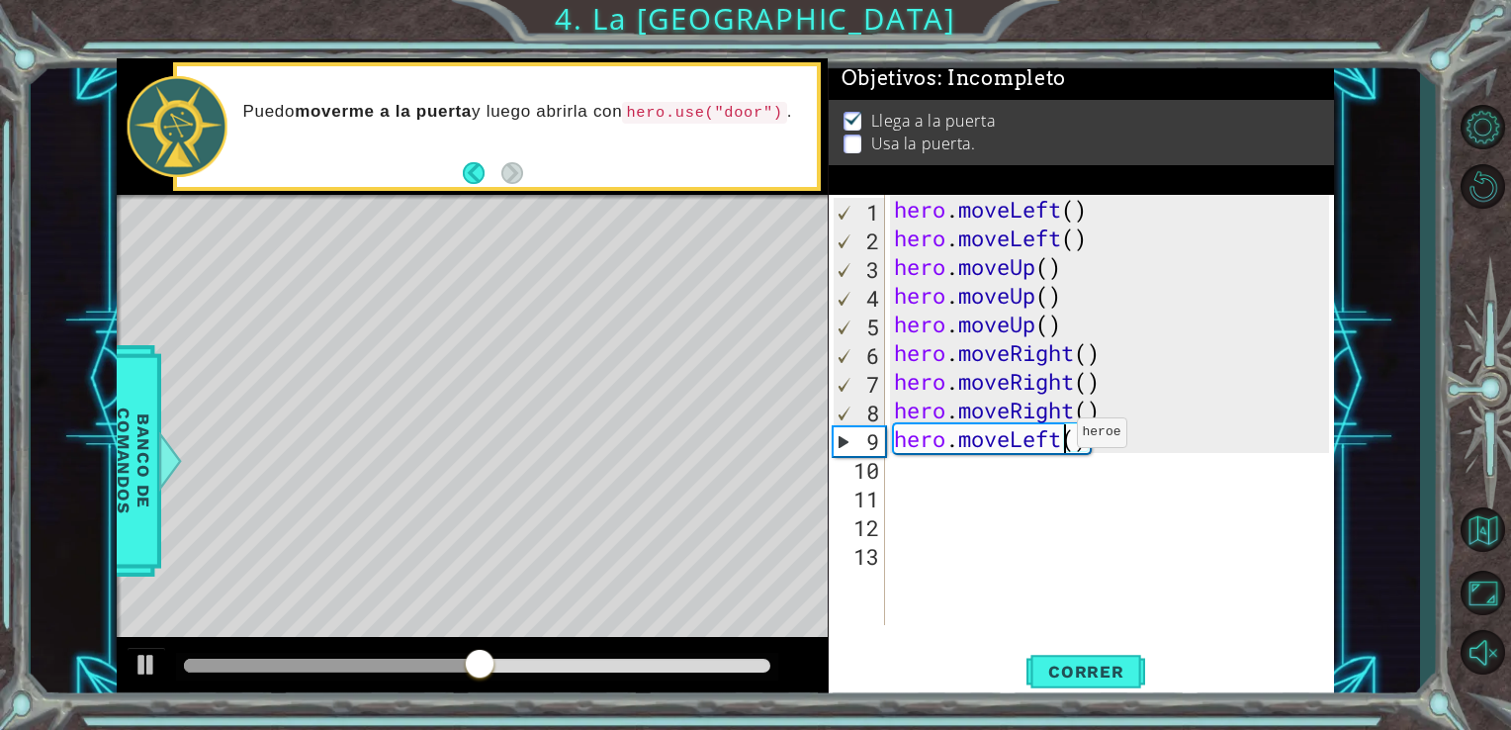
click at [1059, 437] on div "hero . moveLeft ( ) hero . moveLeft ( ) hero . moveUp ( ) hero . moveUp ( ) her…" at bounding box center [1115, 438] width 450 height 487
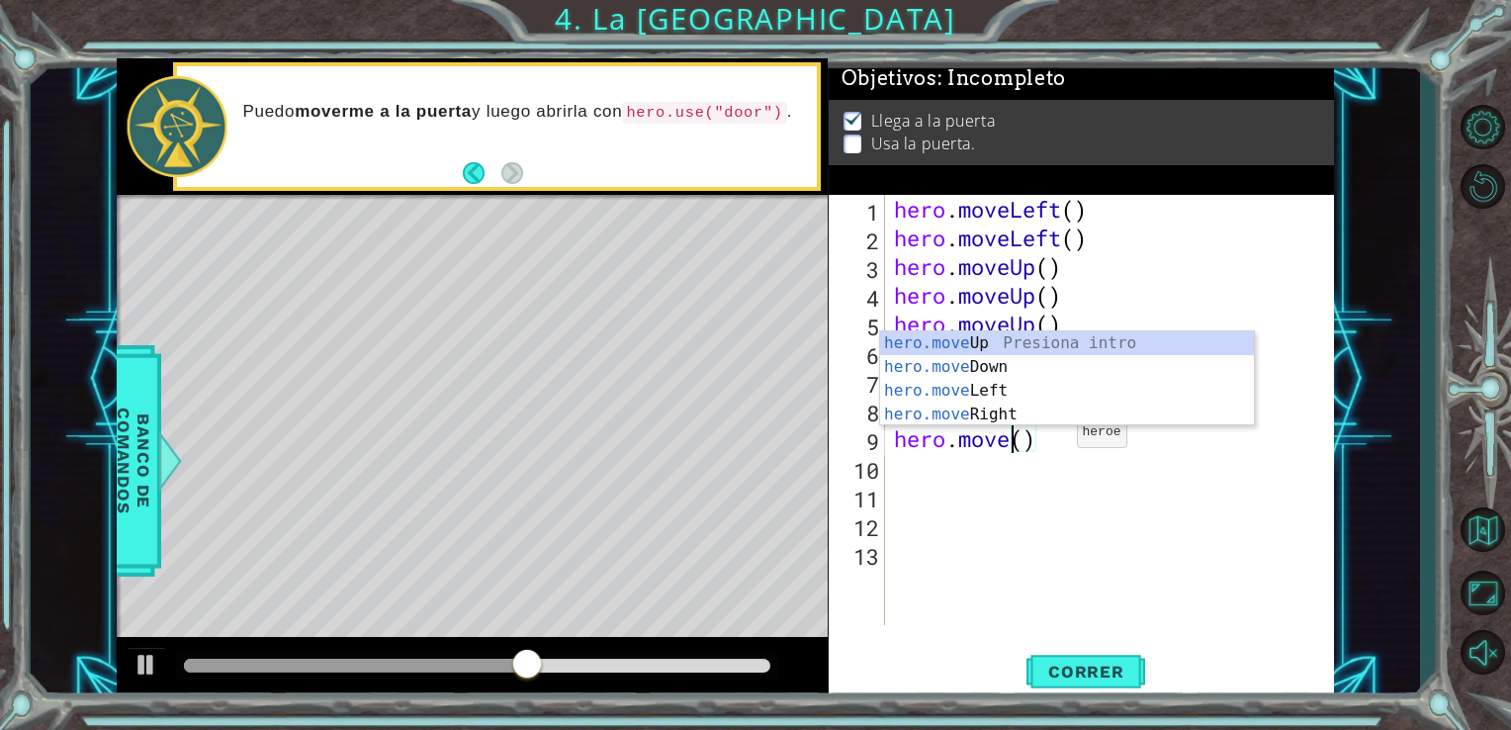
scroll to position [0, 5]
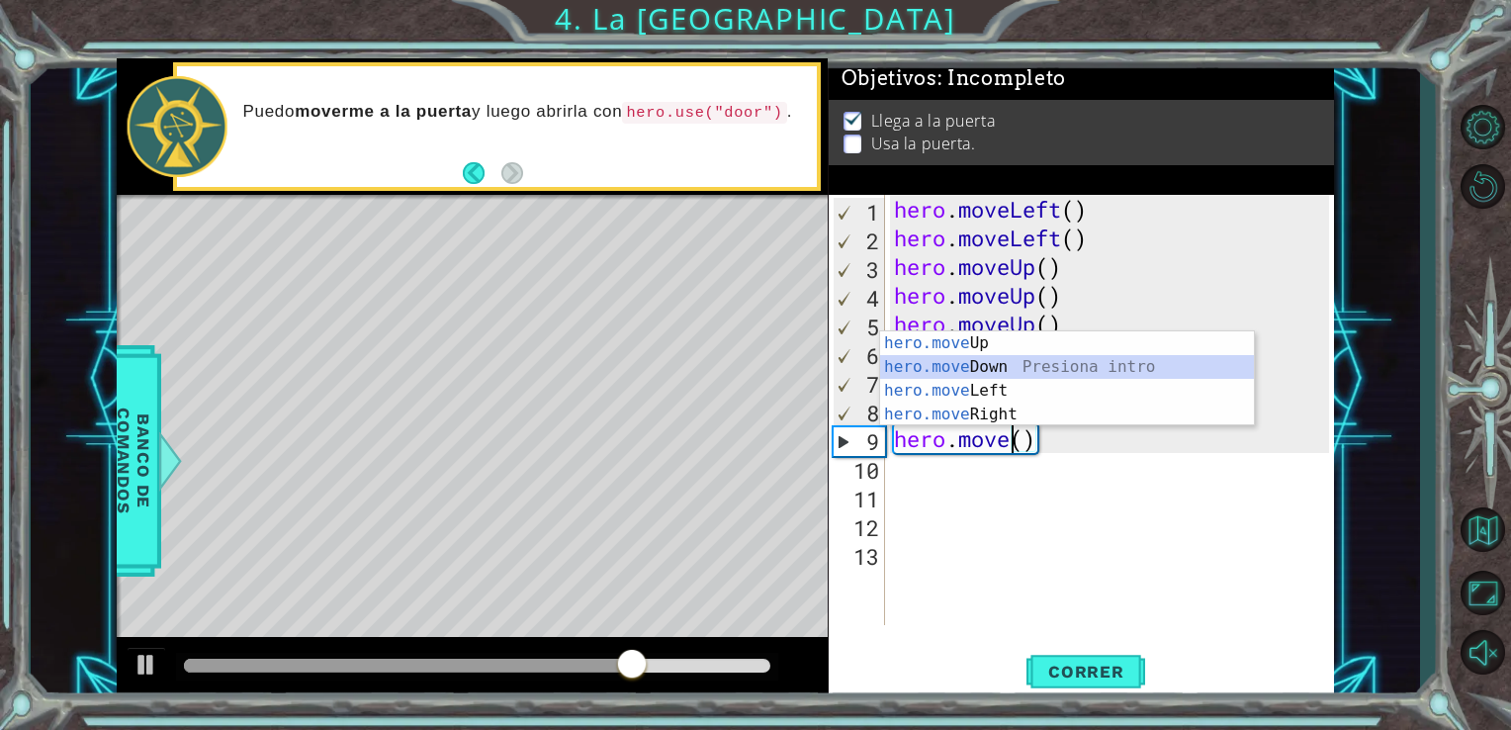
click at [1005, 372] on div "hero.move Up Presiona intro hero.move Down Presiona intro hero.move Left Presio…" at bounding box center [1067, 402] width 374 height 142
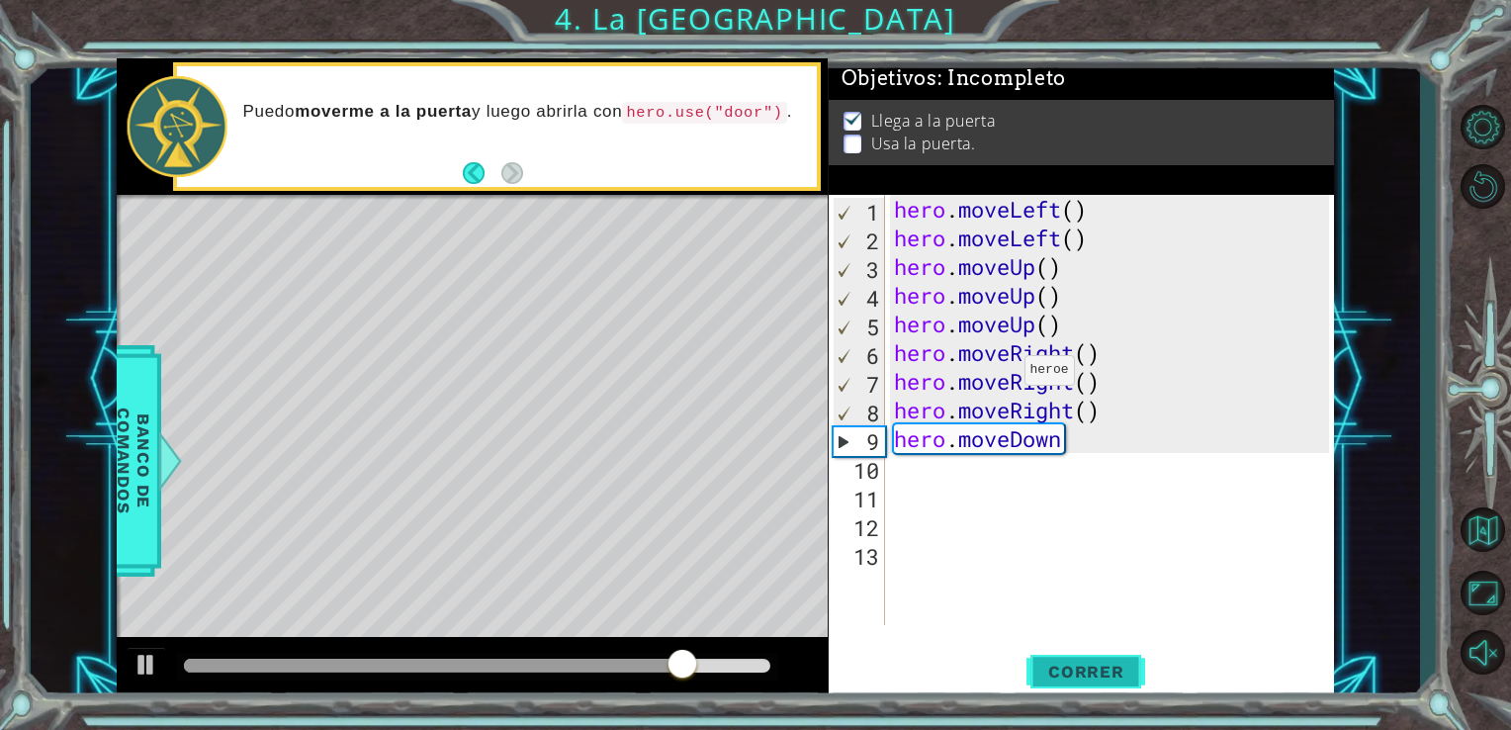
click at [1075, 672] on span "Correr" at bounding box center [1086, 672] width 116 height 20
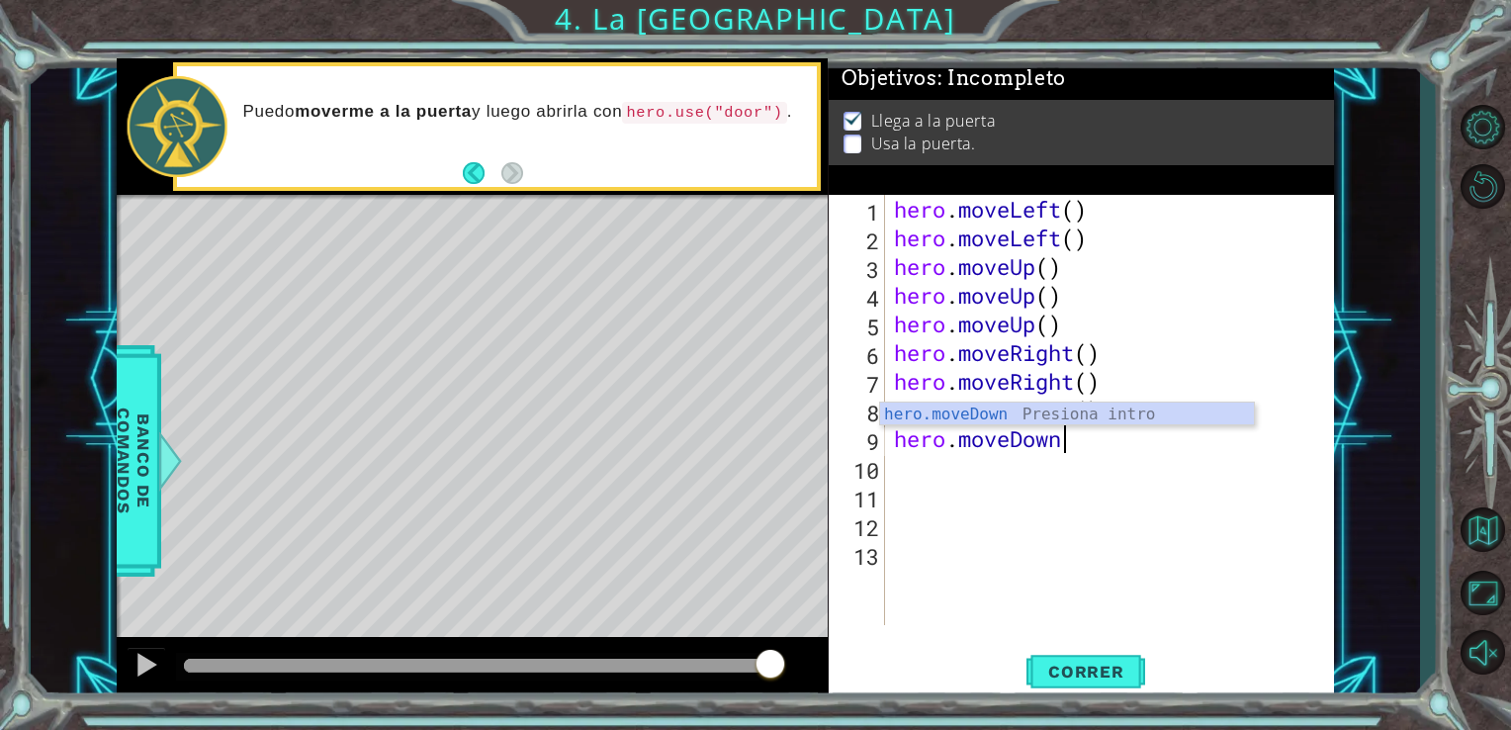
scroll to position [0, 8]
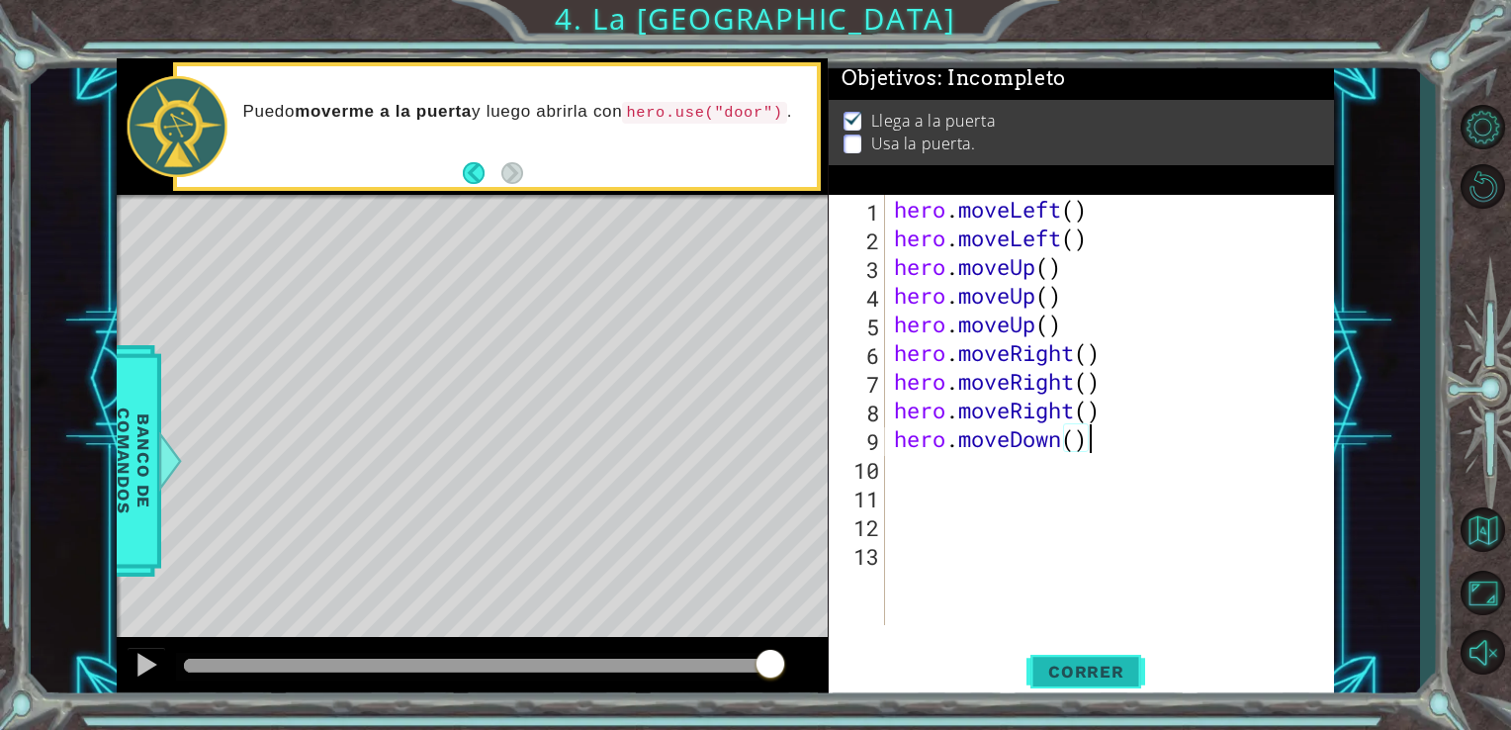
click at [1056, 674] on span "Correr" at bounding box center [1086, 672] width 116 height 20
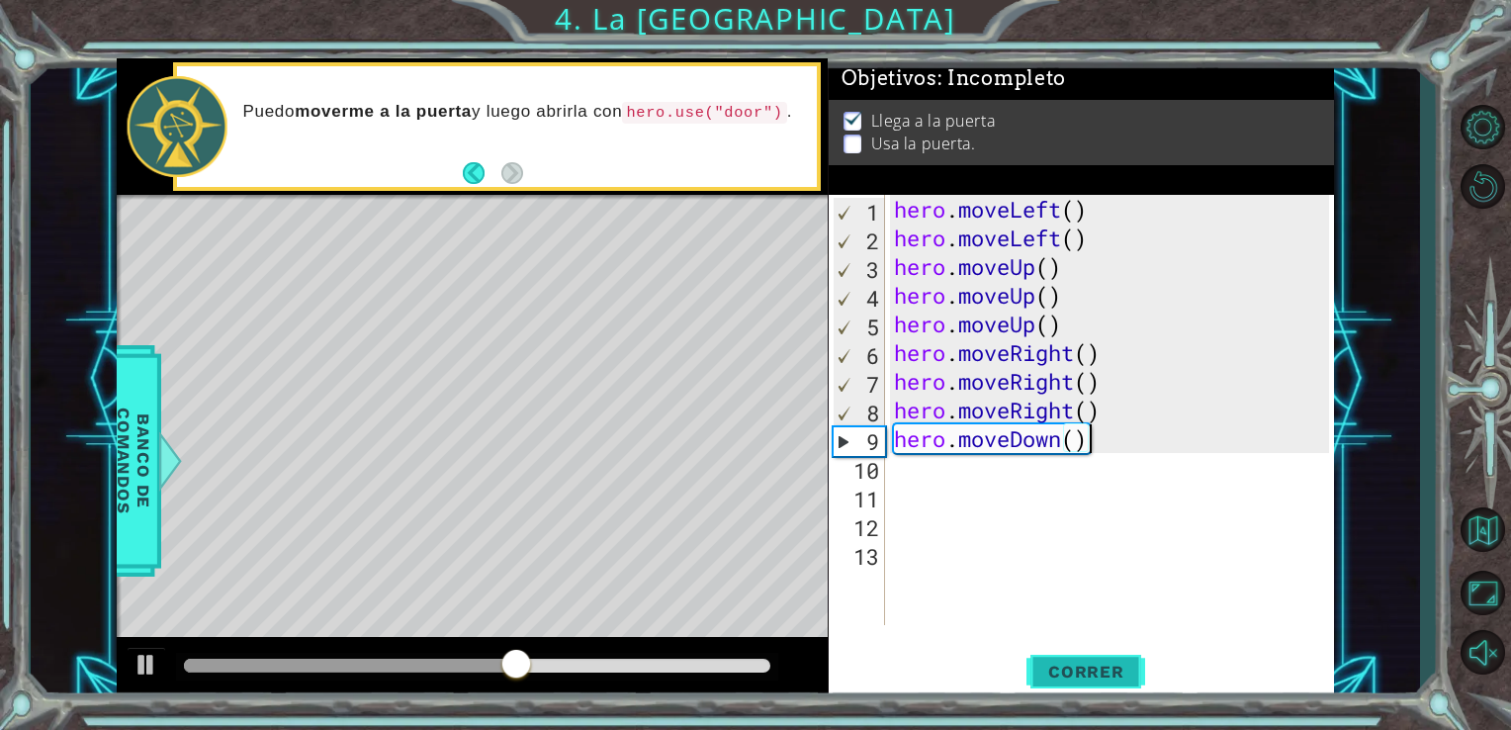
click at [1056, 674] on span "Correr" at bounding box center [1086, 672] width 116 height 20
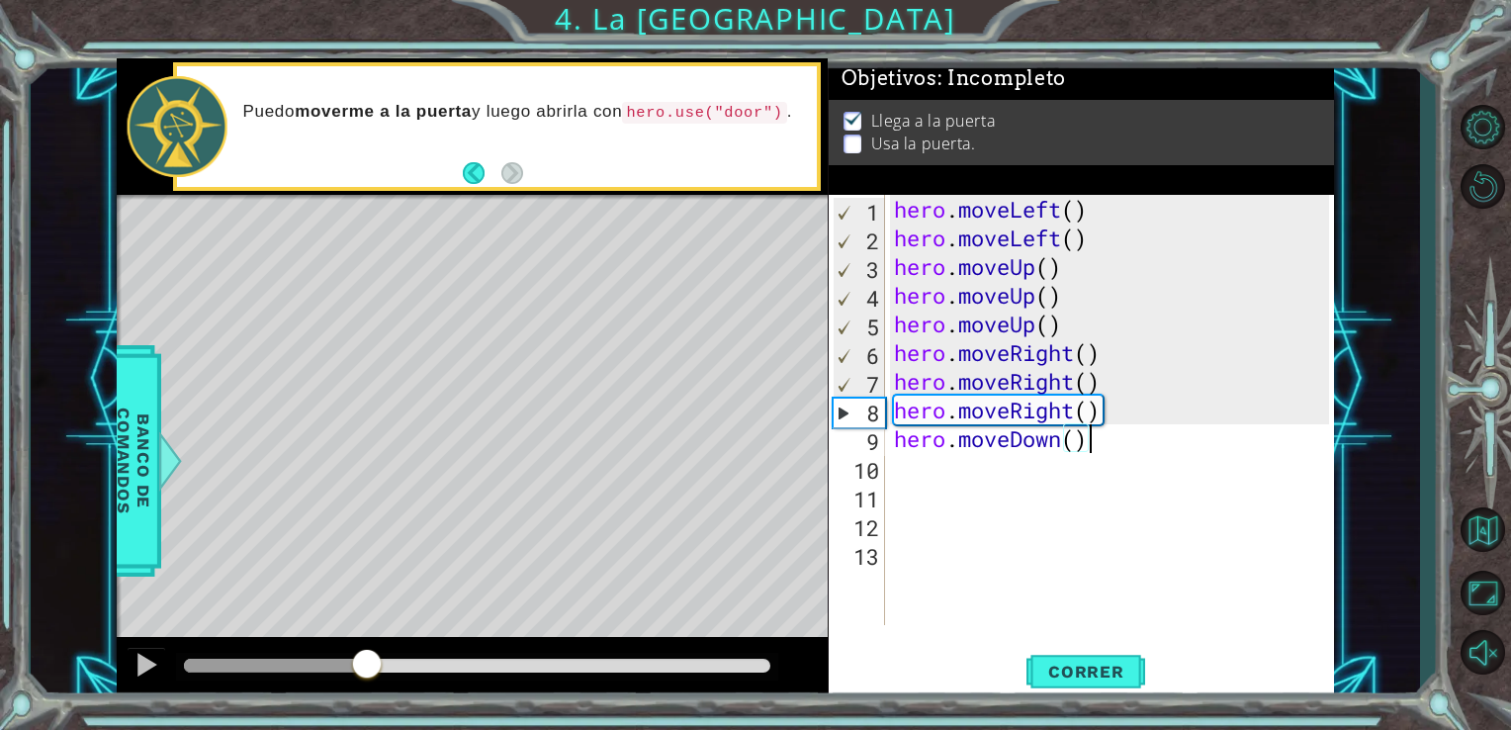
drag, startPoint x: 568, startPoint y: 659, endPoint x: 339, endPoint y: 670, distance: 228.7
click at [339, 670] on div at bounding box center [275, 666] width 183 height 14
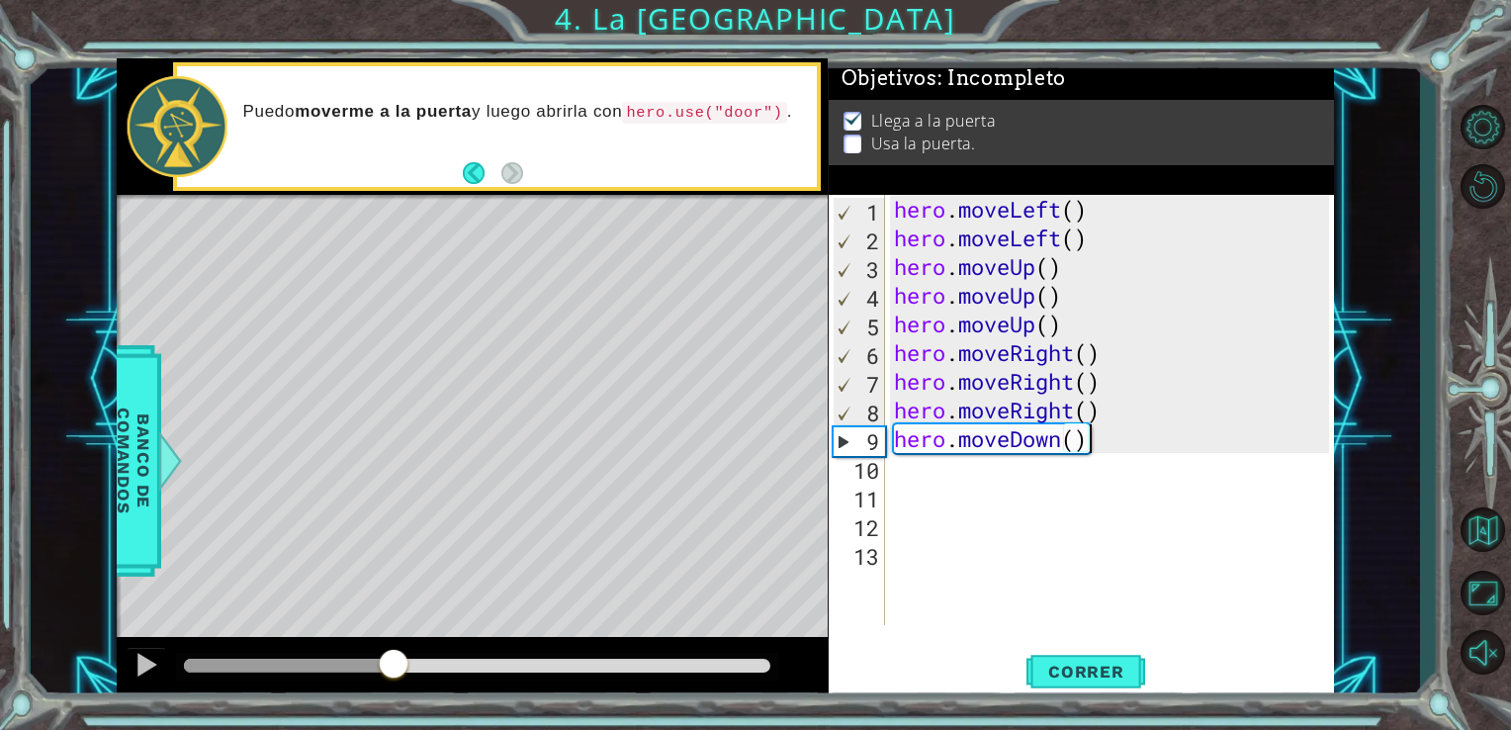
drag, startPoint x: 348, startPoint y: 663, endPoint x: 393, endPoint y: 659, distance: 44.7
click at [393, 659] on div at bounding box center [289, 666] width 210 height 14
click at [1064, 434] on div "hero . moveLeft ( ) hero . moveLeft ( ) hero . moveUp ( ) hero . moveUp ( ) her…" at bounding box center [1115, 438] width 450 height 487
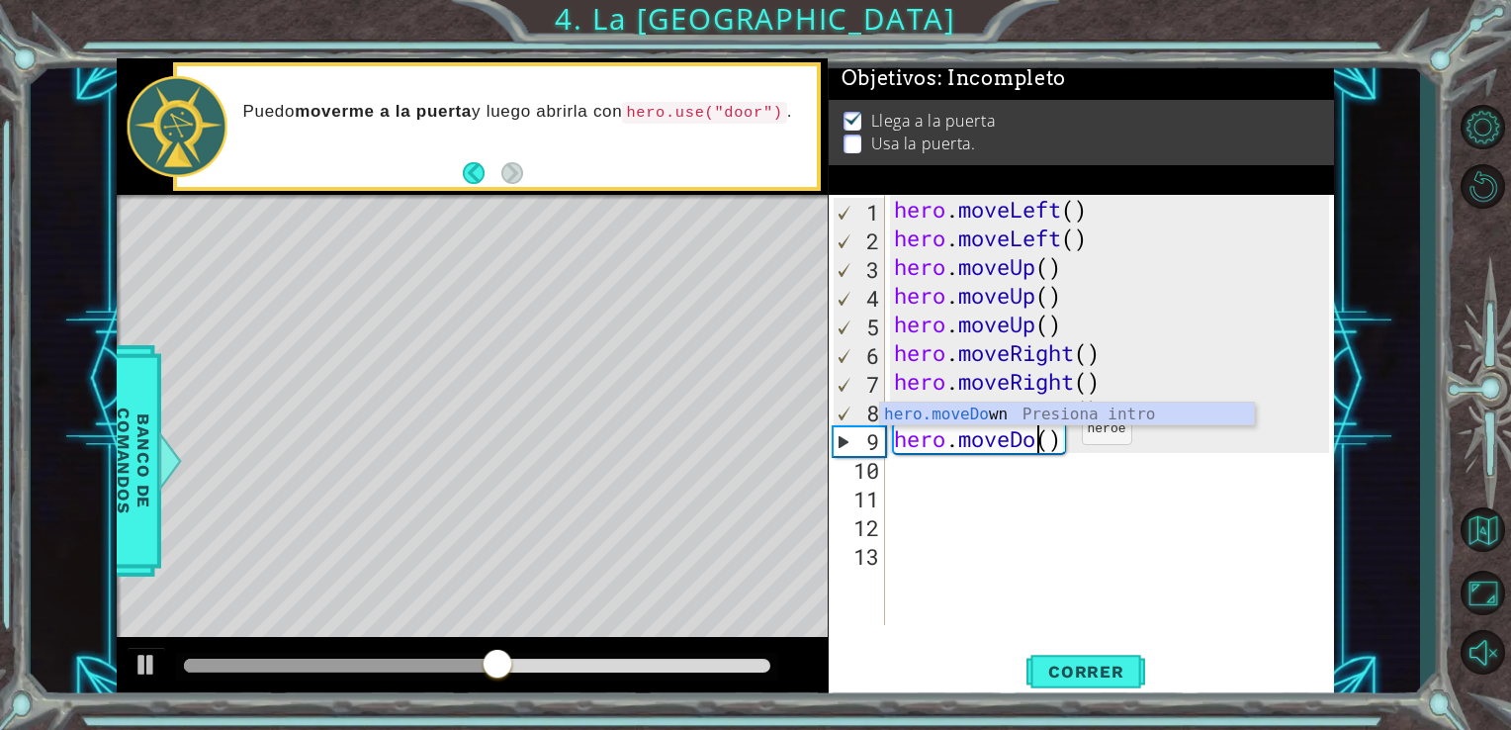
scroll to position [0, 5]
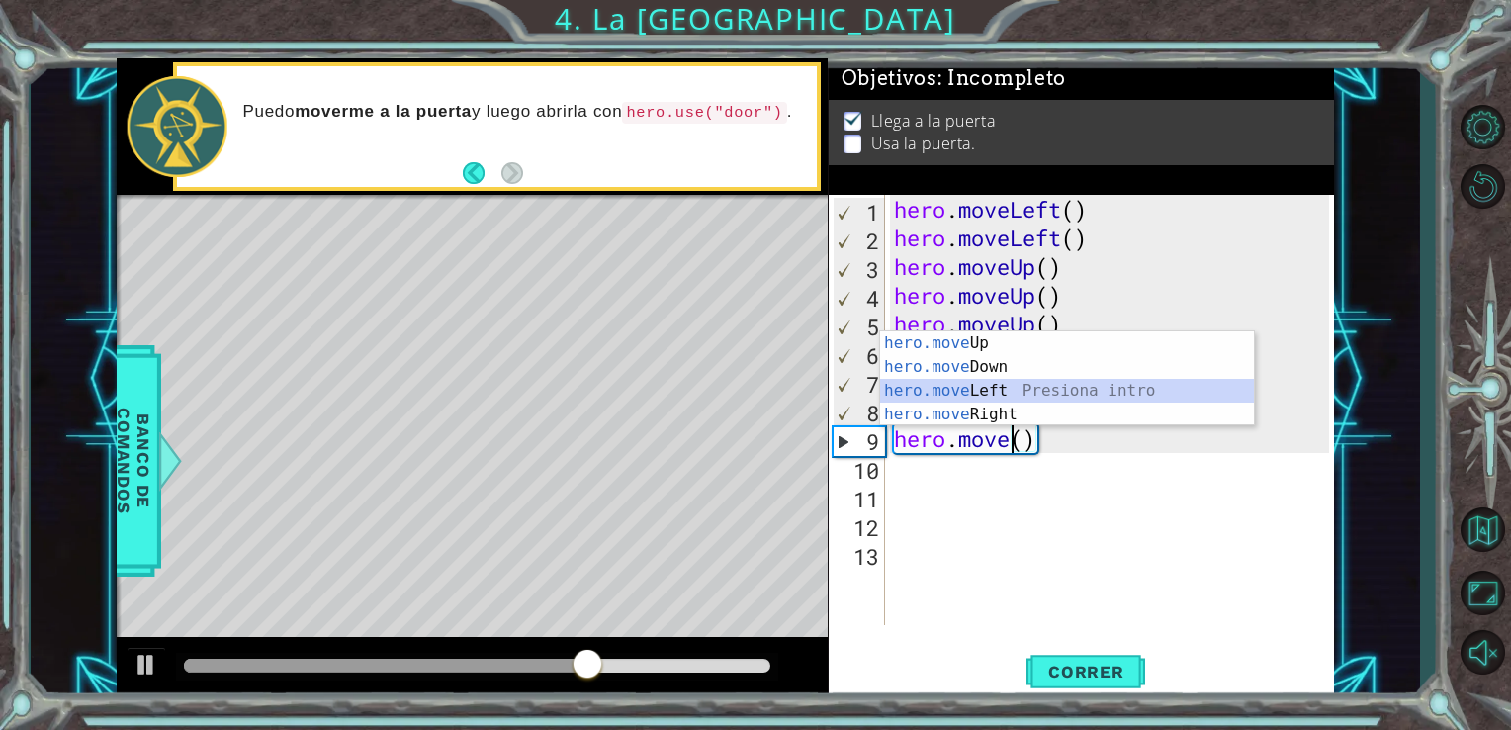
click at [1007, 390] on div "hero.move Up Presiona intro hero.move Down Presiona intro hero.move Left Presio…" at bounding box center [1067, 402] width 374 height 142
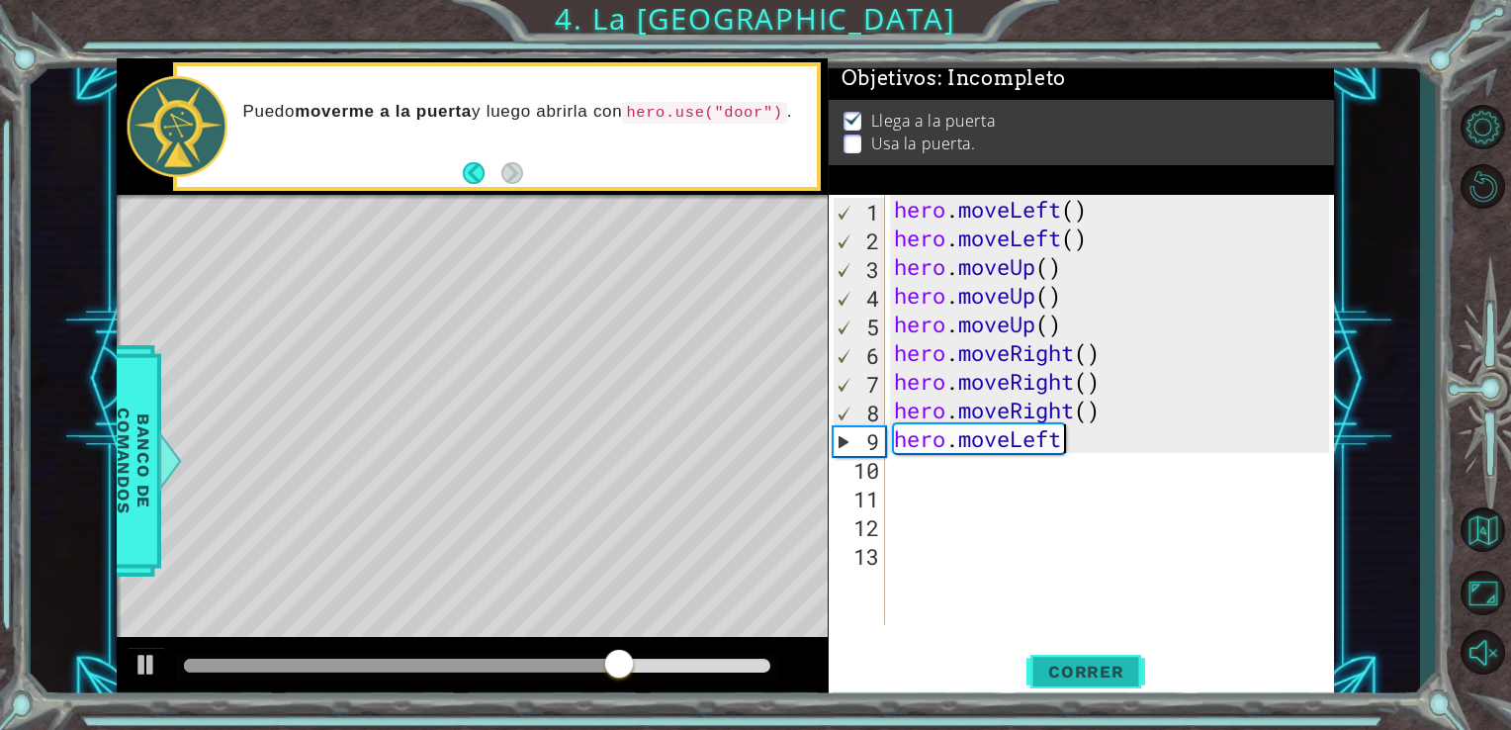
click at [1071, 666] on span "Correr" at bounding box center [1086, 672] width 116 height 20
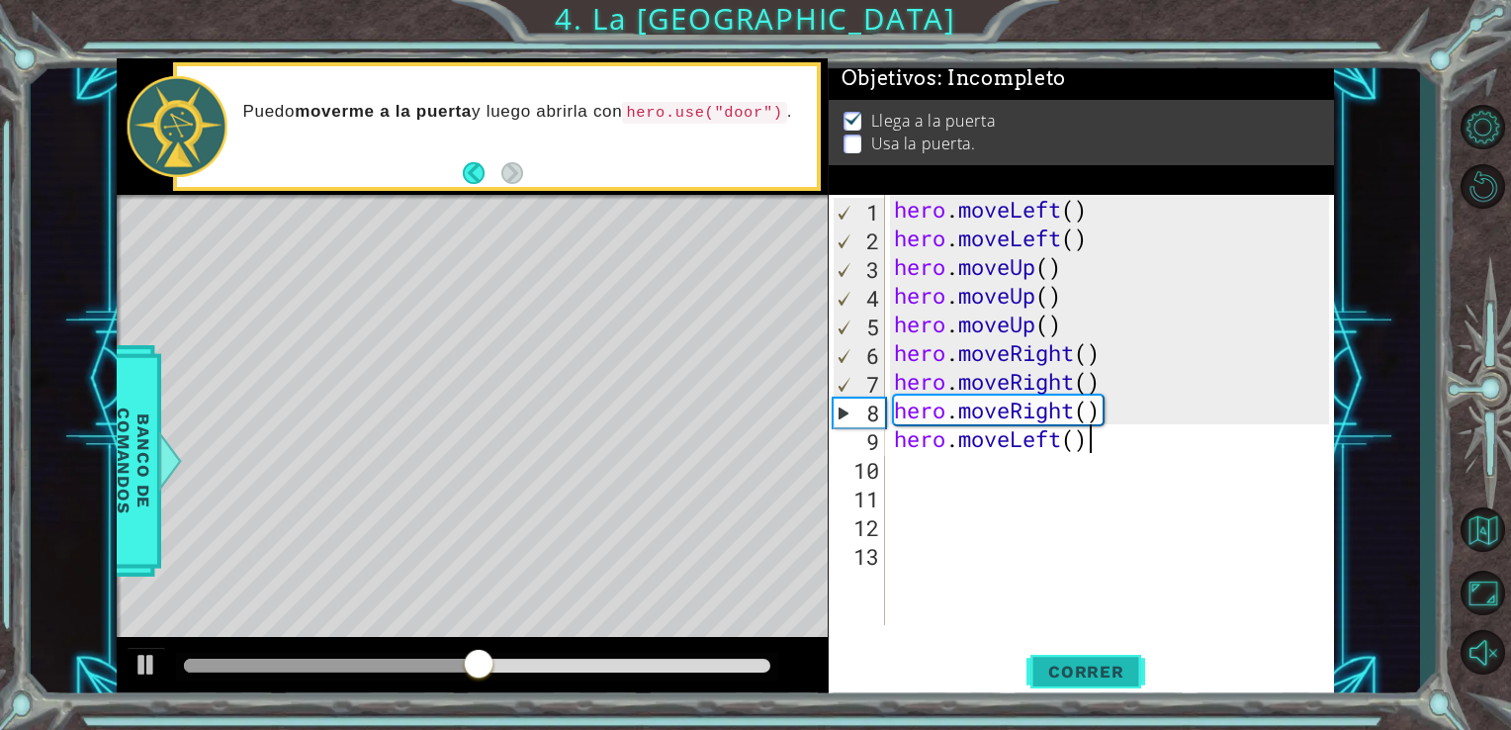
scroll to position [0, 8]
type textarea "hero.moveLeft()"
click at [1071, 666] on span "Correr" at bounding box center [1086, 672] width 116 height 20
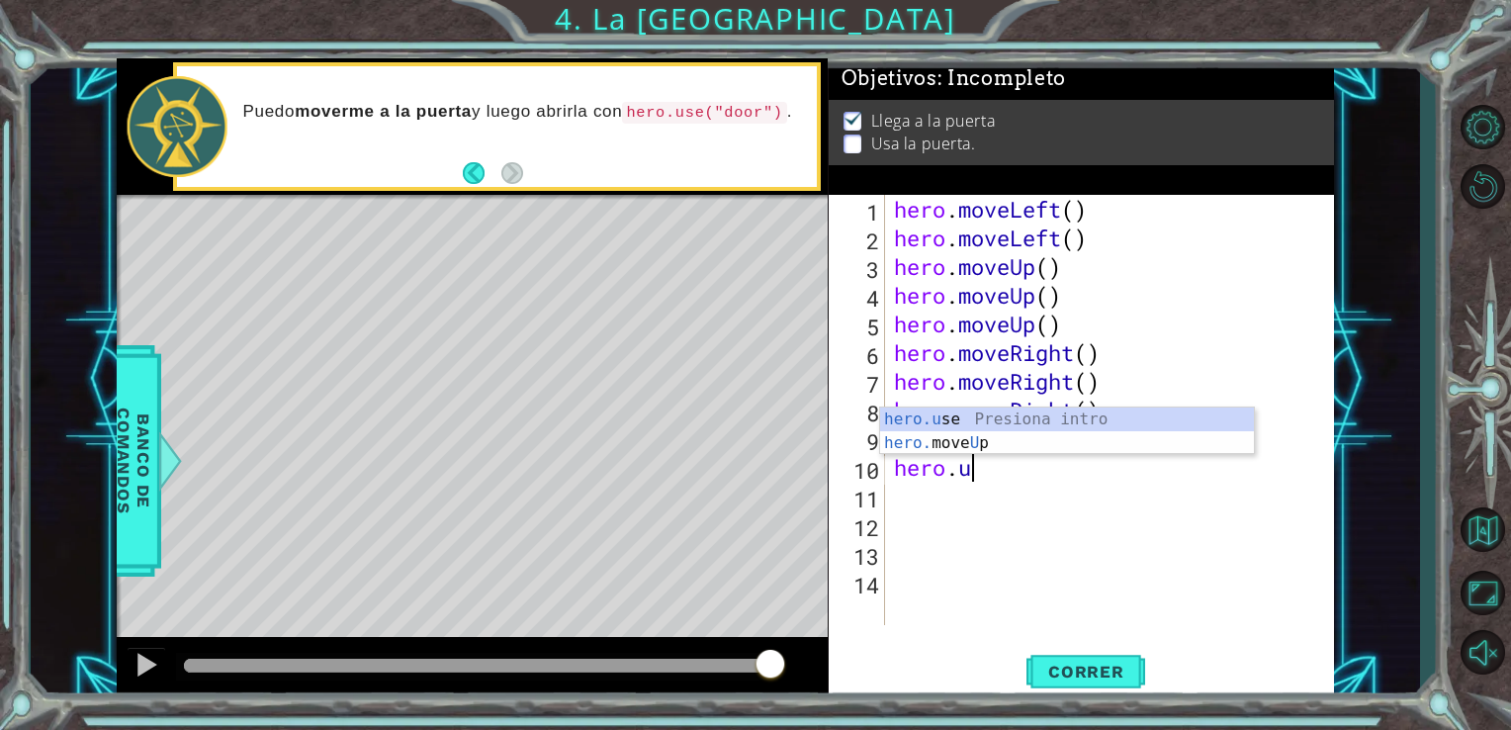
scroll to position [0, 3]
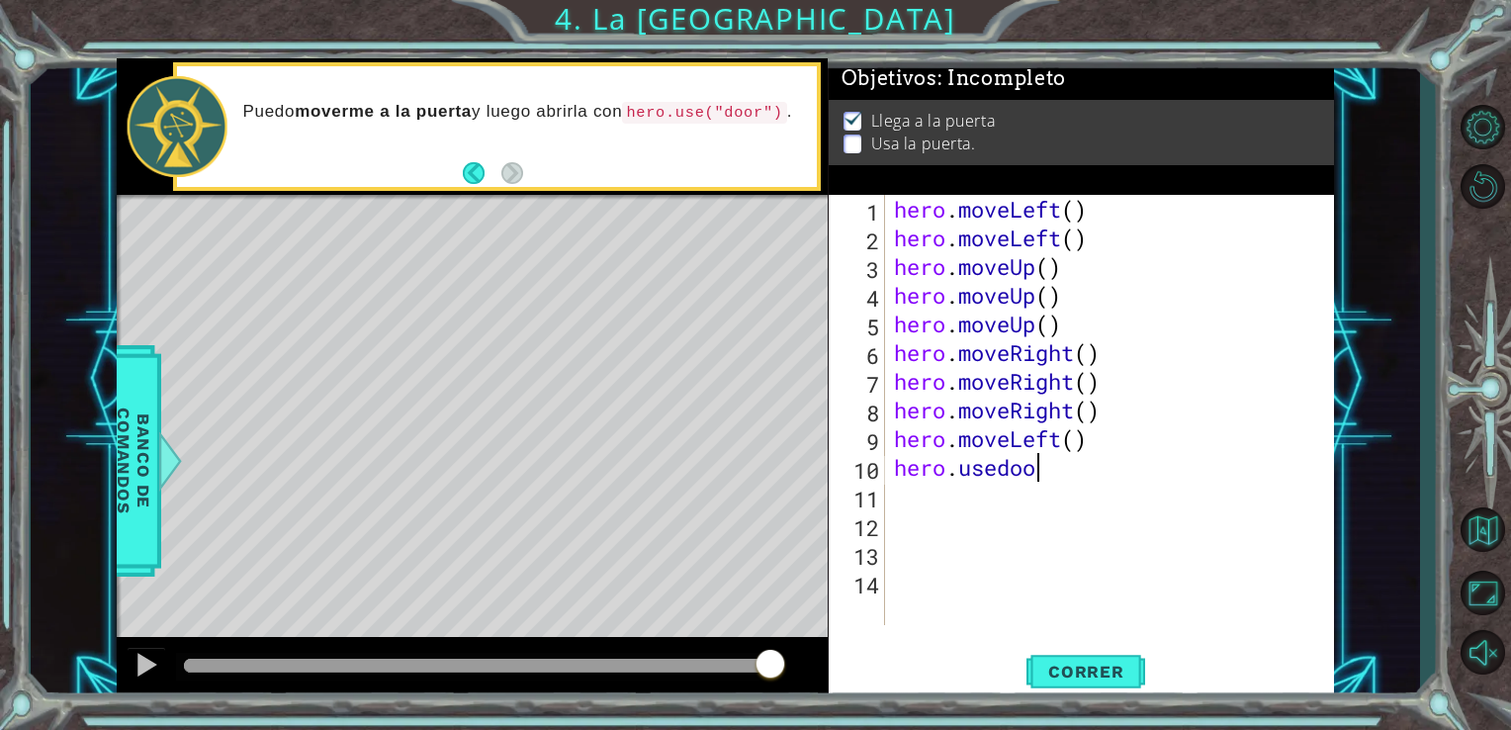
type textarea "hero.usedoor"
click at [1089, 674] on span "Correr" at bounding box center [1086, 672] width 116 height 20
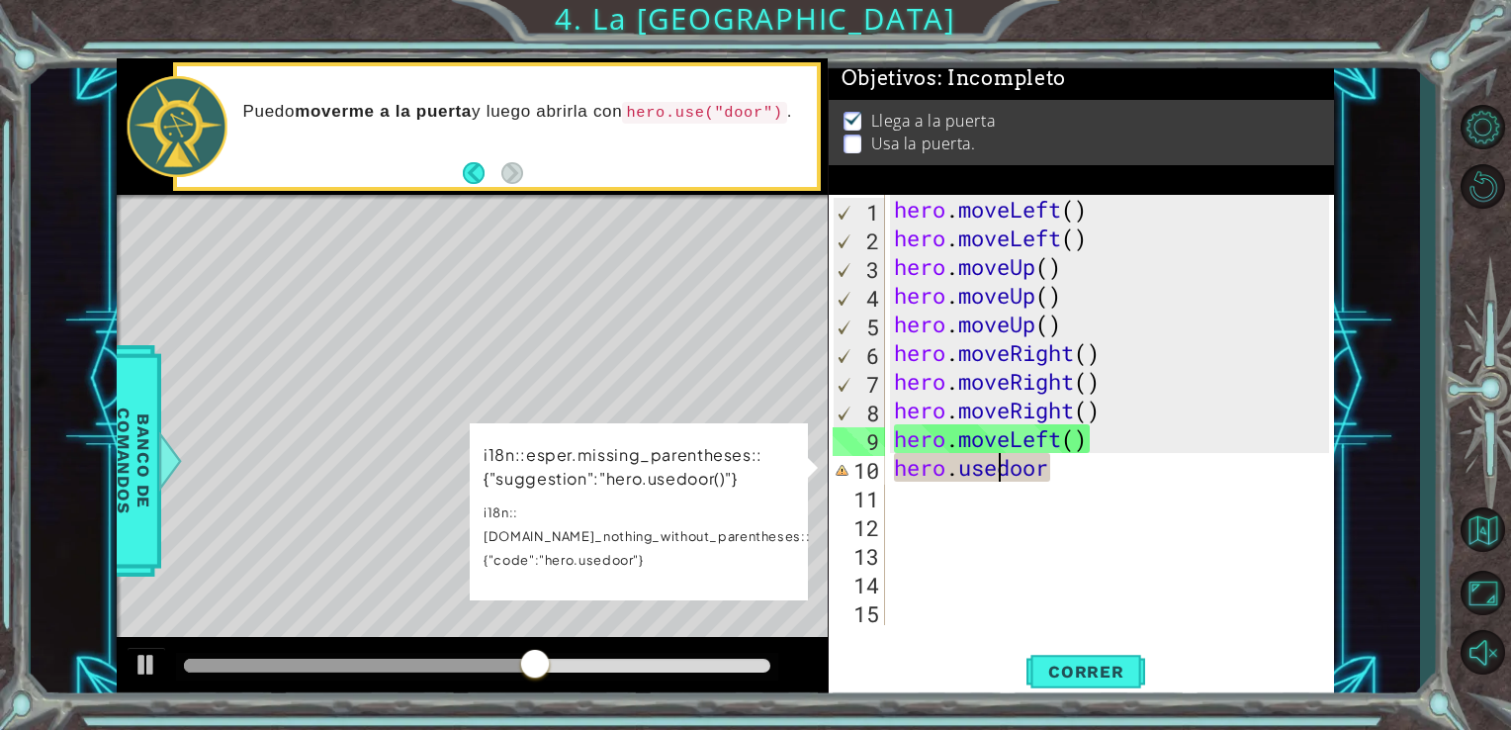
click at [1001, 471] on div "hero . moveLeft ( ) hero . moveLeft ( ) hero . moveUp ( ) hero . moveUp ( ) her…" at bounding box center [1115, 438] width 450 height 487
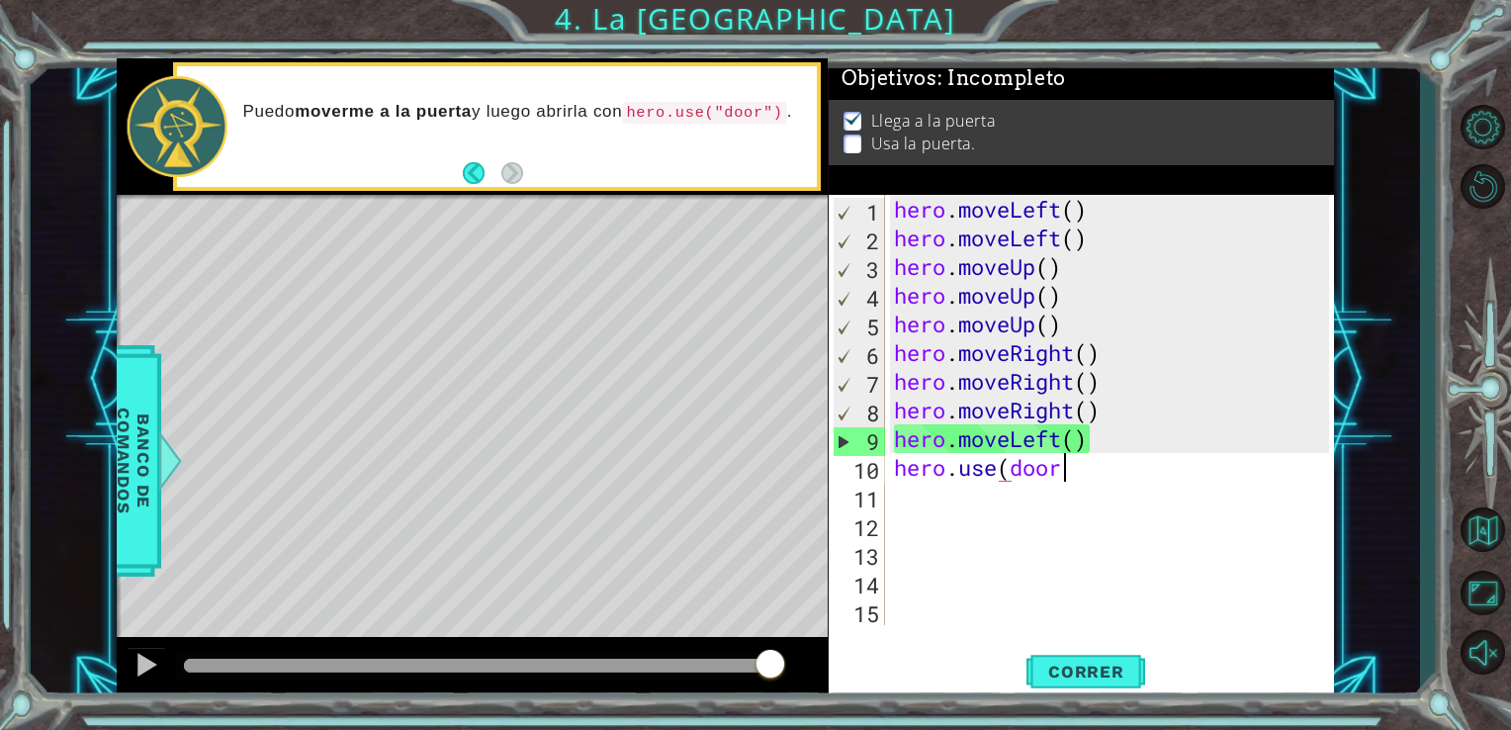
click at [1063, 477] on div "hero . moveLeft ( ) hero . moveLeft ( ) hero . moveUp ( ) hero . moveUp ( ) her…" at bounding box center [1115, 438] width 450 height 487
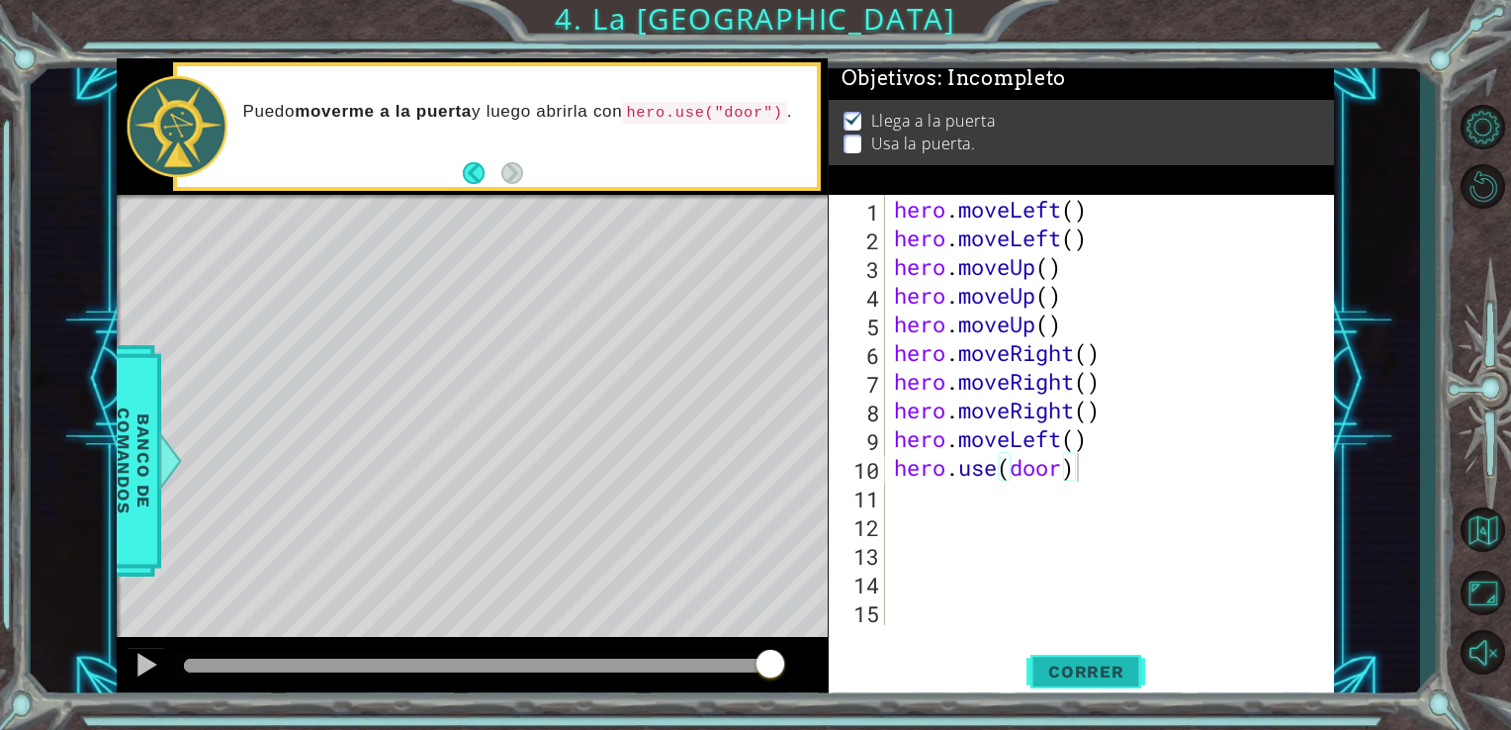
click at [1073, 661] on button "Correr" at bounding box center [1085, 671] width 119 height 50
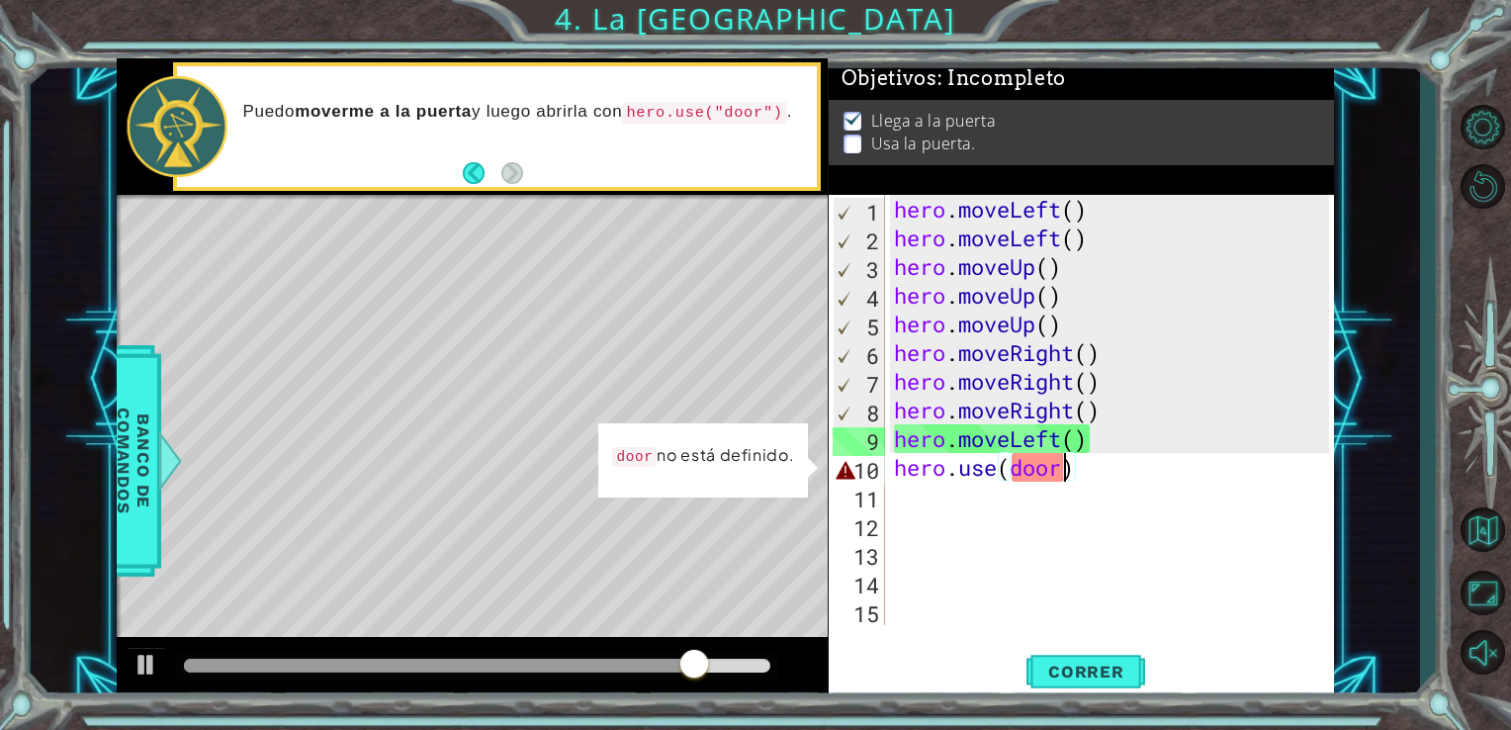
click at [1064, 480] on div "hero . moveLeft ( ) hero . moveLeft ( ) hero . moveUp ( ) hero . moveUp ( ) her…" at bounding box center [1115, 438] width 450 height 487
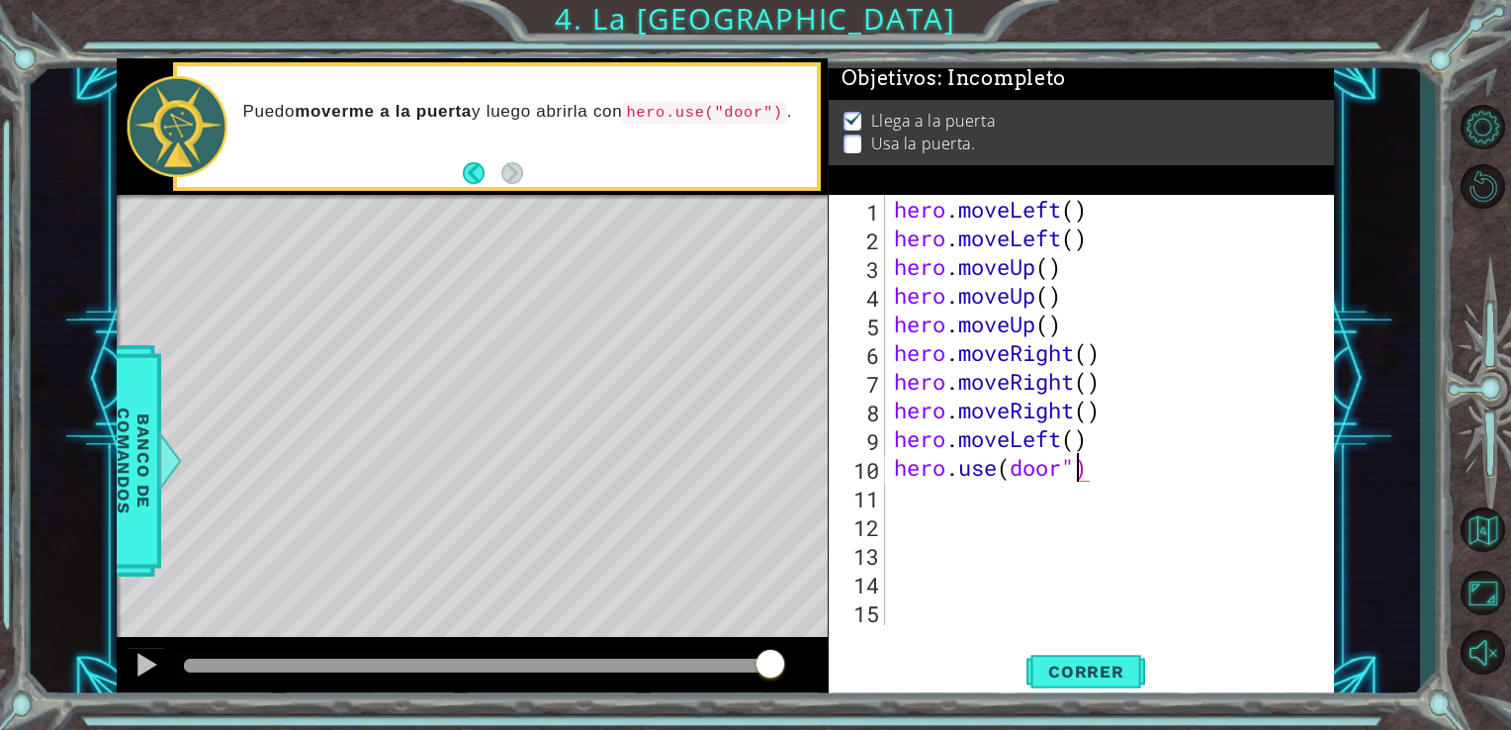
scroll to position [0, 8]
click at [1013, 465] on div "hero . moveLeft ( ) hero . moveLeft ( ) hero . moveUp ( ) hero . moveUp ( ) her…" at bounding box center [1115, 438] width 450 height 487
type textarea "hero.use("door")"
click at [1068, 652] on button "Correr" at bounding box center [1085, 671] width 119 height 50
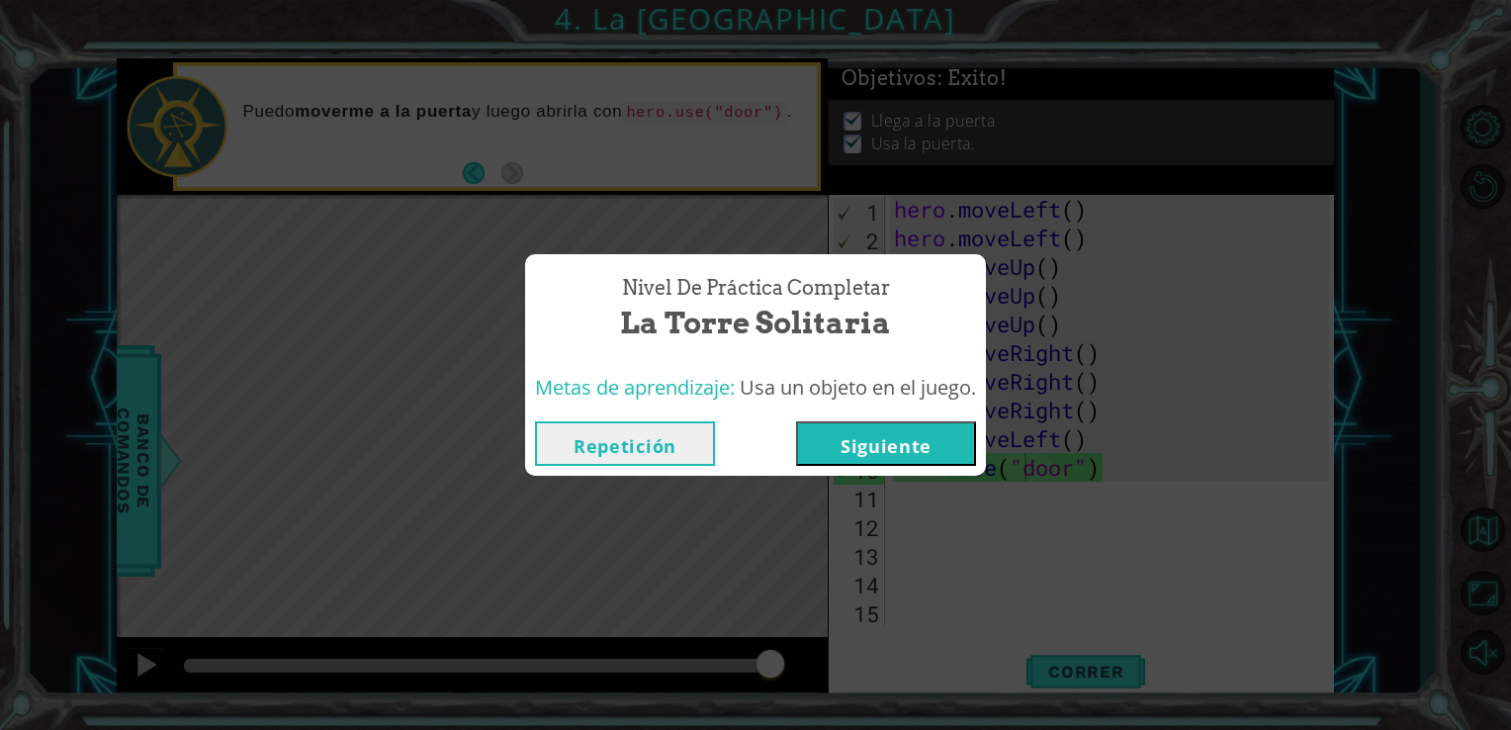
click at [919, 450] on button "Siguiente" at bounding box center [886, 443] width 180 height 44
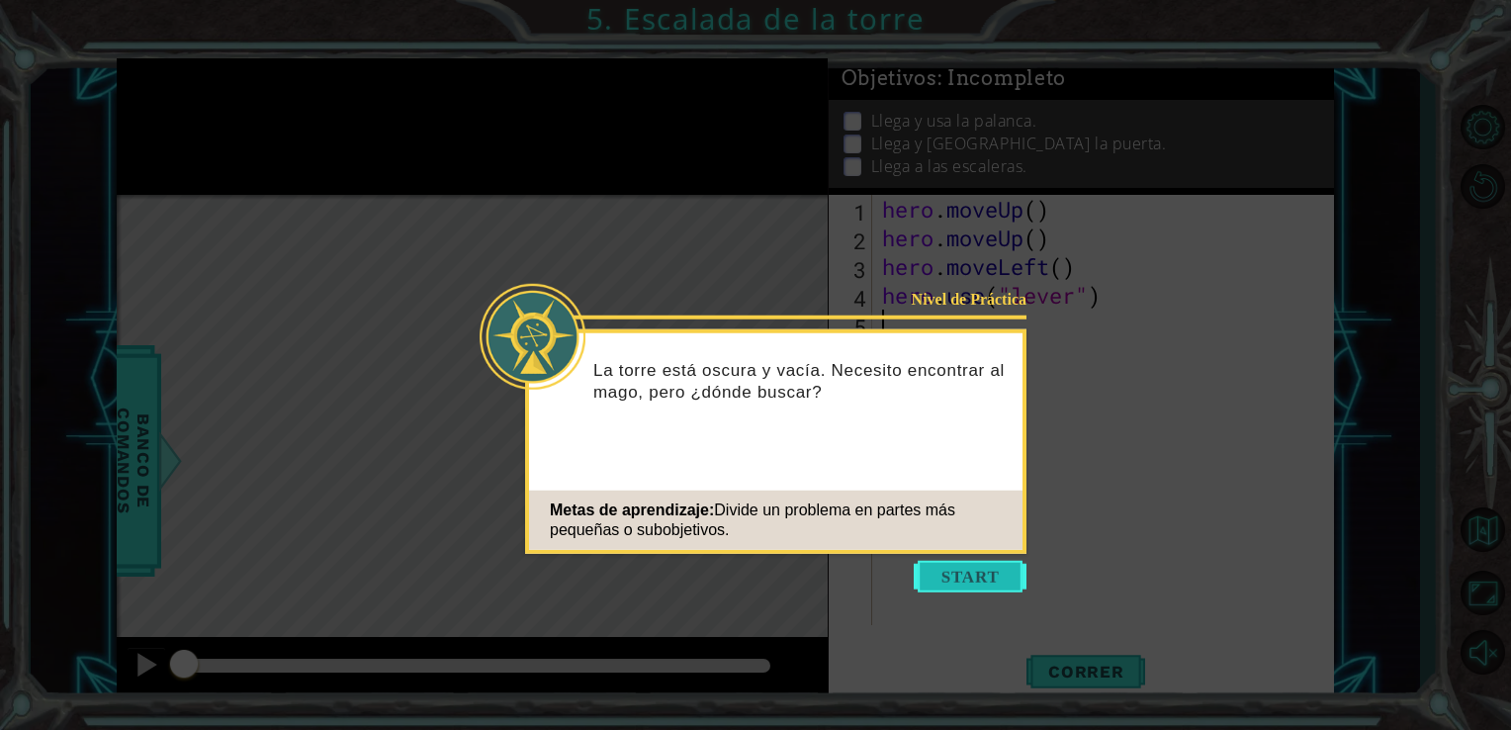
click at [930, 581] on button "Start" at bounding box center [970, 577] width 113 height 32
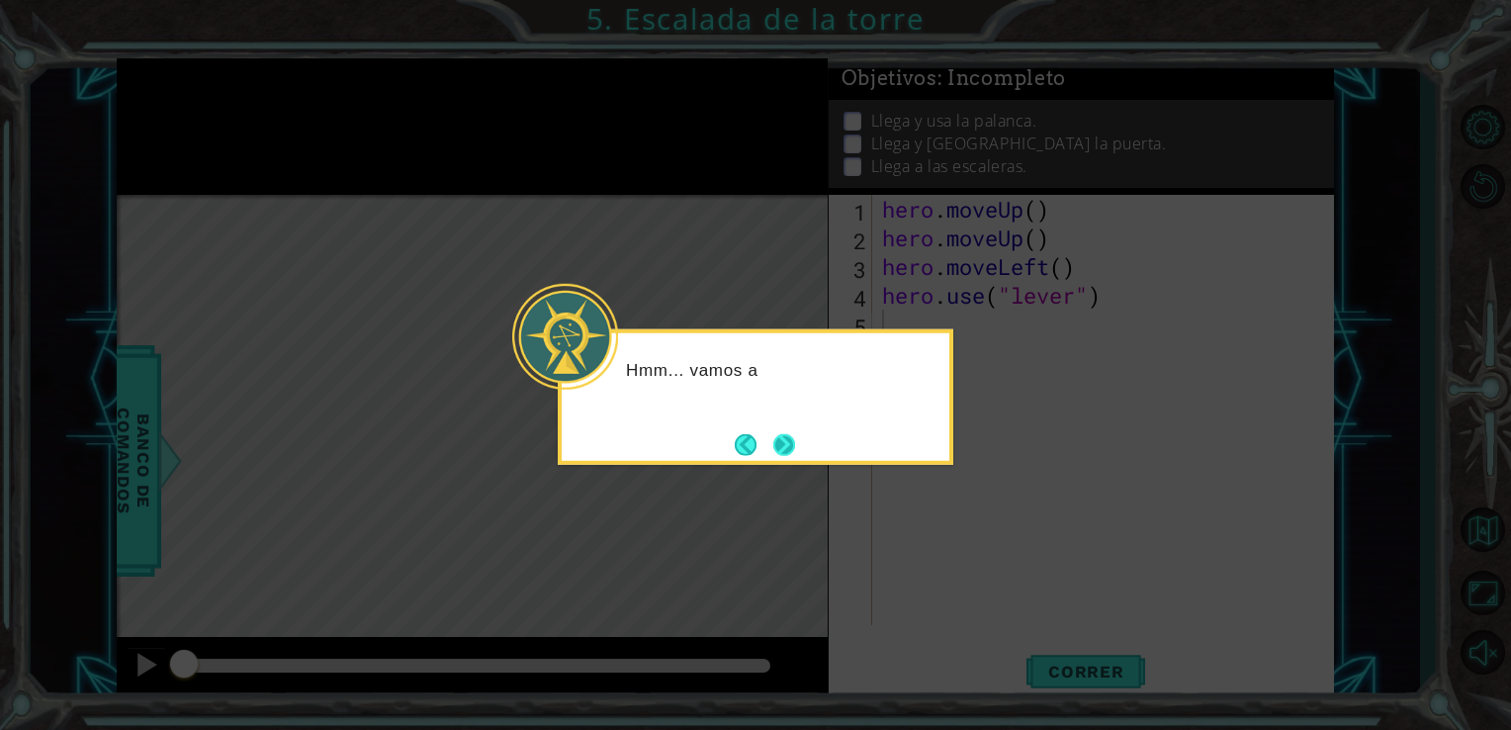
click at [789, 434] on button "Next" at bounding box center [784, 444] width 22 height 22
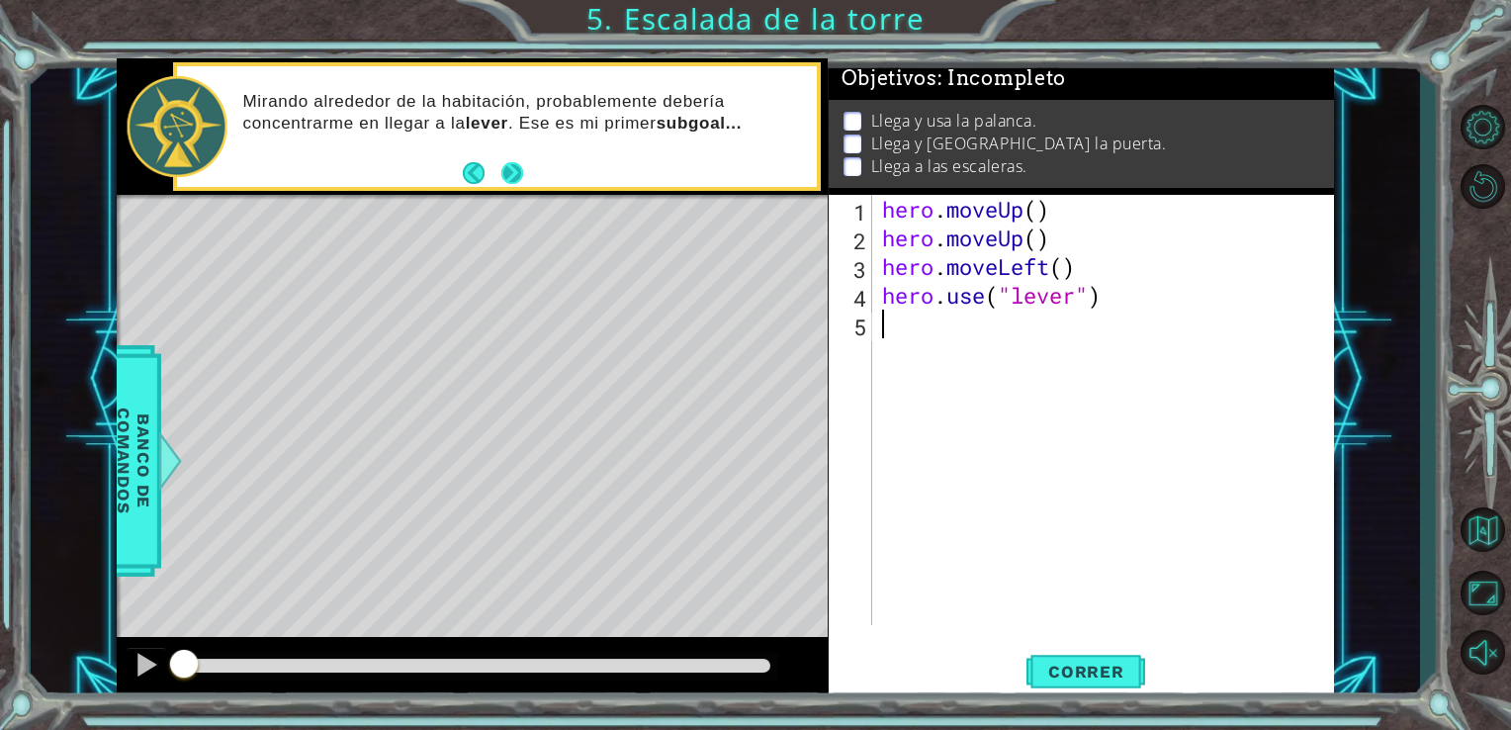
click at [512, 176] on button "Next" at bounding box center [511, 173] width 23 height 23
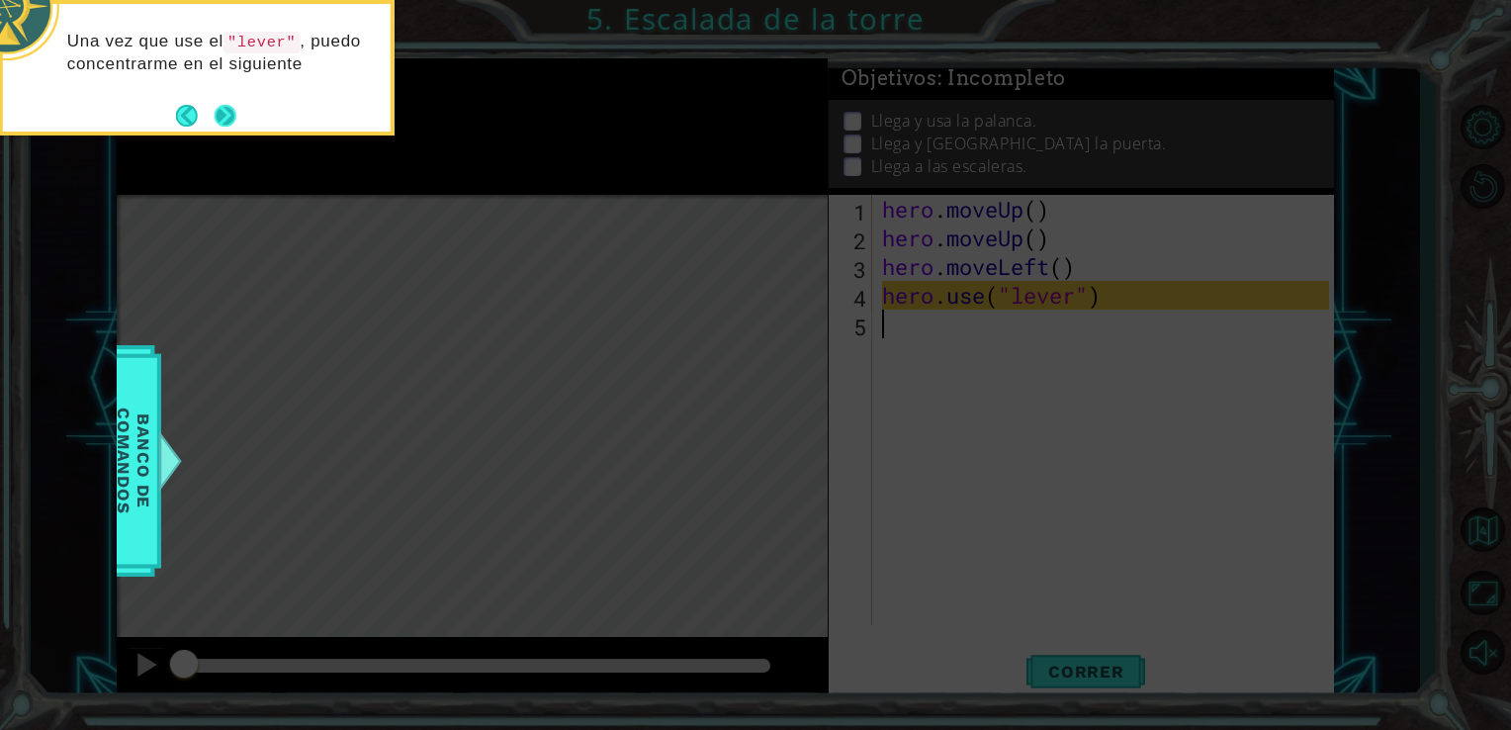
click at [228, 105] on button "Next" at bounding box center [226, 116] width 22 height 22
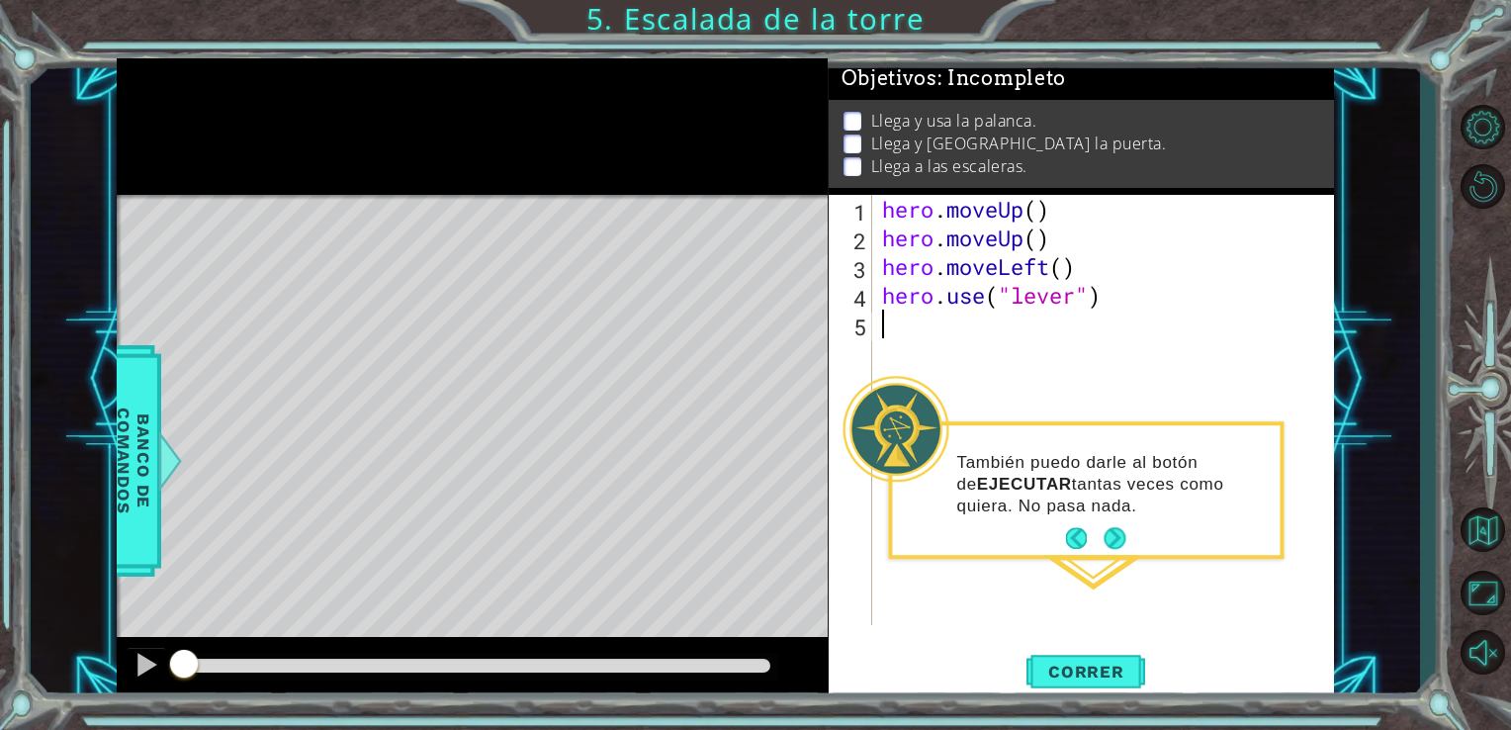
type textarea "hero"
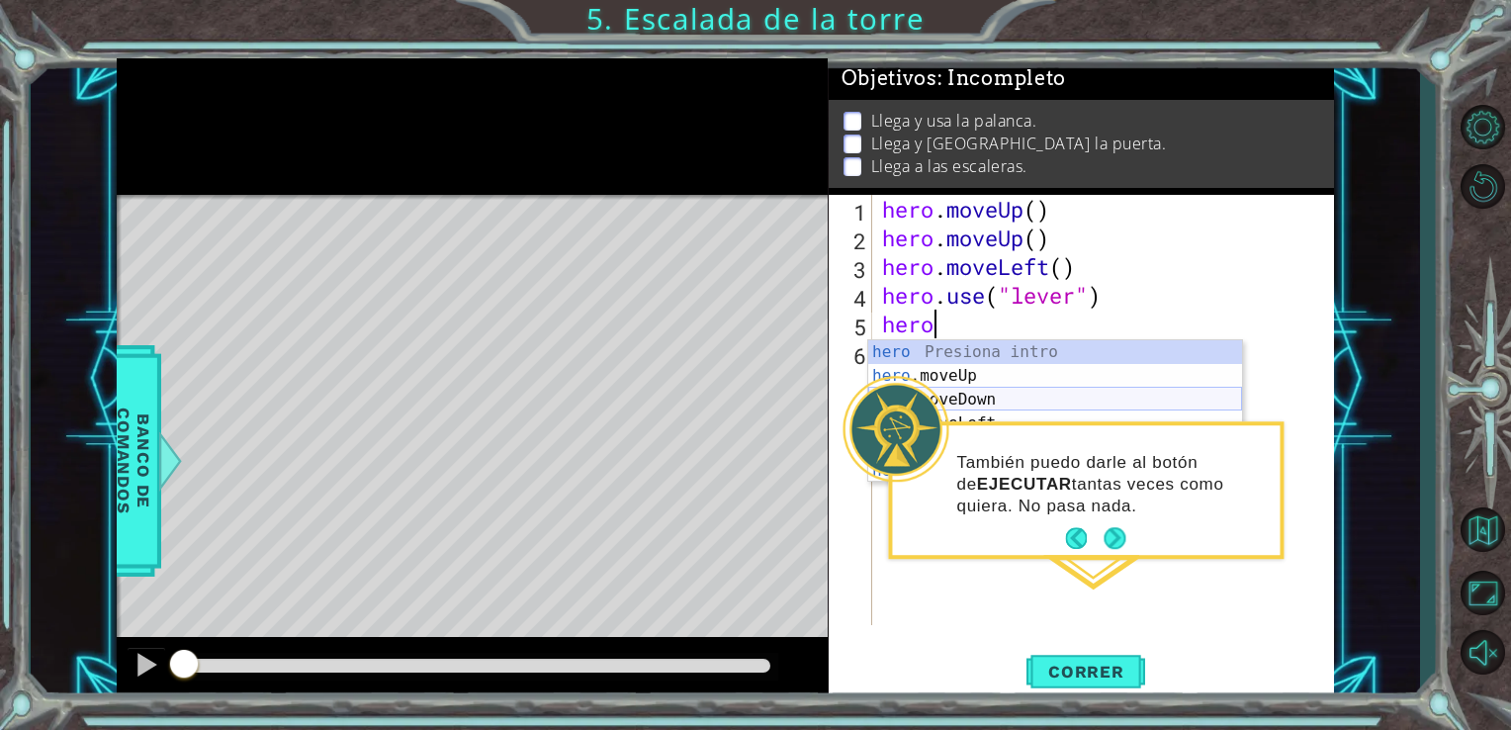
click at [1005, 396] on div "hero Presiona intro hero .moveUp Presiona intro hero .moveDown Presiona intro h…" at bounding box center [1055, 435] width 374 height 190
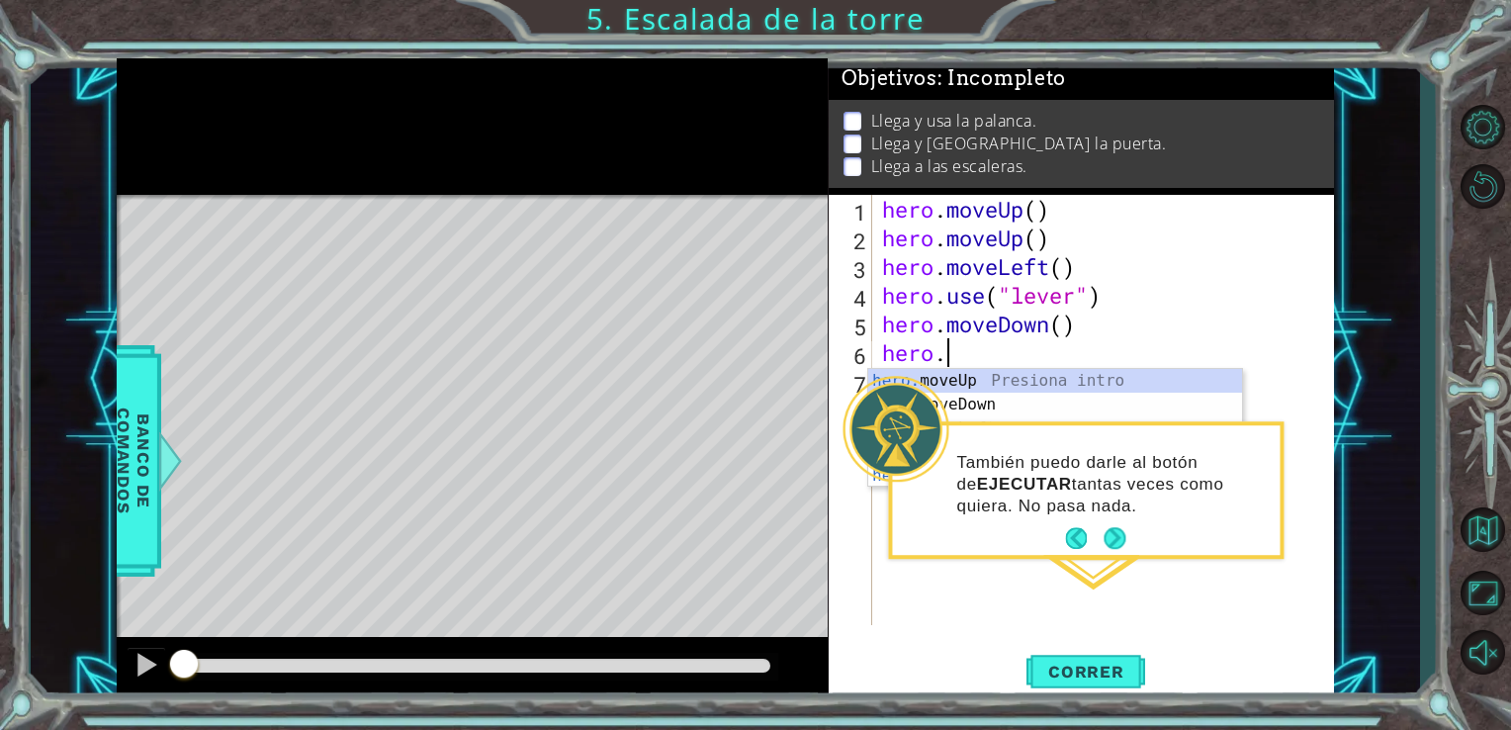
scroll to position [0, 1]
click at [1115, 548] on button "Next" at bounding box center [1115, 538] width 22 height 22
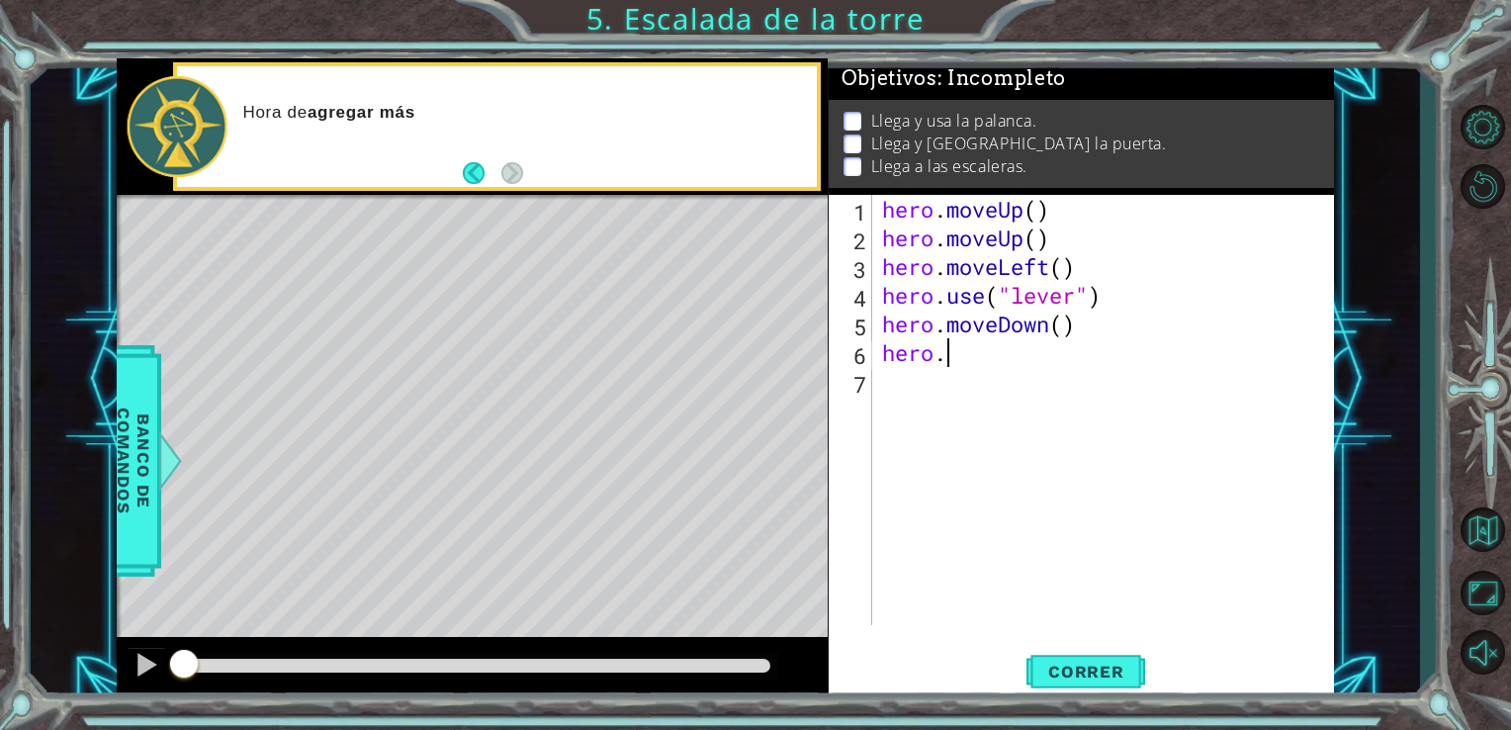
type textarea "hero.lef"
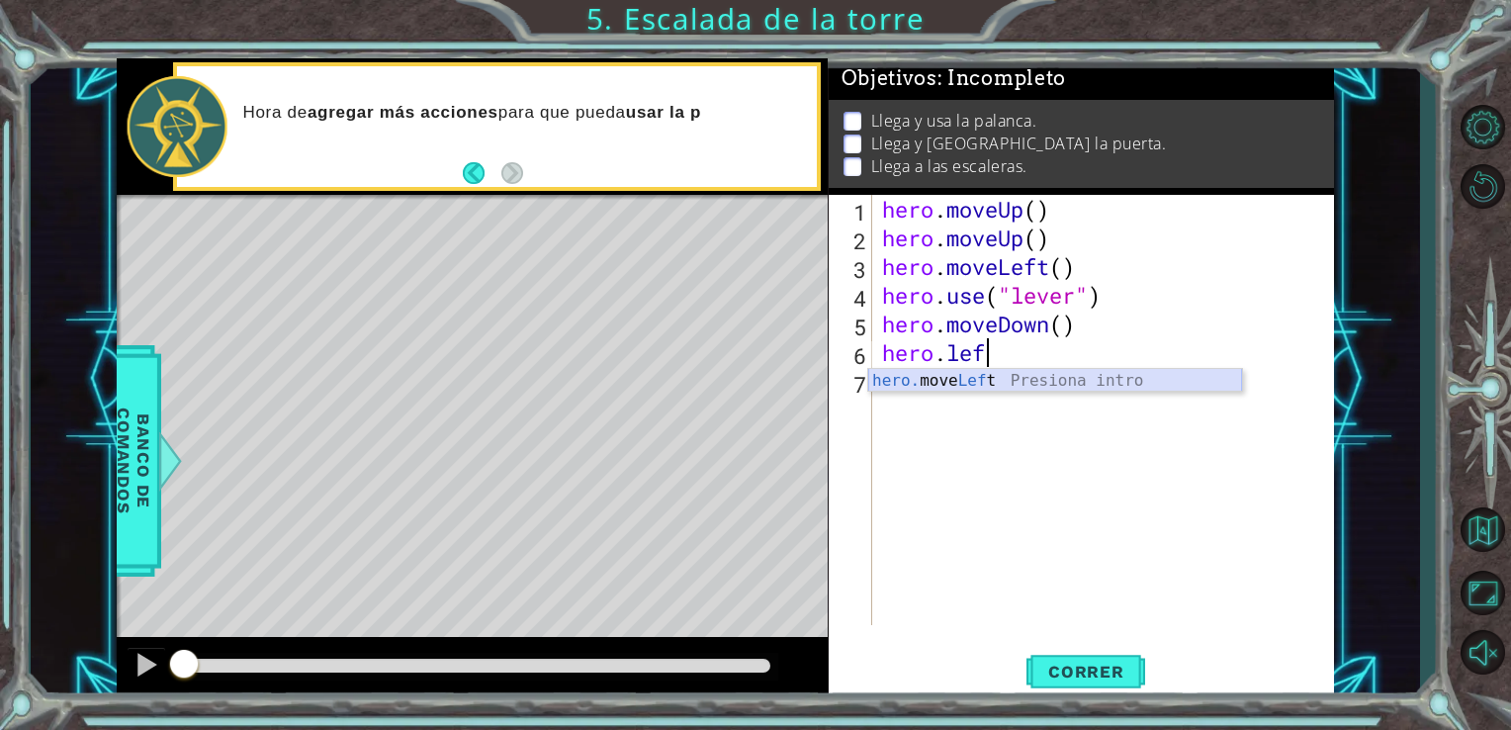
click at [1000, 375] on div "hero. move Lef t Presiona intro" at bounding box center [1055, 404] width 374 height 71
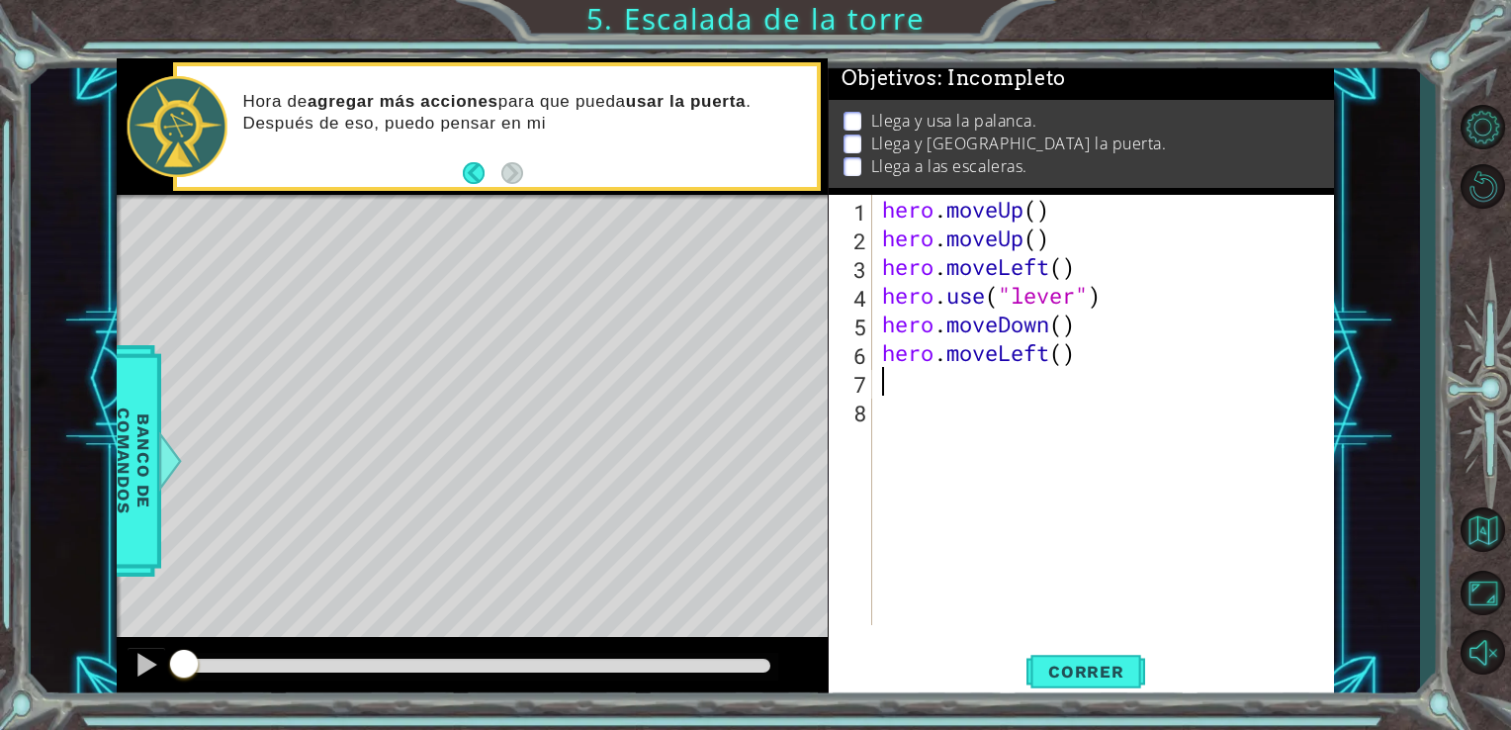
scroll to position [0, 0]
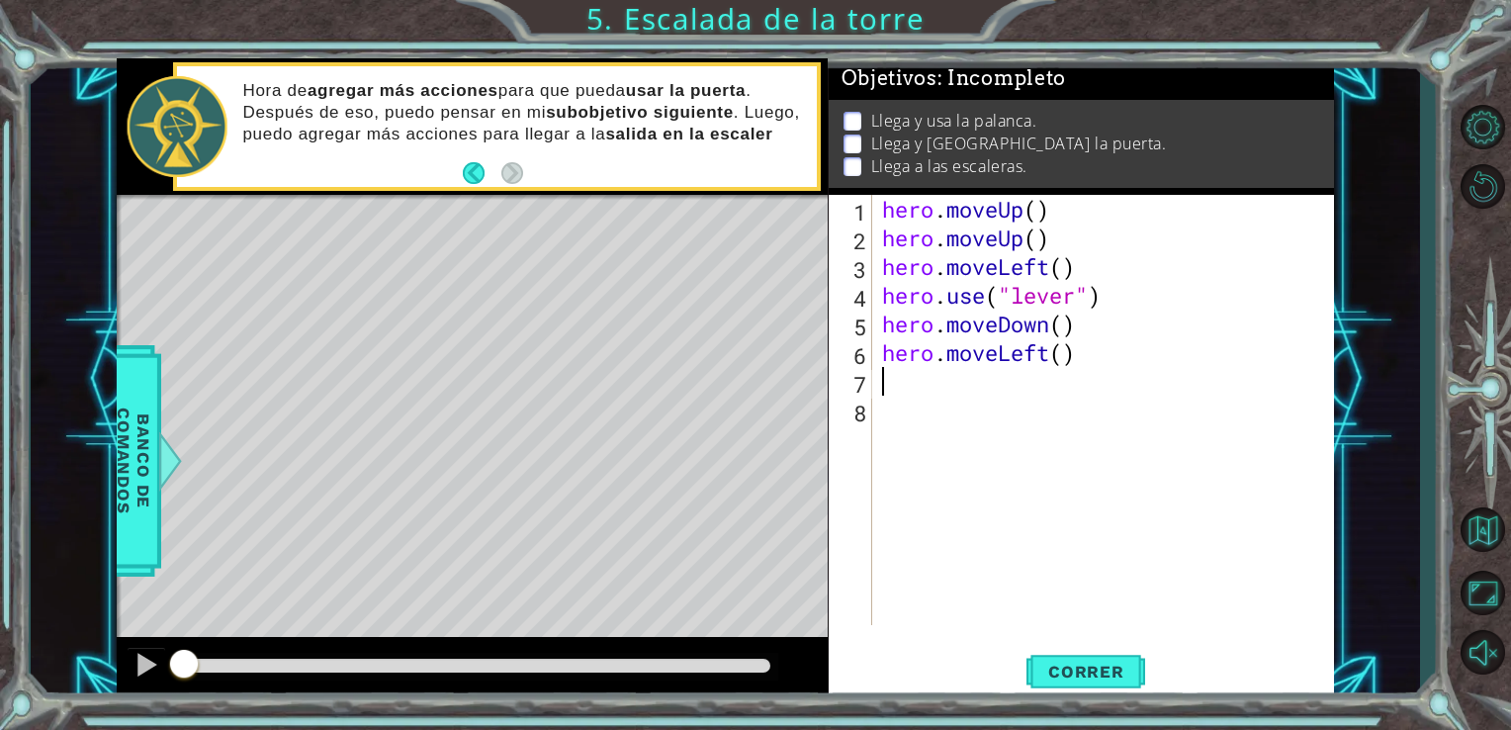
click at [1000, 375] on div "hero . moveUp ( ) hero . moveUp ( ) hero . moveLeft ( ) hero . use ( "lever" ) …" at bounding box center [1109, 438] width 462 height 487
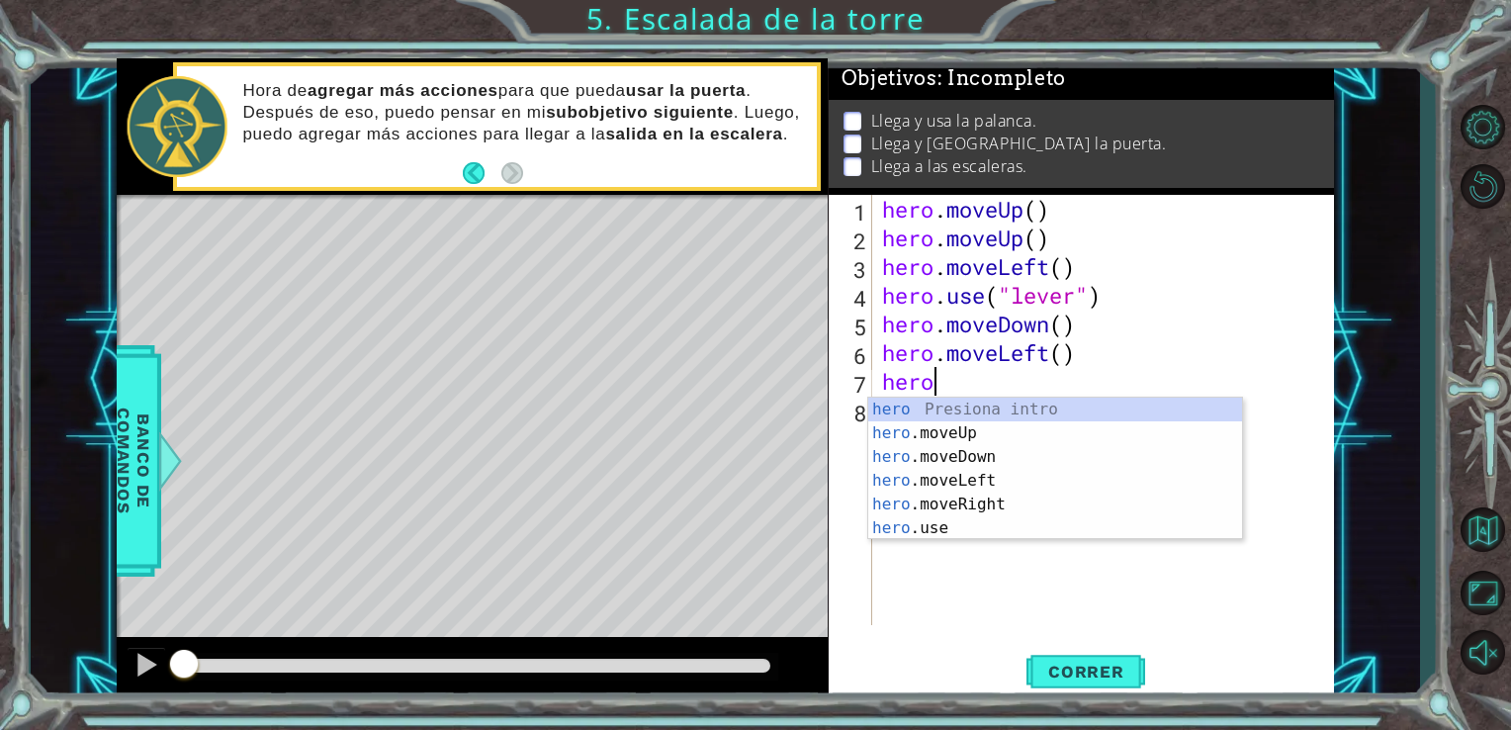
type textarea "hero."
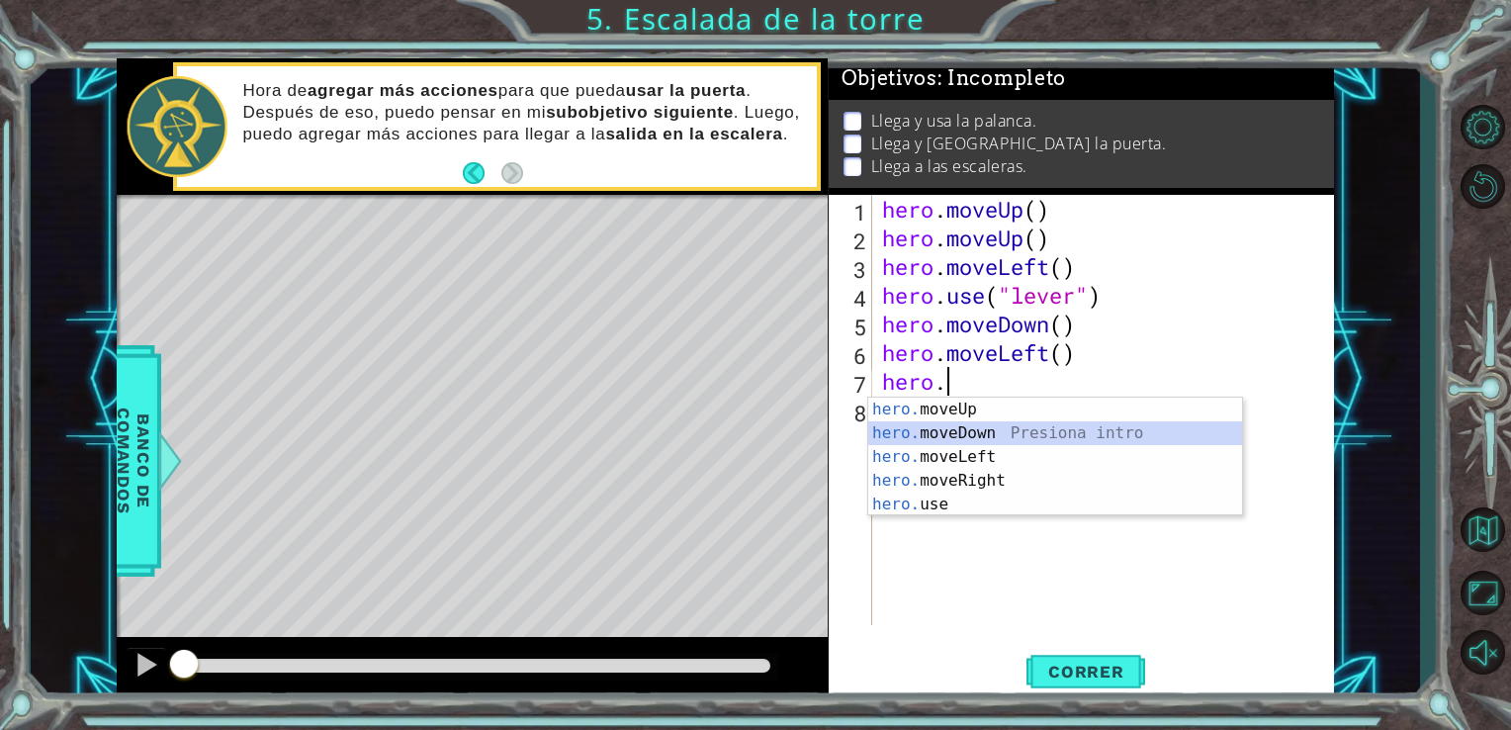
click at [961, 429] on div "hero. moveUp Presiona intro hero. moveDown Presiona intro hero. moveLeft Presio…" at bounding box center [1055, 481] width 374 height 166
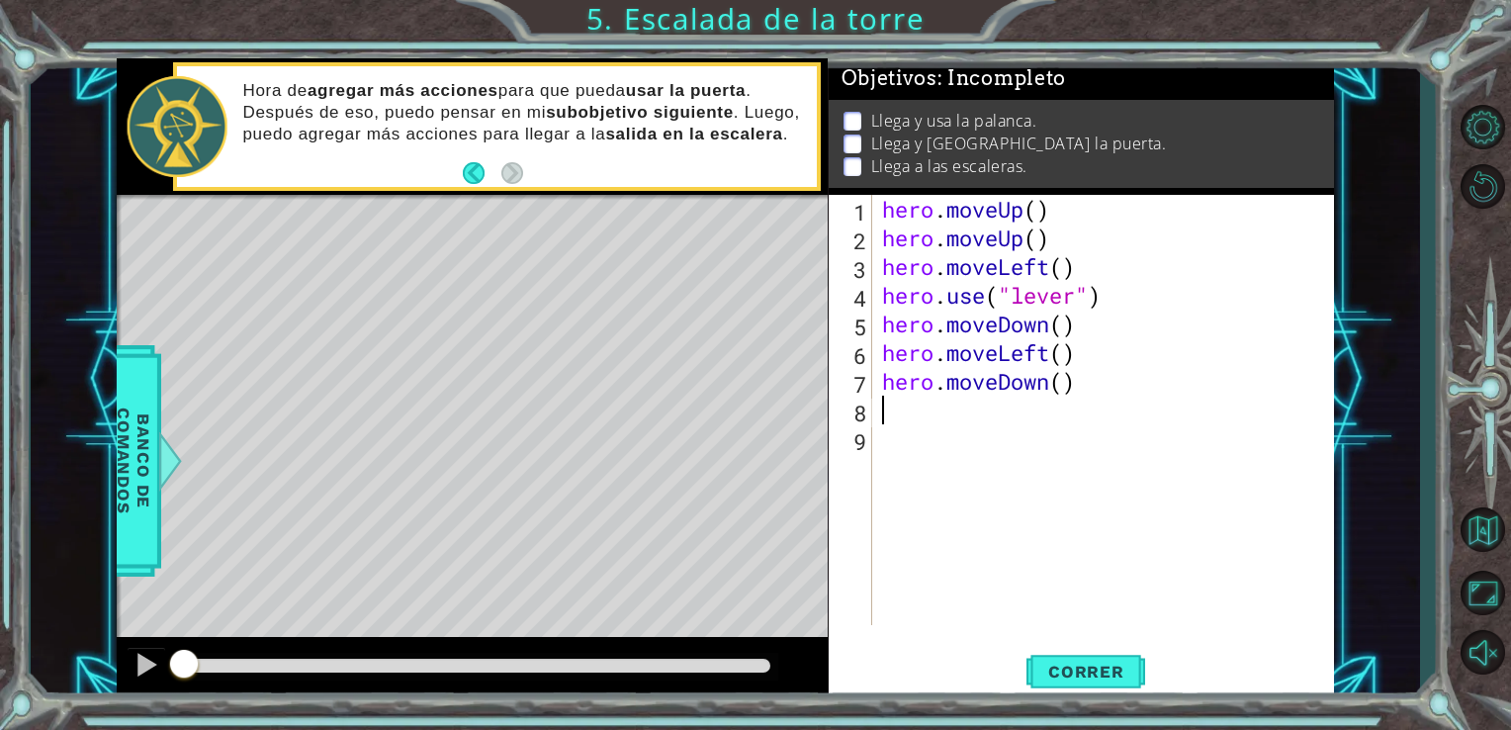
scroll to position [0, 0]
type textarea "h"
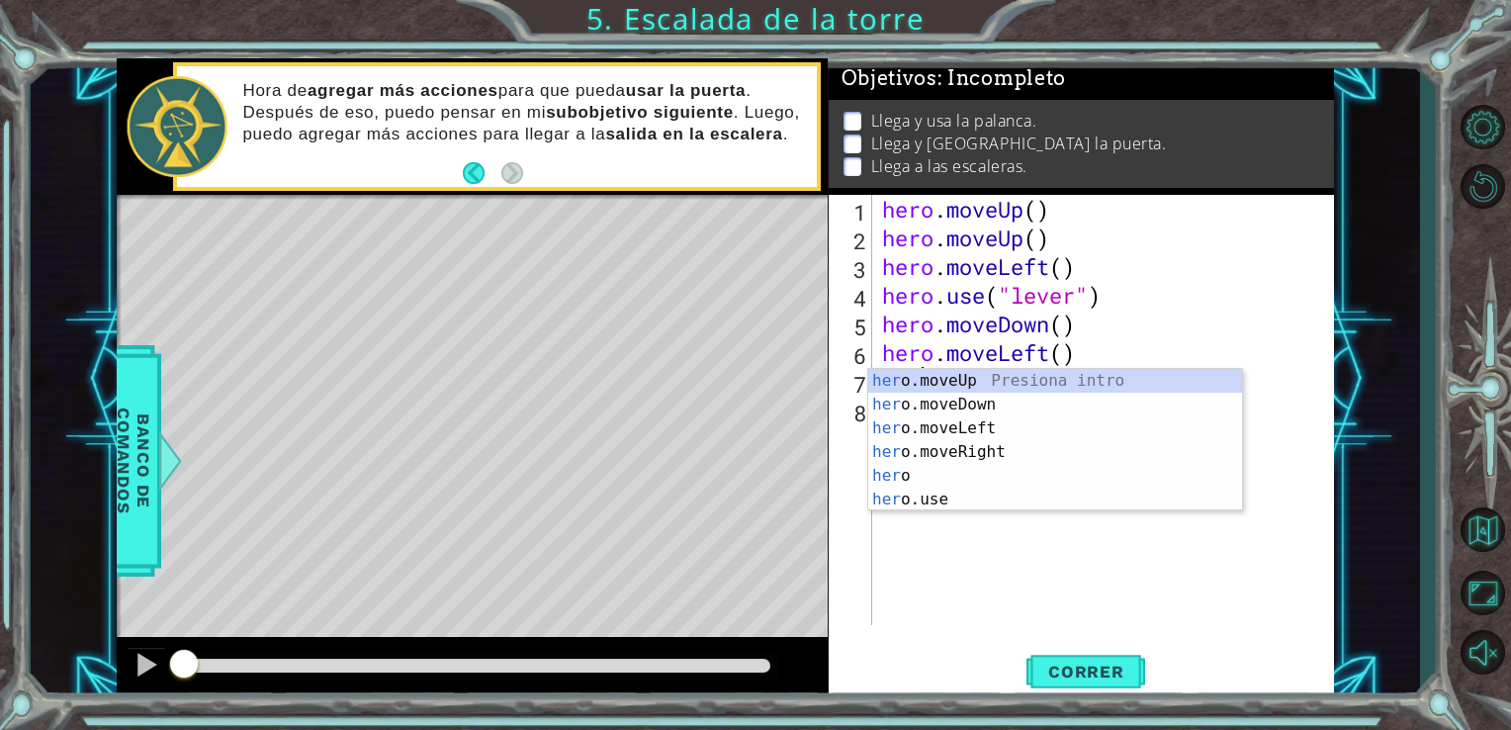
type textarea "h"
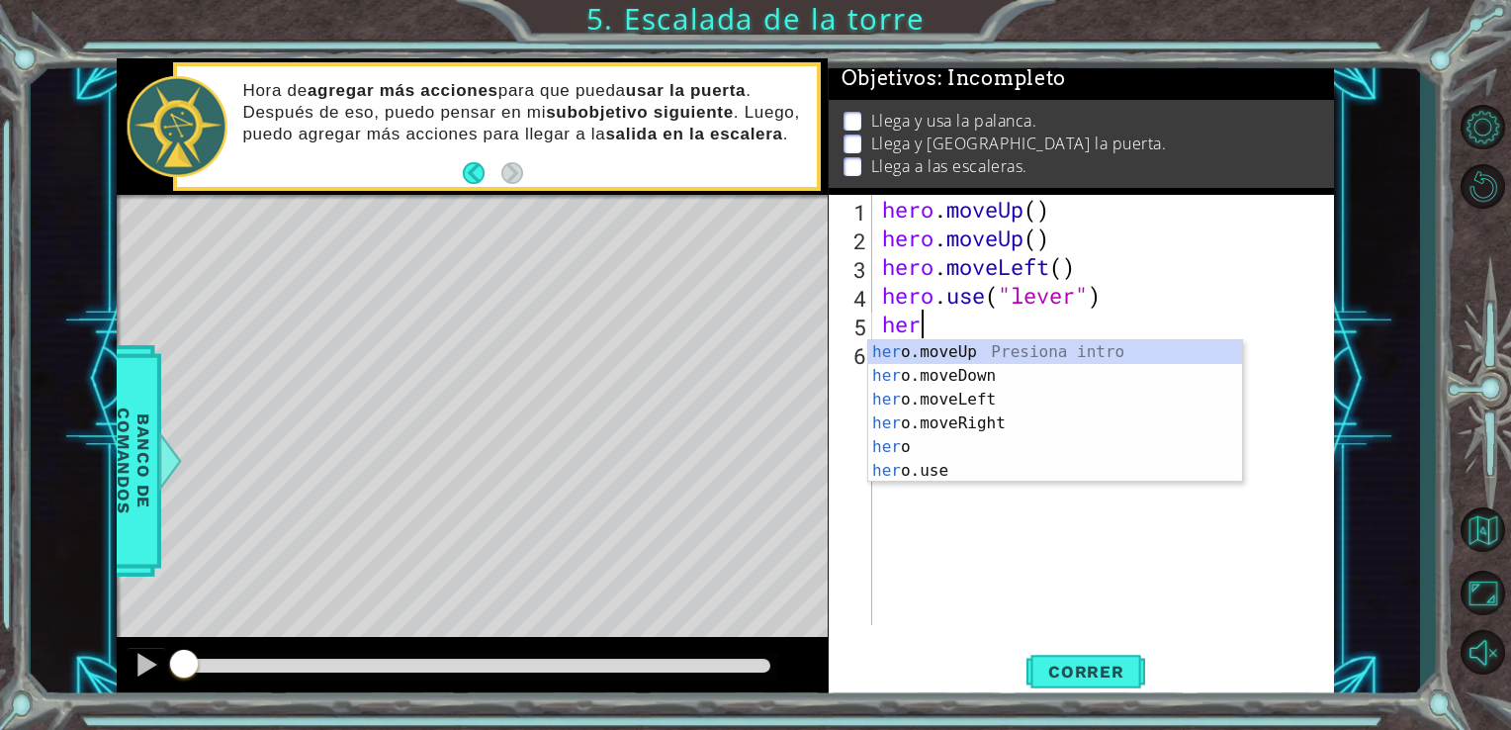
type textarea "h"
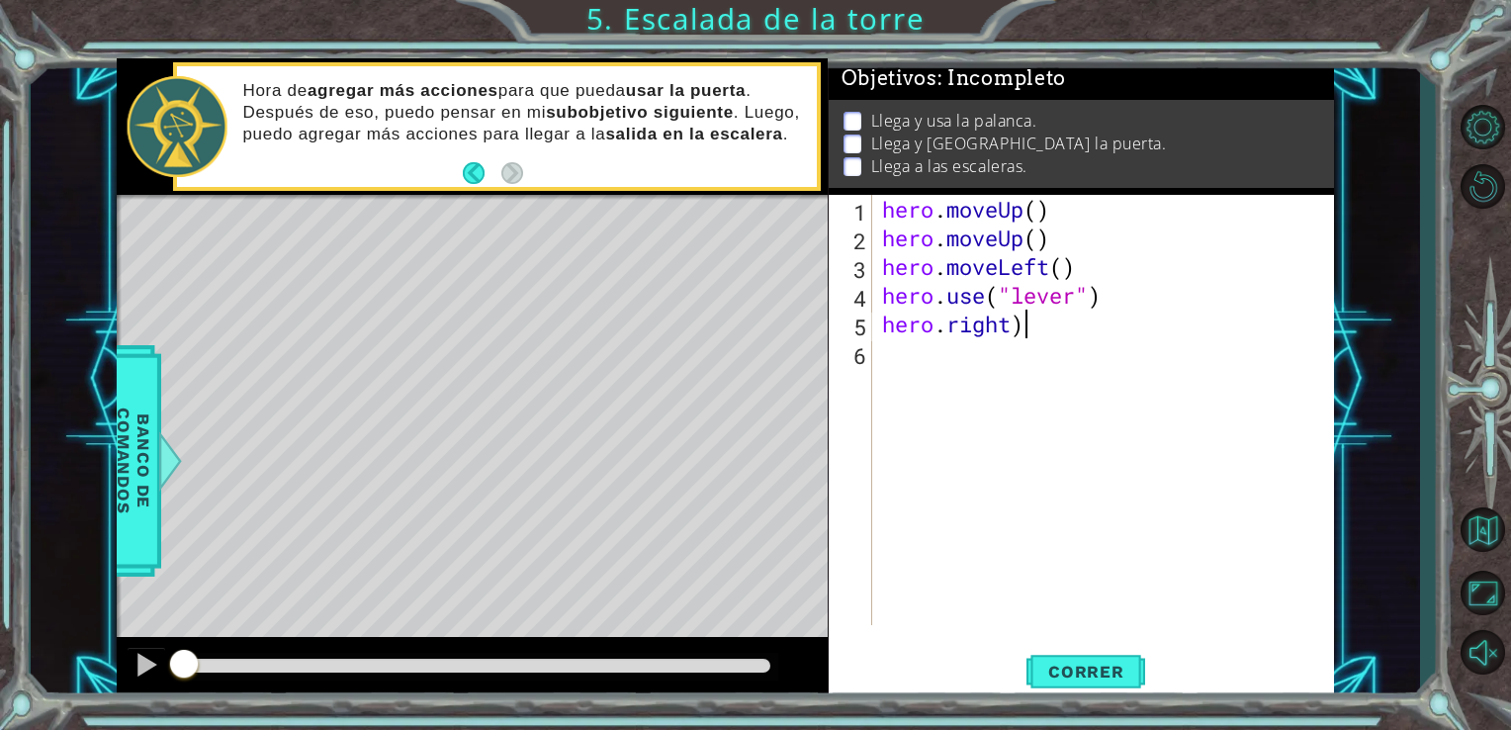
scroll to position [0, 5]
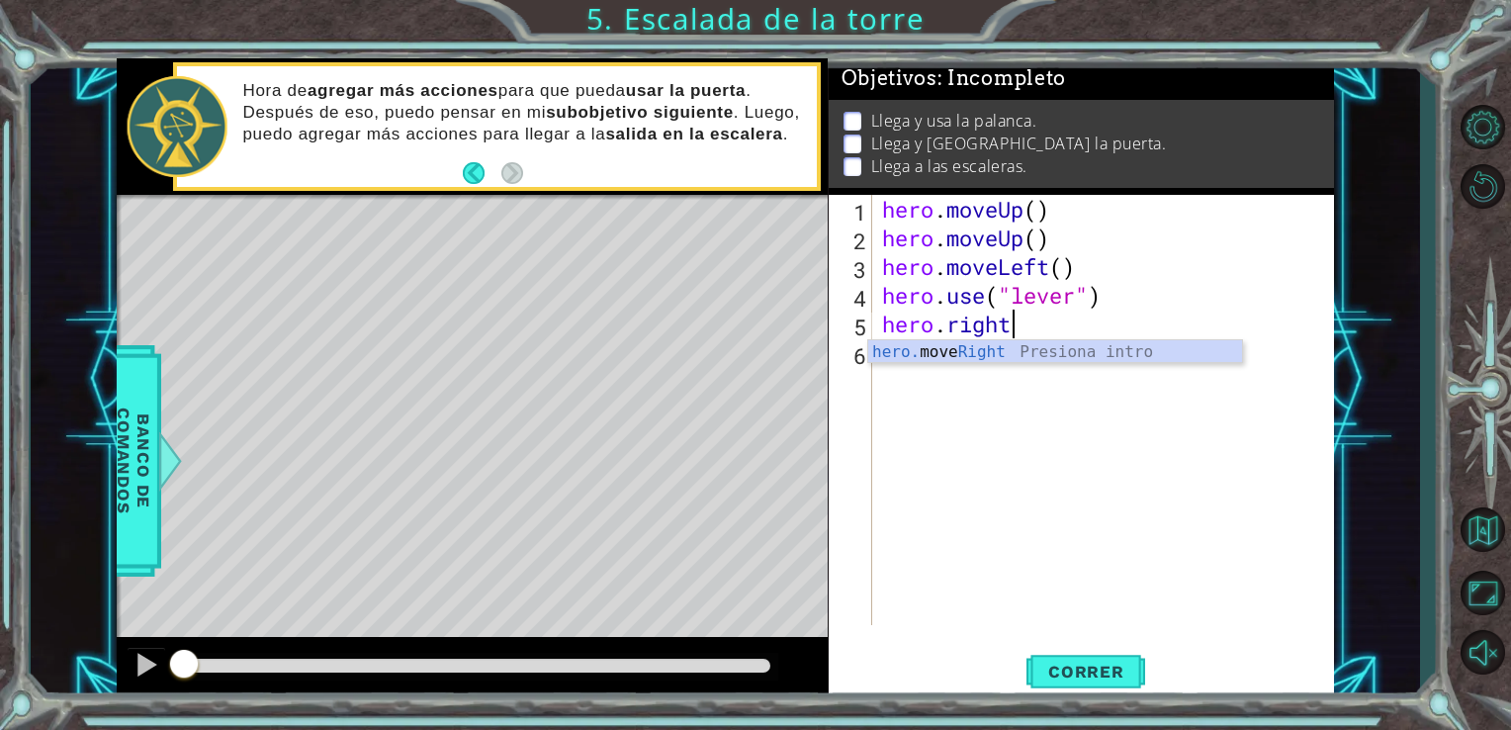
type textarea "hero.right()"
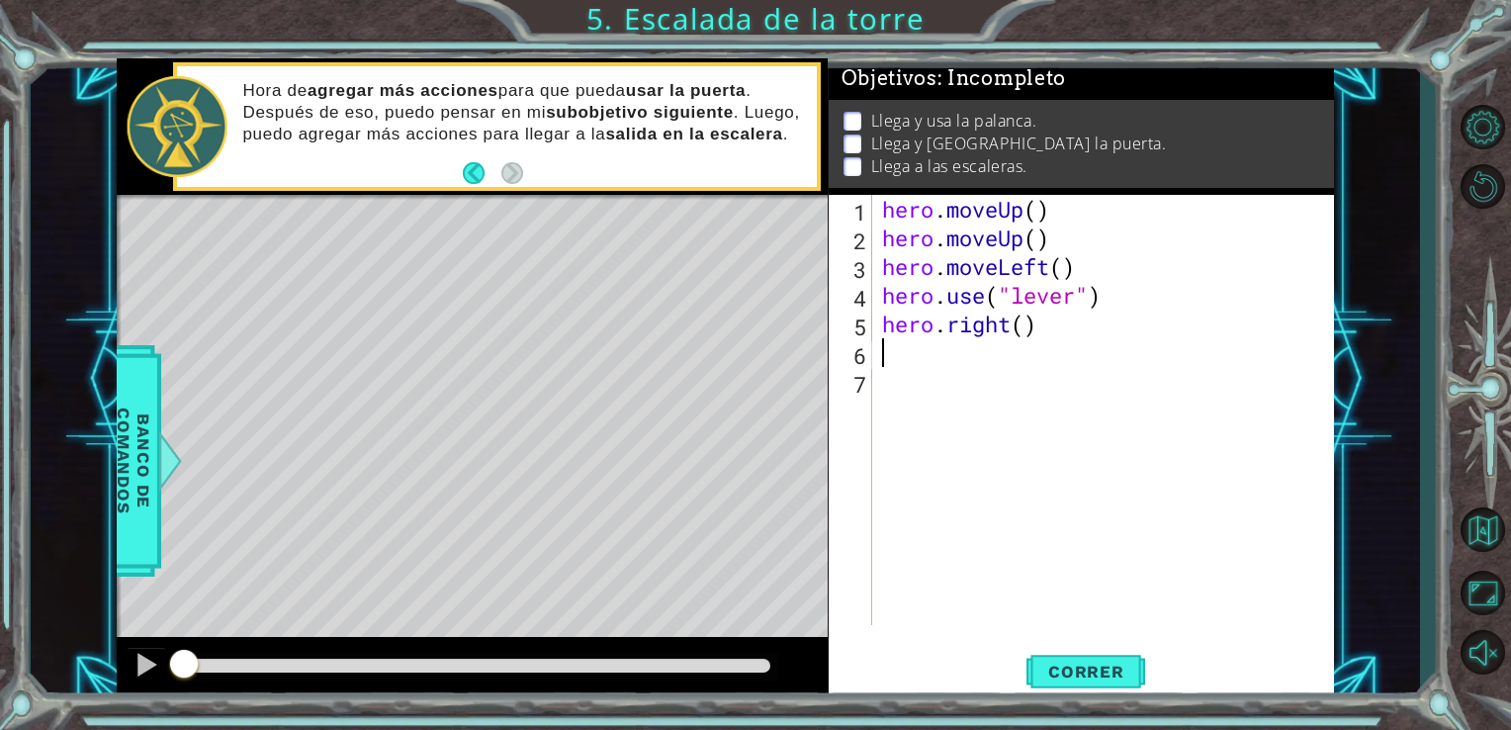
scroll to position [0, 0]
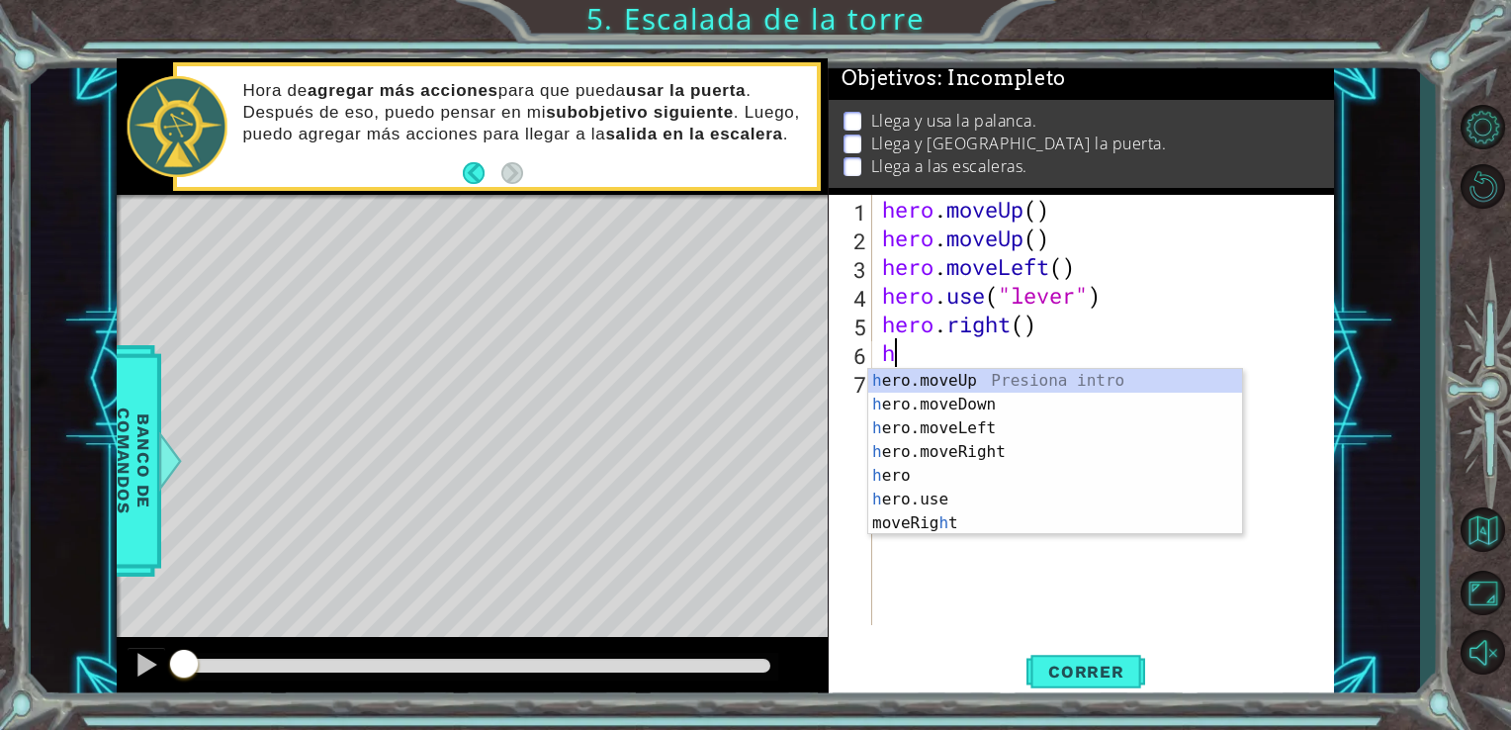
type textarea "hero"
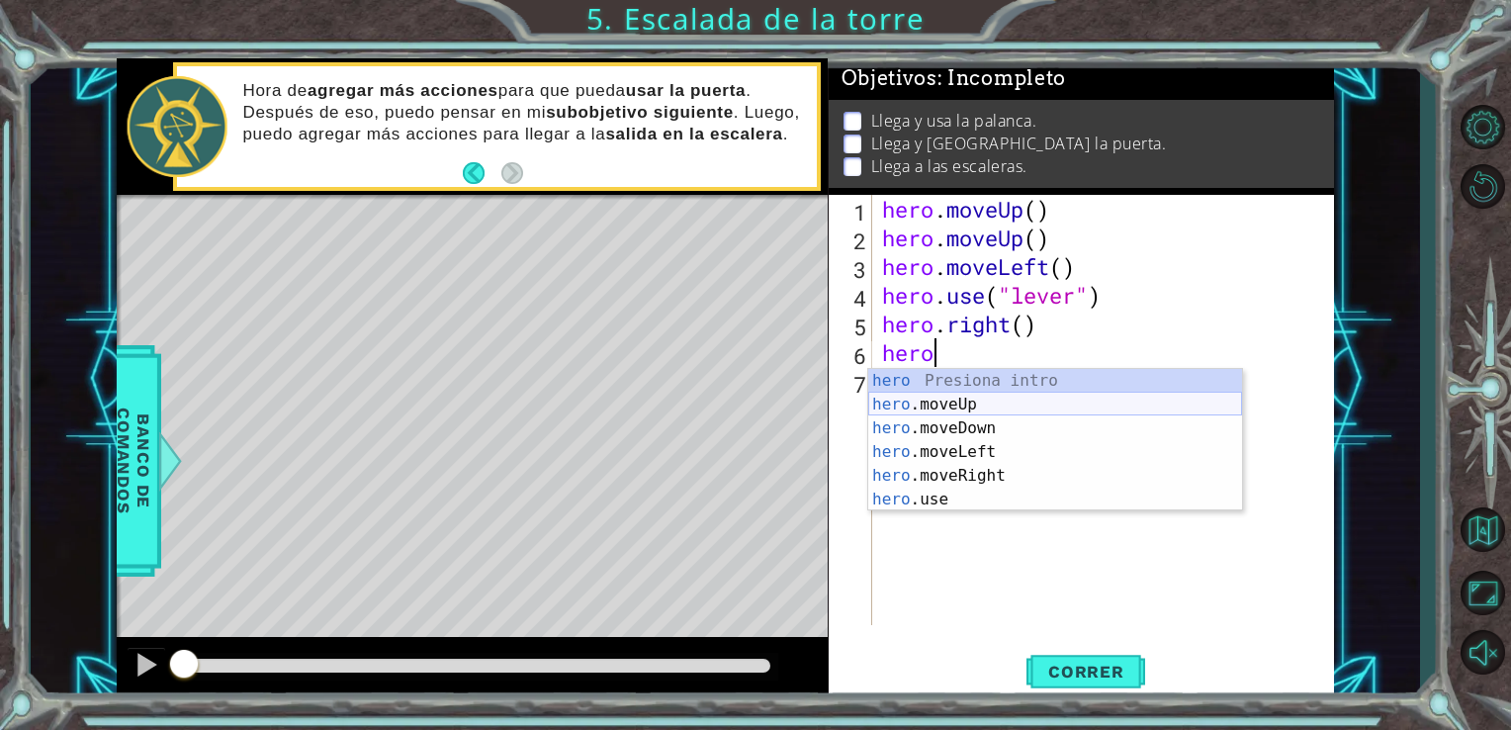
click at [977, 403] on div "hero Presiona intro hero .moveUp Presiona intro hero .moveDown Presiona intro h…" at bounding box center [1055, 464] width 374 height 190
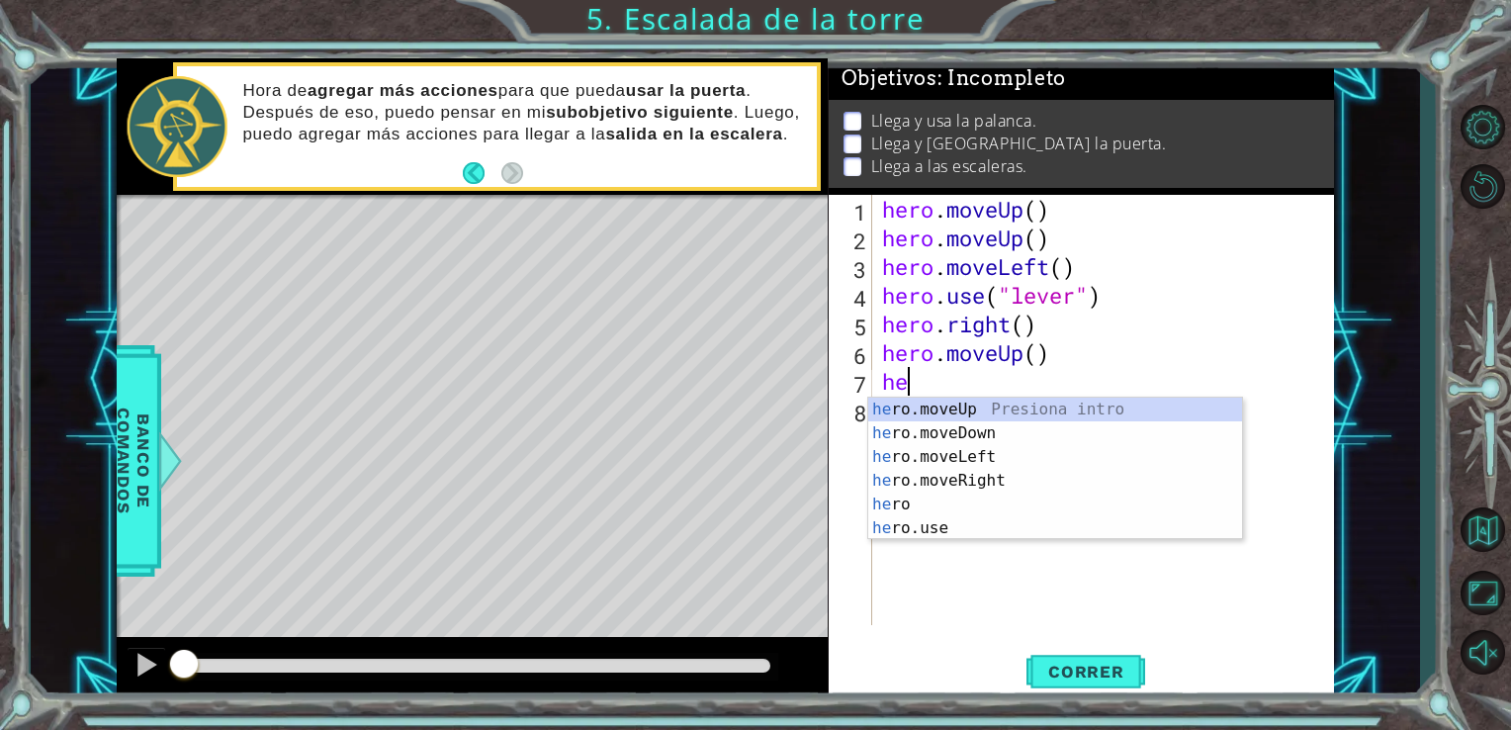
type textarea "h"
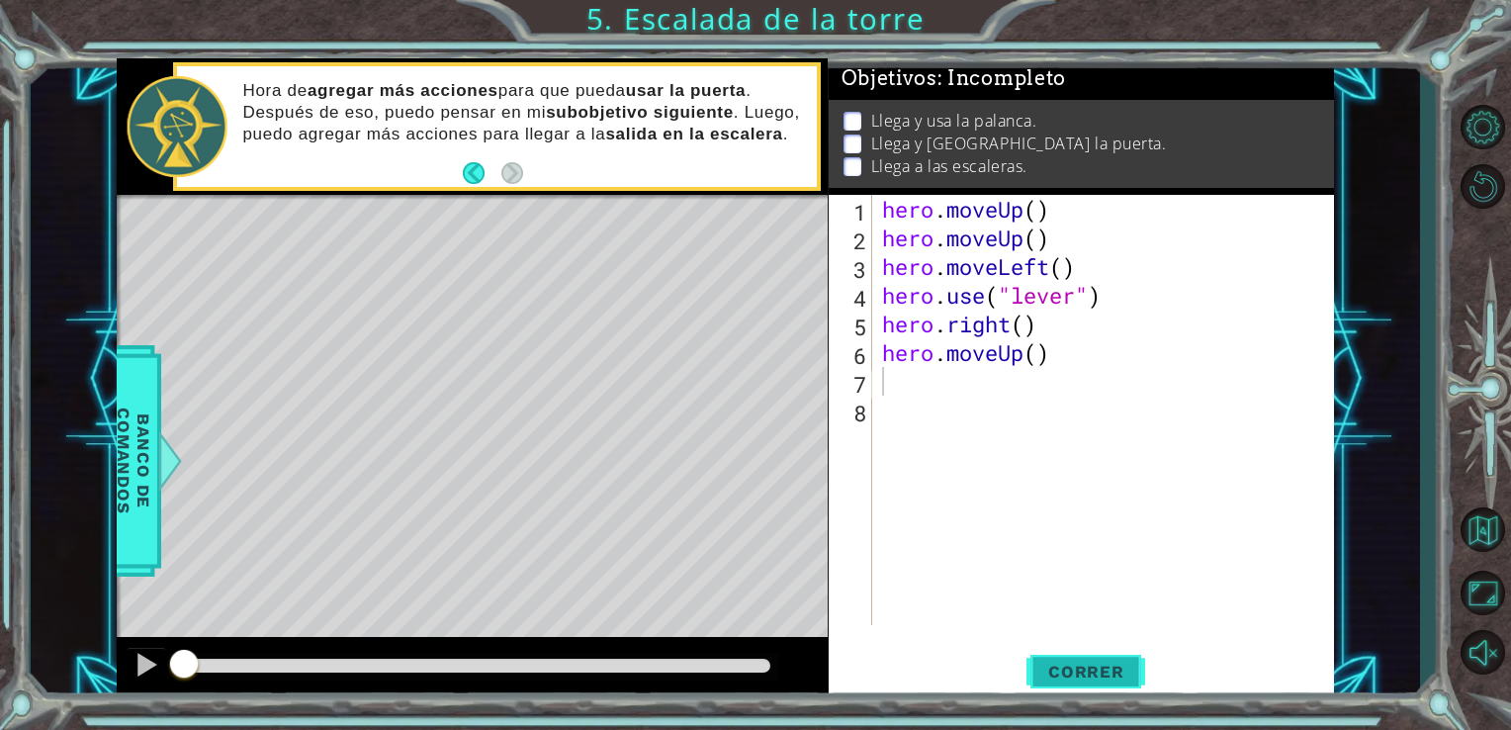
click at [1053, 674] on span "Correr" at bounding box center [1086, 672] width 116 height 20
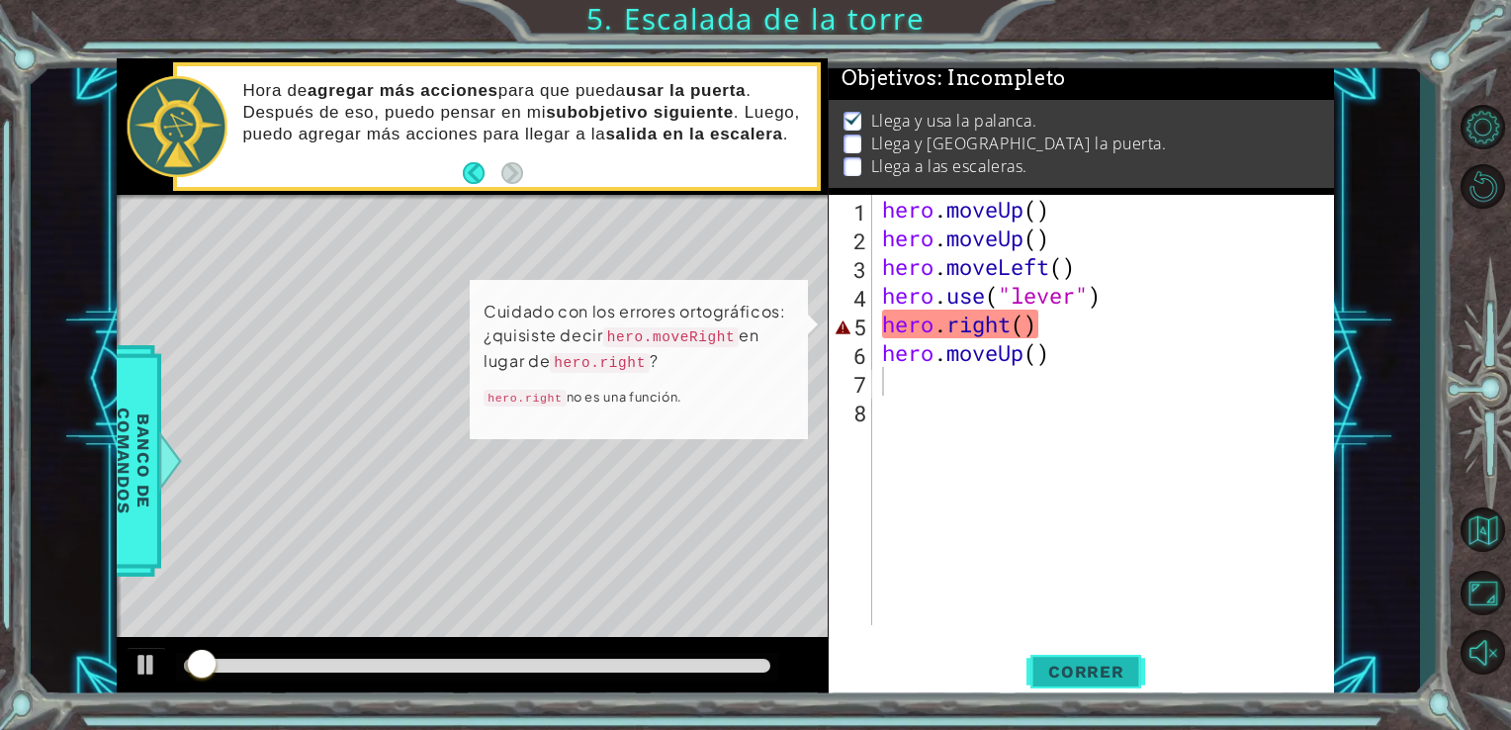
click at [1053, 674] on span "Correr" at bounding box center [1086, 672] width 116 height 20
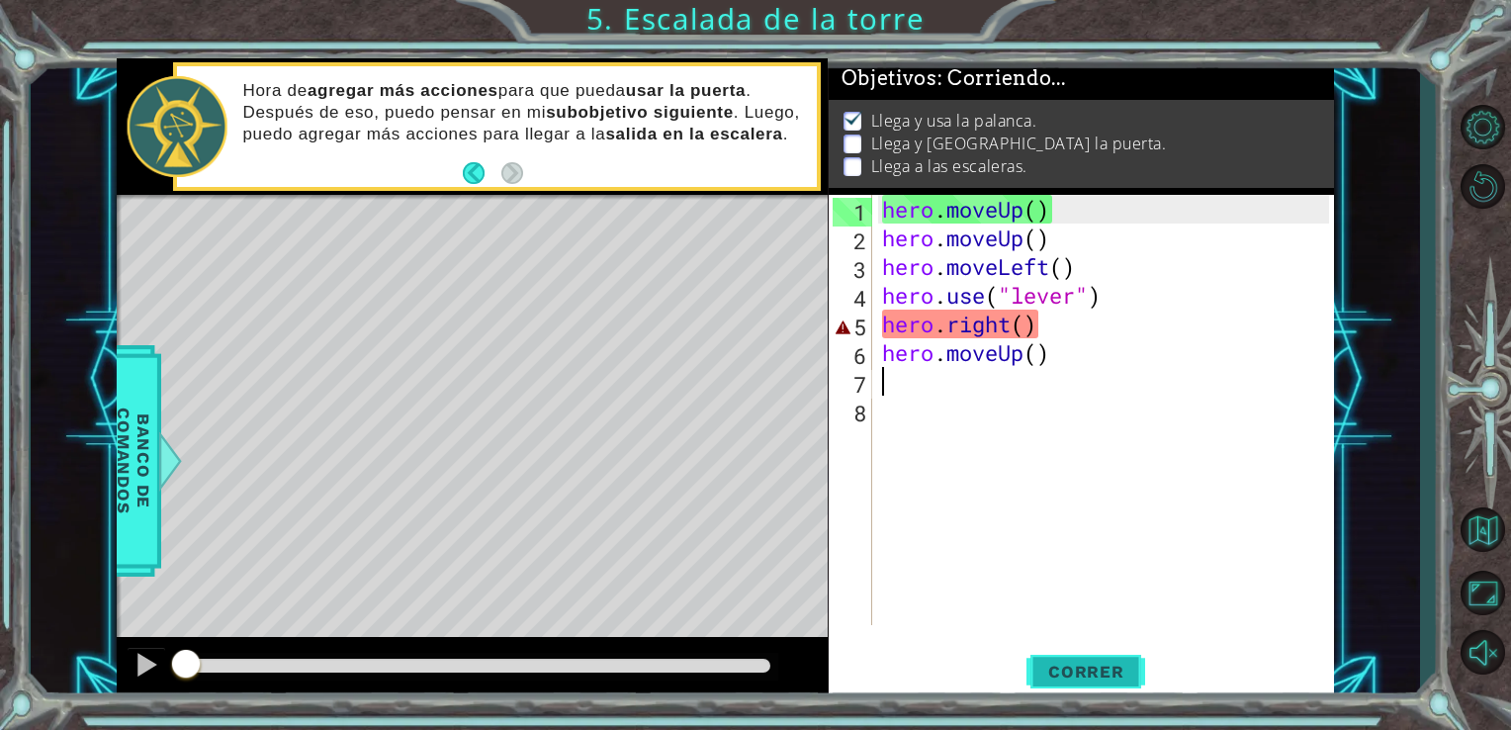
scroll to position [8, 0]
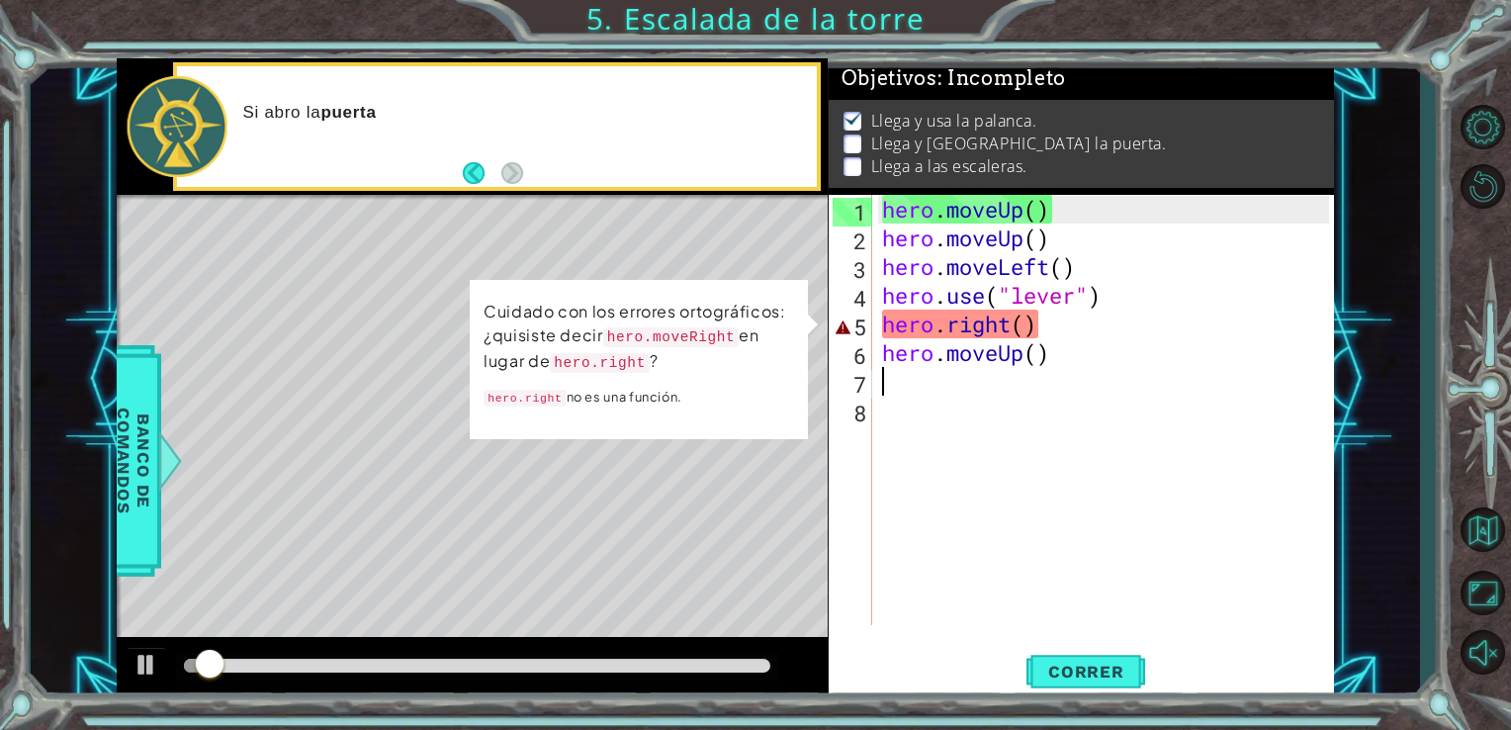
click at [1068, 324] on div "hero . moveUp ( ) hero . moveUp ( ) hero . moveLeft ( ) hero . use ( "lever" ) …" at bounding box center [1109, 438] width 462 height 487
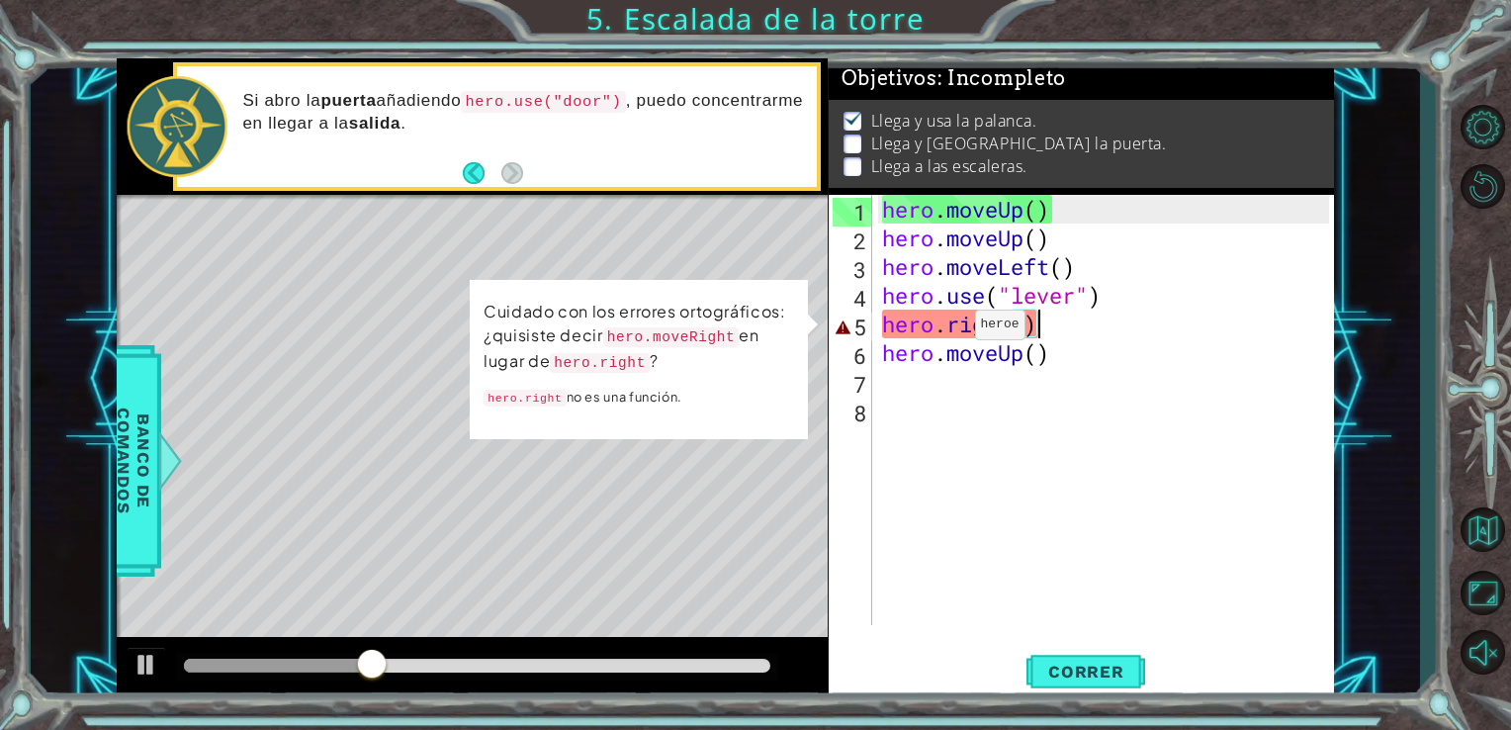
click at [945, 329] on div "hero . moveUp ( ) hero . moveUp ( ) hero . moveLeft ( ) hero . use ( "lever" ) …" at bounding box center [1109, 438] width 462 height 487
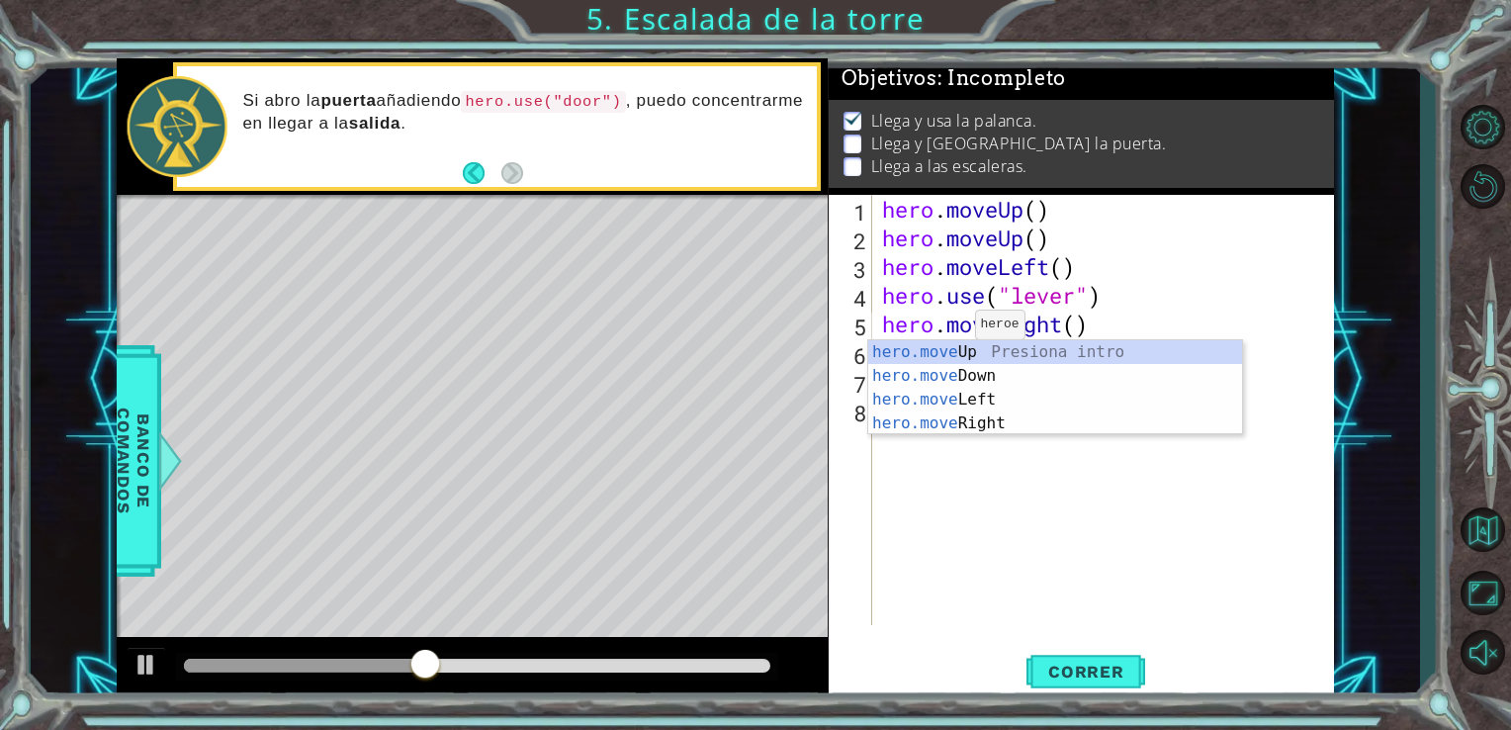
scroll to position [0, 4]
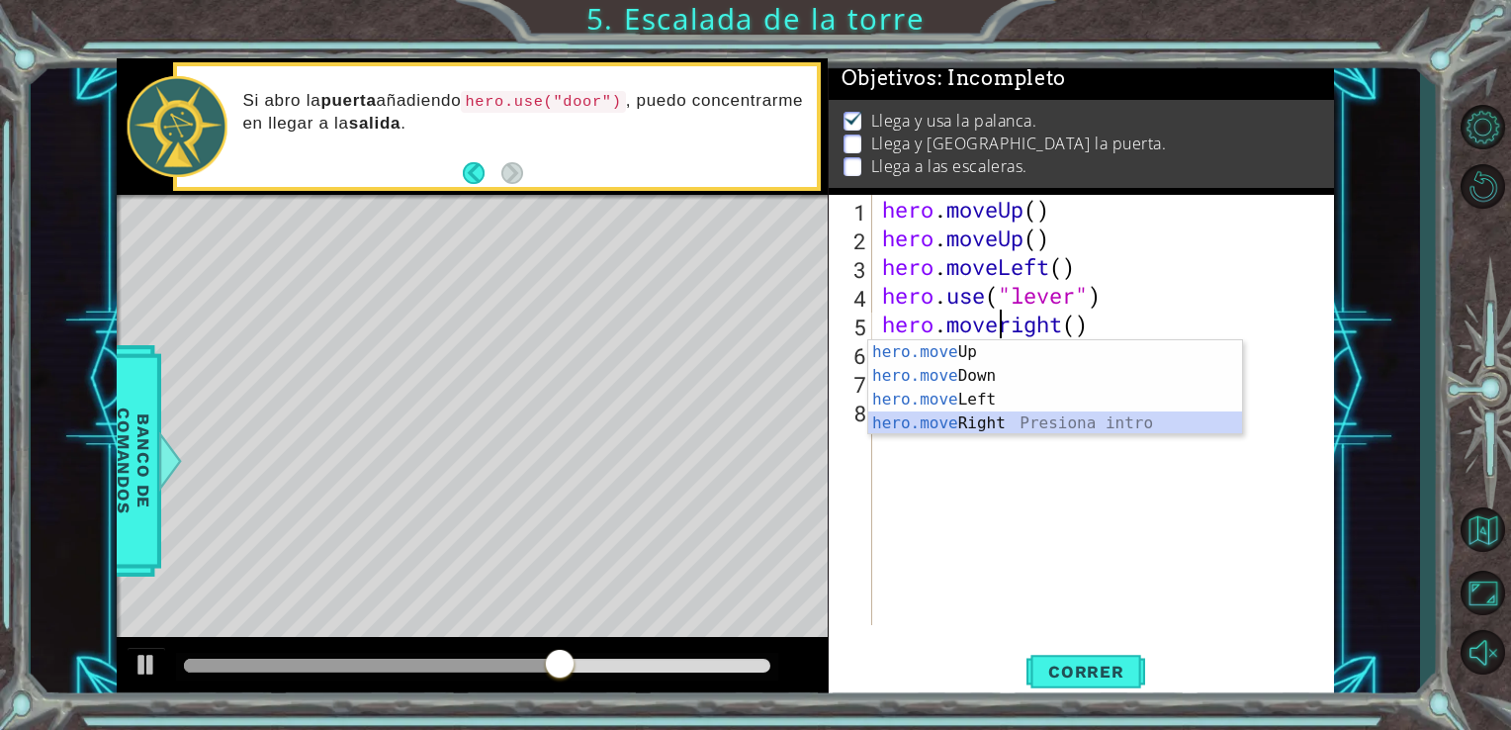
click at [1016, 427] on div "hero.move Up Presiona intro hero.move Down Presiona intro hero.move Left Presio…" at bounding box center [1055, 411] width 374 height 142
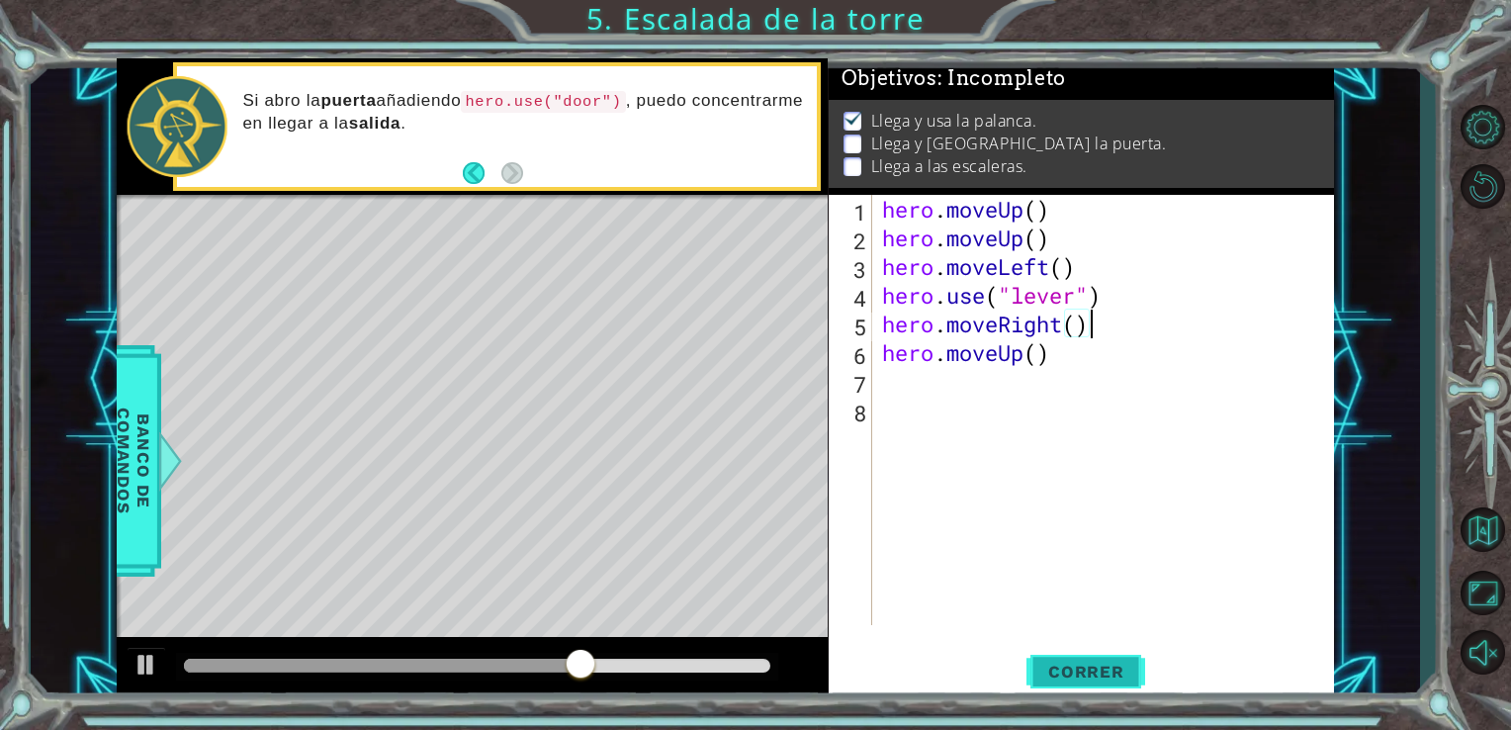
type textarea "hero.moveRight()"
click at [1076, 662] on span "Correr" at bounding box center [1086, 672] width 116 height 20
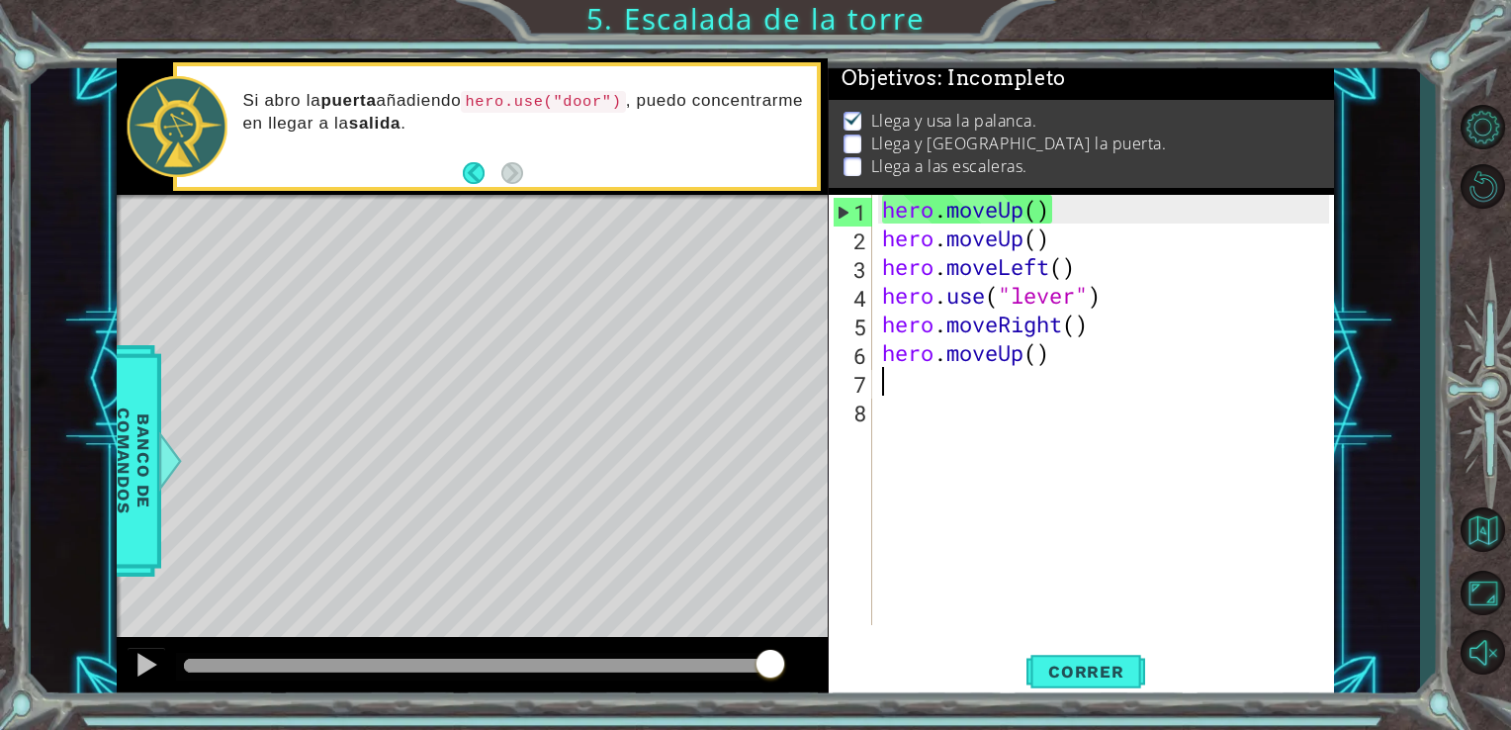
click at [949, 383] on div "hero . moveUp ( ) hero . moveUp ( ) hero . moveLeft ( ) hero . use ( "lever" ) …" at bounding box center [1109, 438] width 462 height 487
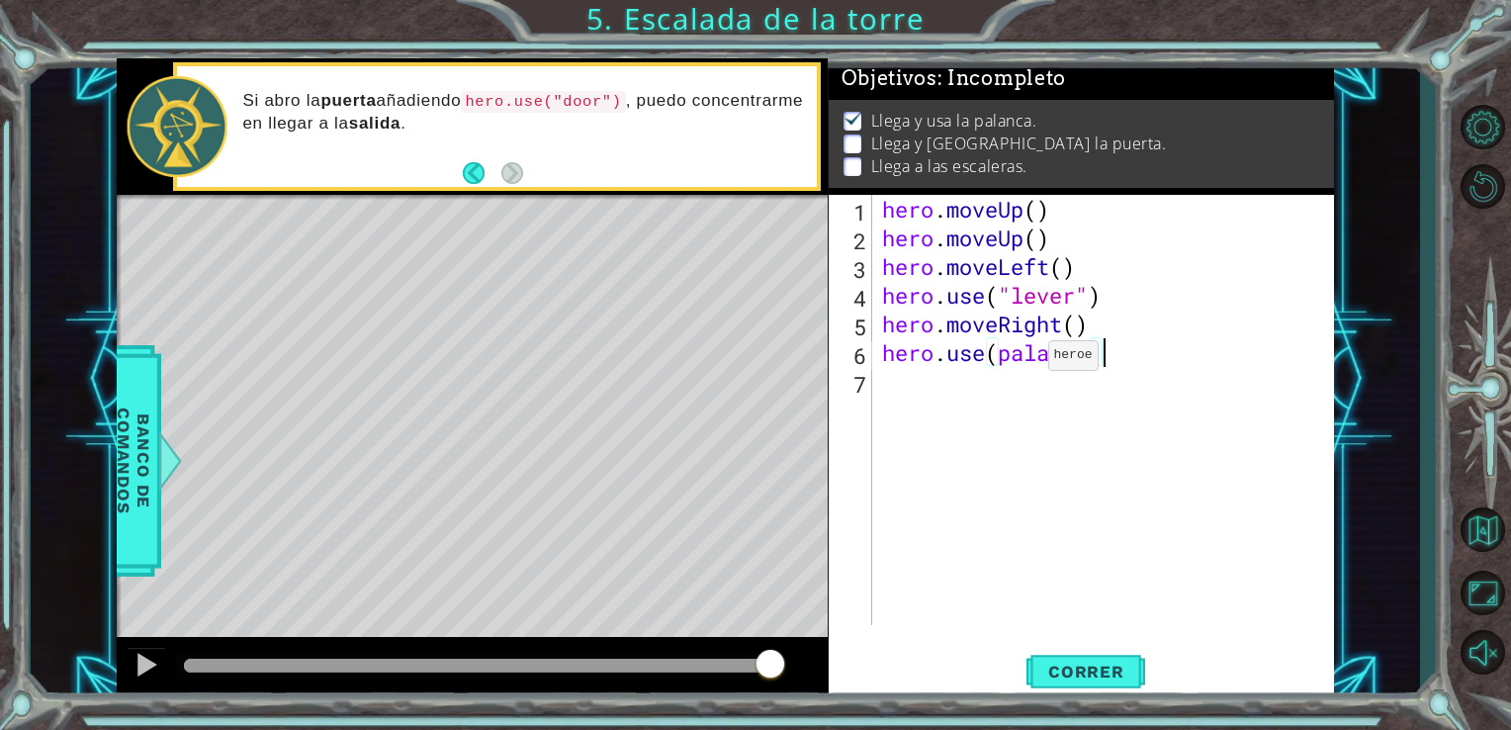
scroll to position [0, 8]
click at [1088, 668] on span "Correr" at bounding box center [1086, 672] width 116 height 20
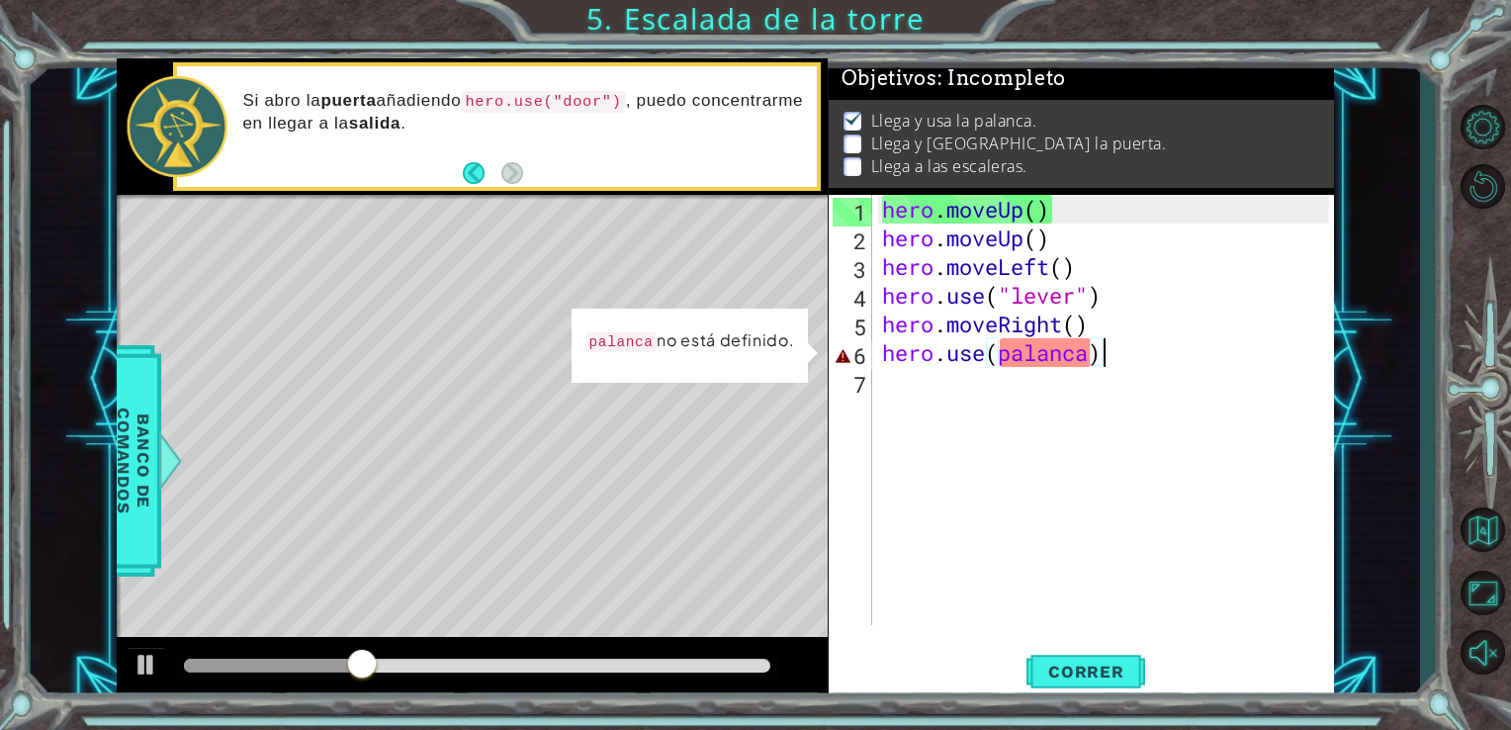
click at [1094, 352] on div "hero . moveUp ( ) hero . moveUp ( ) hero . moveLeft ( ) hero . use ( "lever" ) …" at bounding box center [1109, 438] width 462 height 487
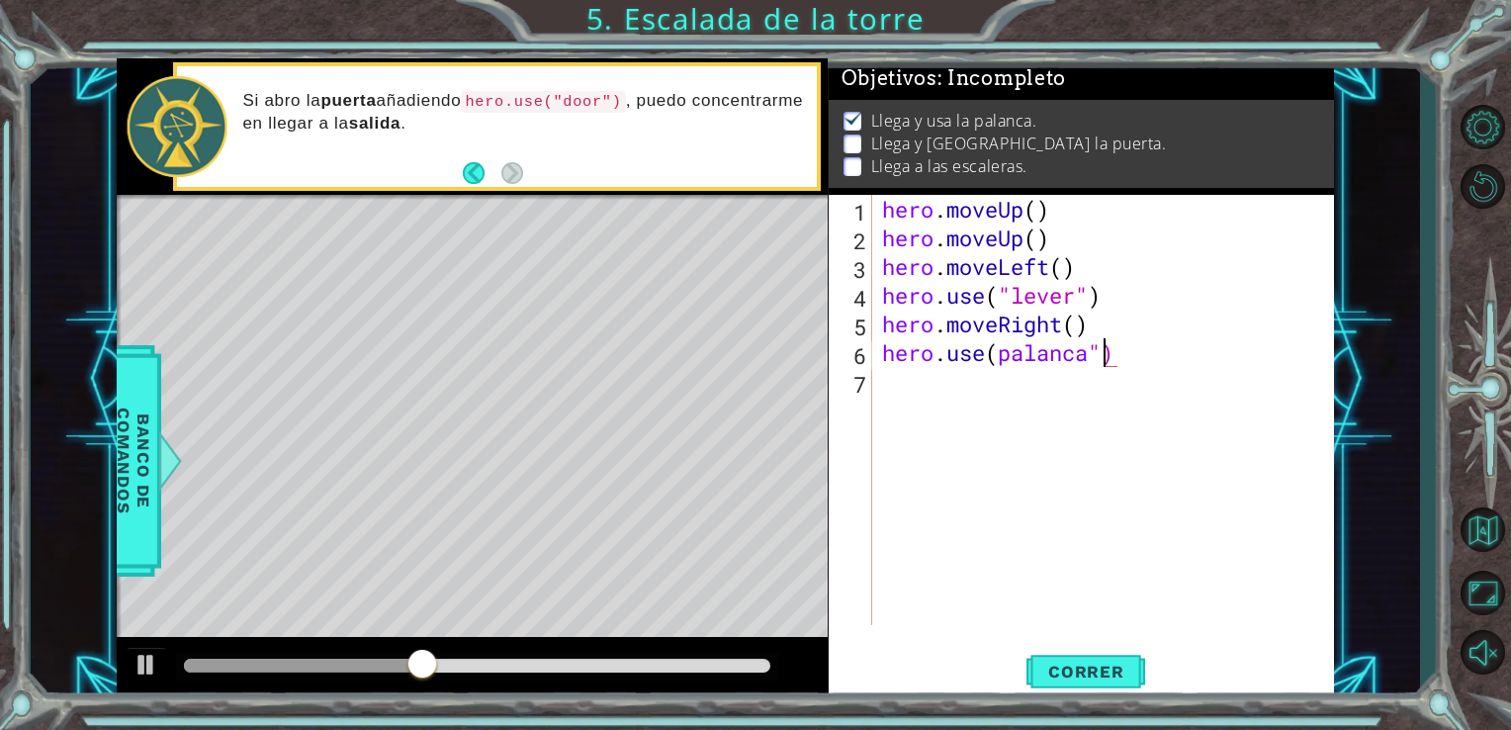
scroll to position [0, 9]
click at [994, 354] on div "hero . moveUp ( ) hero . moveUp ( ) hero . moveLeft ( ) hero . use ( "lever" ) …" at bounding box center [1109, 438] width 462 height 487
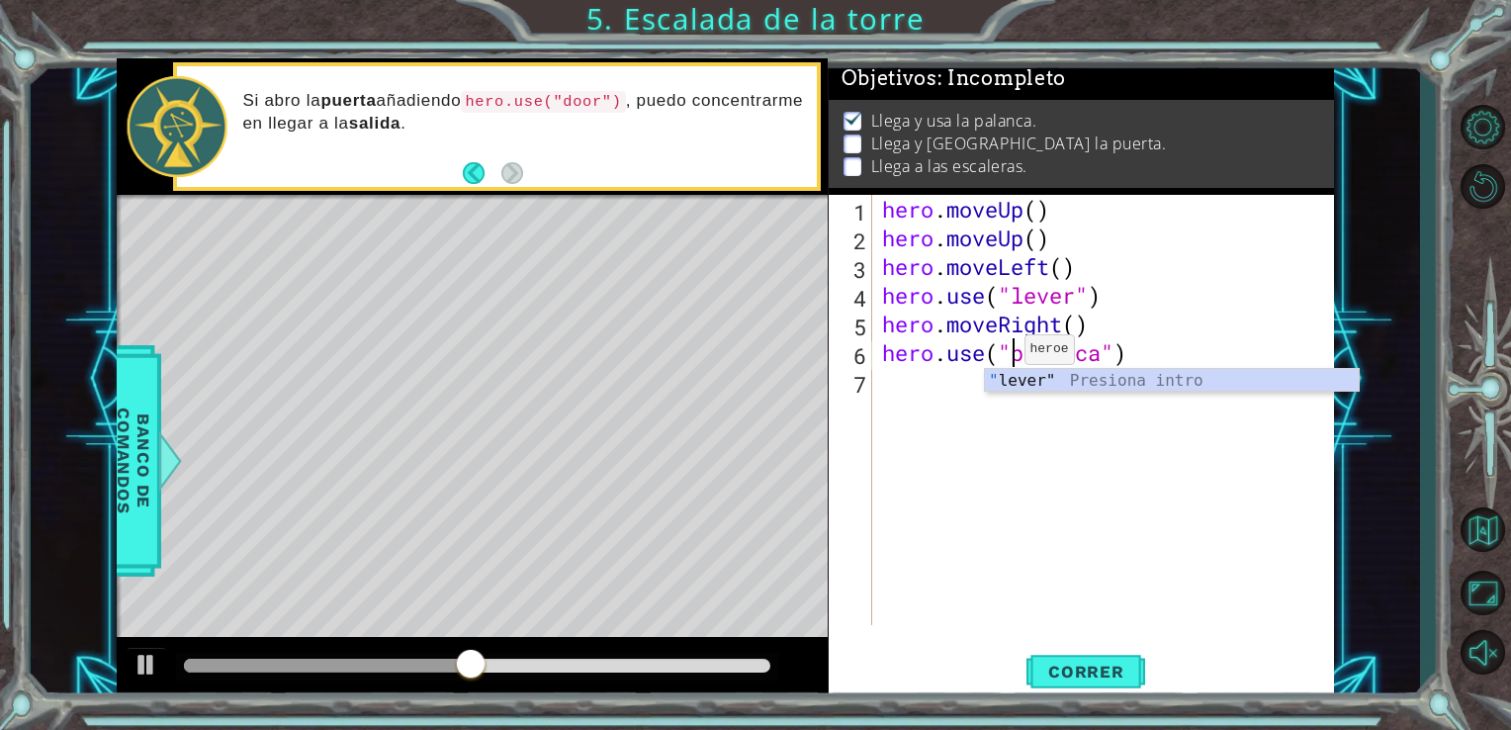
scroll to position [0, 6]
click at [1005, 382] on div "" lever" Presiona intro" at bounding box center [1172, 404] width 374 height 71
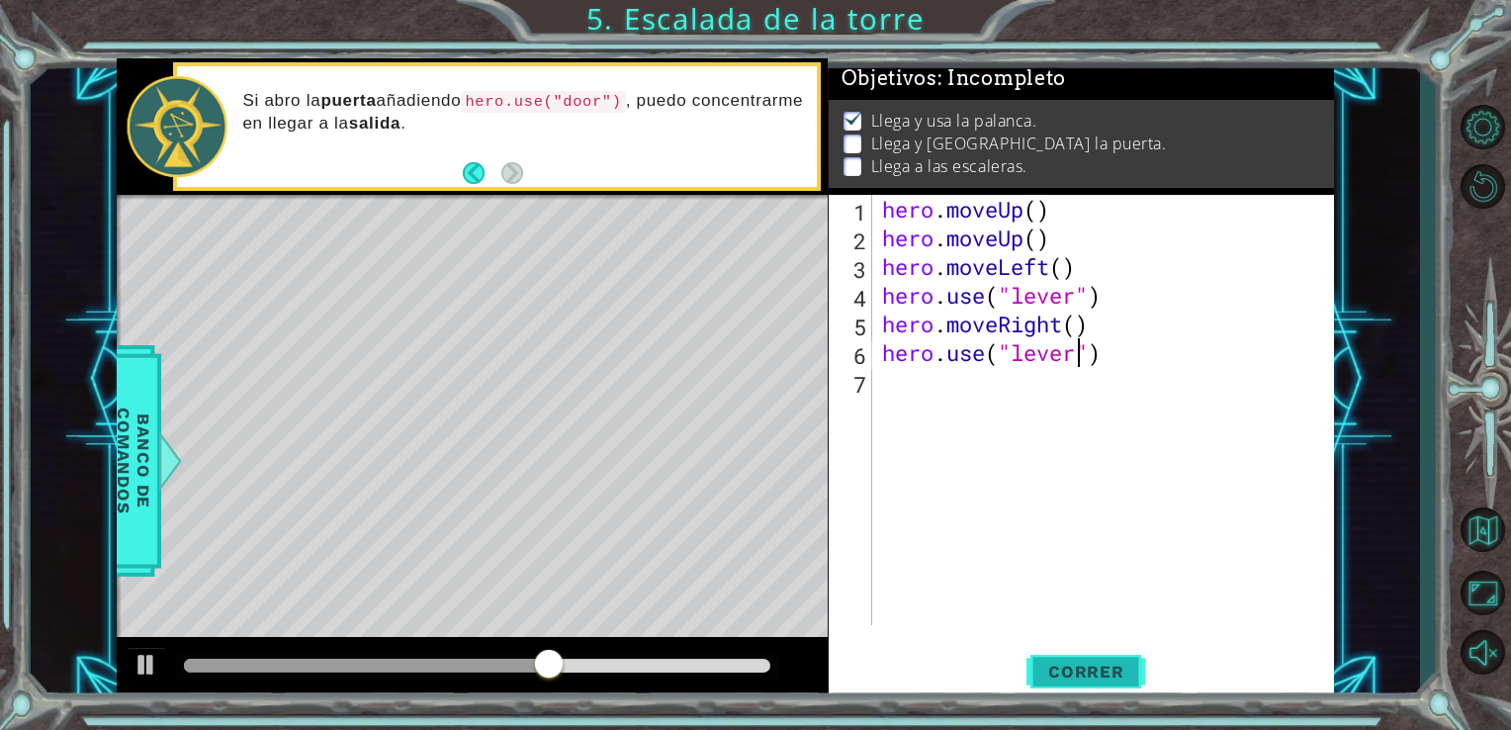
type textarea "hero.use("lever")"
click at [1099, 664] on span "Correr" at bounding box center [1086, 672] width 116 height 20
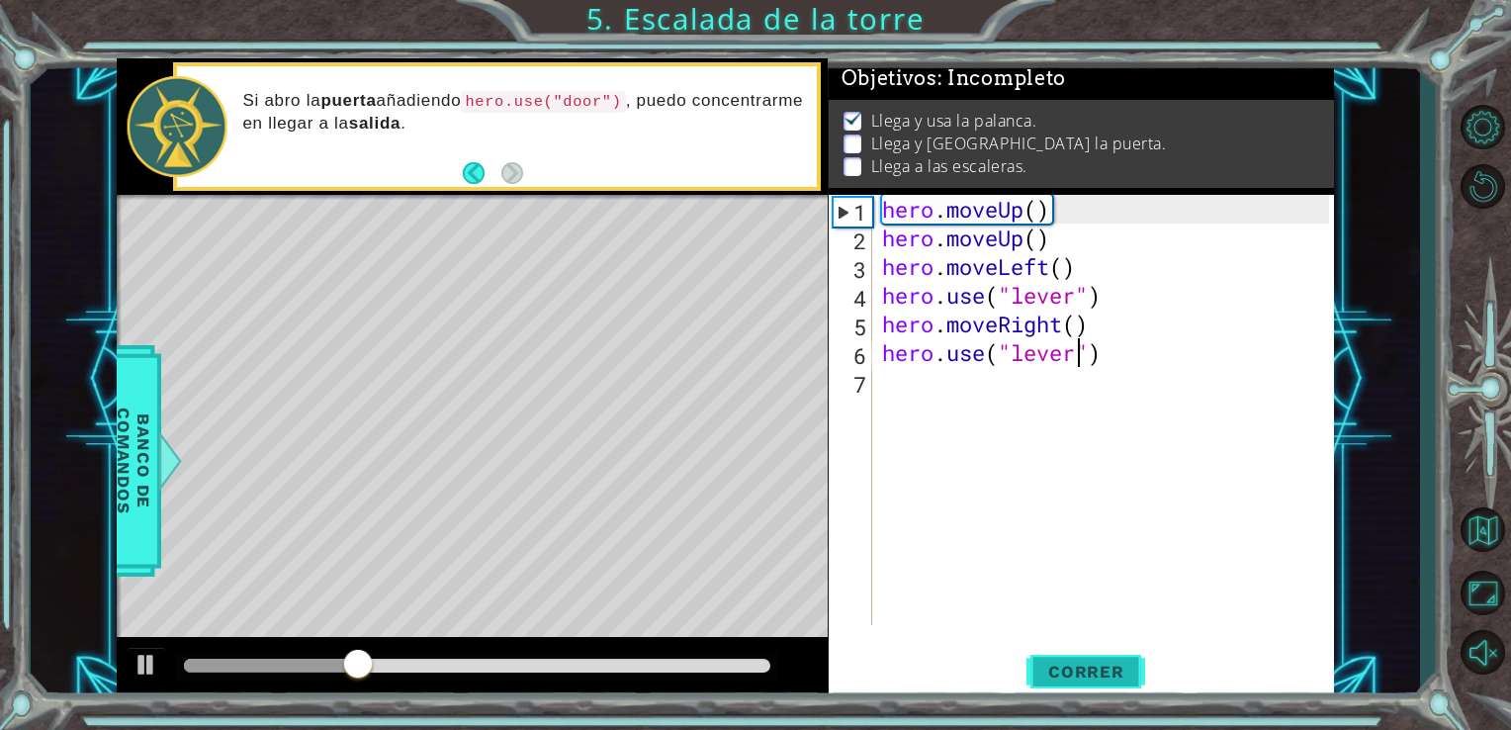
click at [1099, 666] on span "Correr" at bounding box center [1086, 672] width 116 height 20
click at [885, 378] on div "hero . moveUp ( ) hero . moveUp ( ) hero . moveLeft ( ) hero . use ( "lever" ) …" at bounding box center [1109, 438] width 462 height 487
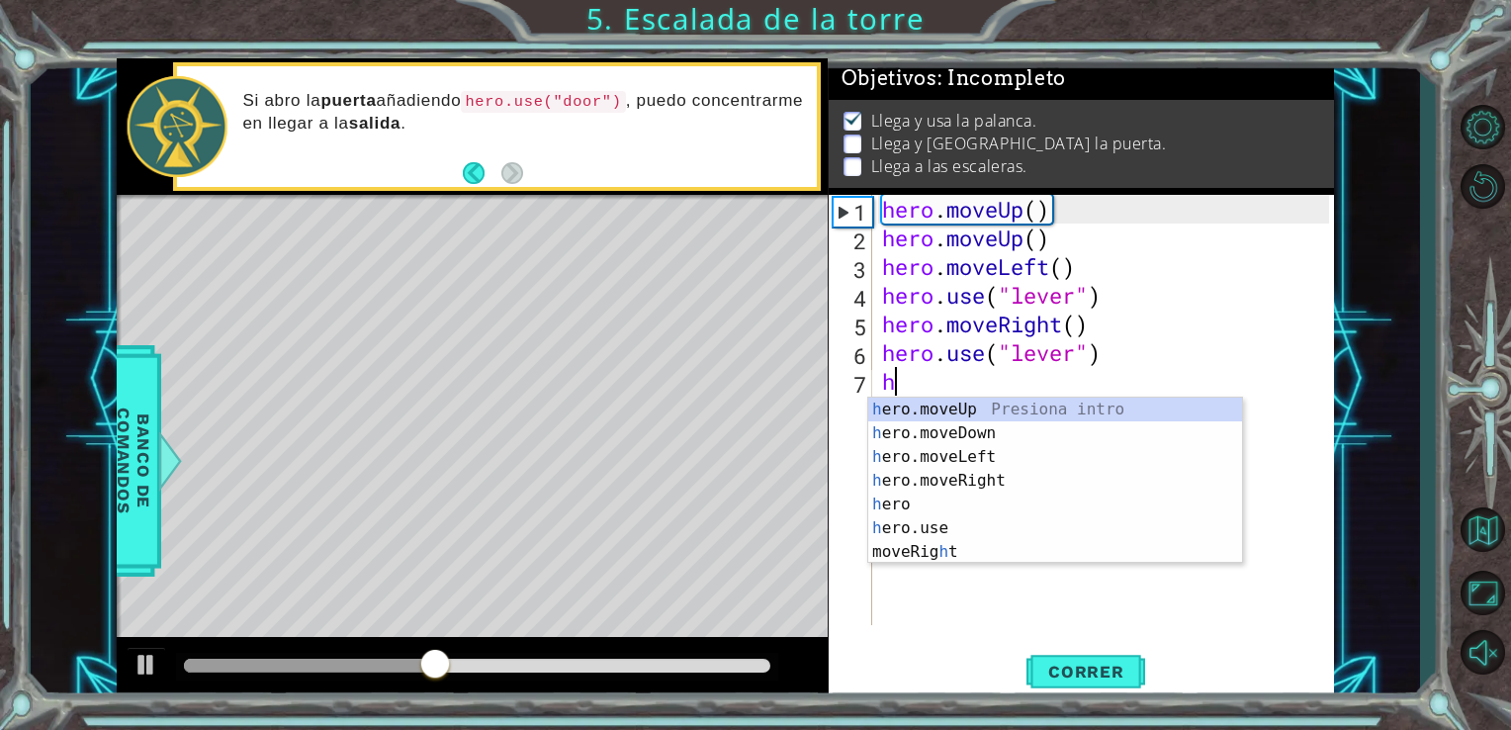
type textarea "hero"
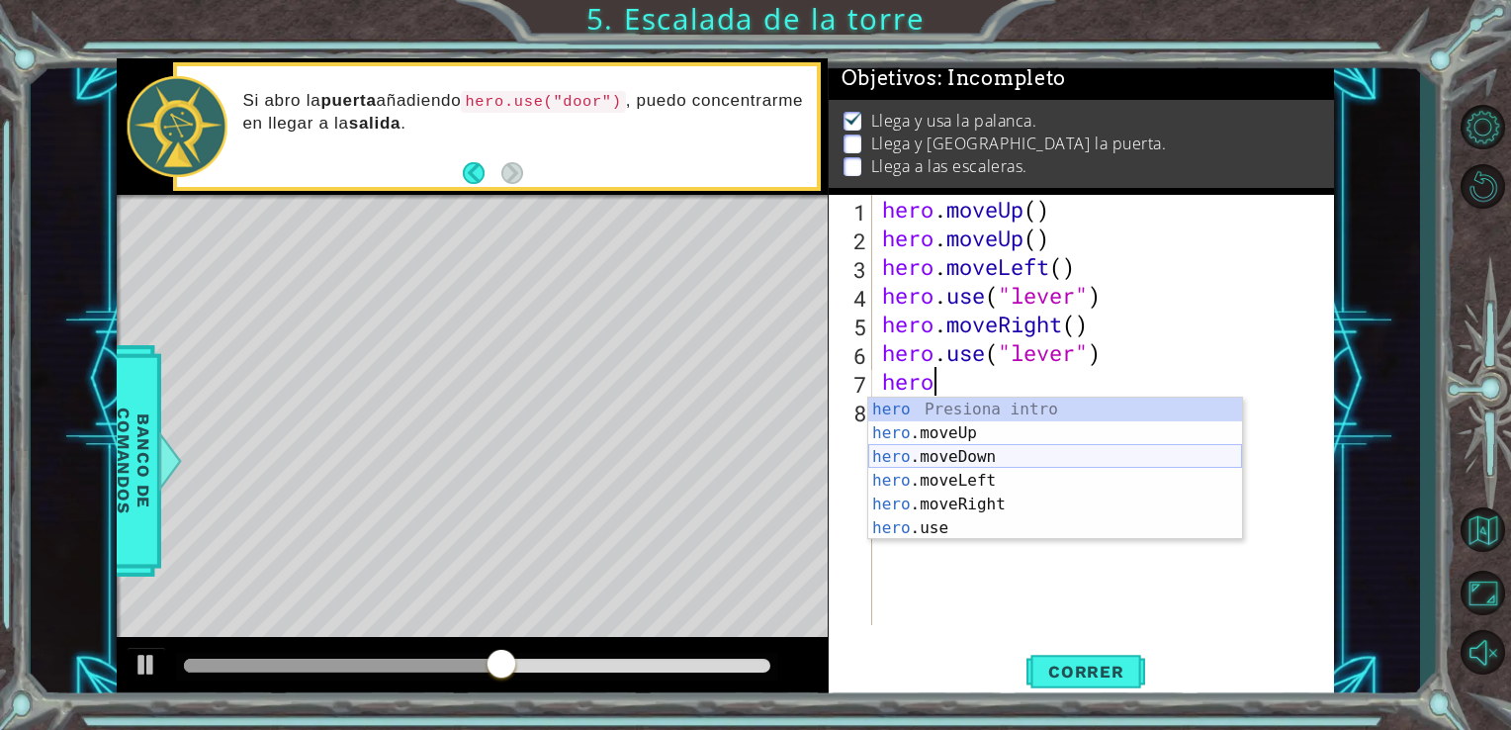
click at [981, 463] on div "hero Presiona intro hero .moveUp Presiona intro hero .moveDown Presiona intro h…" at bounding box center [1055, 493] width 374 height 190
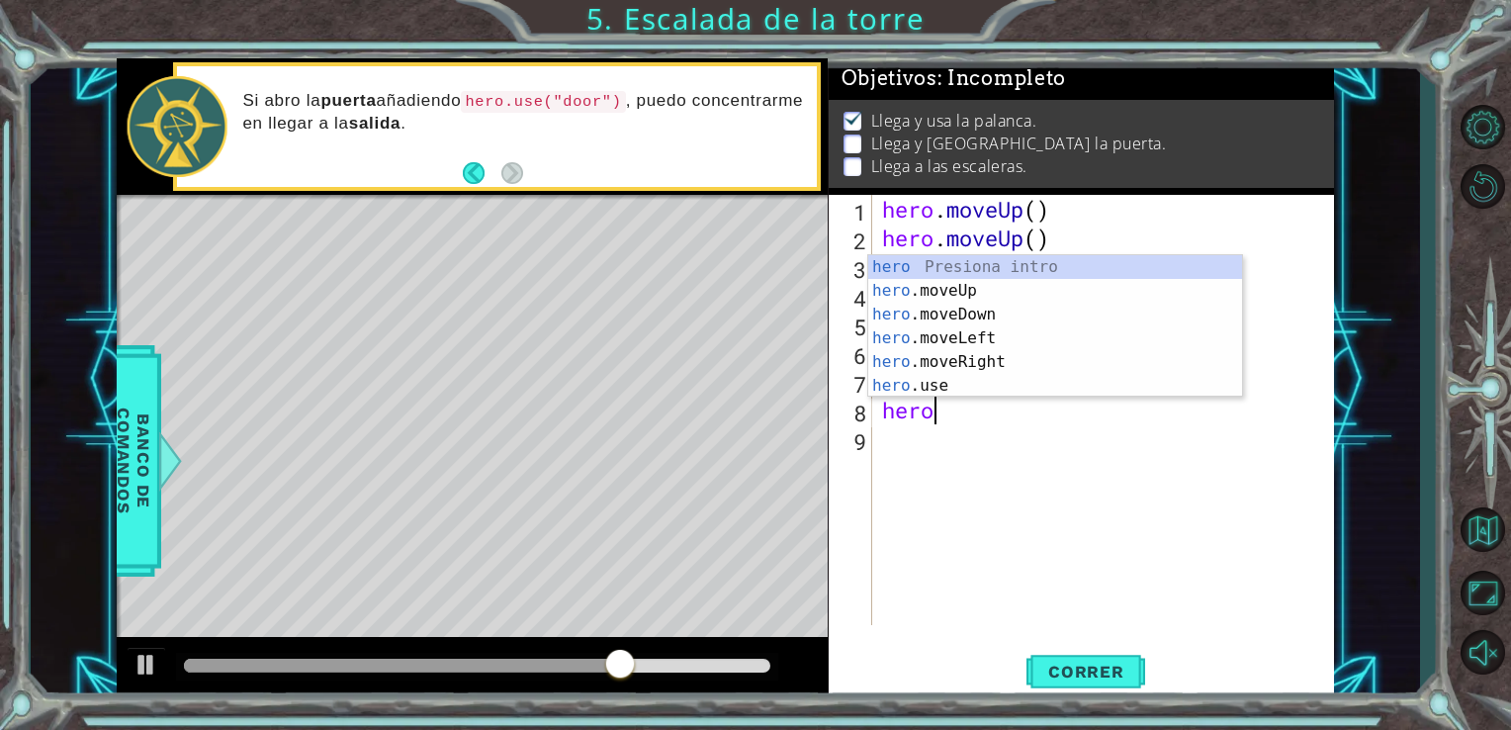
type textarea "hero."
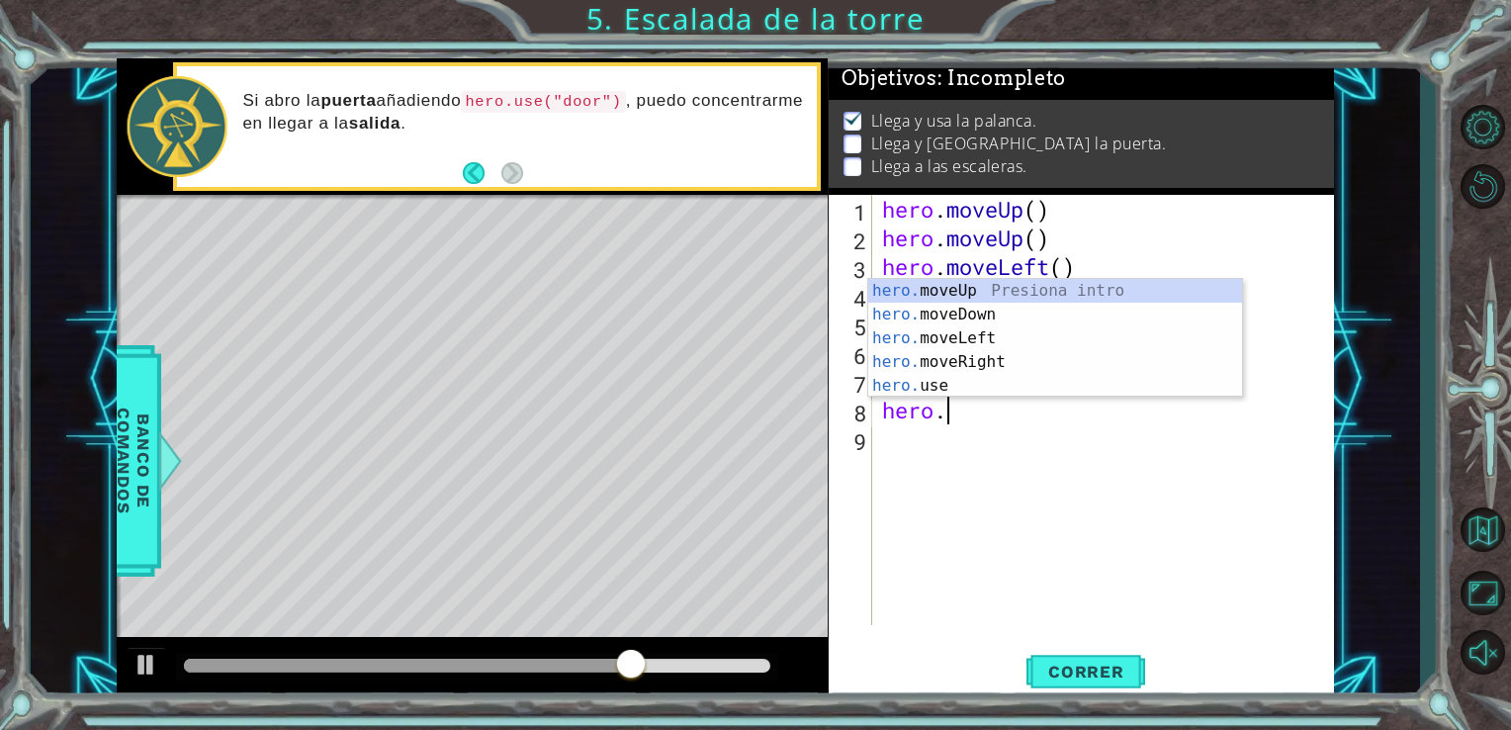
scroll to position [0, 1]
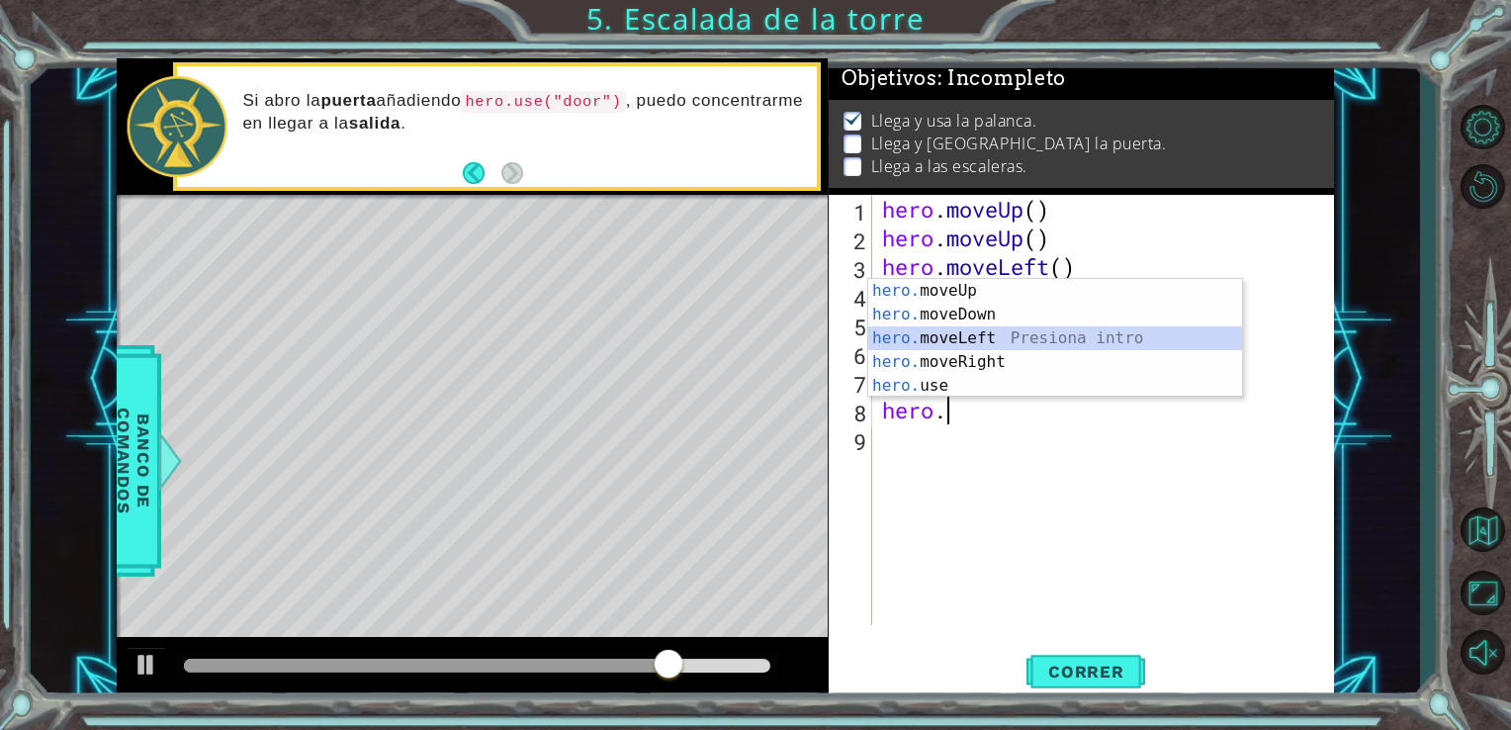
click at [981, 335] on div "hero. moveUp Presiona intro hero. moveDown Presiona intro hero. moveLeft Presio…" at bounding box center [1055, 362] width 374 height 166
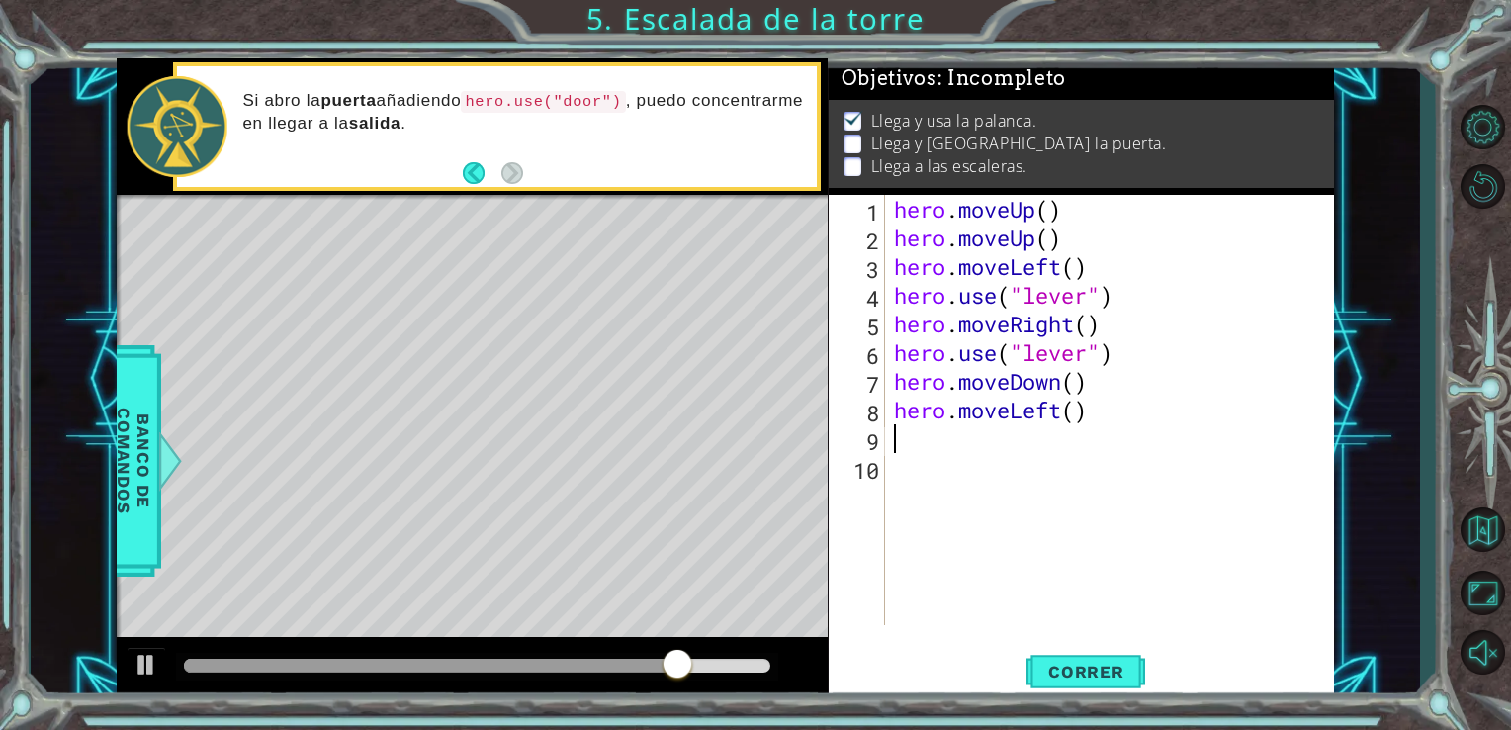
scroll to position [0, 0]
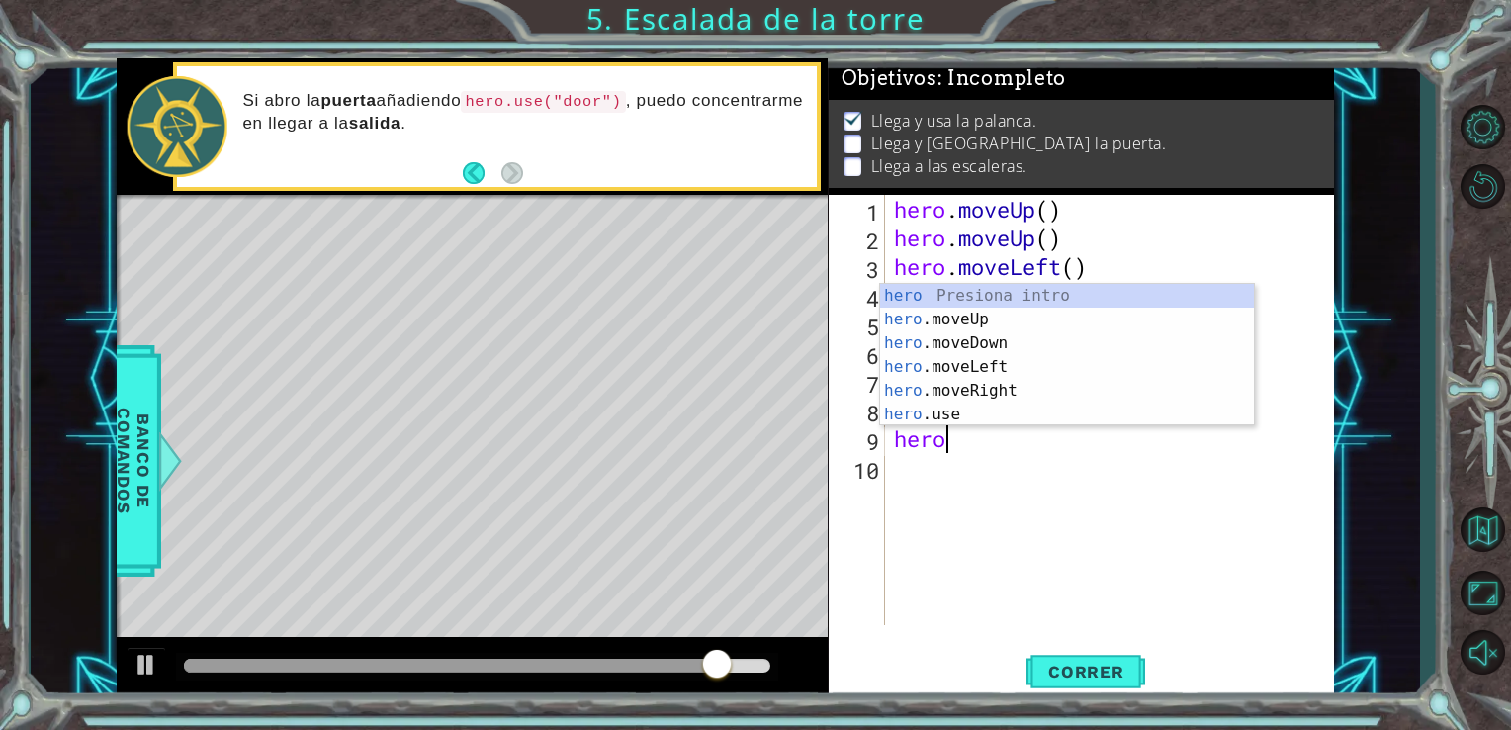
type textarea "hero."
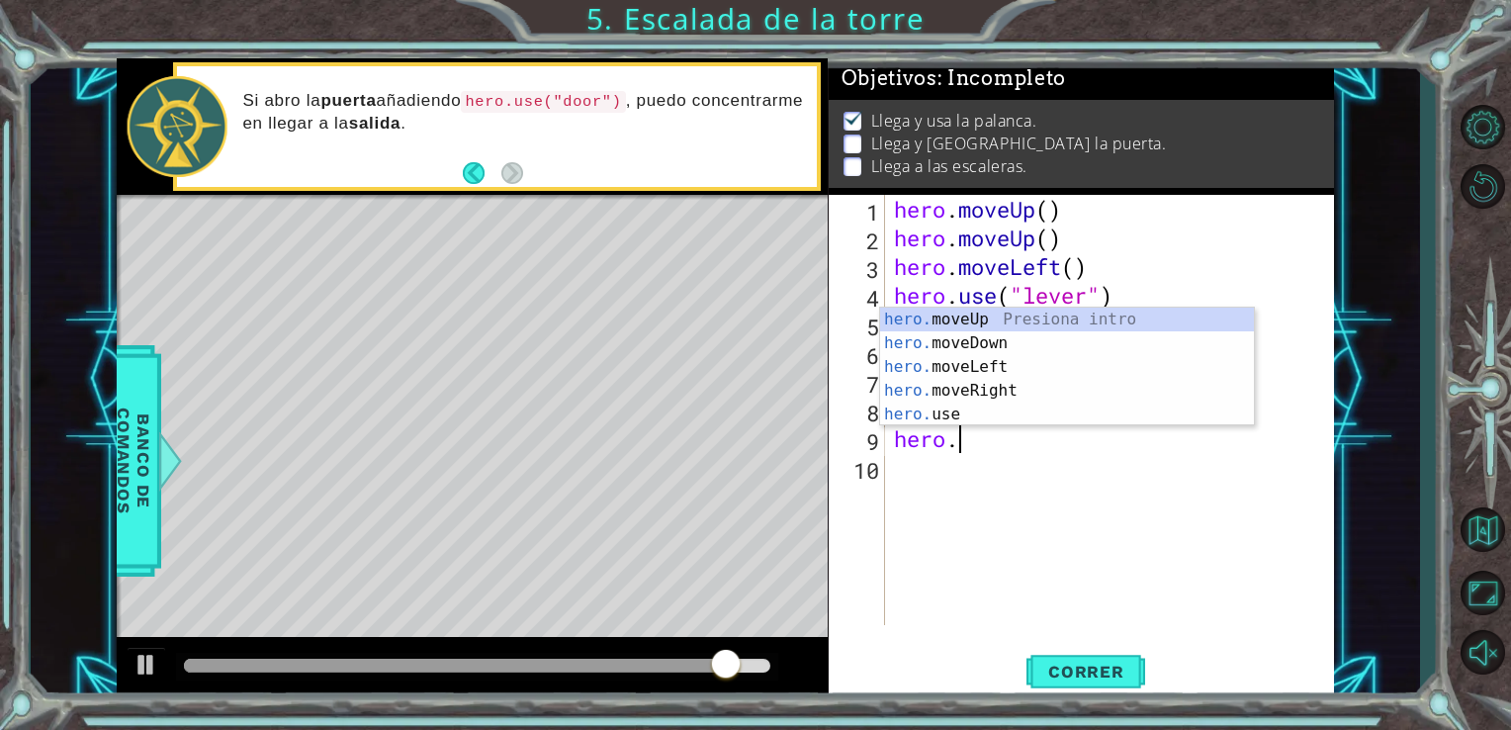
scroll to position [0, 1]
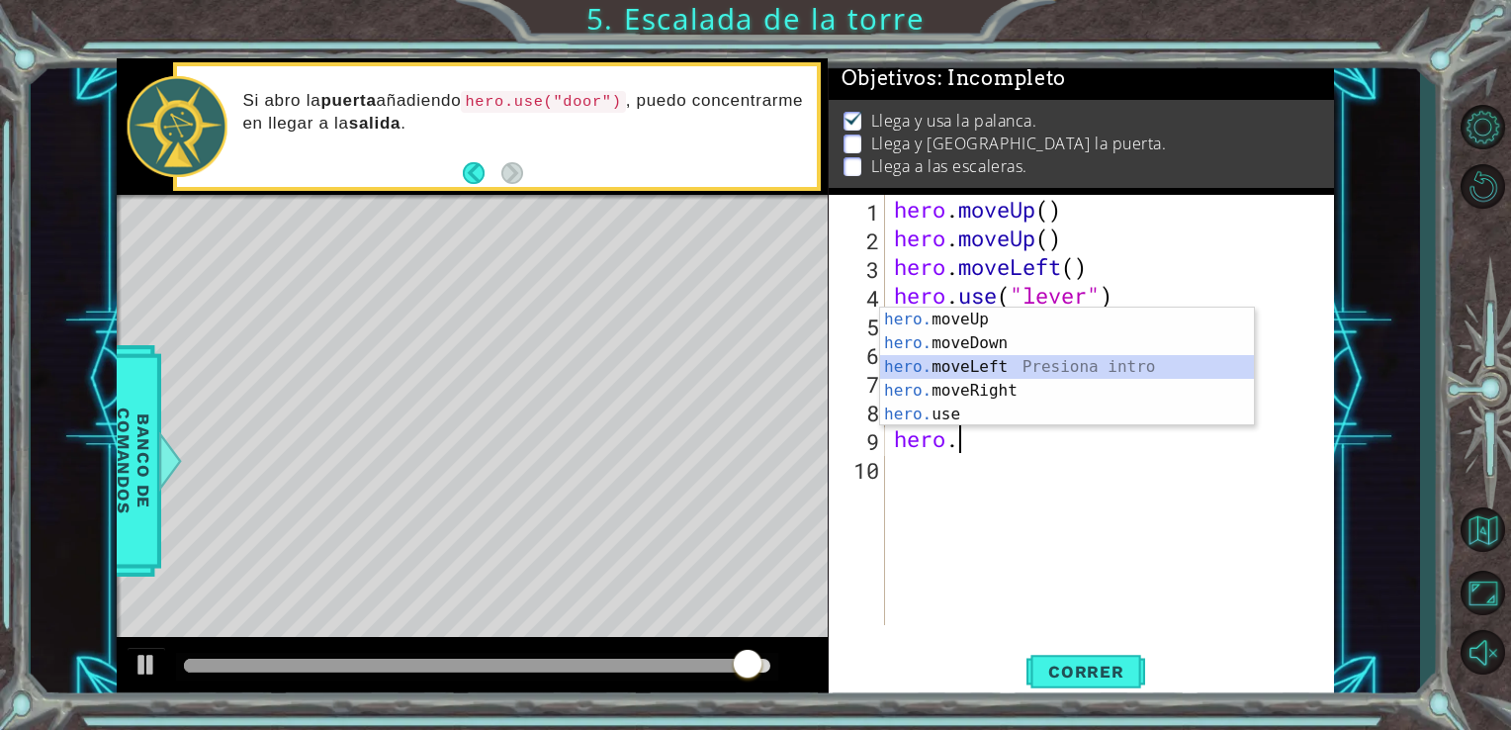
click at [978, 364] on div "hero. moveUp Presiona intro hero. moveDown Presiona intro hero. moveLeft Presio…" at bounding box center [1067, 391] width 374 height 166
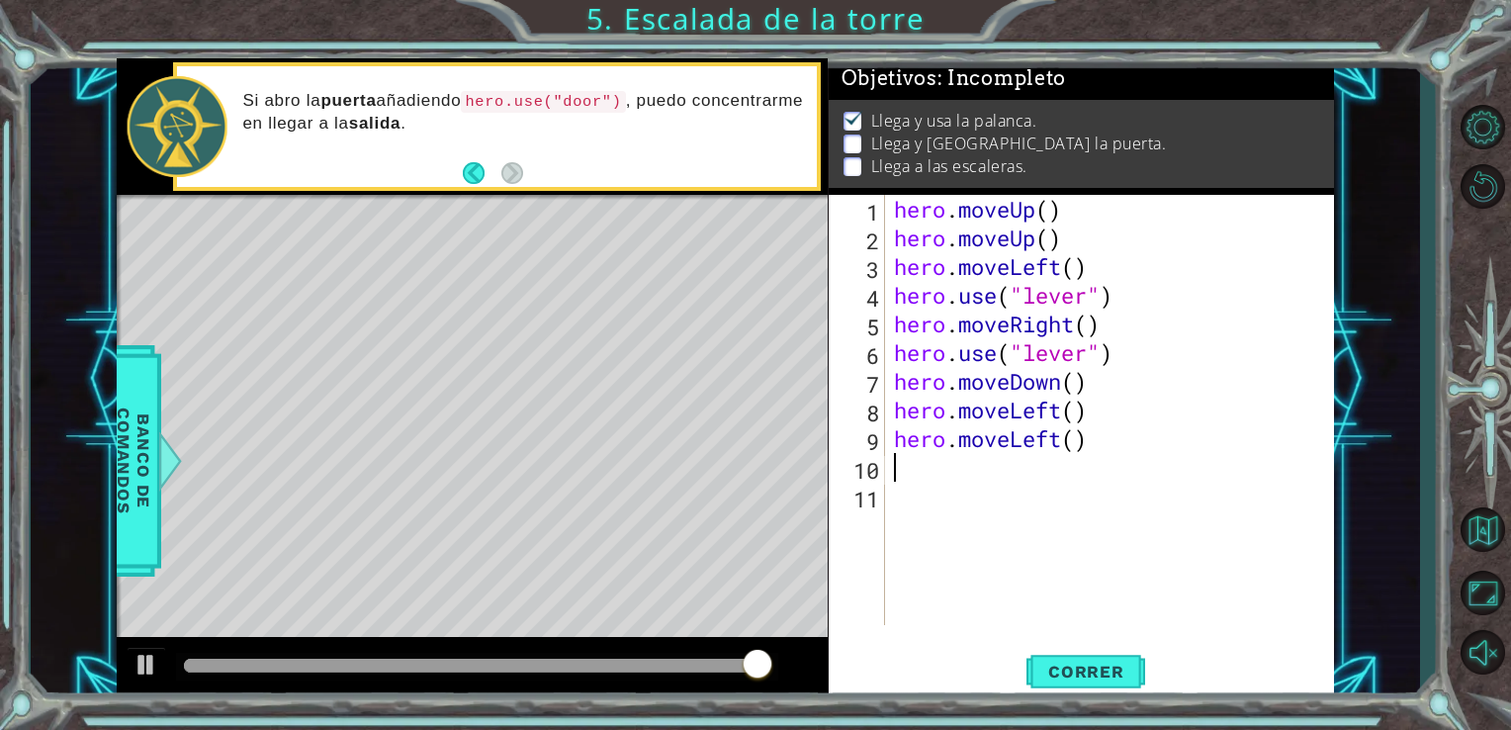
scroll to position [0, 0]
click at [1084, 663] on span "Correr" at bounding box center [1086, 672] width 116 height 20
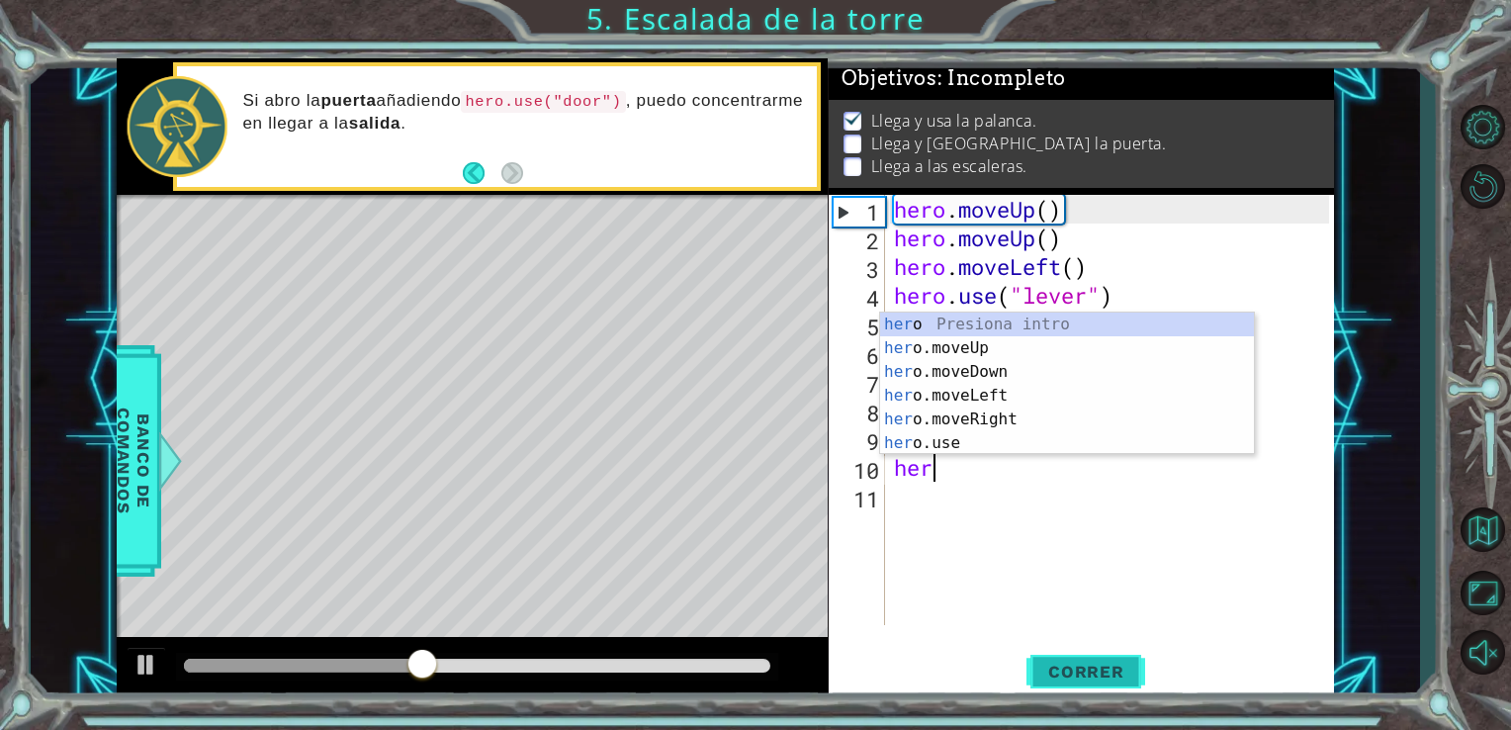
type textarea "hero"
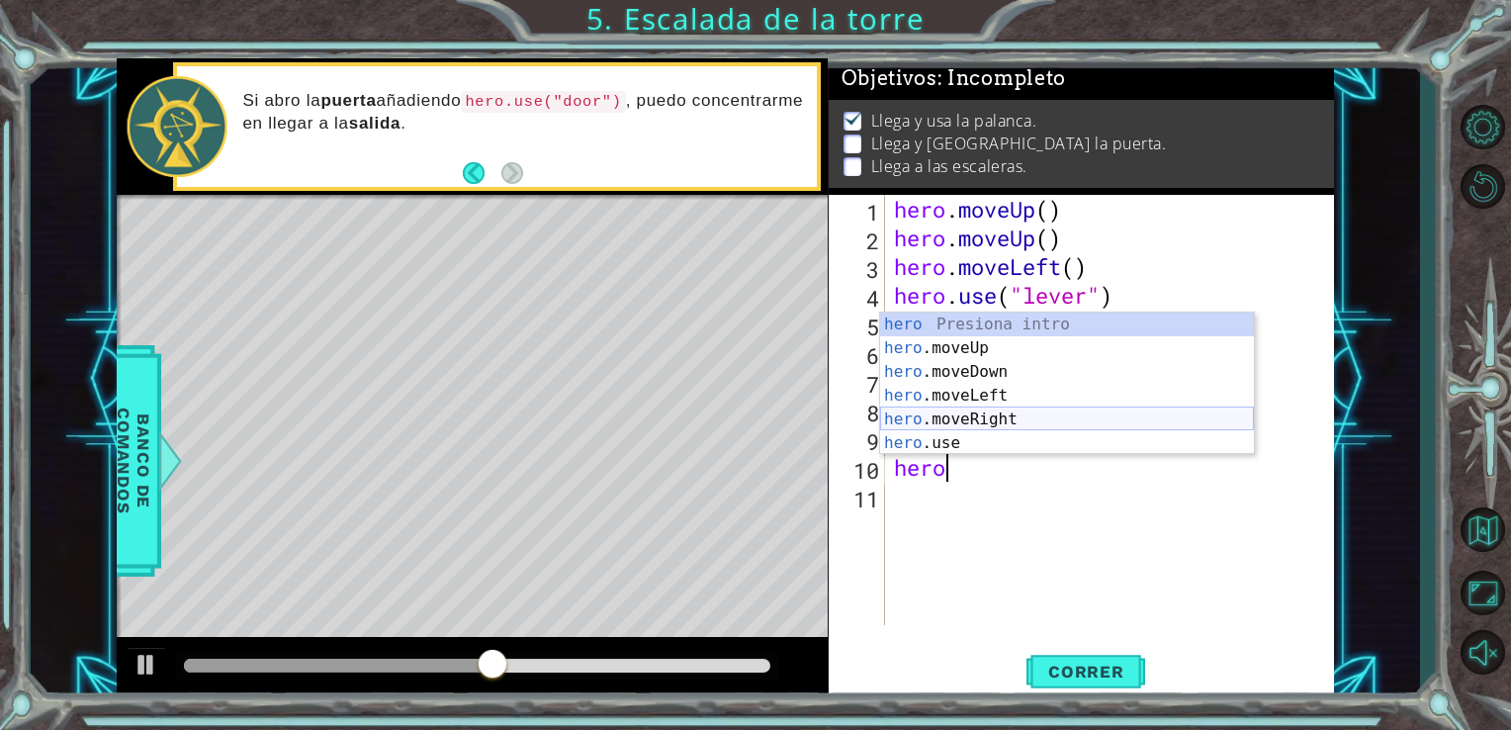
click at [1044, 409] on div "hero Presiona intro hero .moveUp Presiona intro hero .moveDown Presiona intro h…" at bounding box center [1067, 407] width 374 height 190
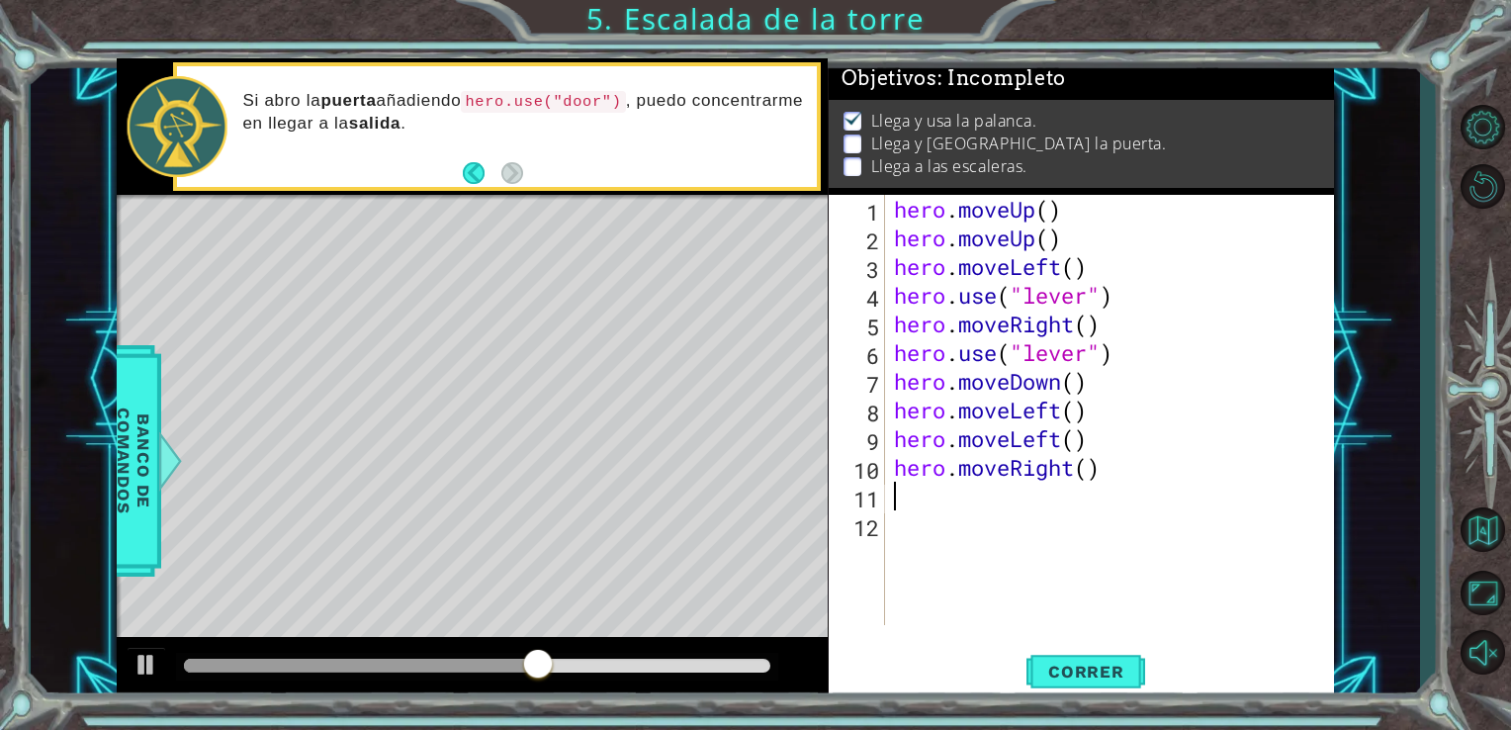
type textarea "hero"
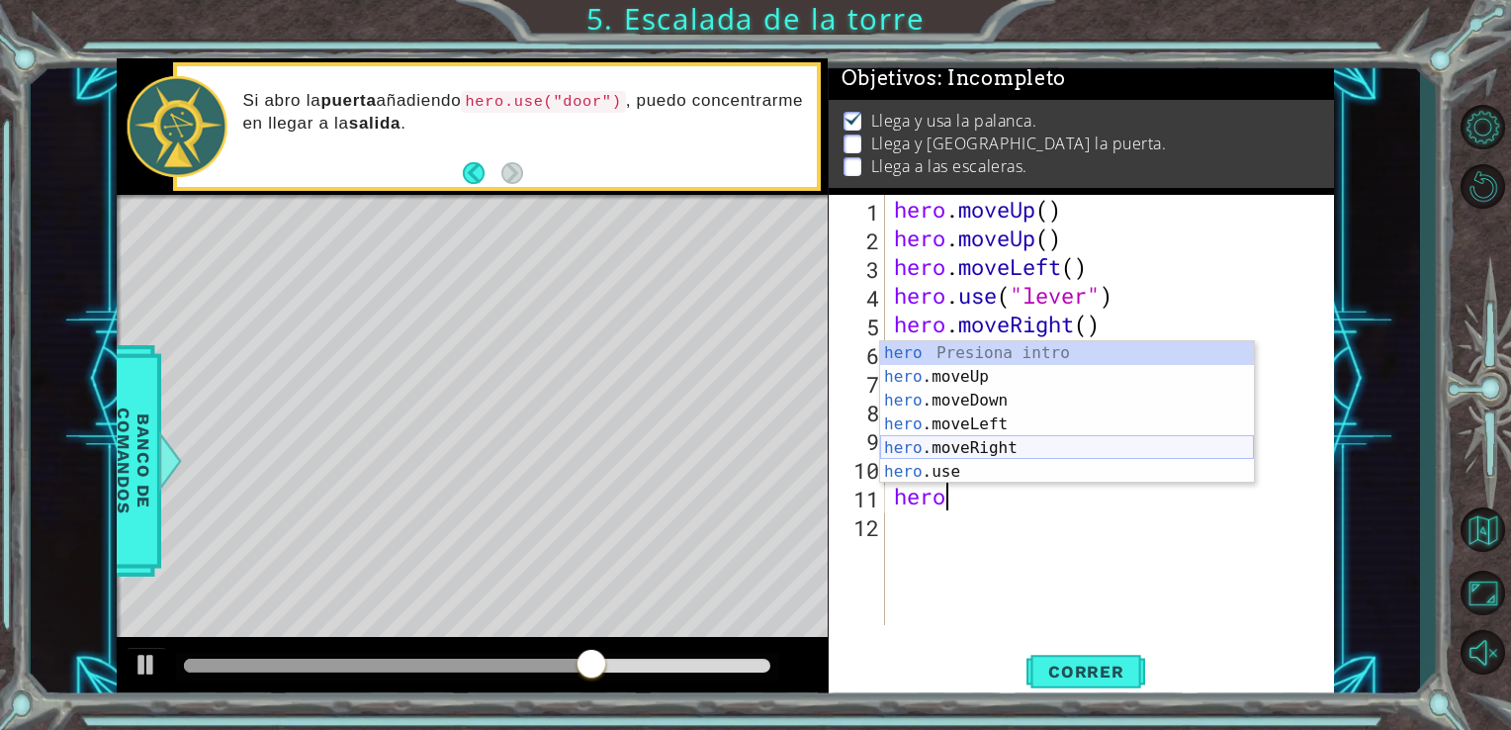
click at [997, 443] on div "hero Presiona intro hero .moveUp Presiona intro hero .moveDown Presiona intro h…" at bounding box center [1067, 436] width 374 height 190
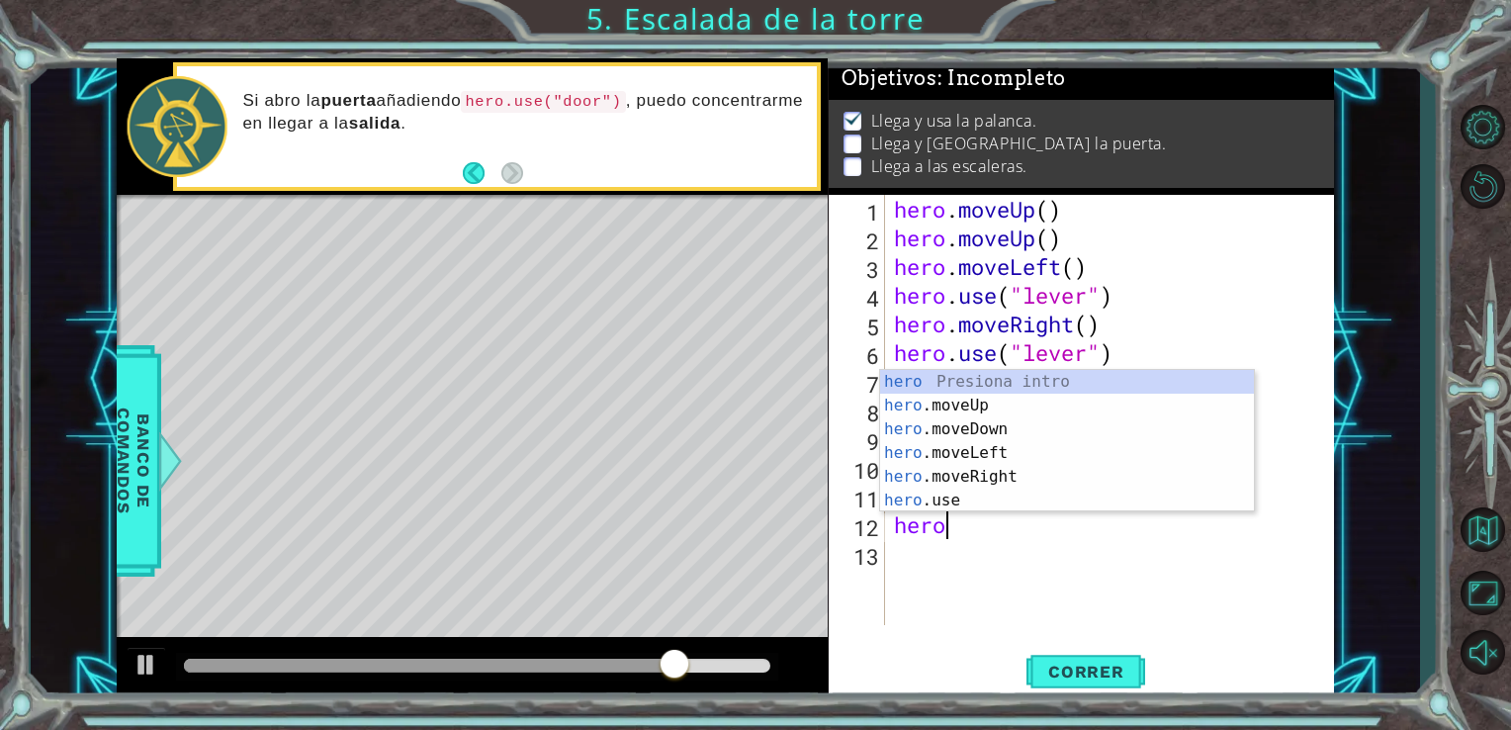
type textarea "hero."
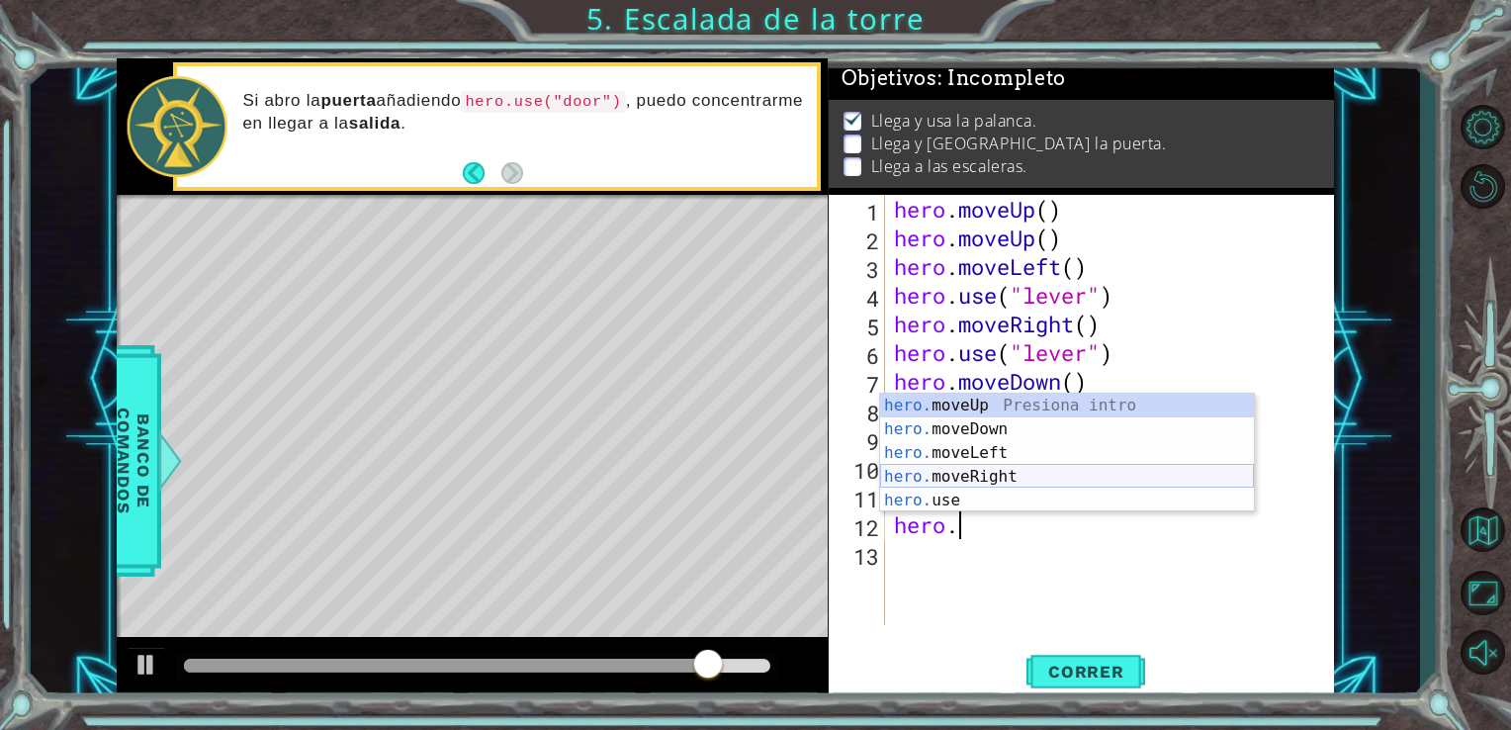
click at [985, 481] on div "hero. moveUp Presiona intro hero. moveDown Presiona intro hero. moveLeft Presio…" at bounding box center [1067, 477] width 374 height 166
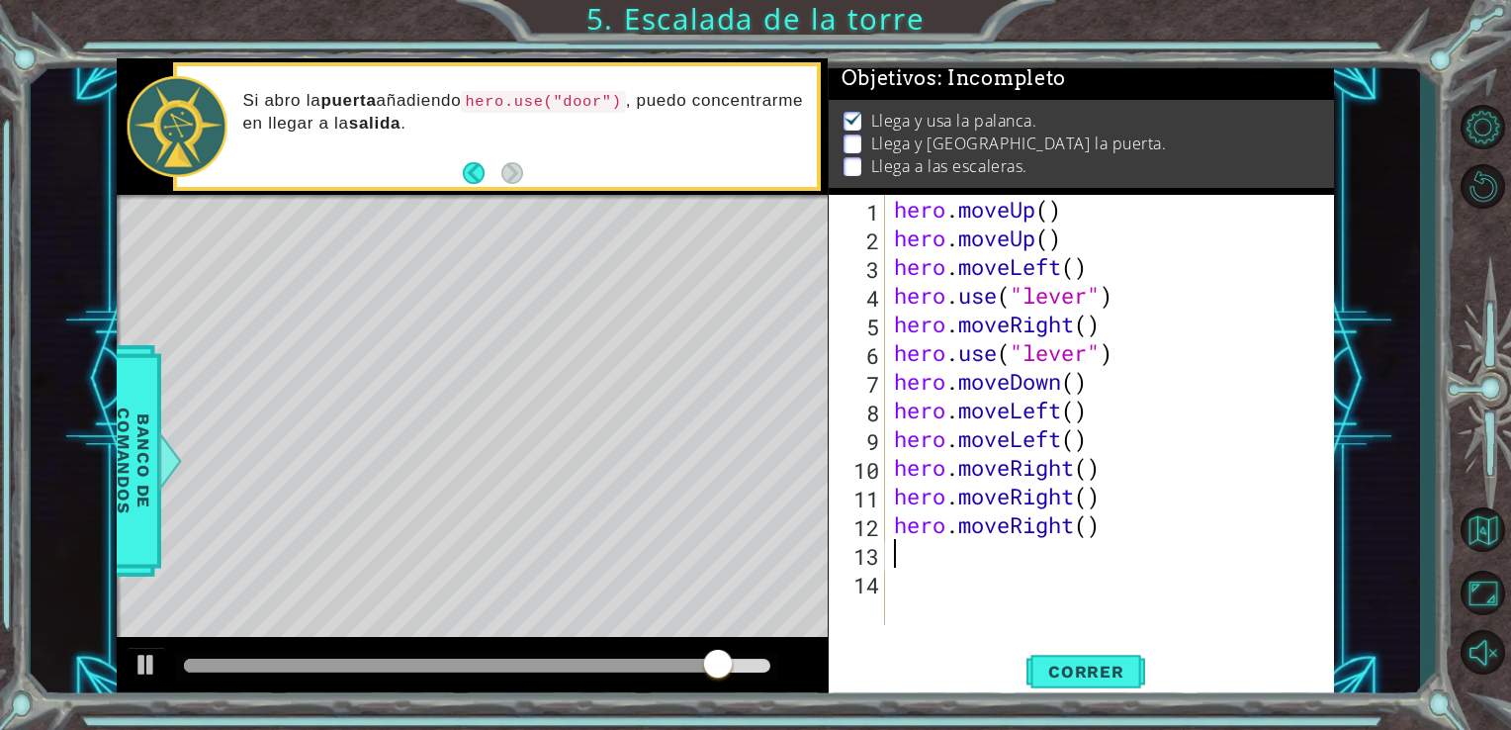
scroll to position [0, 0]
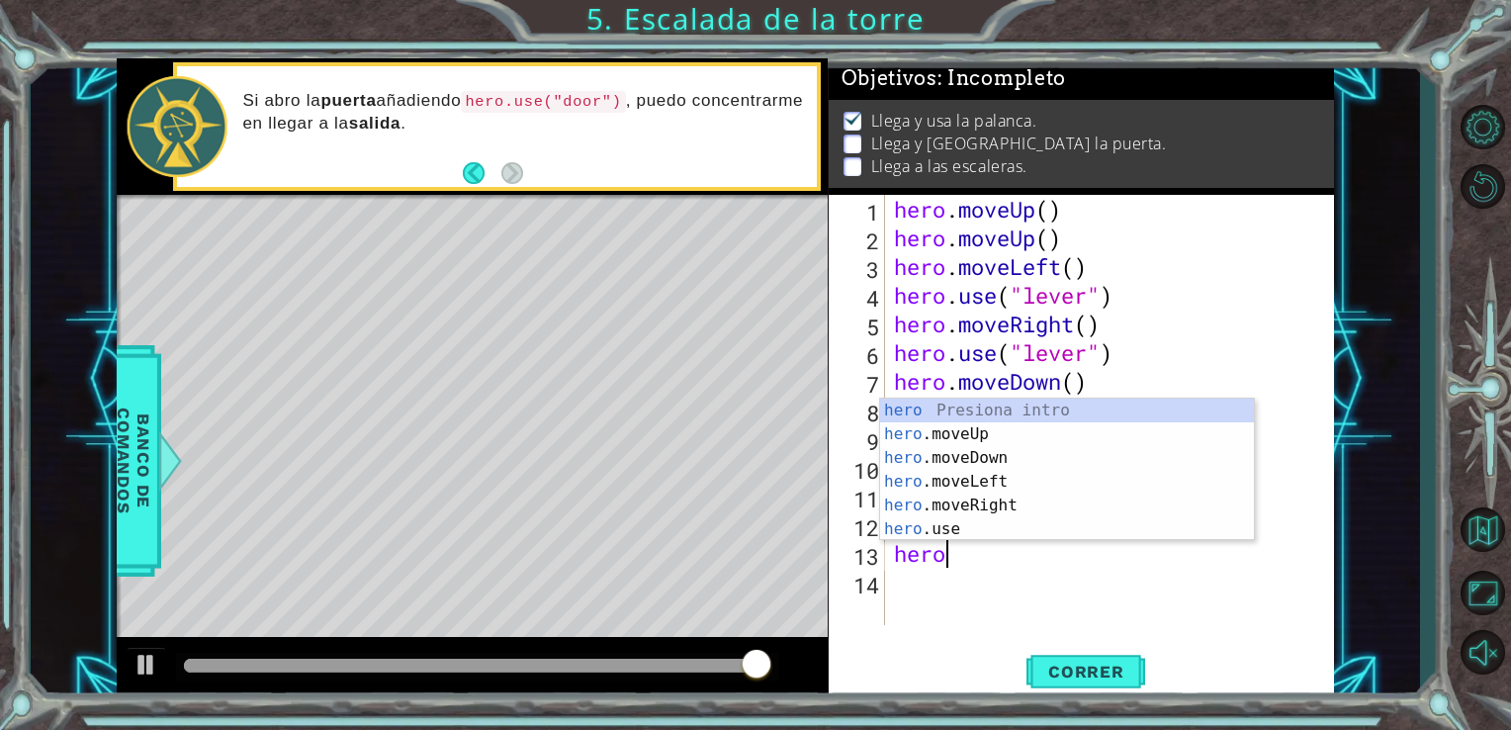
type textarea "hero."
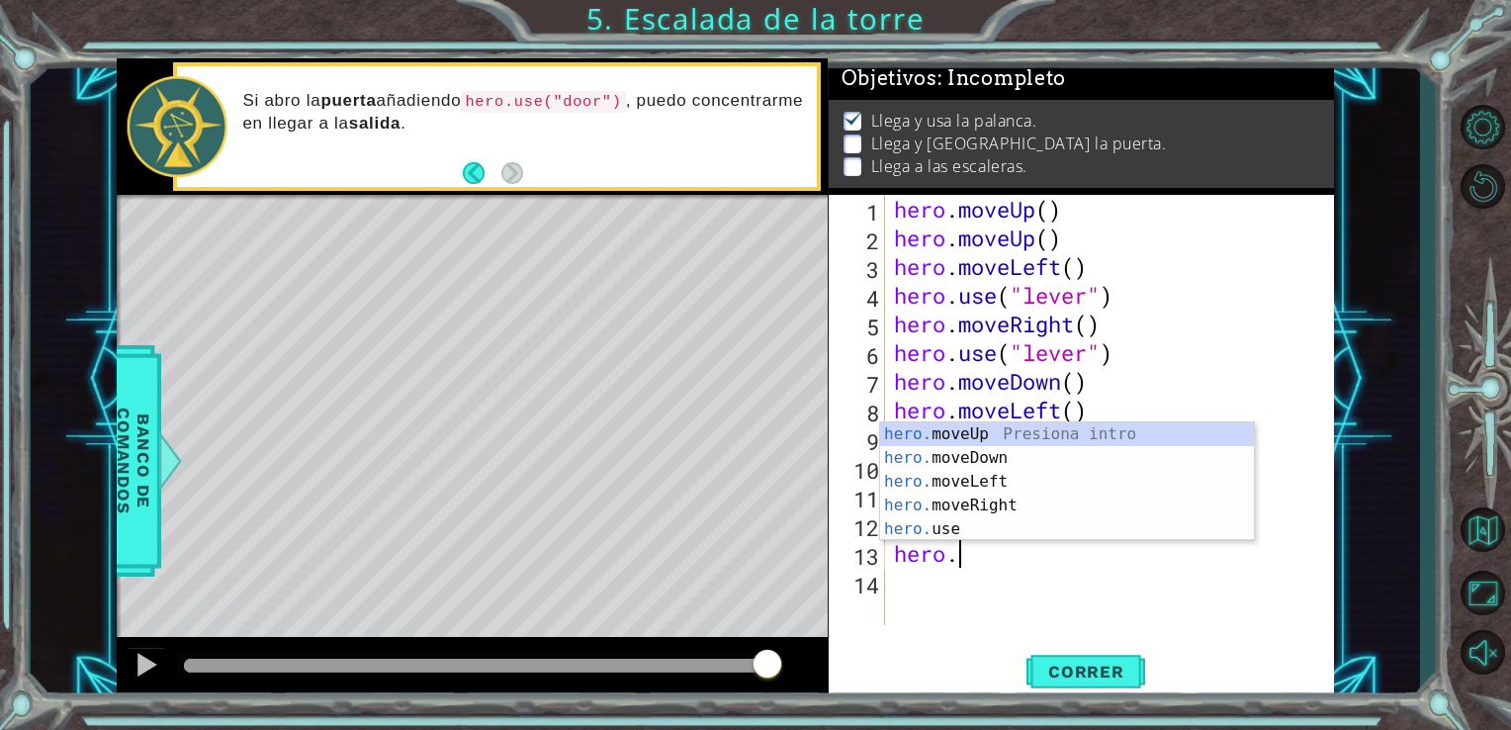
scroll to position [0, 1]
click at [1005, 435] on div "hero. moveUp Presiona intro hero. moveDown Presiona intro hero. moveLeft Presio…" at bounding box center [1067, 505] width 374 height 166
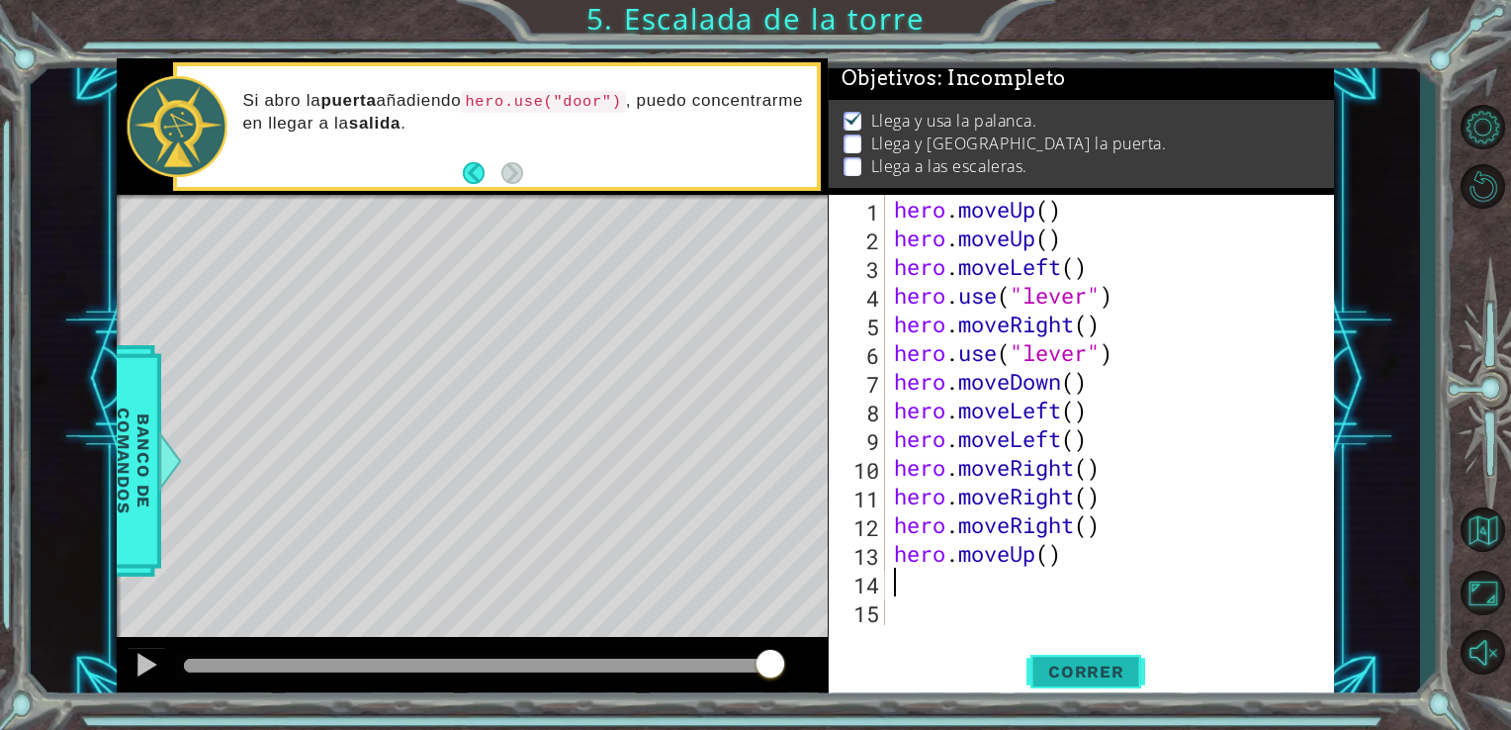
click at [1058, 656] on button "Correr" at bounding box center [1085, 671] width 119 height 50
type textarea "hero."
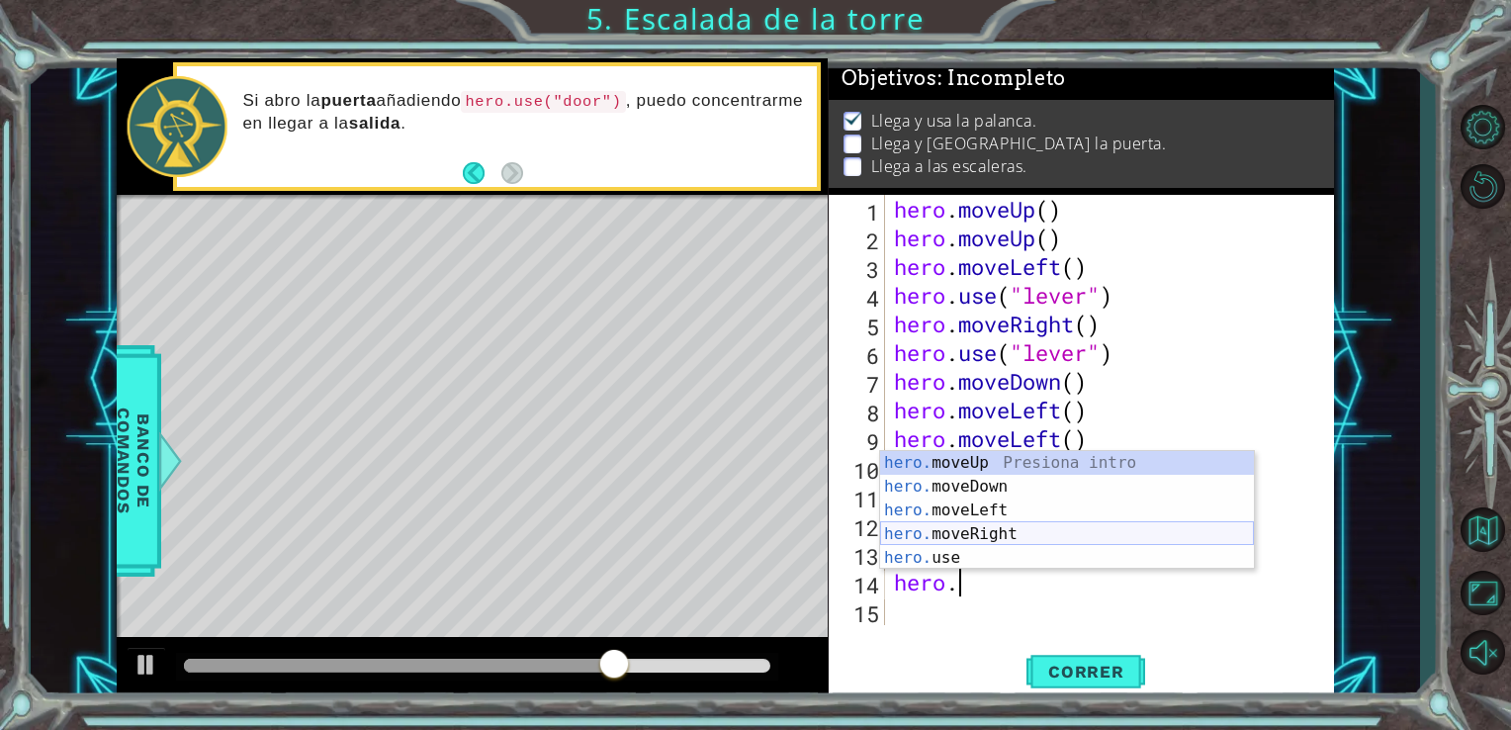
click at [1048, 533] on div "hero. moveUp Presiona intro hero. moveDown Presiona intro hero. moveLeft Presio…" at bounding box center [1067, 534] width 374 height 166
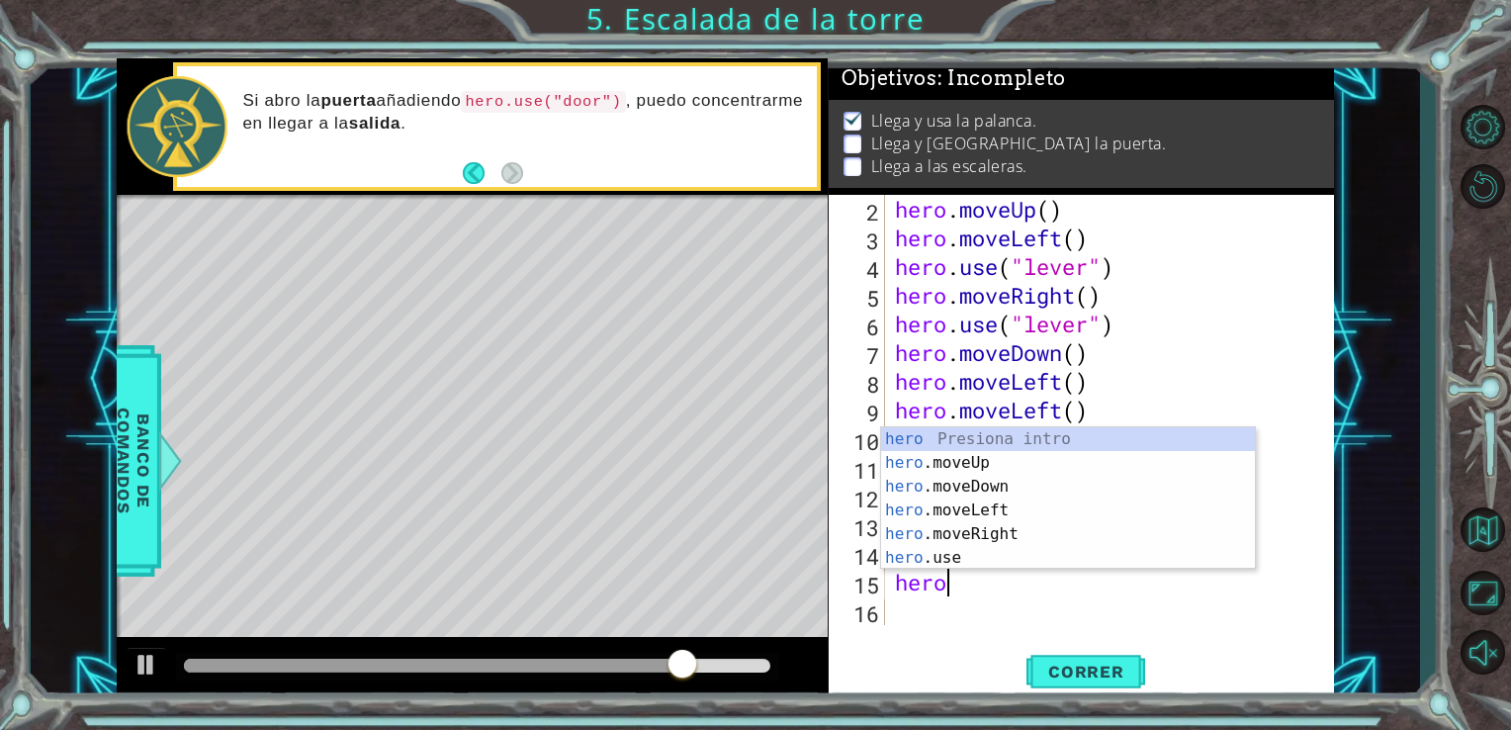
scroll to position [0, 0]
click at [1024, 560] on div "hero Presiona intro hero .moveUp Presiona intro hero .moveDown Presiona intro h…" at bounding box center [1068, 522] width 374 height 190
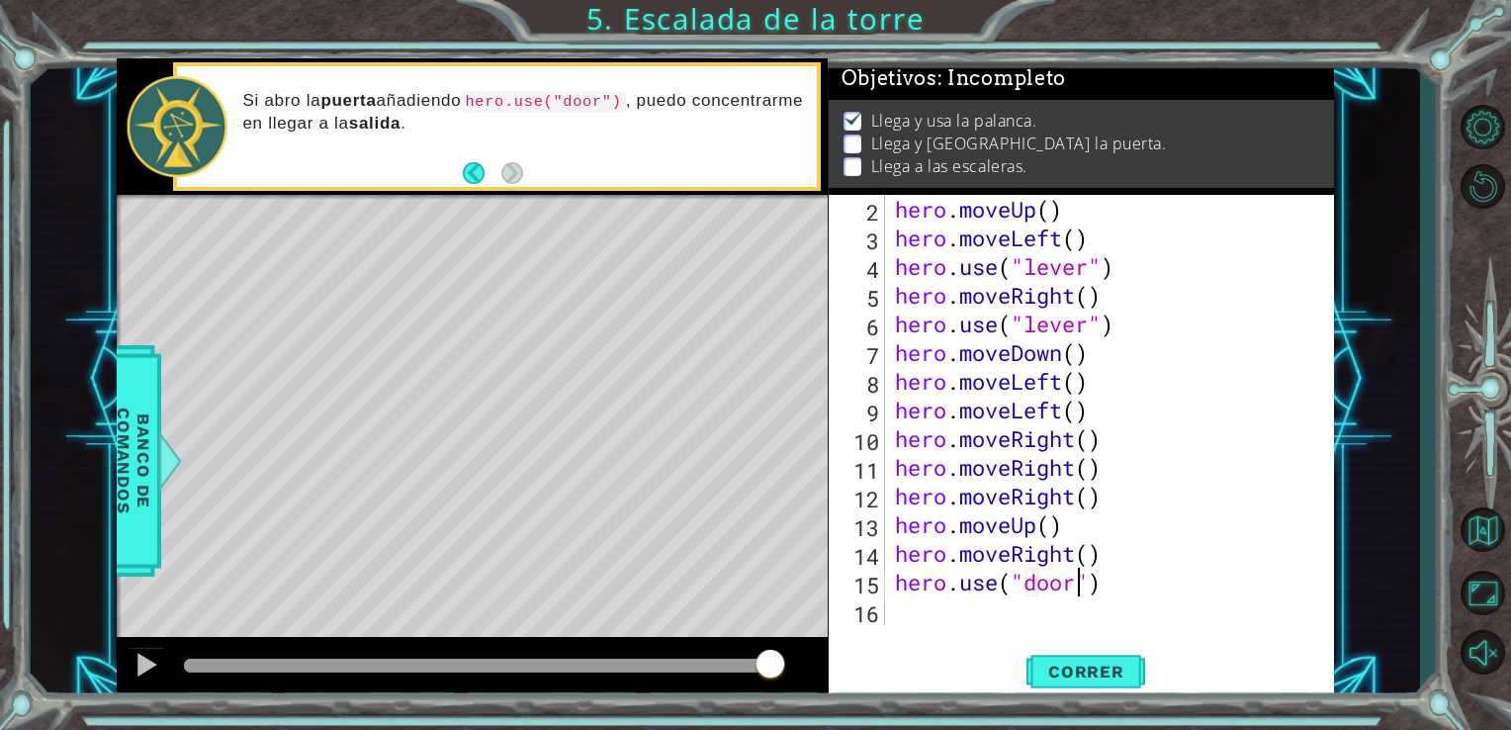
scroll to position [0, 8]
type textarea "hero.use("door")"
click at [1083, 670] on span "Correr" at bounding box center [1086, 672] width 116 height 20
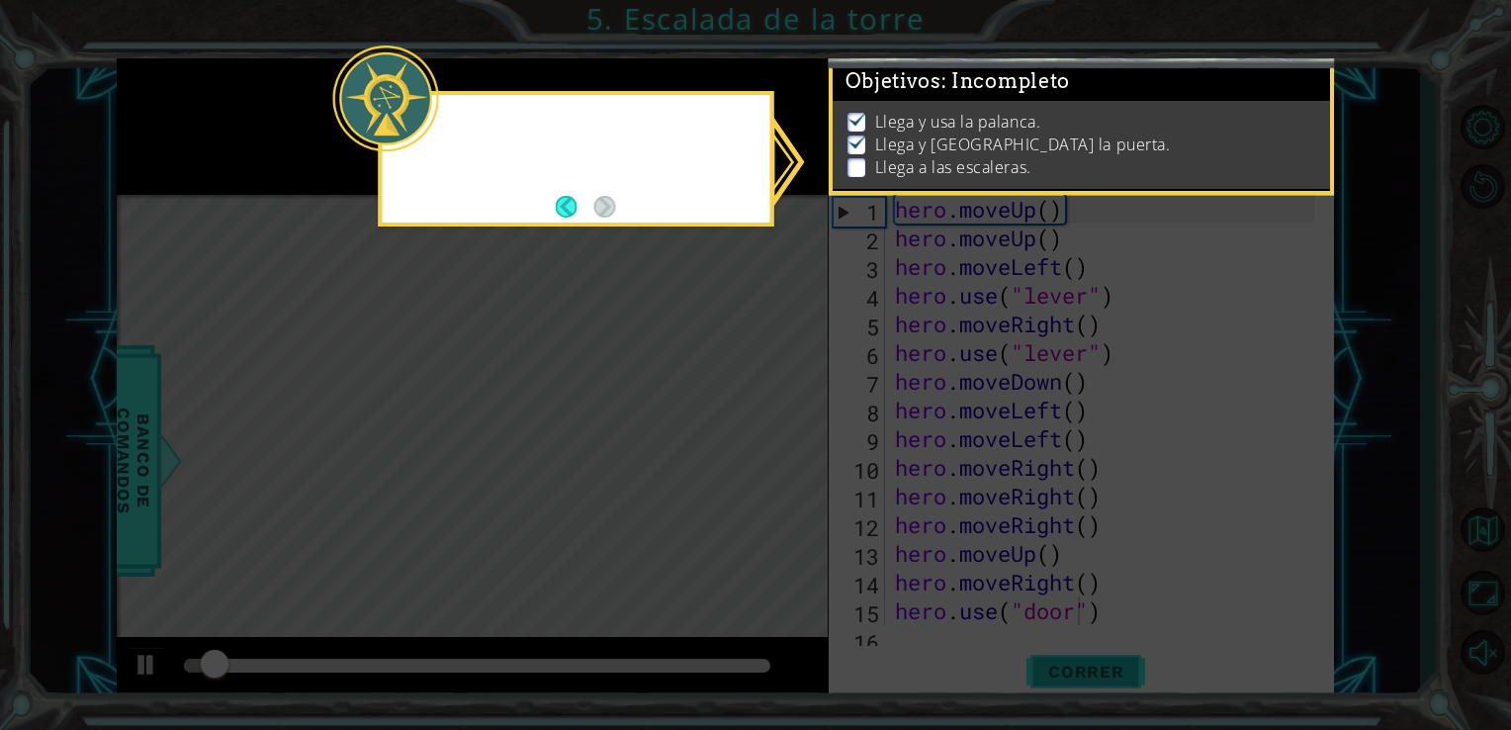
scroll to position [0, 0]
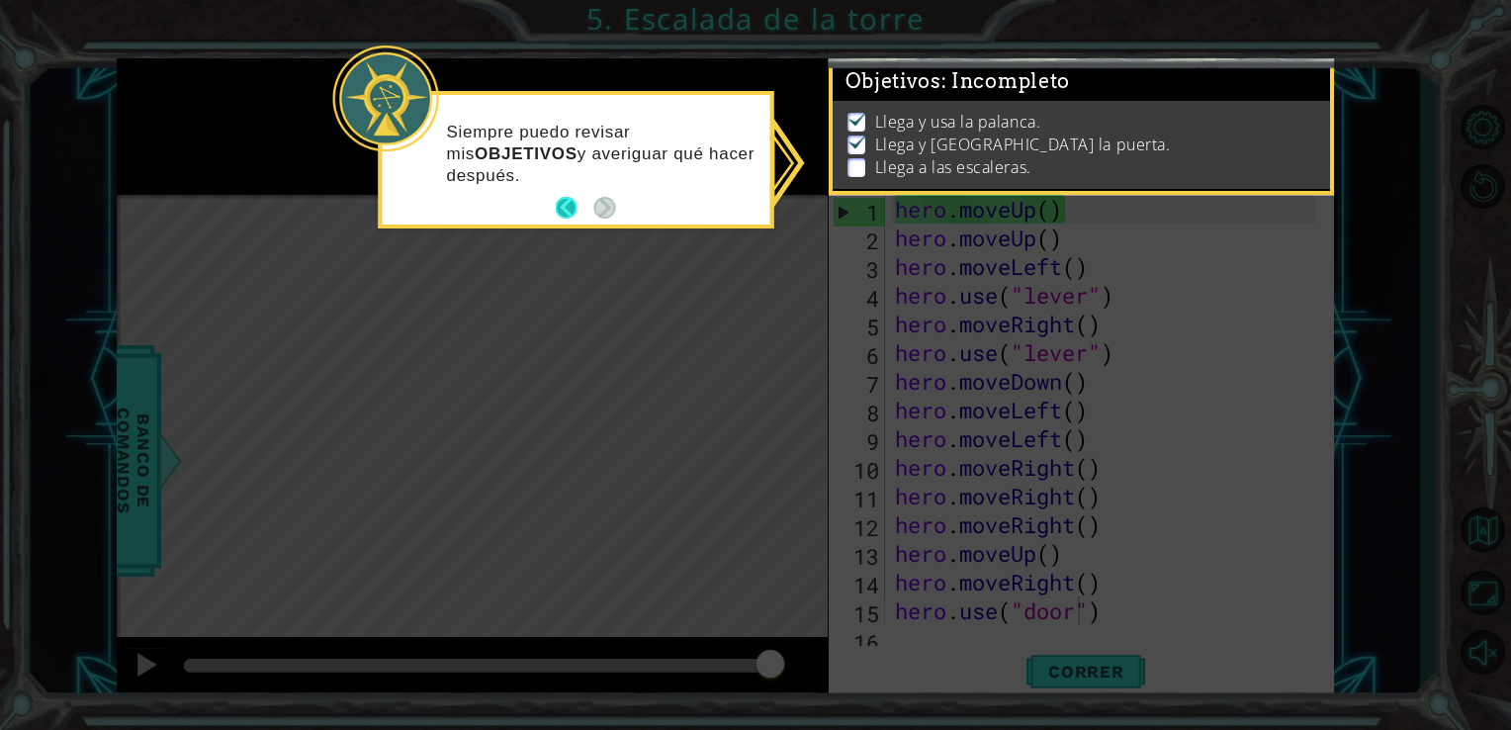
click at [563, 198] on button "Back" at bounding box center [575, 208] width 39 height 22
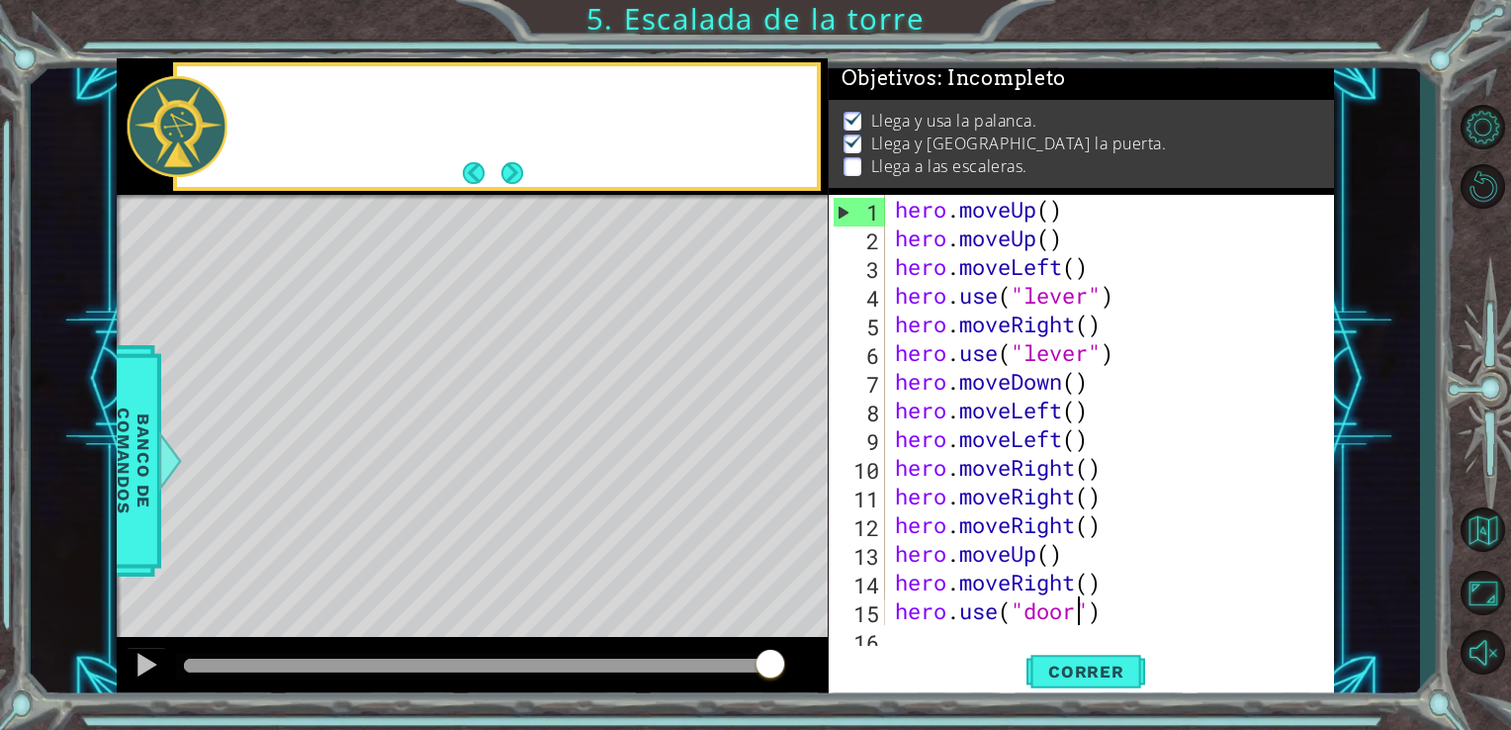
scroll to position [5, 0]
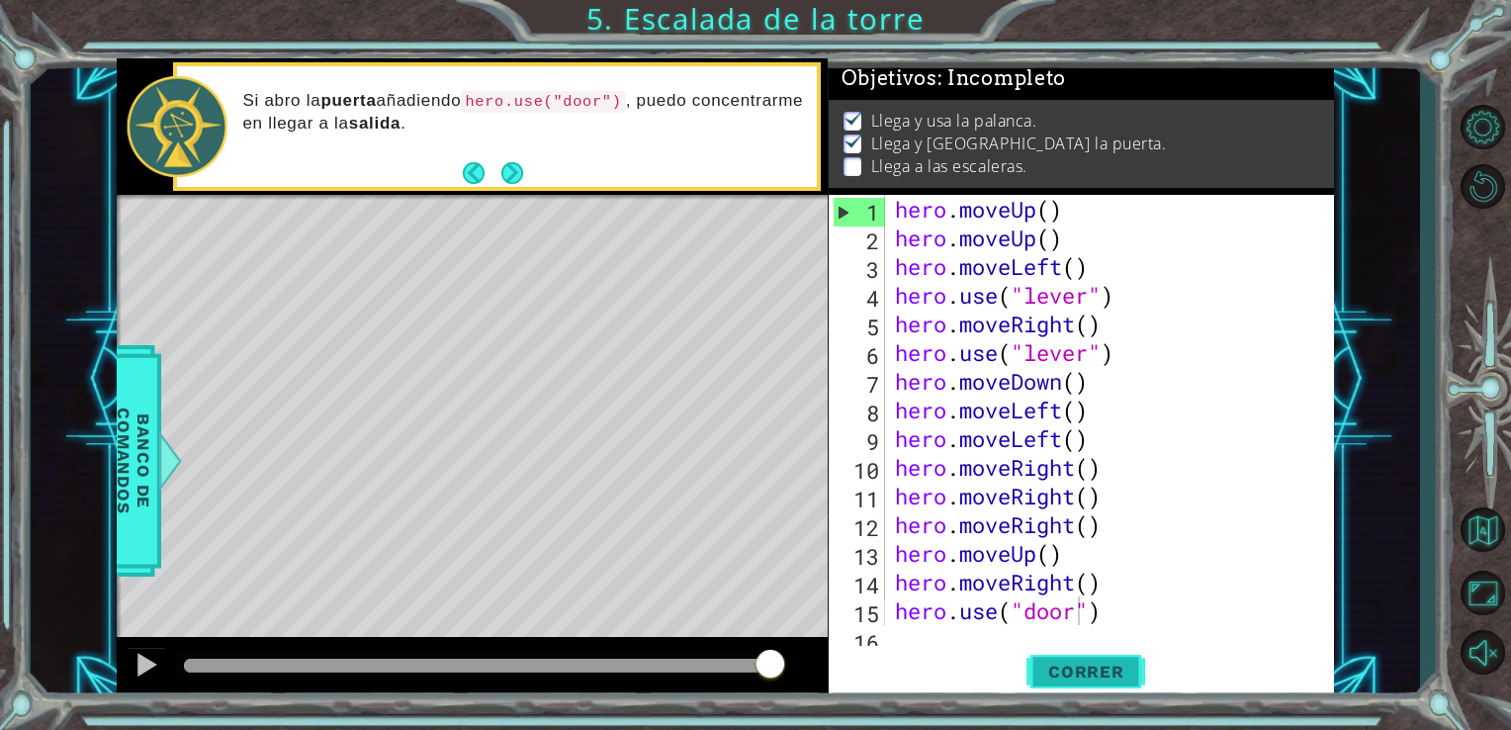
click at [1080, 657] on button "Correr" at bounding box center [1085, 671] width 119 height 50
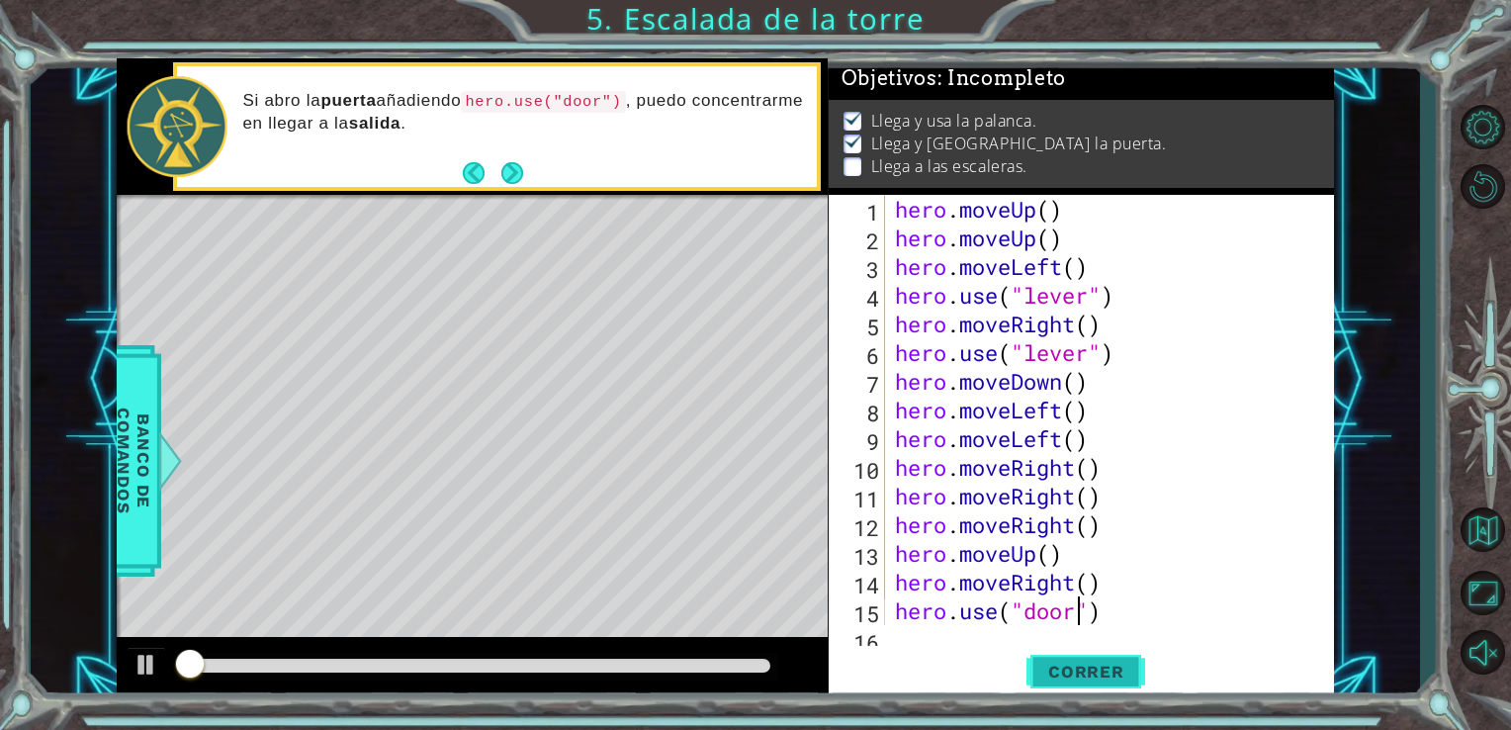
scroll to position [8, 0]
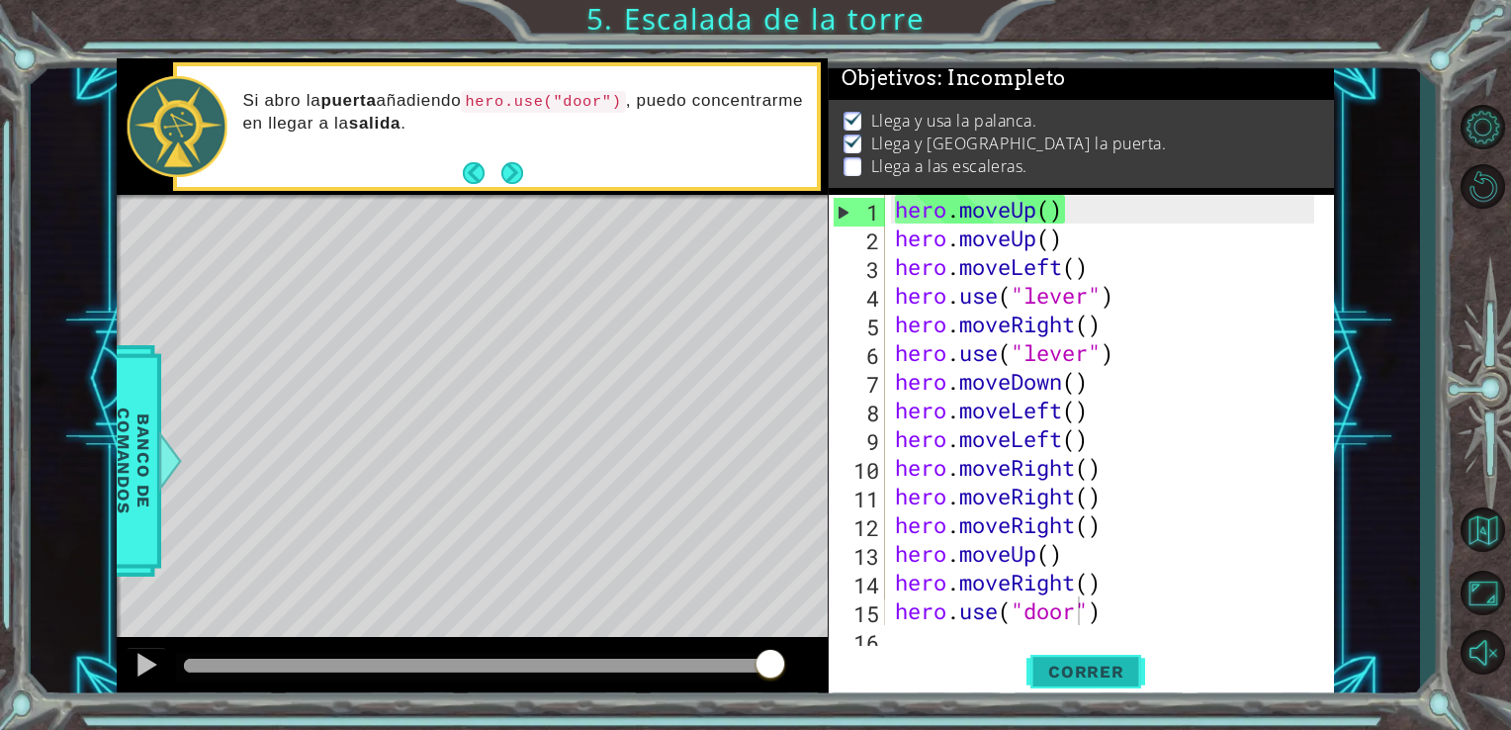
click at [1080, 657] on button "Correr" at bounding box center [1085, 671] width 119 height 50
click at [925, 641] on div "hero.use("door") 1 2 3 4 5 6 7 8 9 10 11 12 13 14 15 16 hero . moveUp ( ) hero …" at bounding box center [1082, 447] width 506 height 505
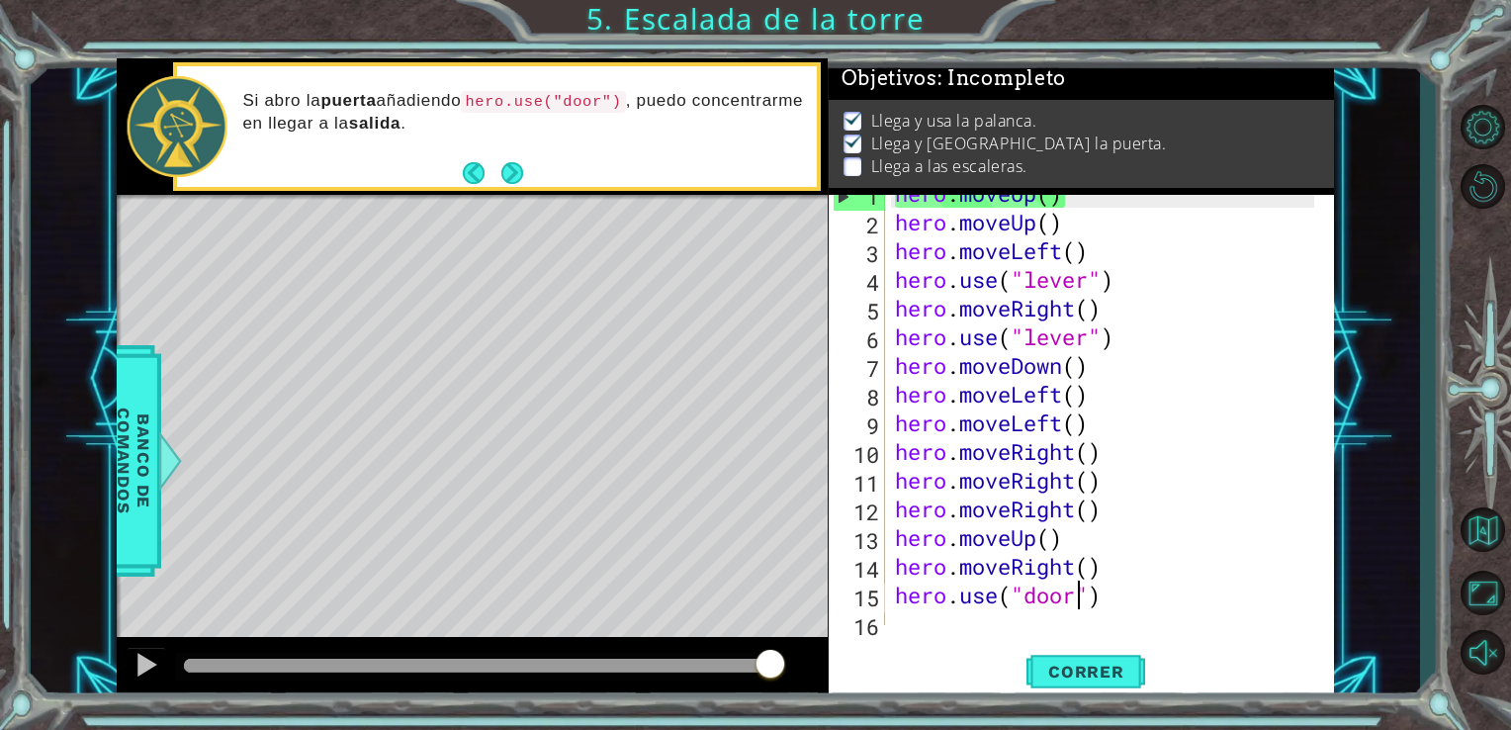
scroll to position [28, 0]
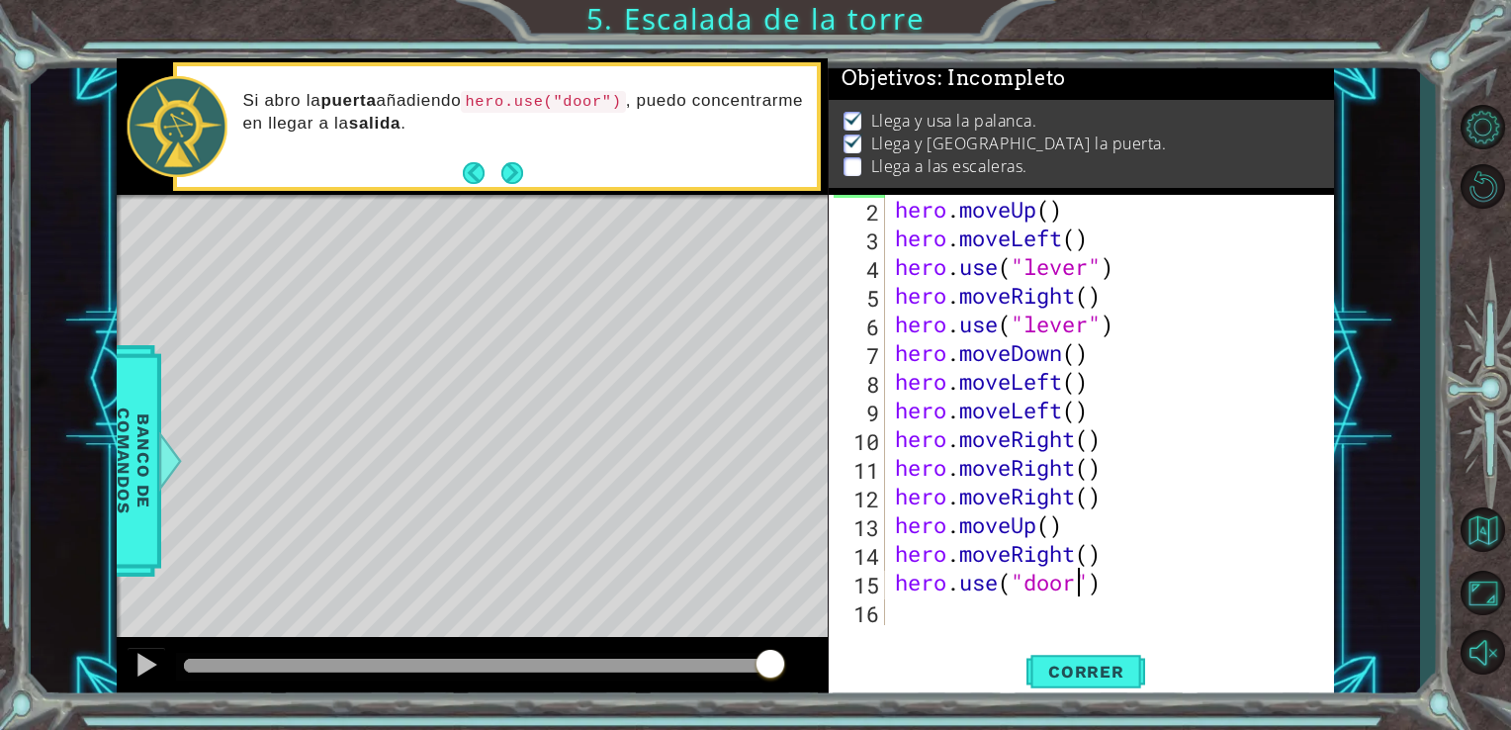
click at [929, 600] on div "hero . moveUp ( ) hero . moveUp ( ) hero . moveLeft ( ) hero . use ( "lever" ) …" at bounding box center [1108, 409] width 434 height 487
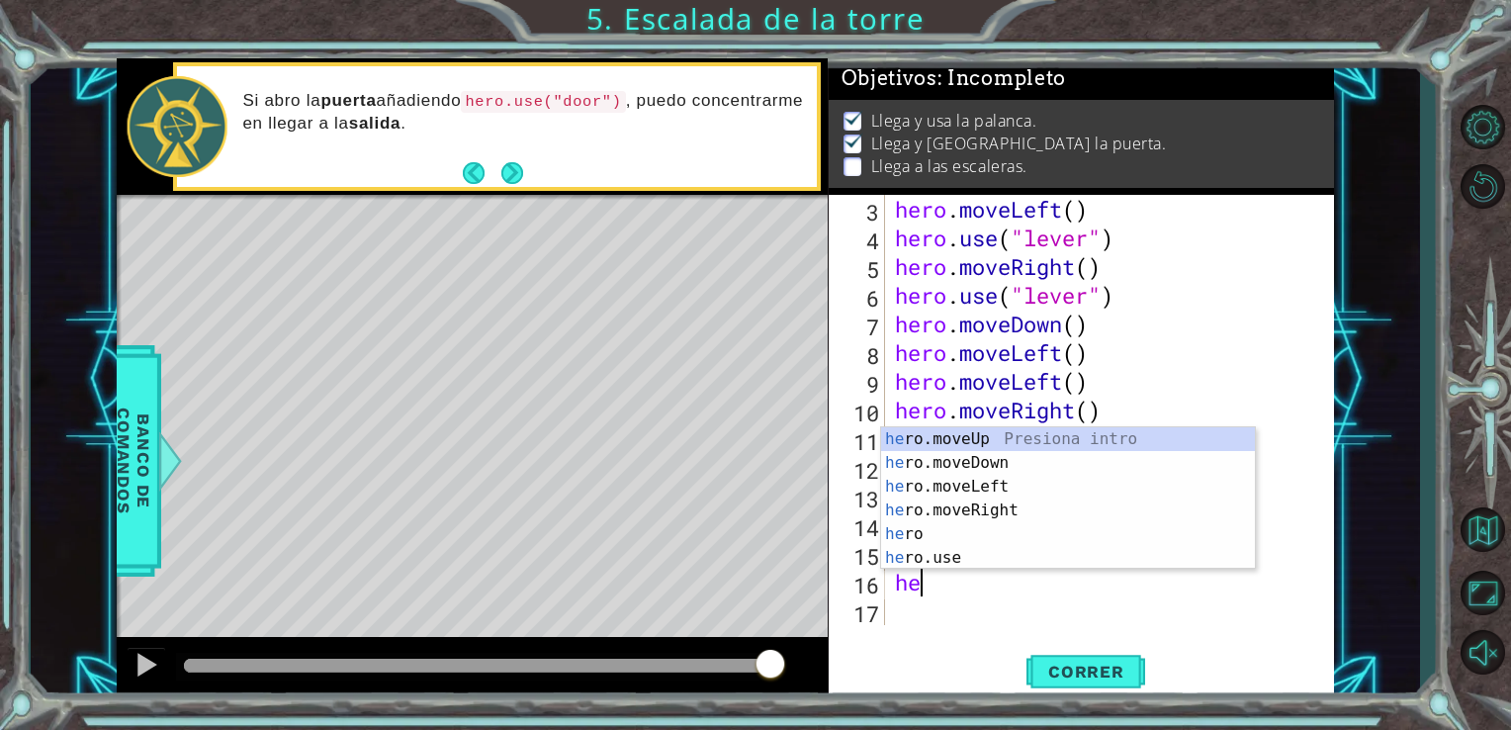
scroll to position [0, 0]
type textarea "hero"
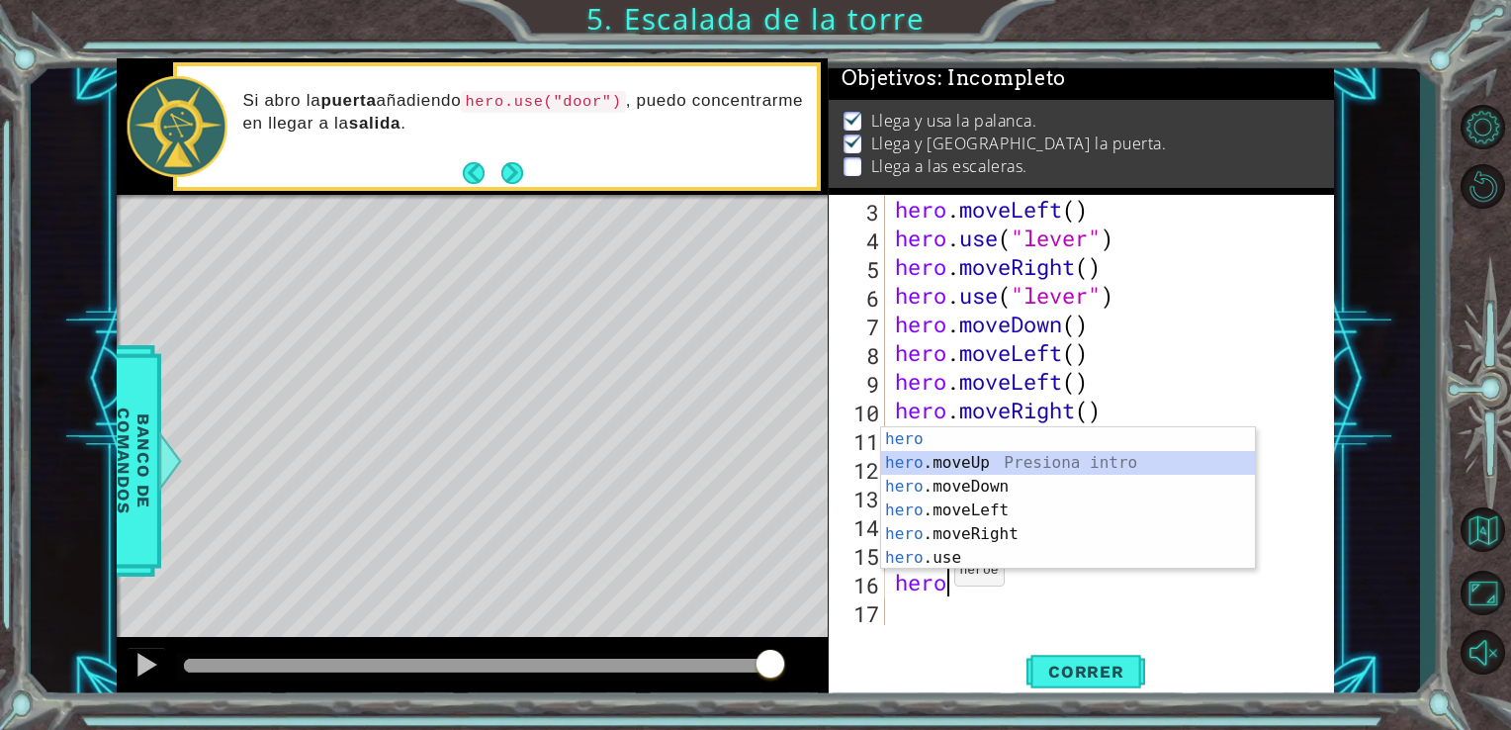
click at [985, 473] on div "hero Presiona intro hero .moveUp Presiona intro hero .moveDown Presiona intro h…" at bounding box center [1068, 522] width 374 height 190
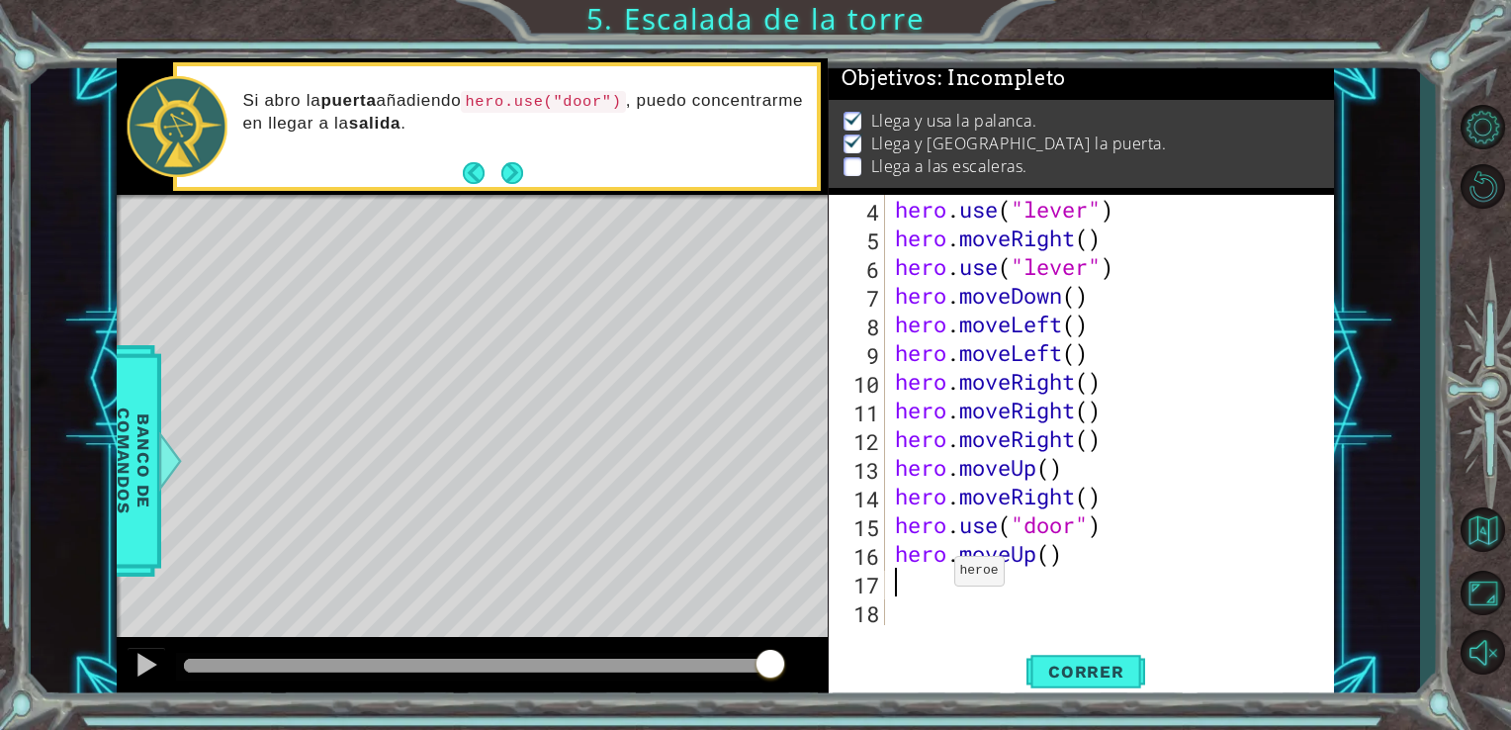
scroll to position [86, 0]
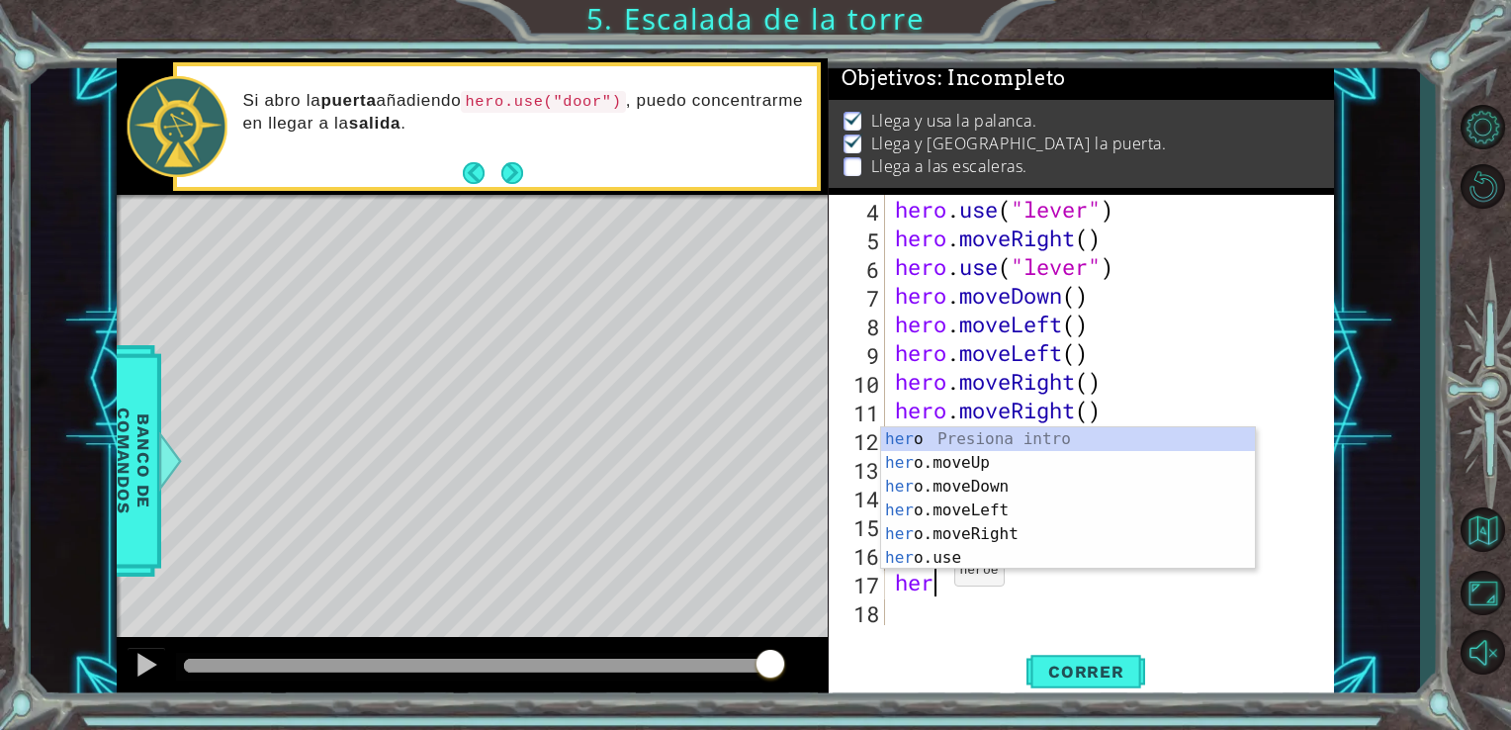
type textarea "hero"
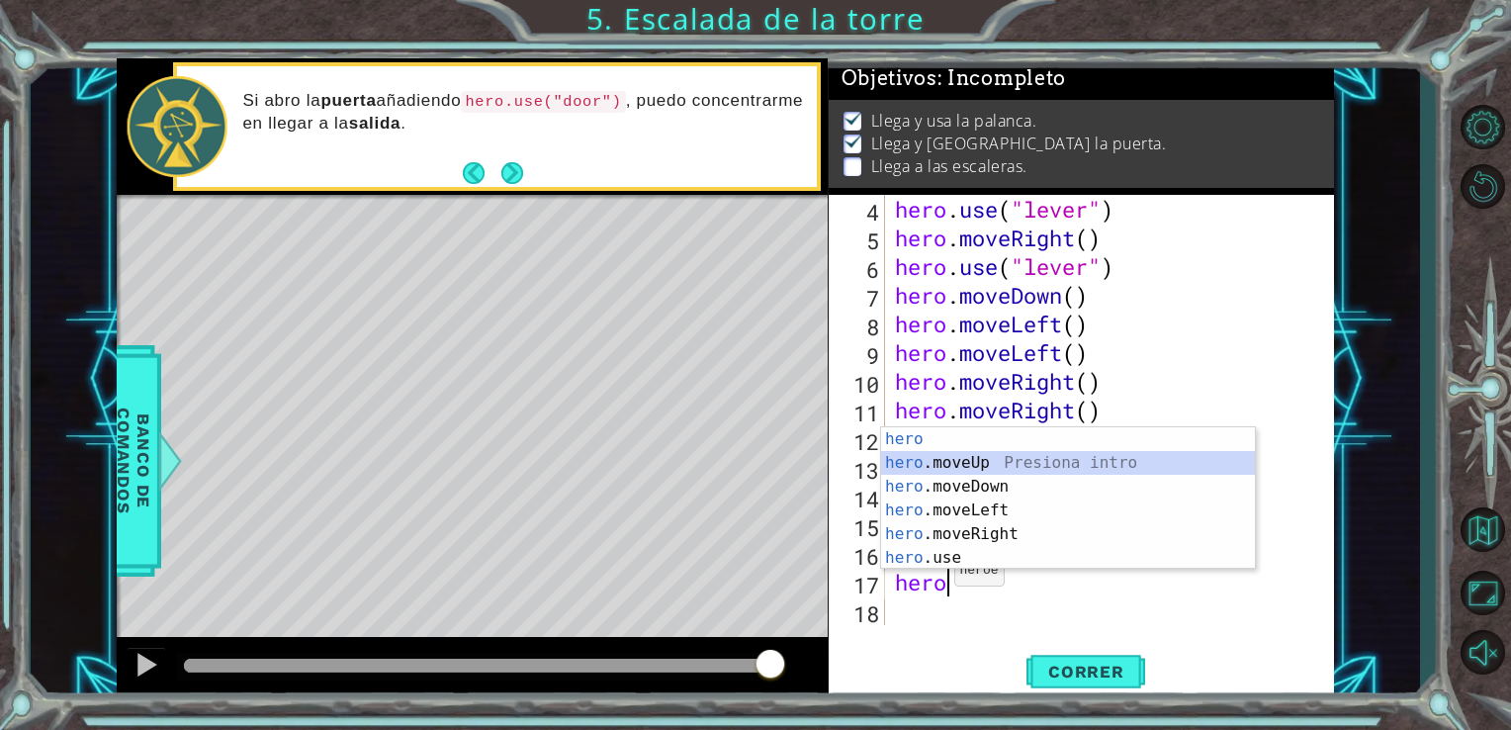
click at [984, 453] on div "hero Presiona intro hero .moveUp Presiona intro hero .moveDown Presiona intro h…" at bounding box center [1068, 522] width 374 height 190
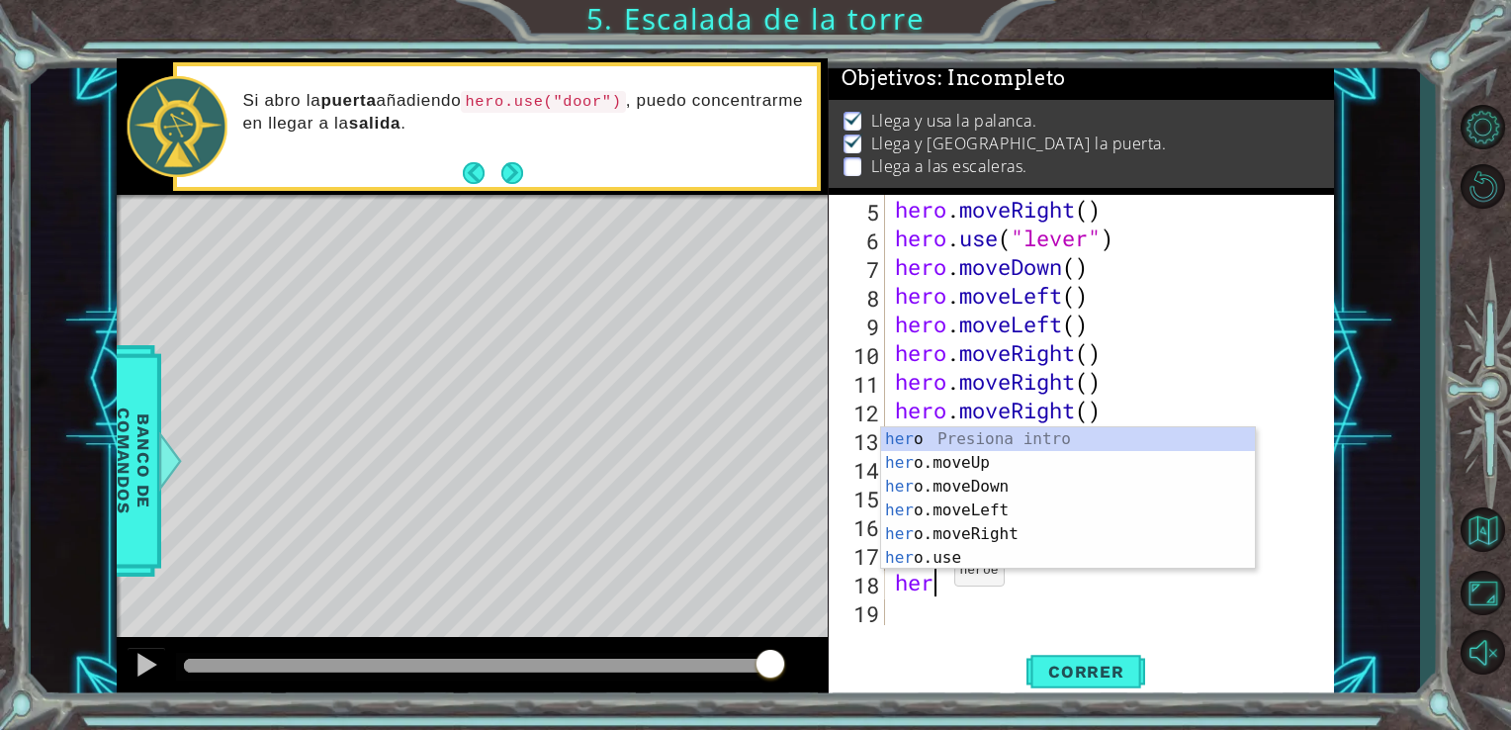
type textarea "hero"
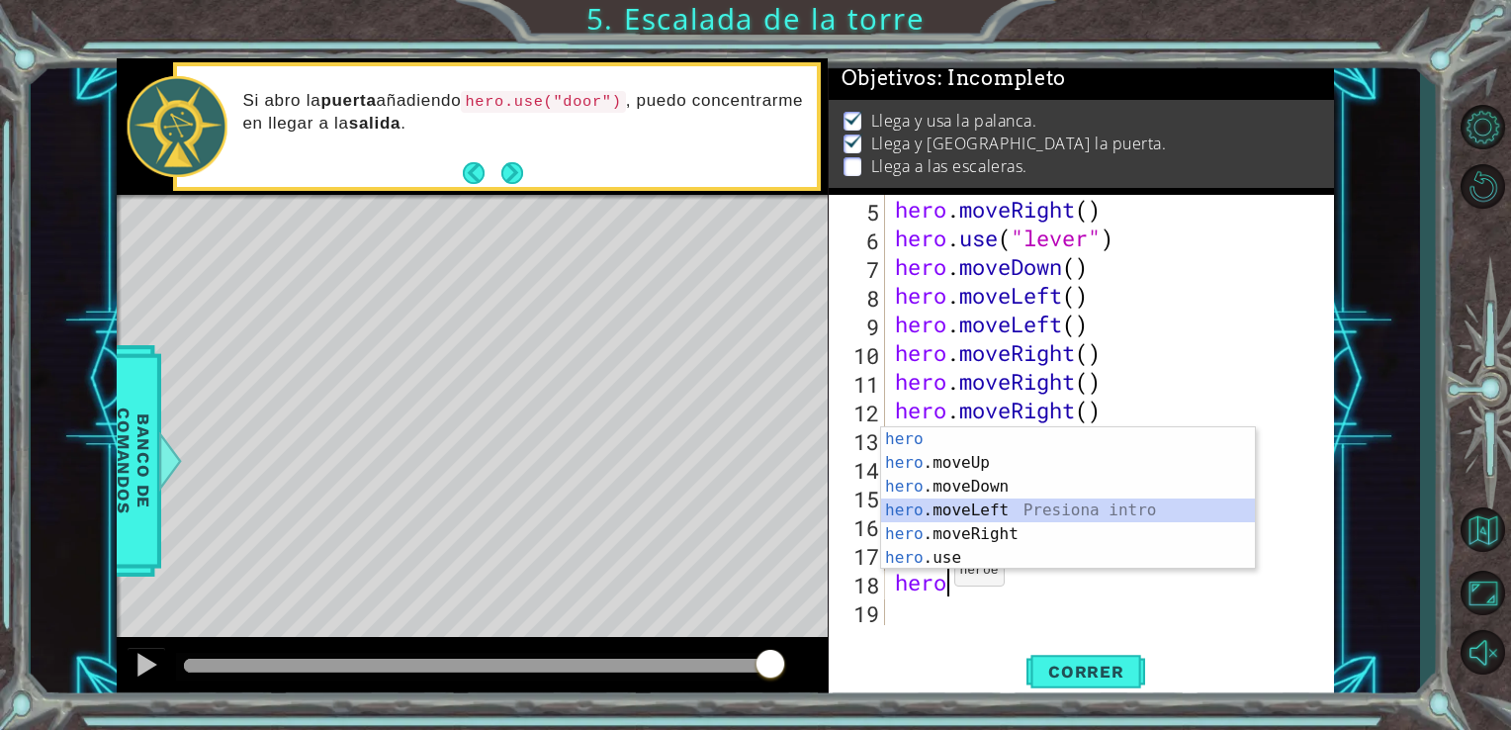
click at [983, 504] on div "hero Presiona intro hero .moveUp Presiona intro hero .moveDown Presiona intro h…" at bounding box center [1068, 522] width 374 height 190
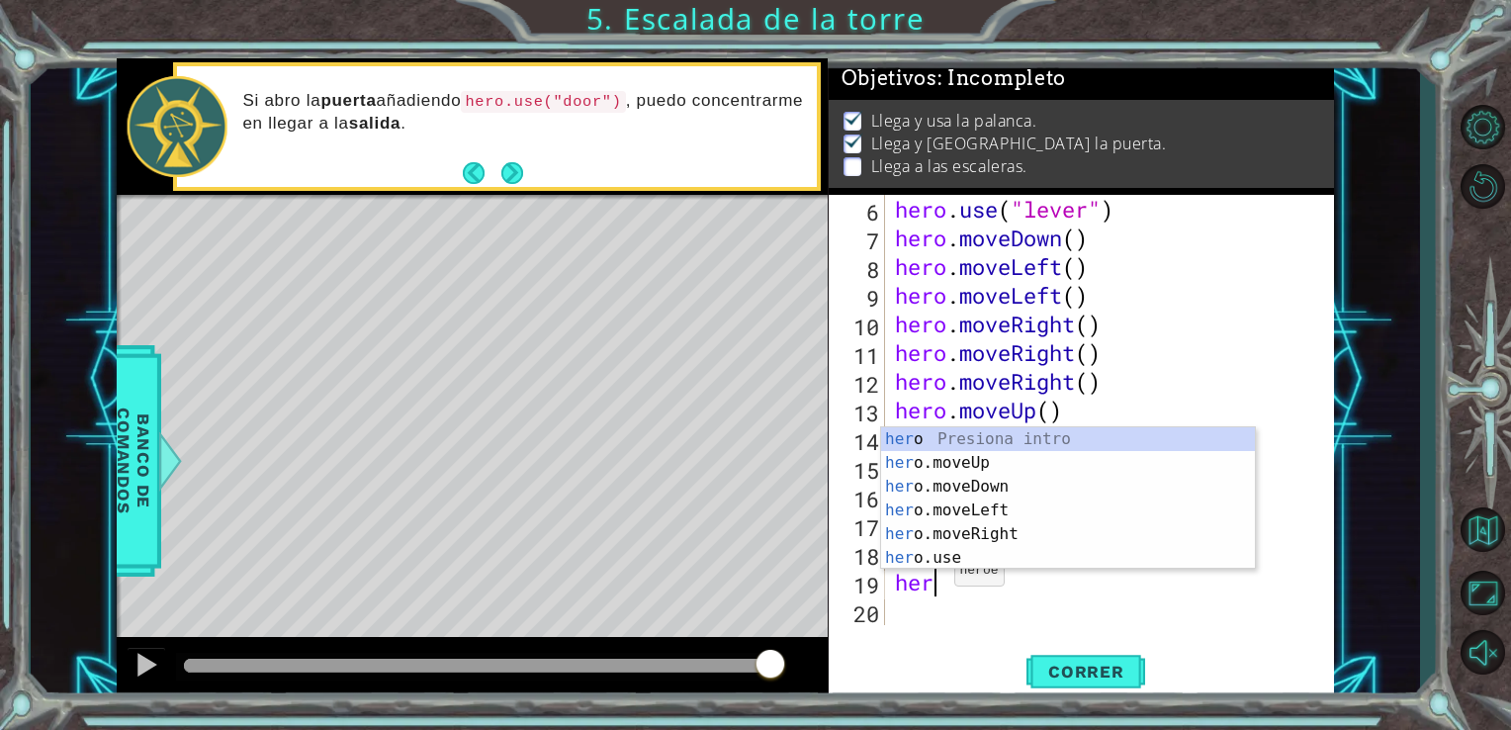
type textarea "hero"
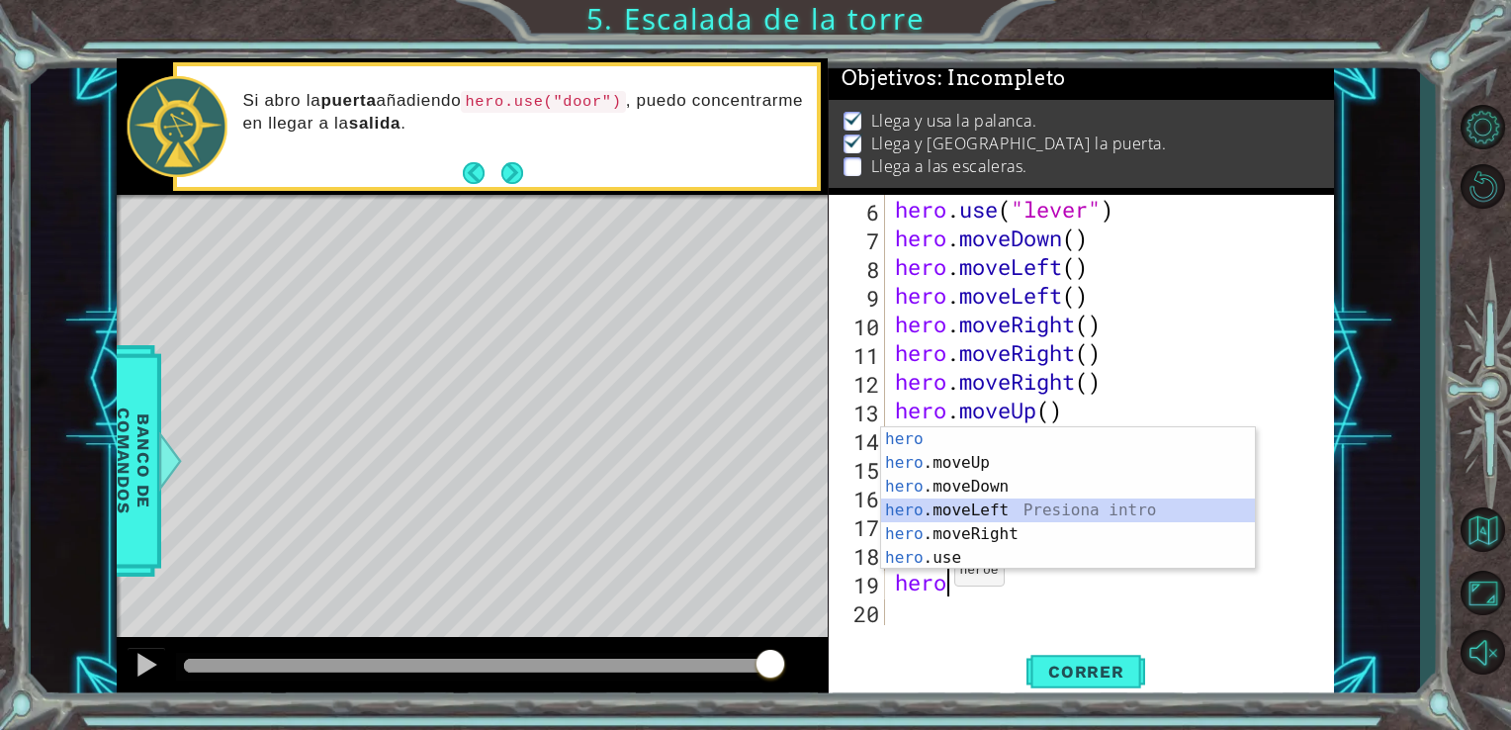
click at [983, 504] on div "hero Presiona intro hero .moveUp Presiona intro hero .moveDown Presiona intro h…" at bounding box center [1068, 522] width 374 height 190
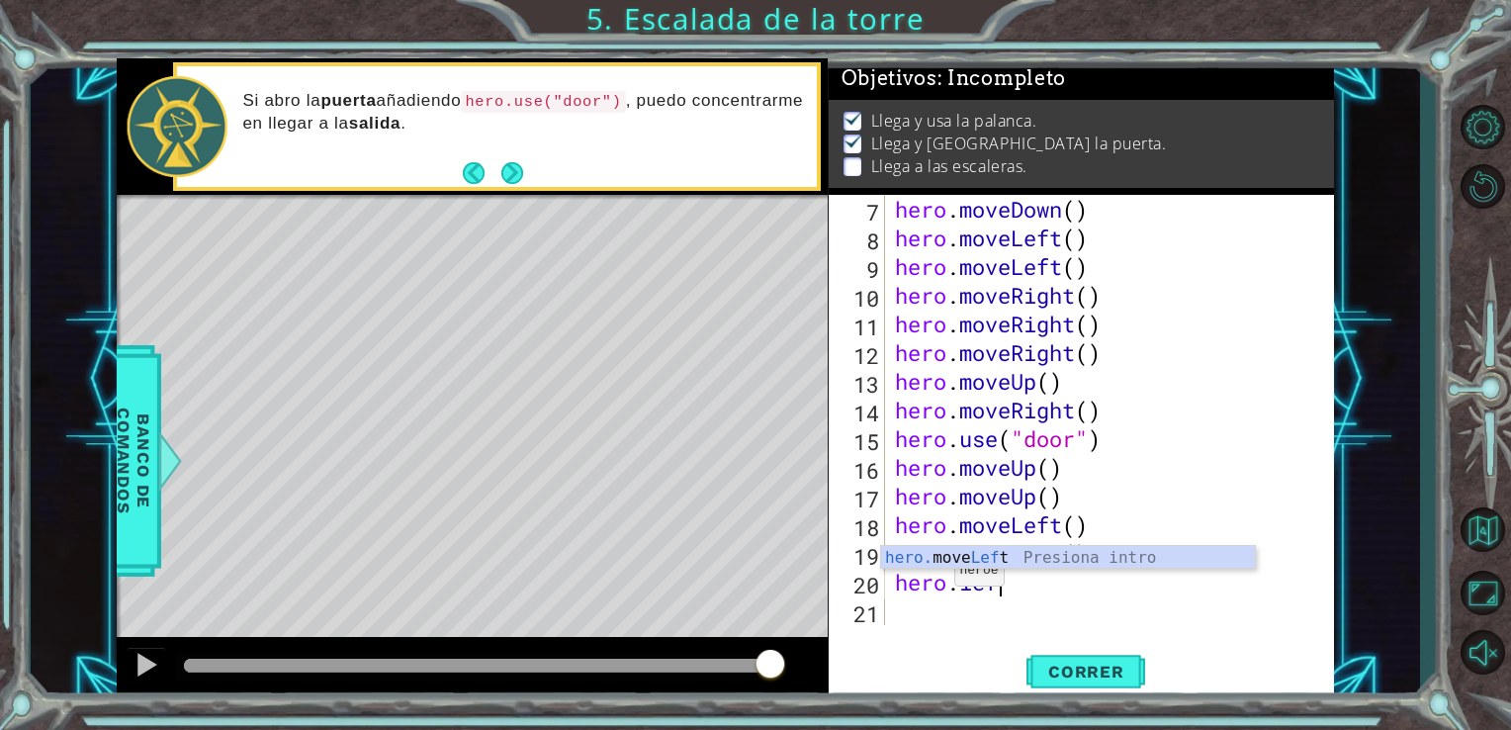
type textarea "hero.left"
click at [979, 562] on div "hero. move Left Presiona intro" at bounding box center [1068, 581] width 374 height 71
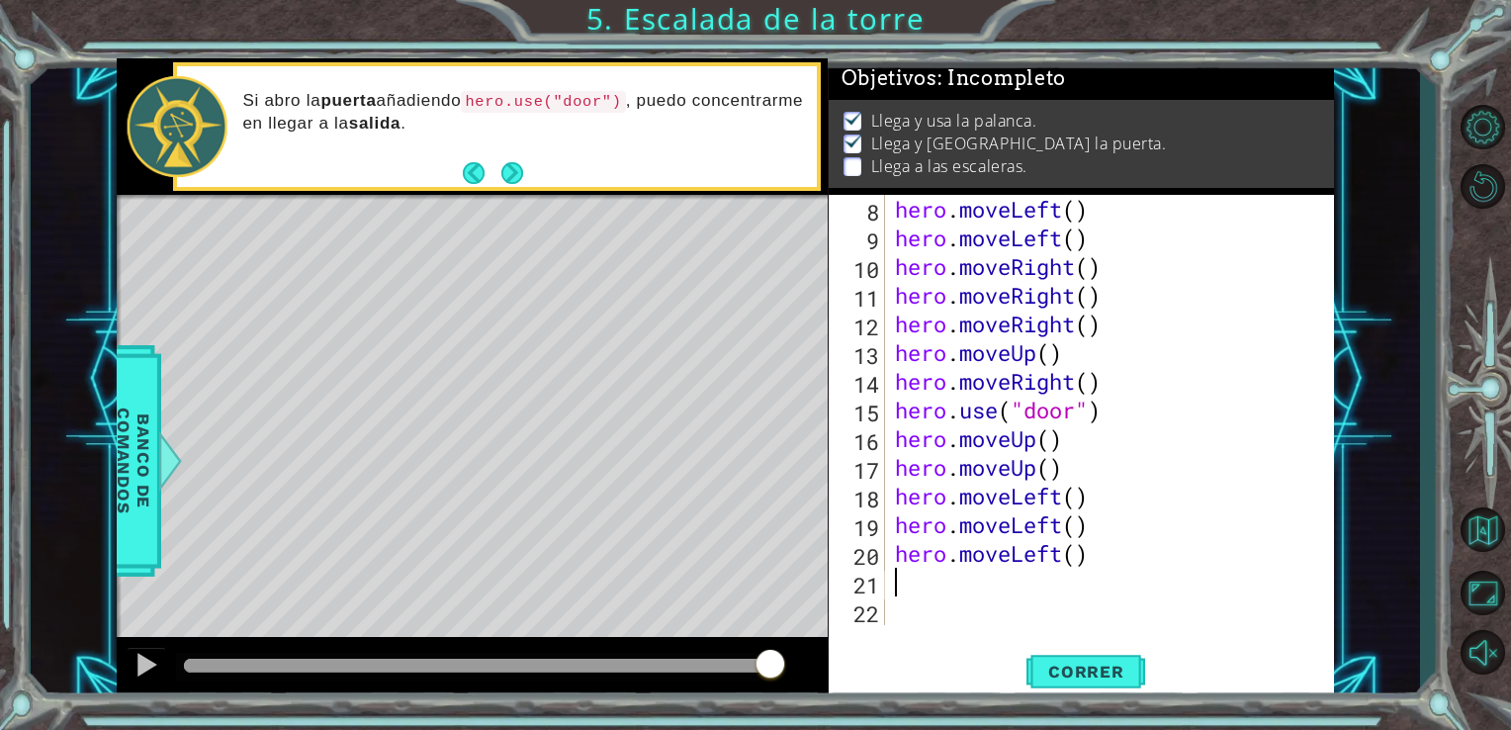
scroll to position [201, 0]
click at [1059, 663] on span "Correr" at bounding box center [1086, 672] width 116 height 20
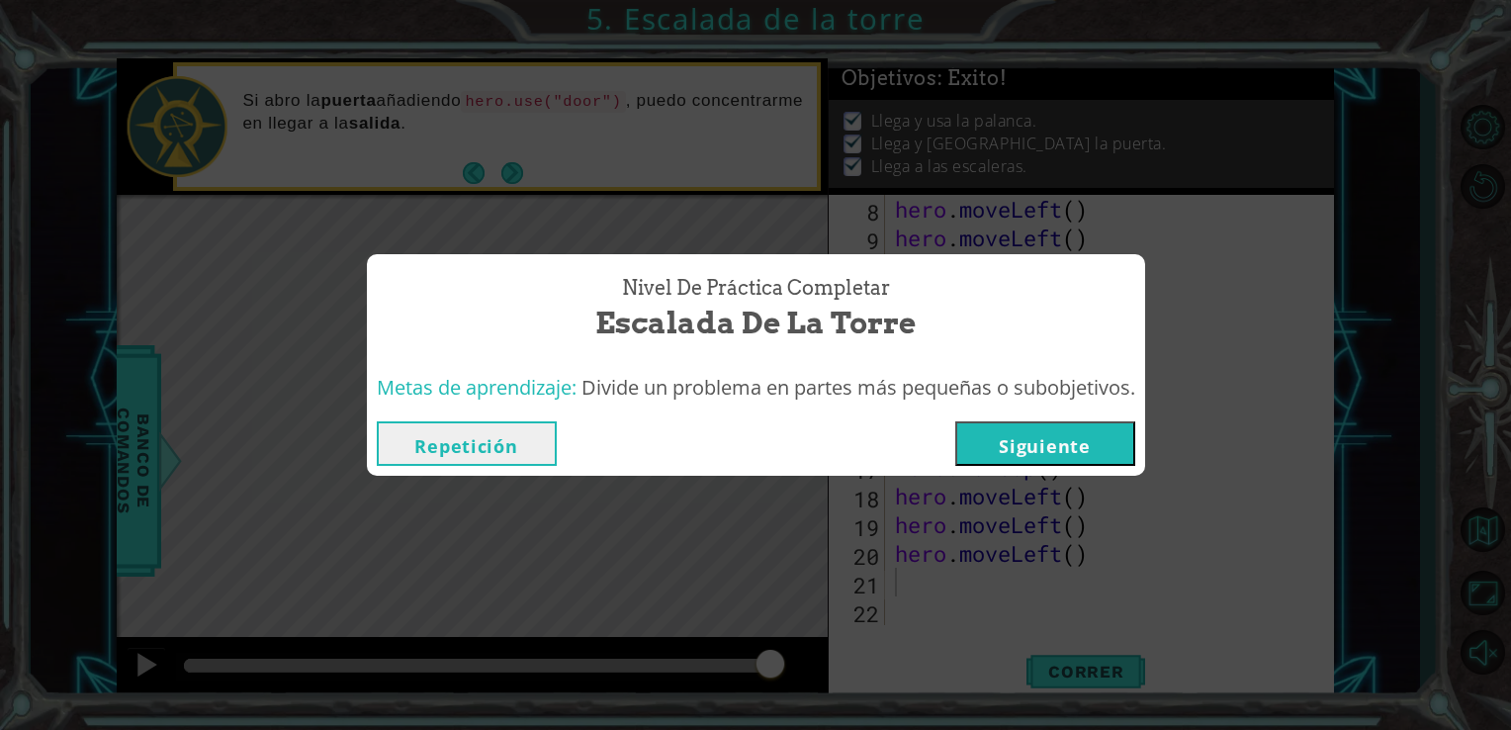
click at [1079, 444] on button "Siguiente" at bounding box center [1045, 443] width 180 height 44
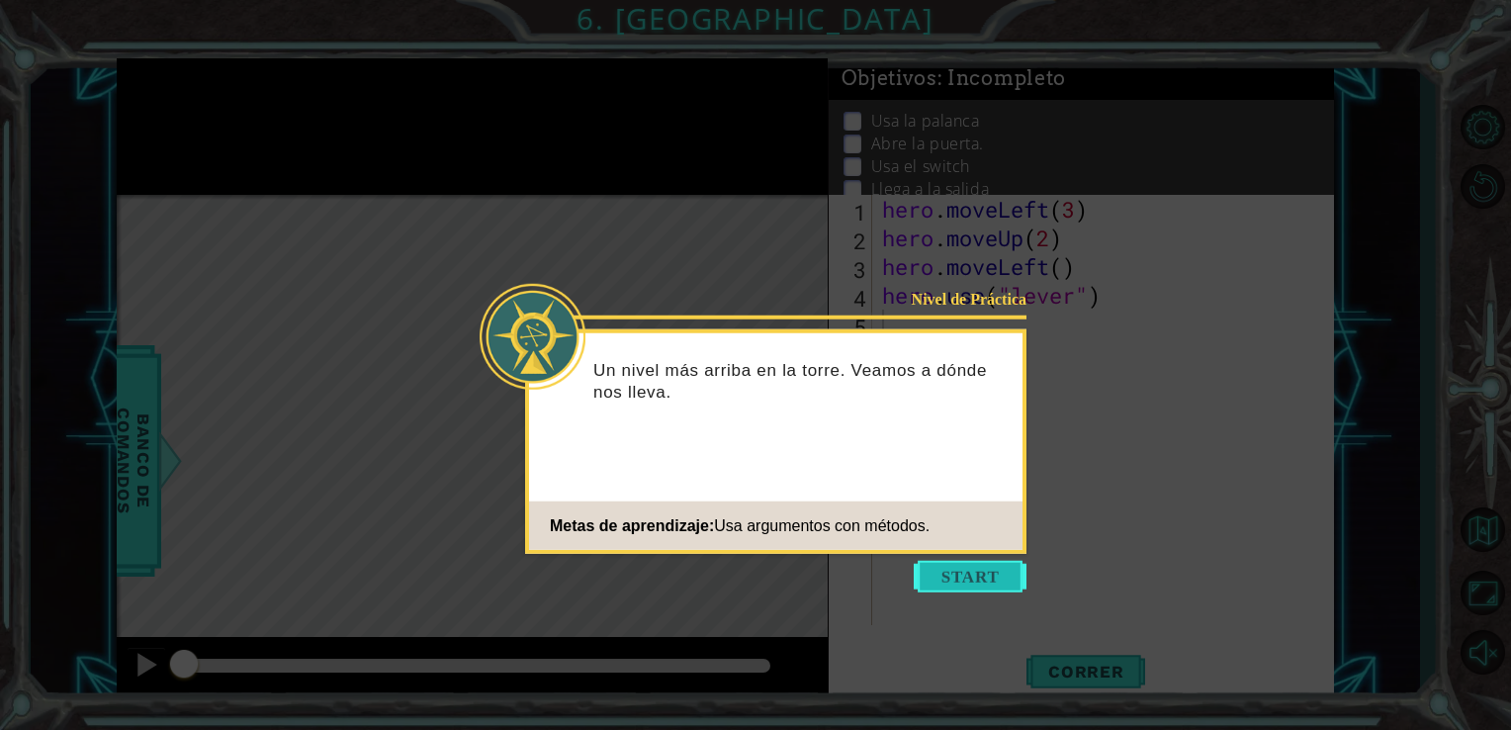
click at [992, 579] on button "Start" at bounding box center [970, 577] width 113 height 32
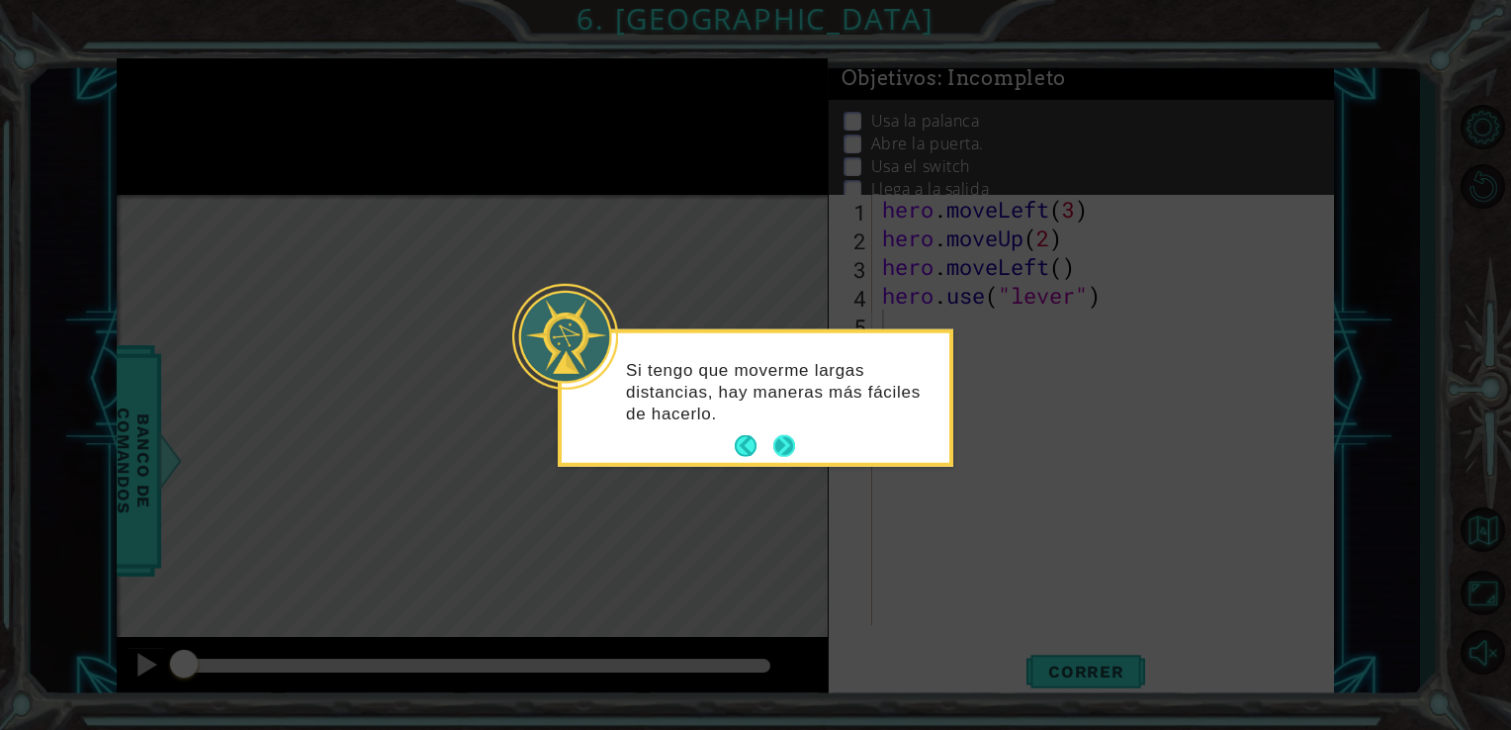
click at [782, 454] on button "Next" at bounding box center [784, 446] width 22 height 22
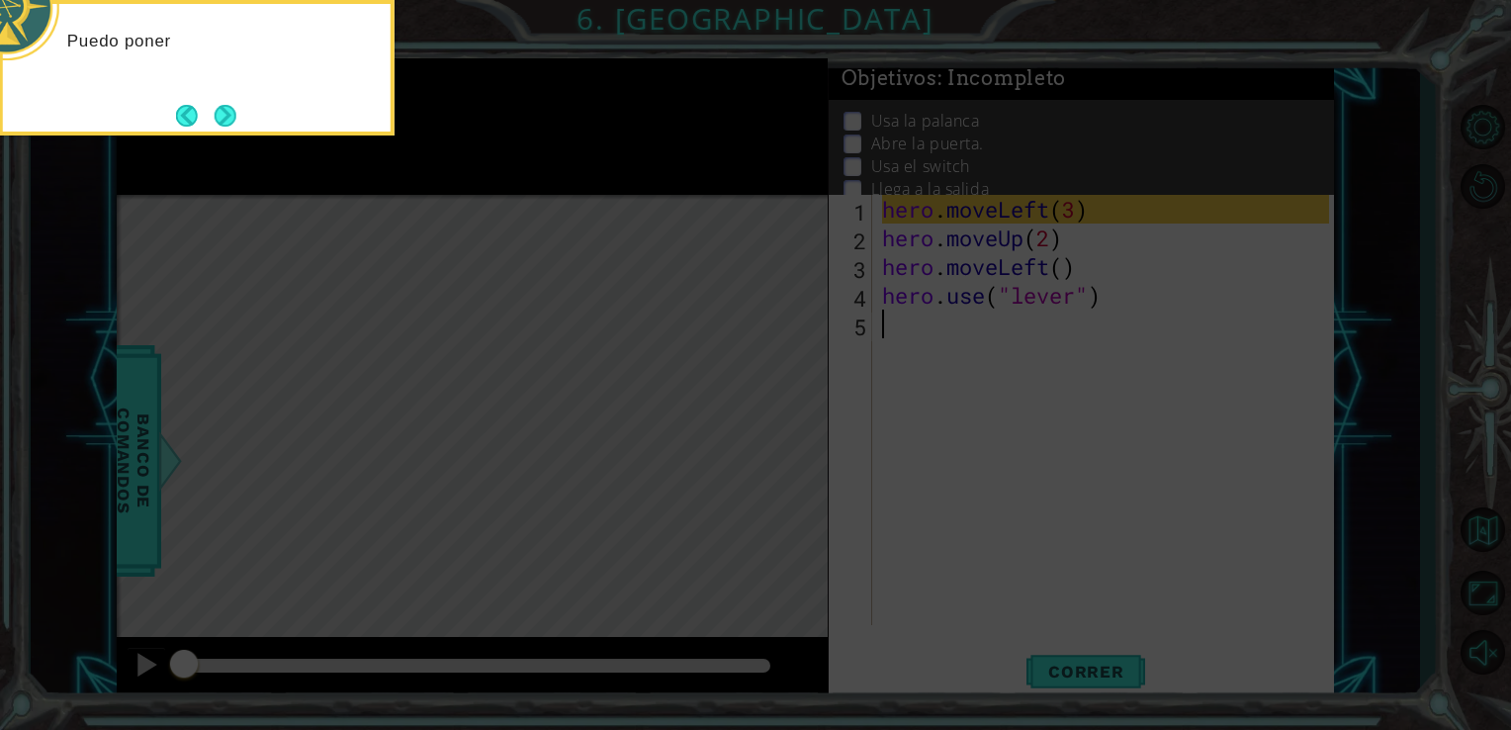
click at [782, 454] on icon at bounding box center [755, 109] width 1511 height 1241
click at [230, 117] on button "Next" at bounding box center [226, 116] width 22 height 22
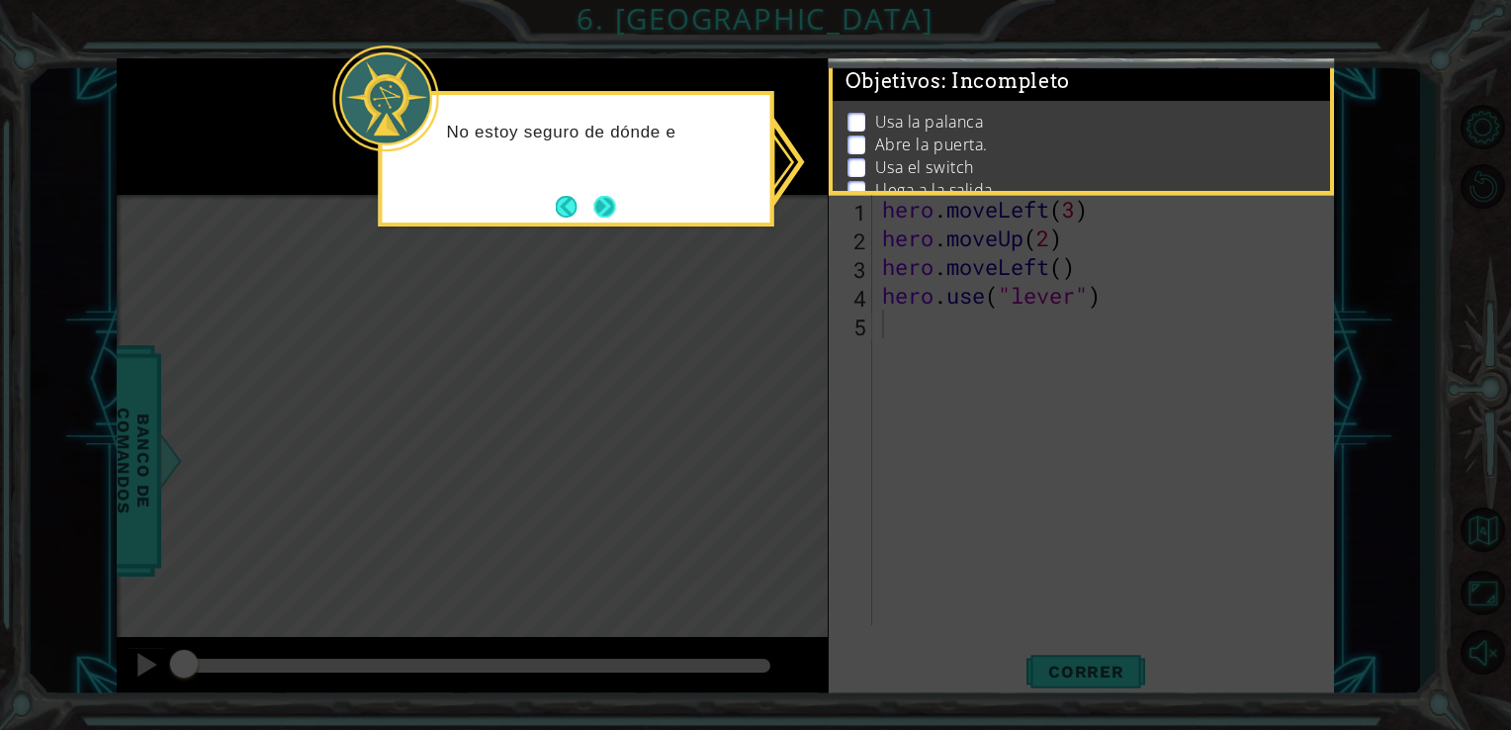
click at [613, 200] on button "Next" at bounding box center [604, 206] width 23 height 23
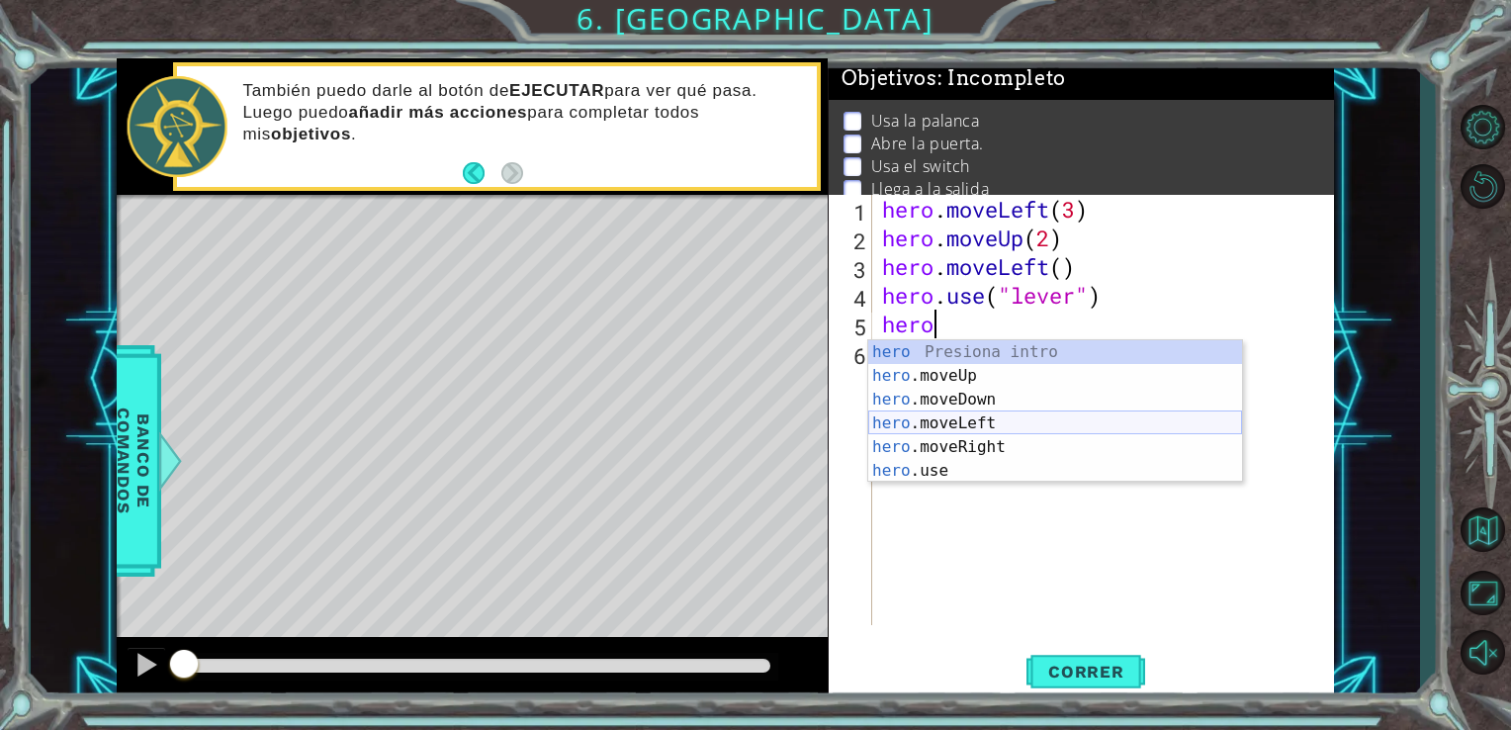
click at [1005, 420] on div "hero Presiona intro hero .moveUp Presiona intro hero .moveDown Presiona intro h…" at bounding box center [1055, 435] width 374 height 190
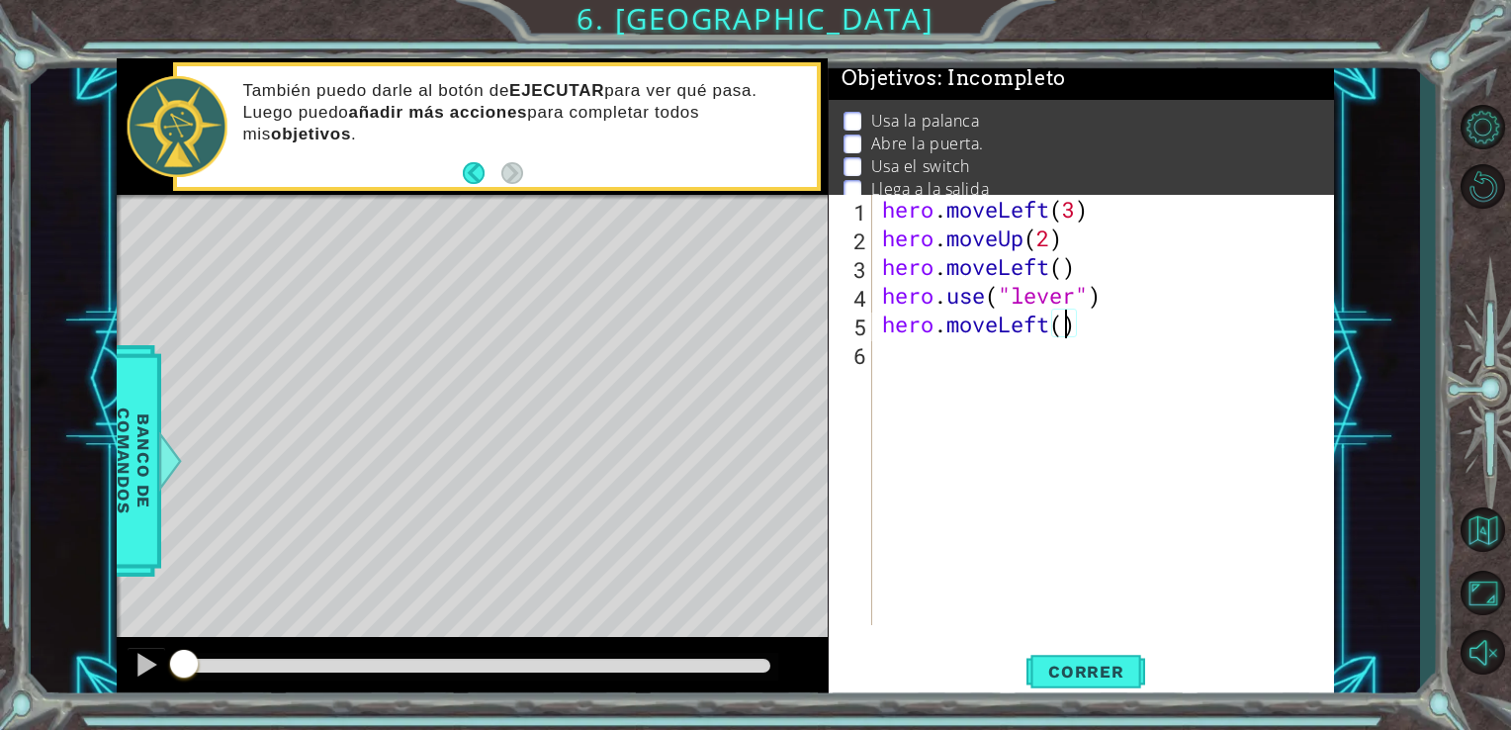
type textarea "hero.moveLeft(3)"
click at [1005, 363] on div "hero . moveLeft ( 3 ) hero . moveUp ( 2 ) hero . moveLeft ( ) hero . use ( "lev…" at bounding box center [1109, 438] width 462 height 487
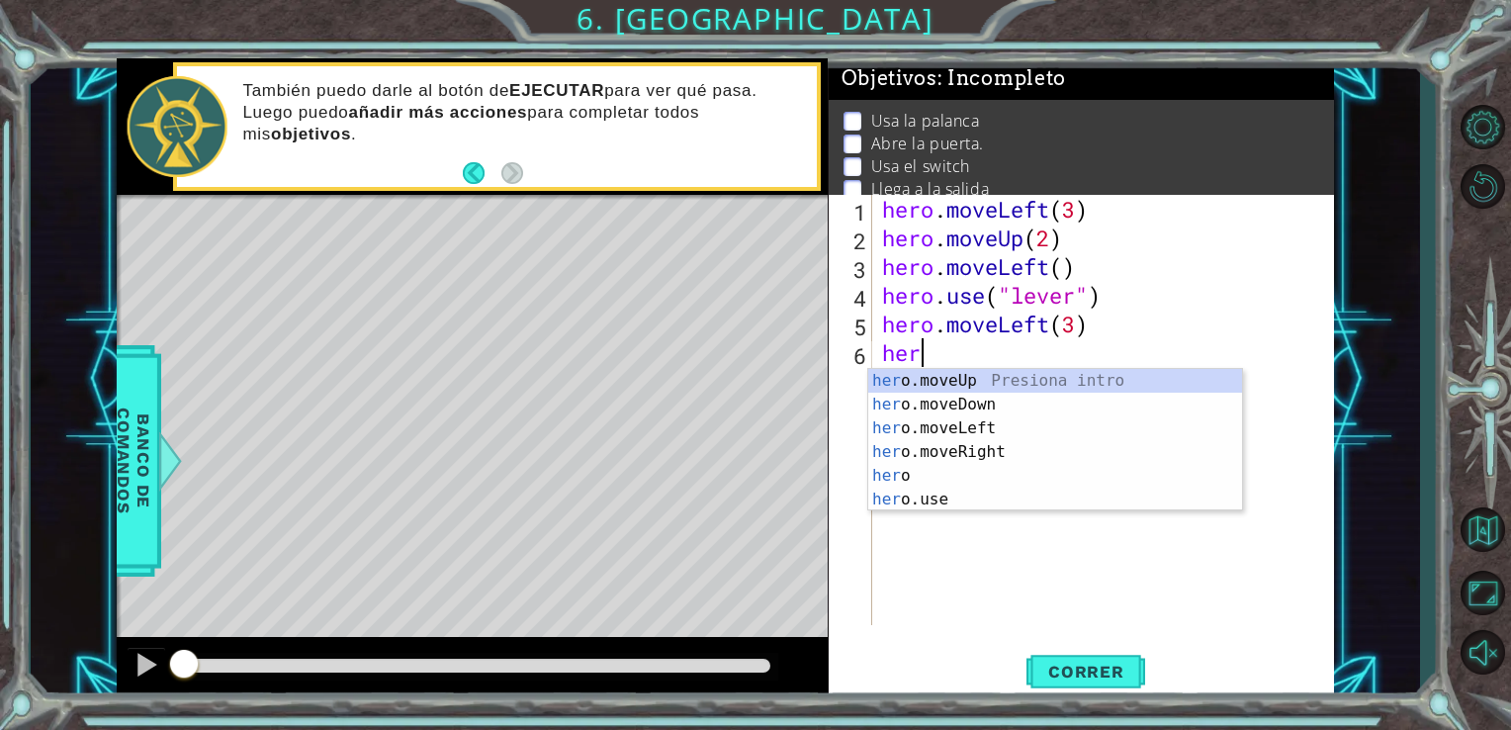
scroll to position [0, 0]
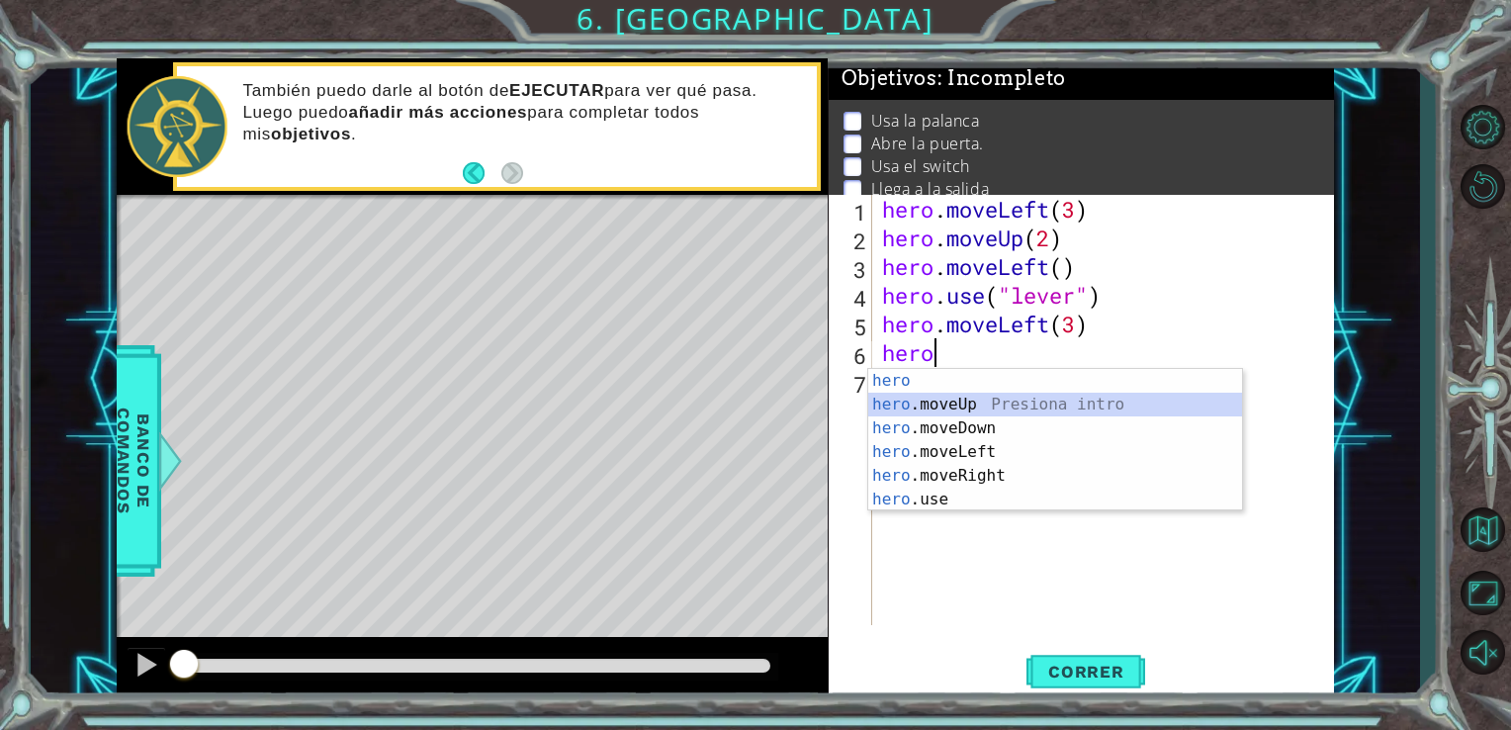
click at [989, 405] on div "hero Presiona intro hero .moveUp Presiona intro hero .moveDown Presiona intro h…" at bounding box center [1055, 464] width 374 height 190
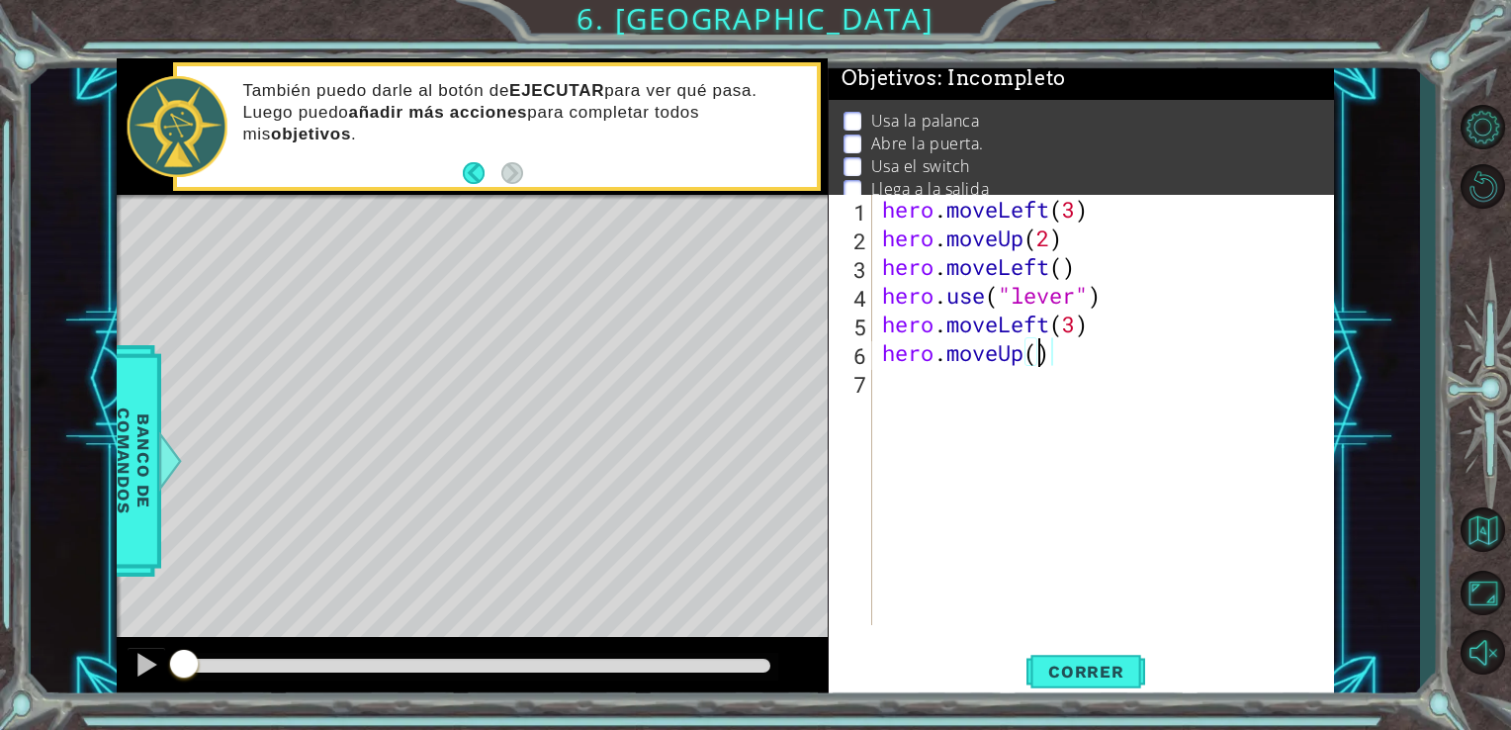
type textarea "hero.moveUp(2)"
click at [940, 381] on div "hero . moveLeft ( 3 ) hero . moveUp ( 2 ) hero . moveLeft ( ) hero . use ( "lev…" at bounding box center [1109, 438] width 462 height 487
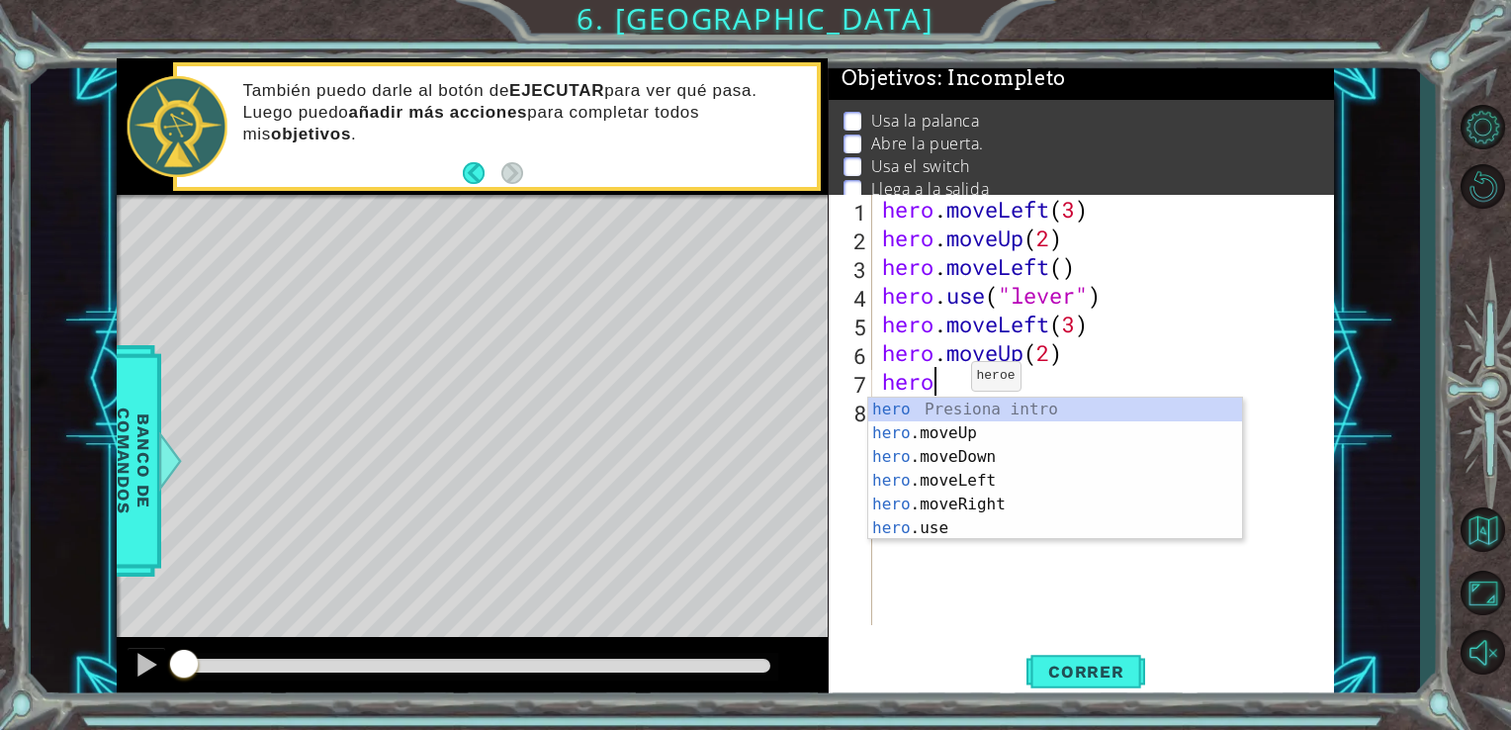
scroll to position [0, 0]
click at [953, 508] on div "hero Presiona intro hero .moveUp Presiona intro hero .moveDown Presiona intro h…" at bounding box center [1055, 493] width 374 height 190
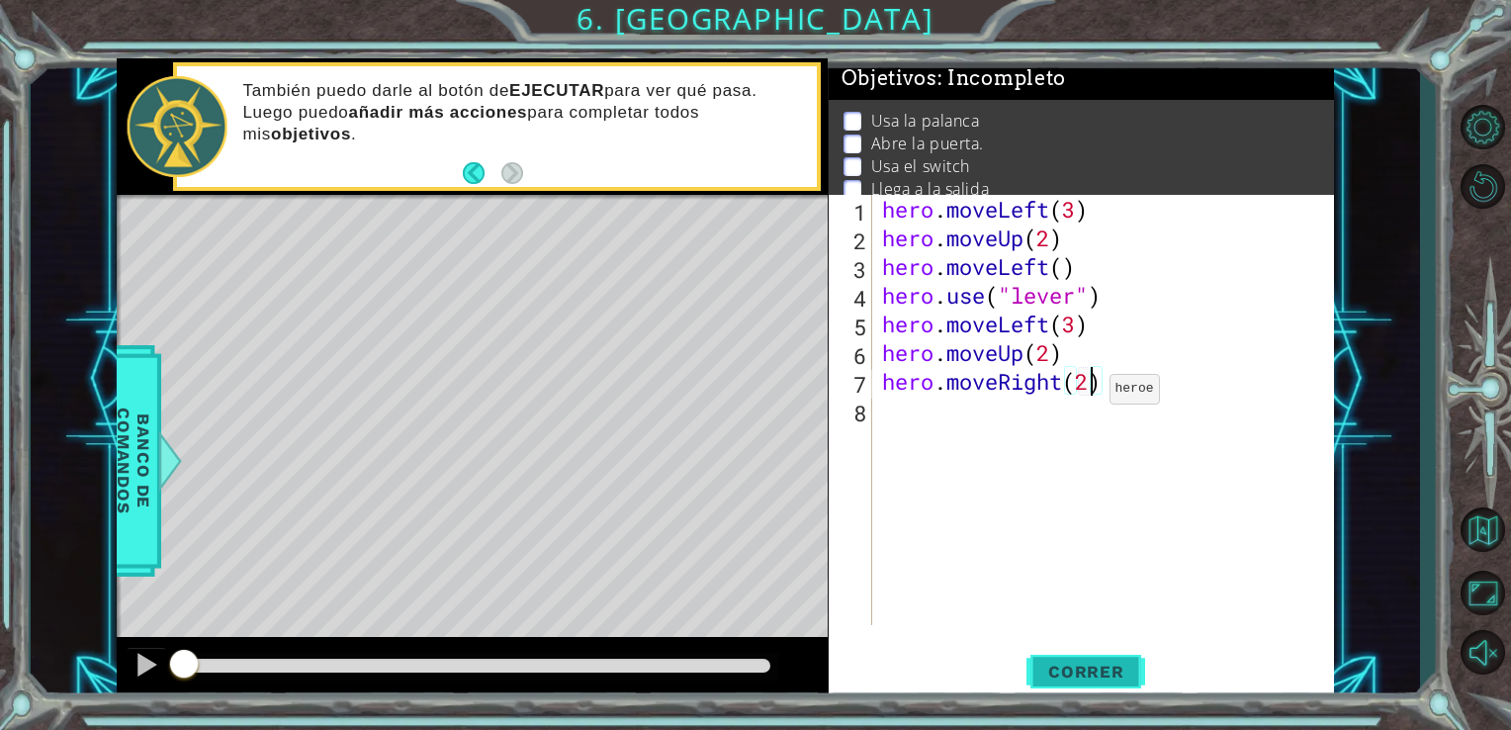
scroll to position [0, 8]
click at [1115, 676] on span "Correr" at bounding box center [1086, 672] width 116 height 20
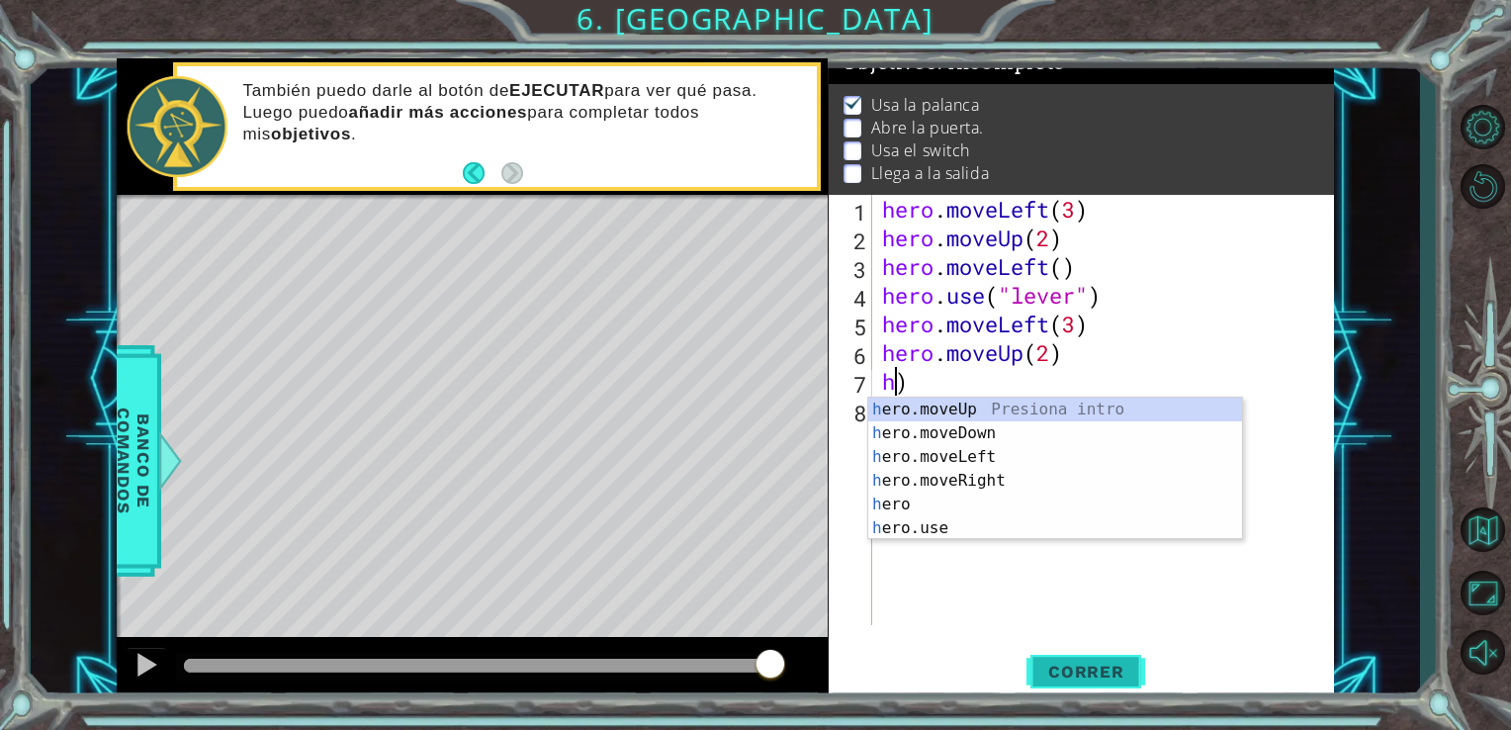
scroll to position [0, 0]
type textarea ")"
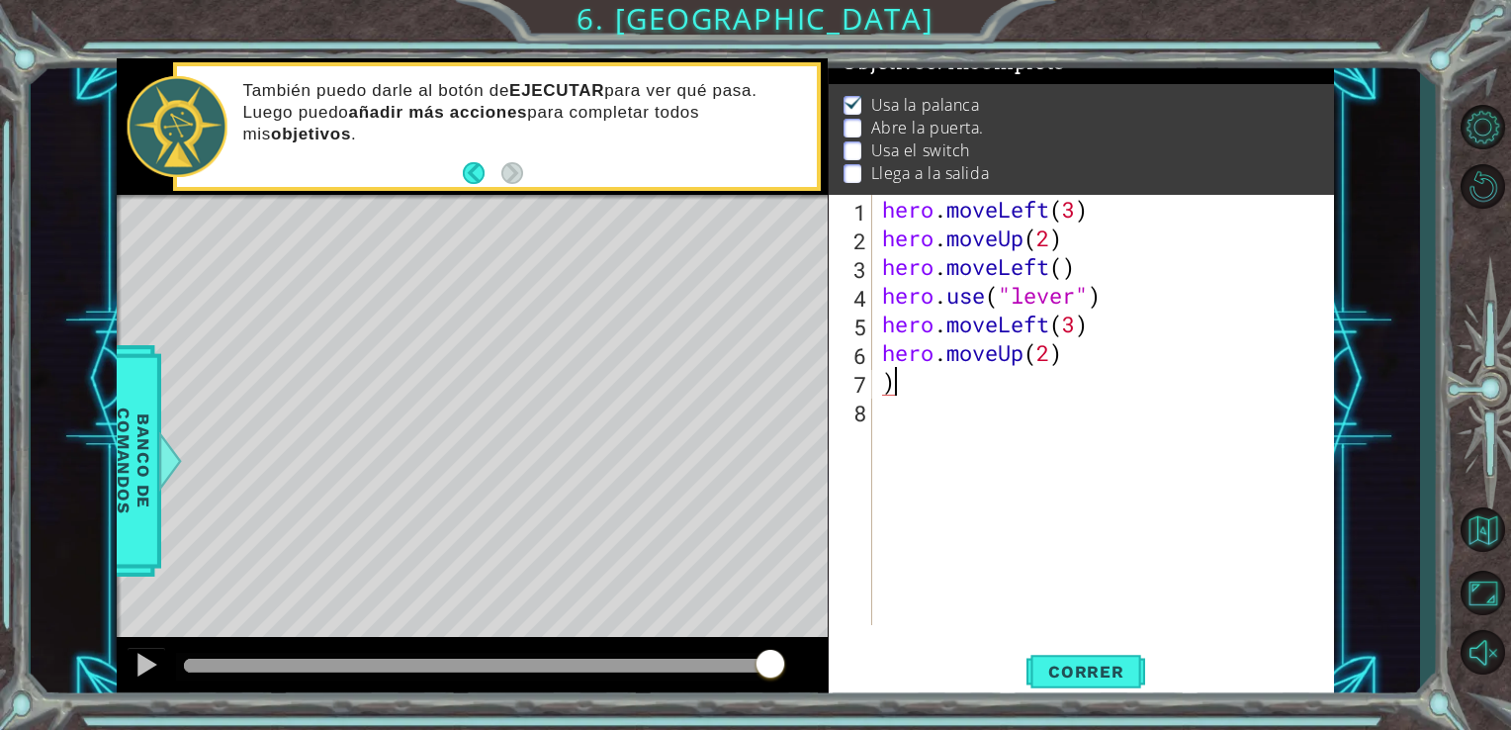
click at [904, 386] on div "hero . moveLeft ( 3 ) hero . moveUp ( 2 ) hero . moveLeft ( ) hero . use ( "lev…" at bounding box center [1109, 438] width 462 height 487
click at [1133, 663] on span "Correr" at bounding box center [1086, 672] width 116 height 20
